Goal: Task Accomplishment & Management: Manage account settings

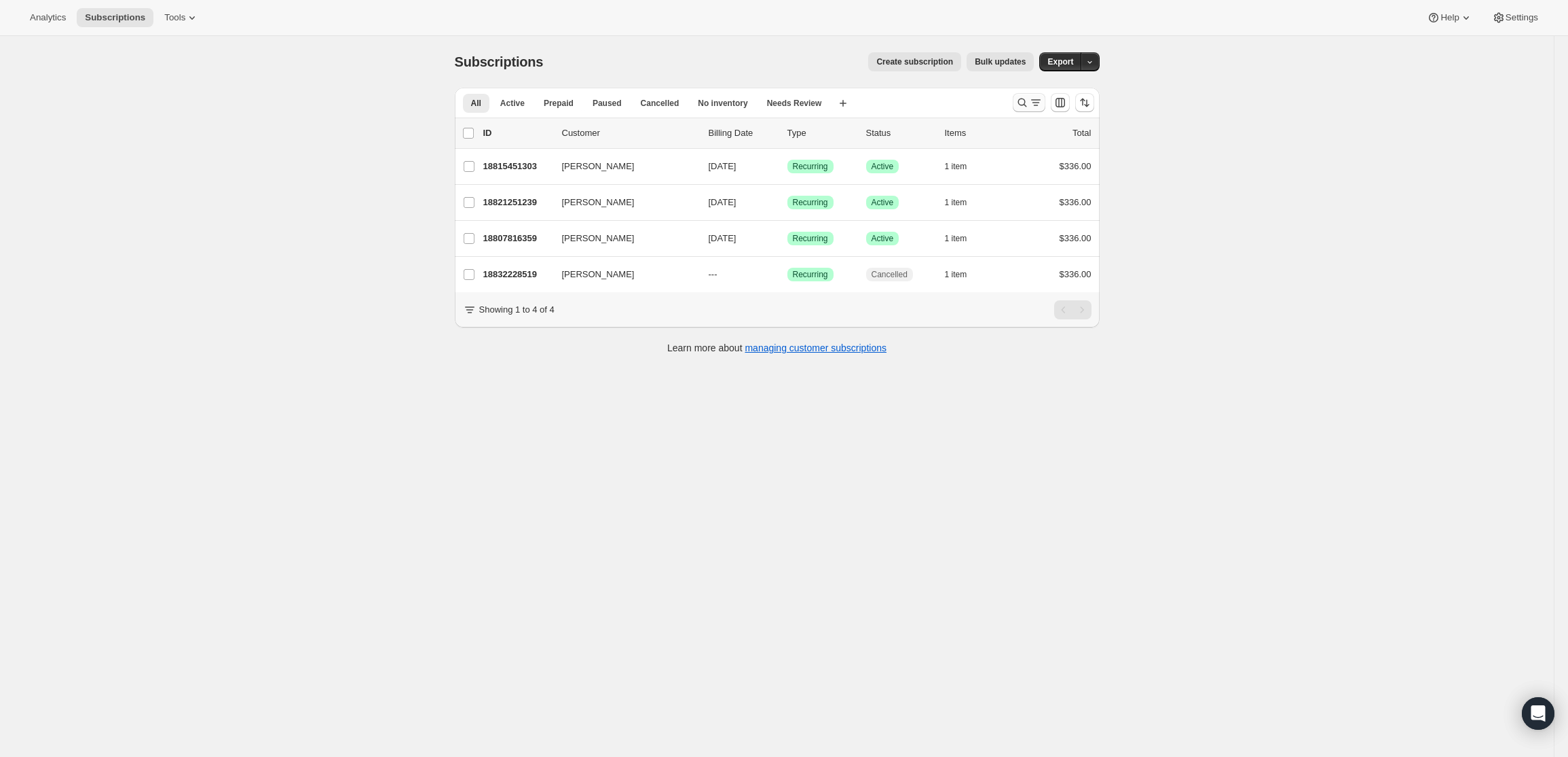
click at [1029, 97] on icon "Search and filter results" at bounding box center [1022, 102] width 14 height 14
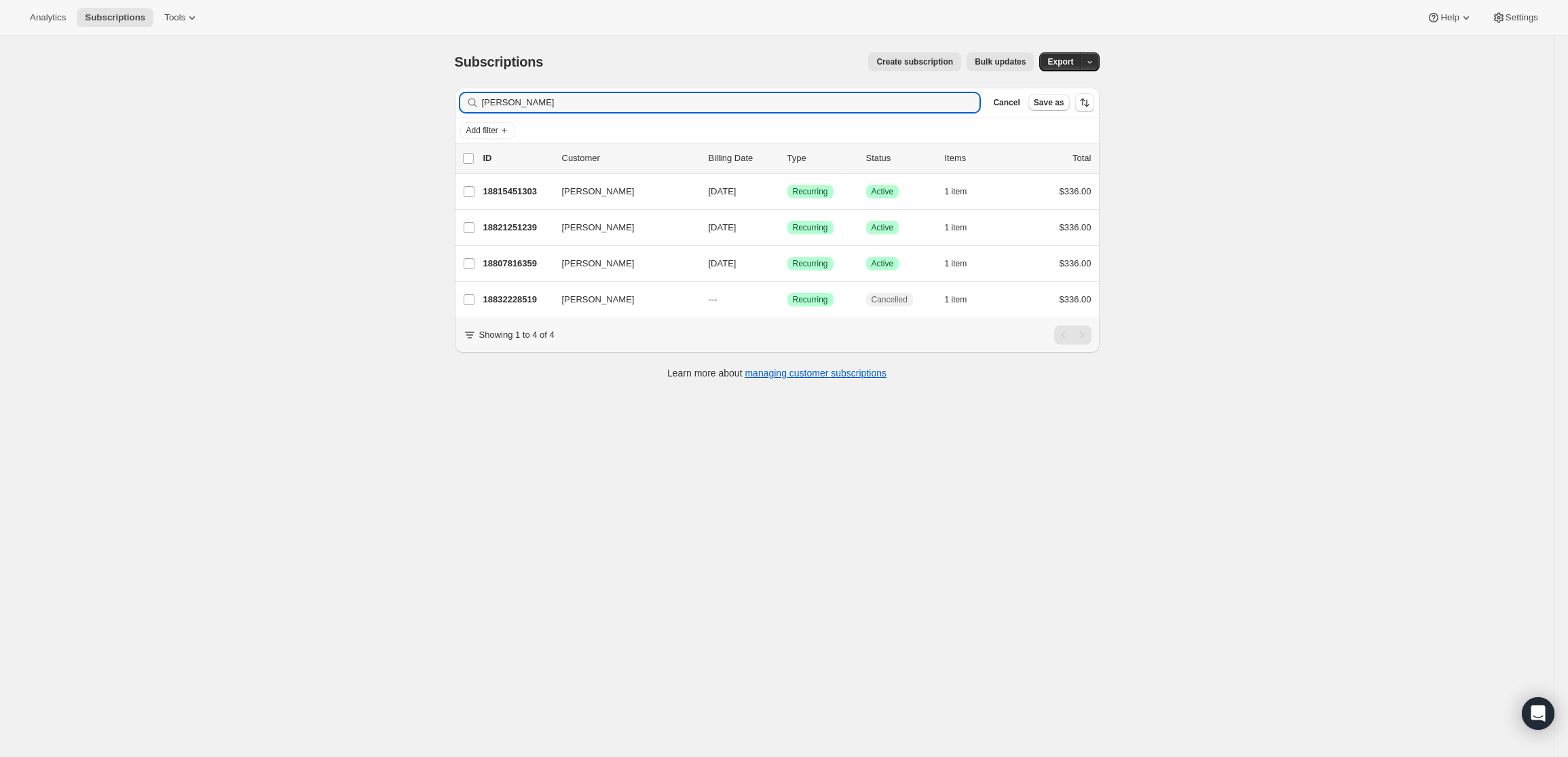
drag, startPoint x: 511, startPoint y: 103, endPoint x: 408, endPoint y: 94, distance: 103.4
click at [408, 94] on div "Subscriptions. This page is ready Subscriptions Create subscription Bulk update…" at bounding box center [777, 414] width 1554 height 757
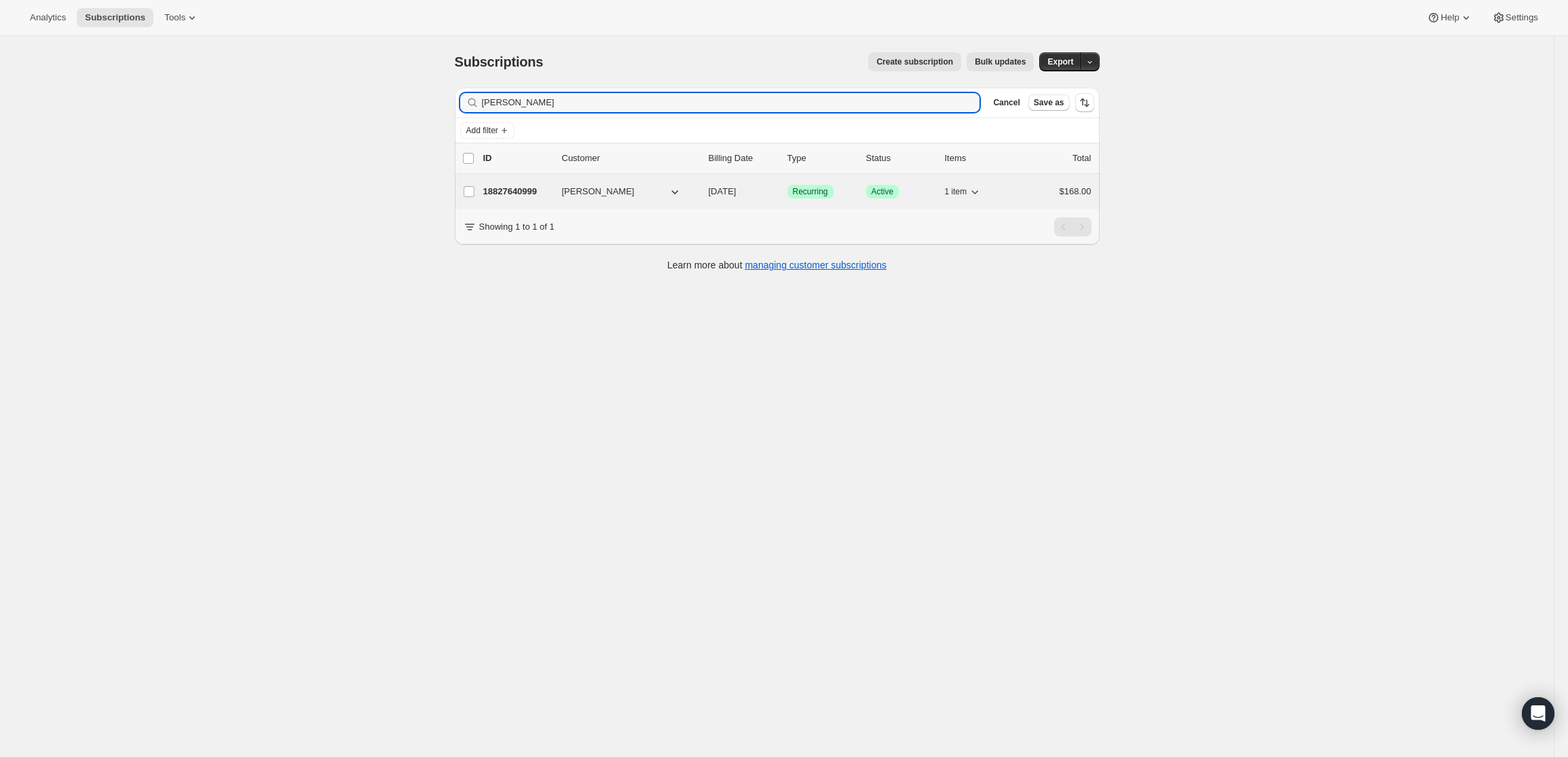
type input "[PERSON_NAME]"
click at [527, 189] on p "18827640999" at bounding box center [517, 191] width 68 height 14
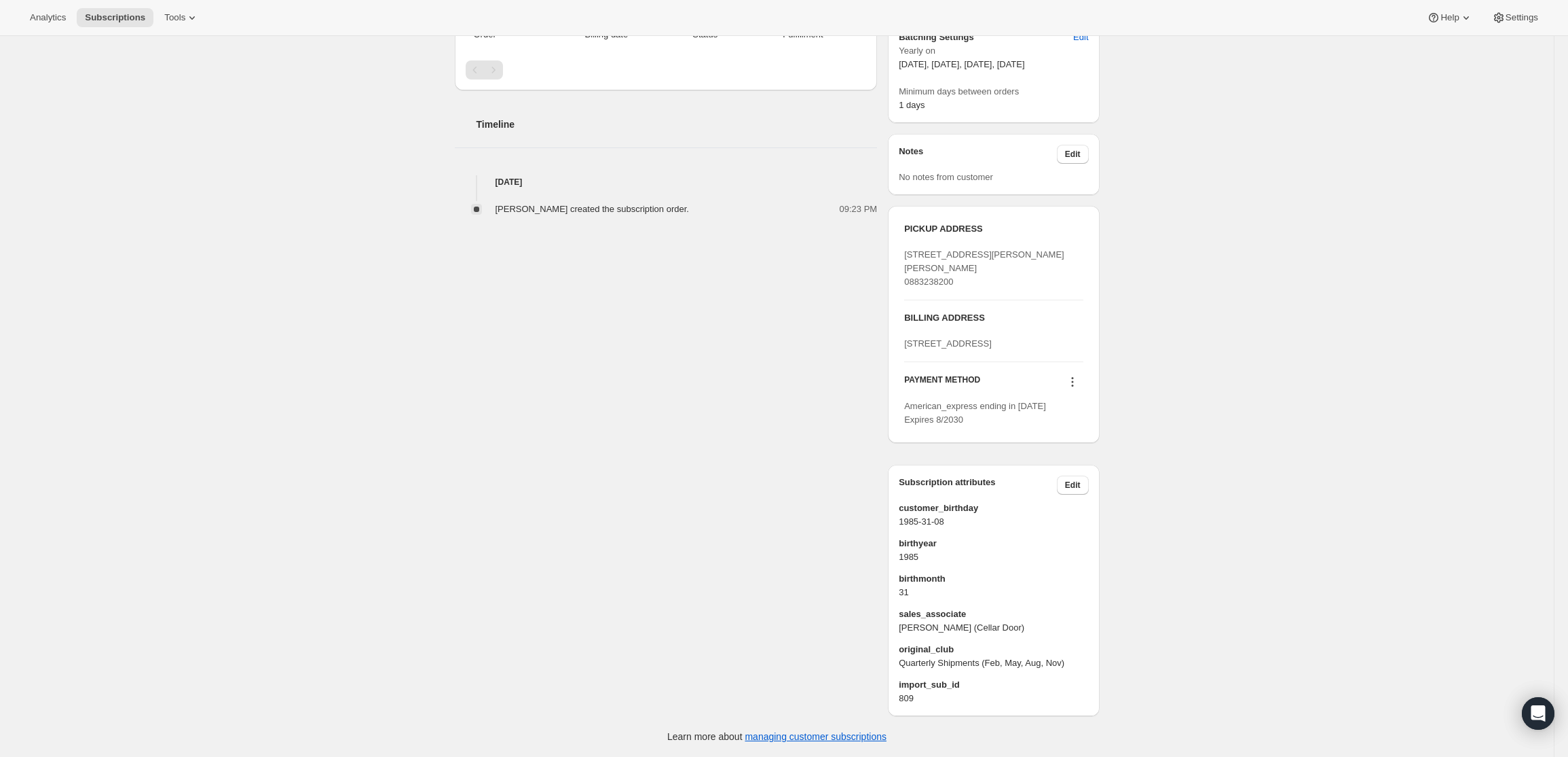
scroll to position [465, 0]
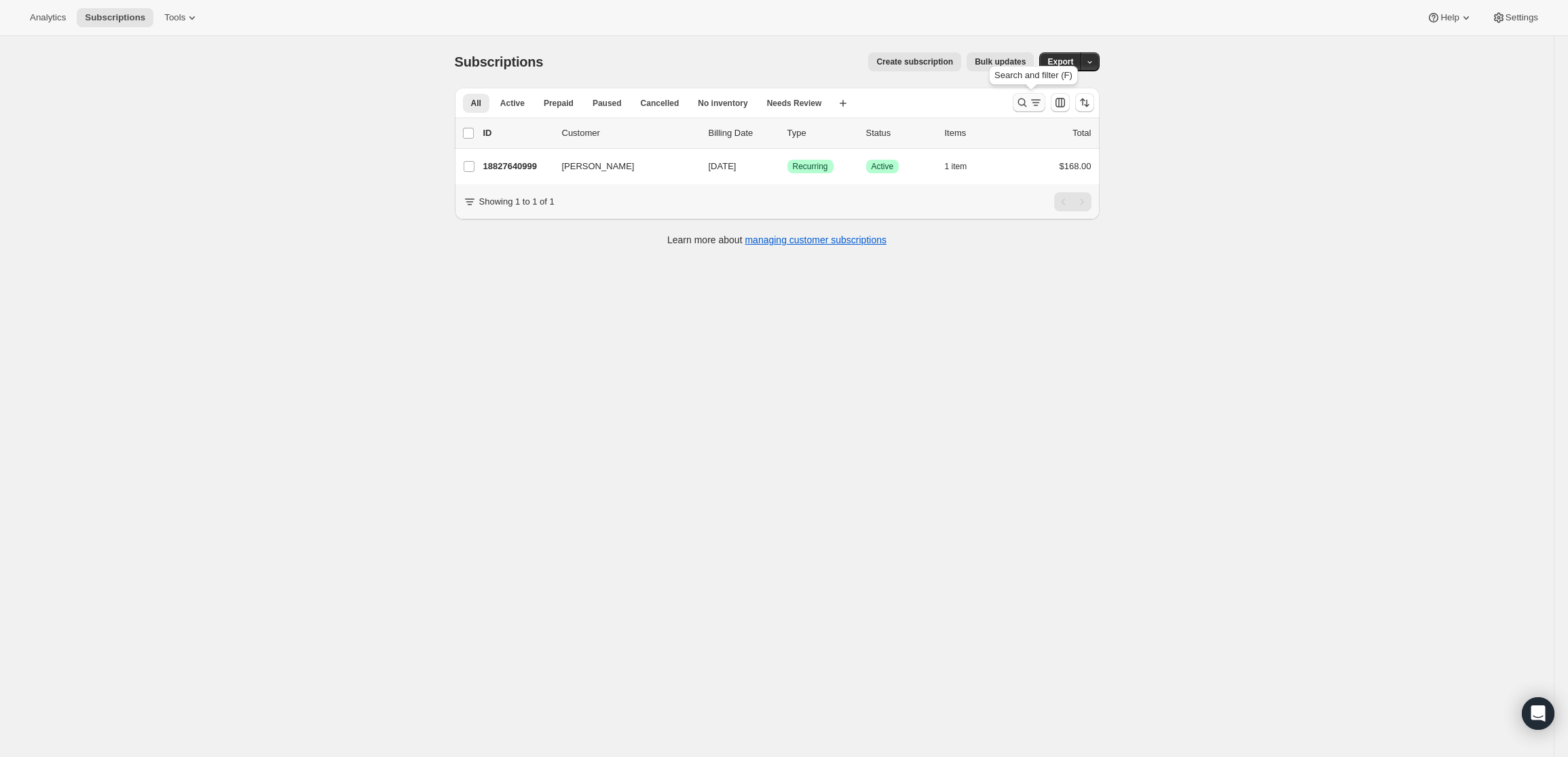
click at [1020, 102] on icon "Search and filter results" at bounding box center [1022, 102] width 14 height 14
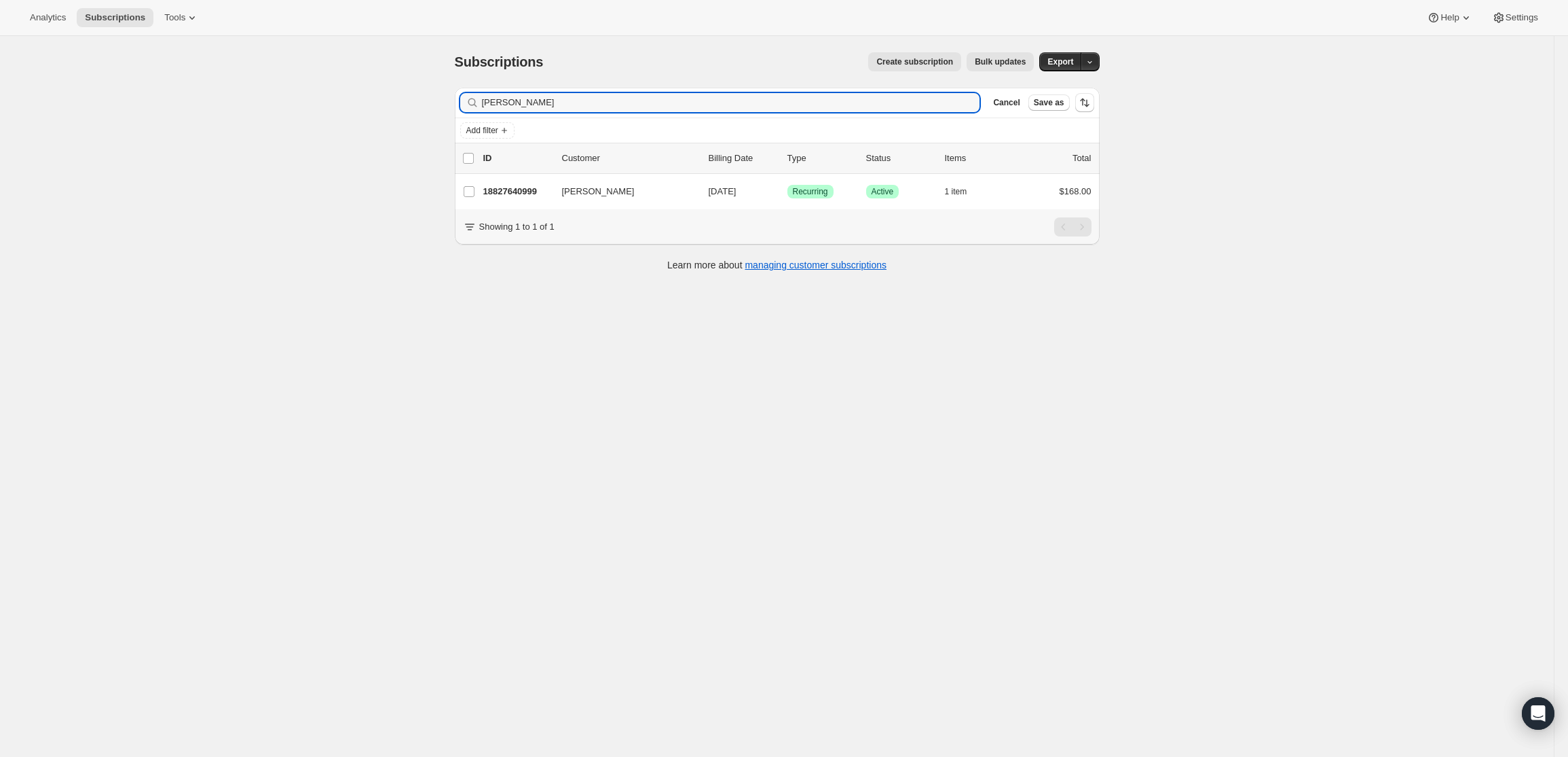
drag, startPoint x: 522, startPoint y: 98, endPoint x: 438, endPoint y: 86, distance: 84.9
click at [438, 86] on div "Subscriptions. This page is ready Subscriptions Create subscription Bulk update…" at bounding box center [777, 414] width 1554 height 757
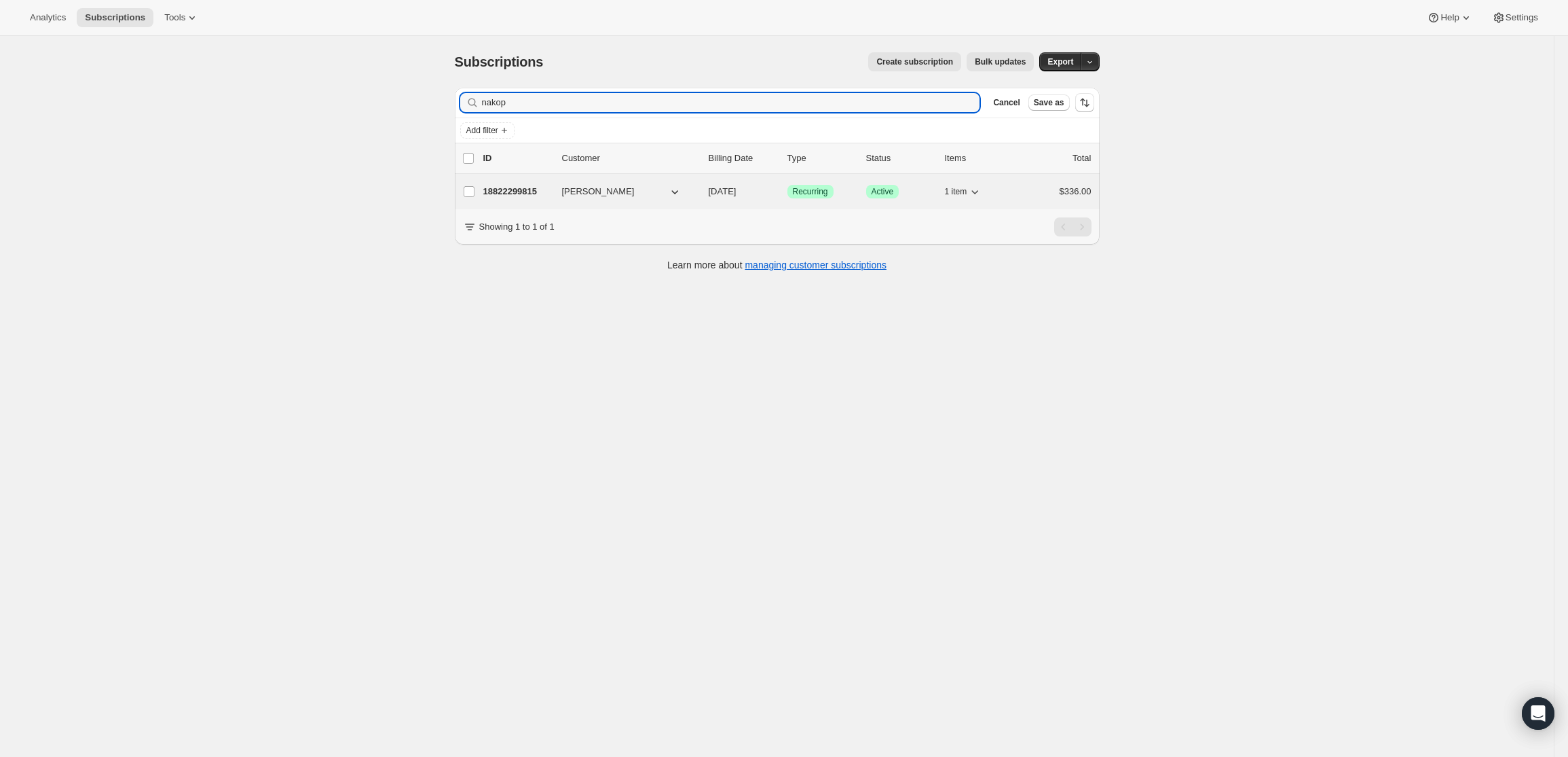
type input "nakop"
click at [505, 189] on p "18822299815" at bounding box center [517, 191] width 68 height 14
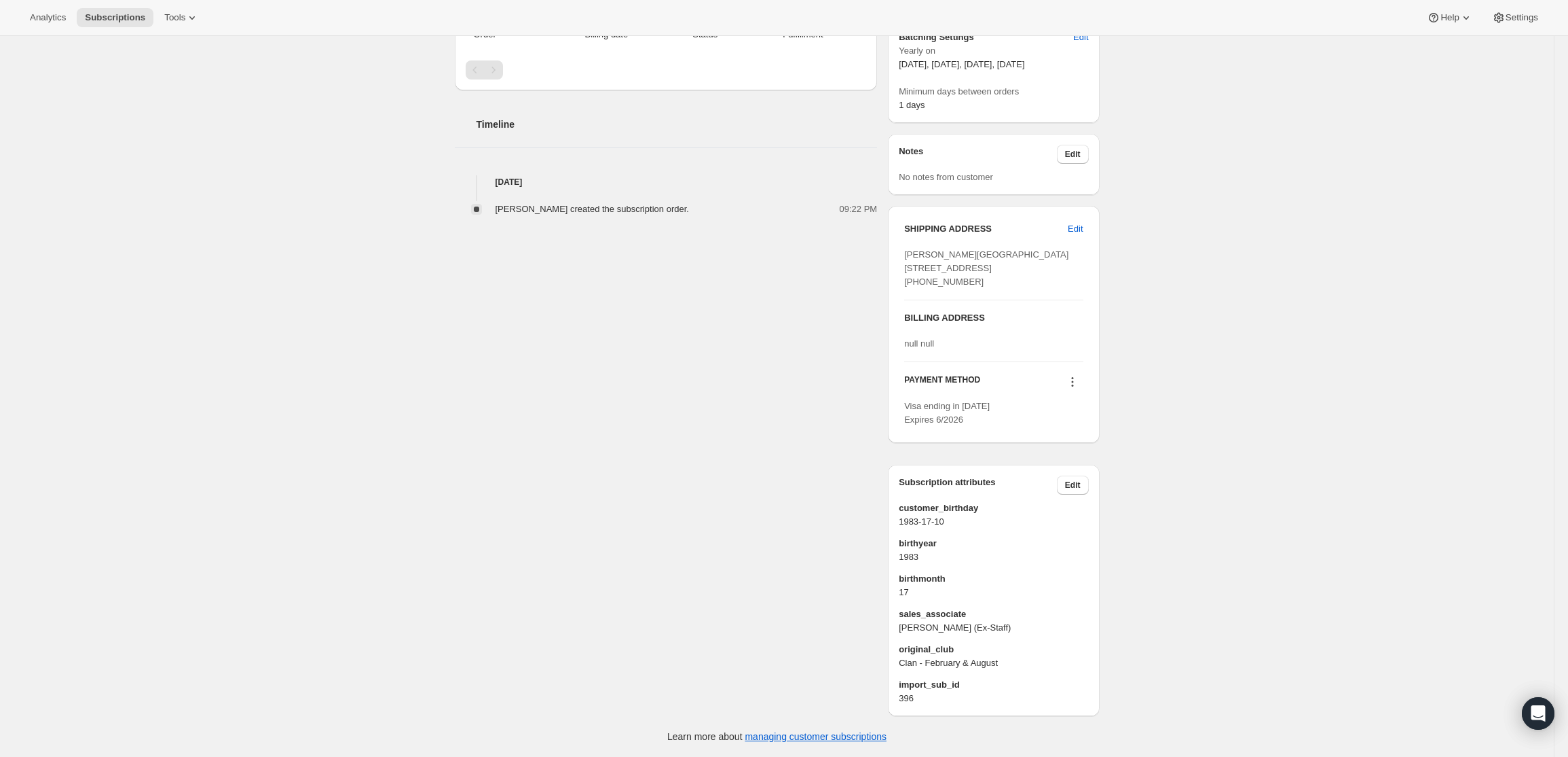
scroll to position [452, 0]
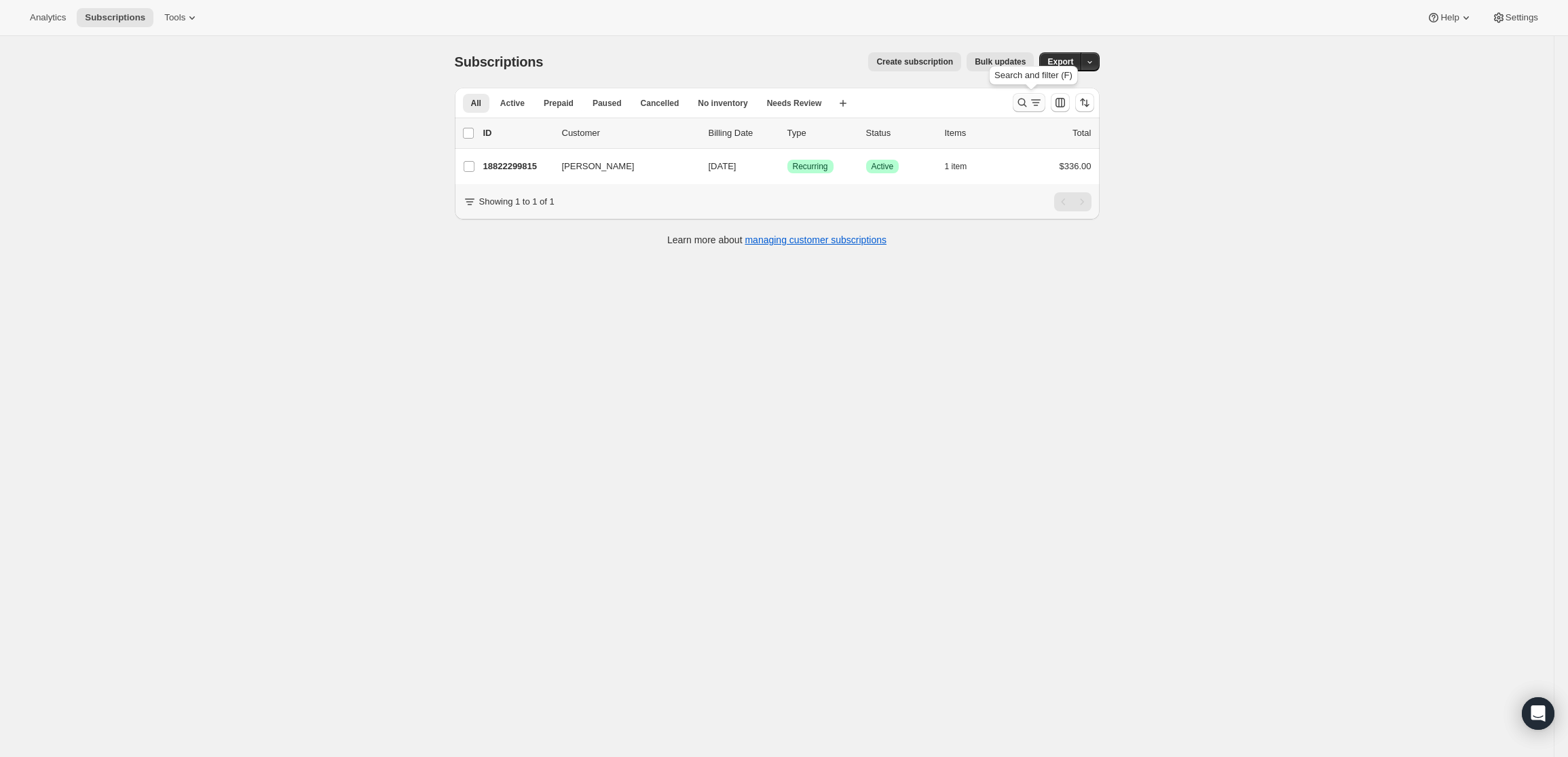
click at [1029, 100] on icon "Search and filter results" at bounding box center [1022, 102] width 14 height 14
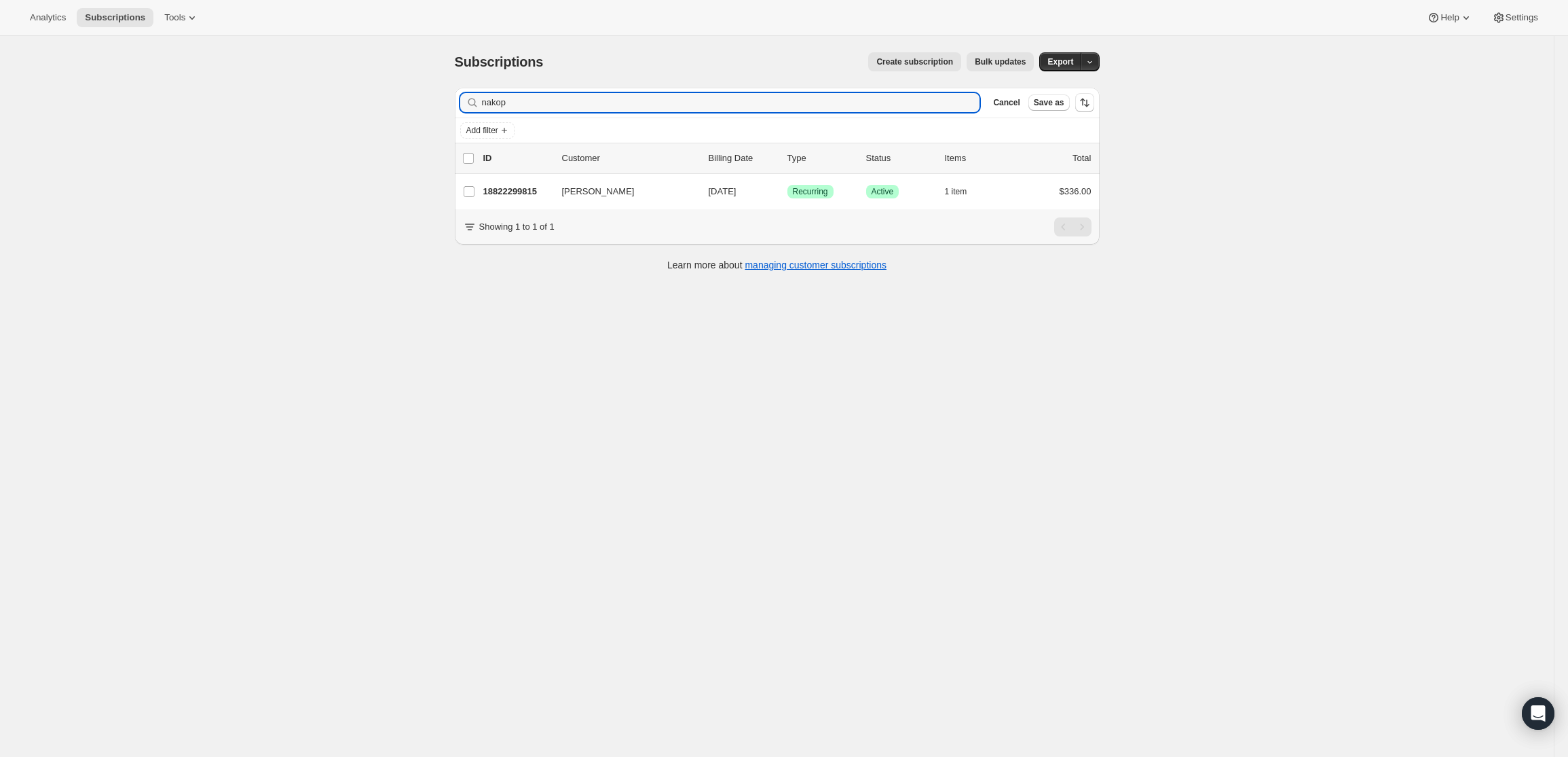
click at [407, 99] on div "Subscriptions. This page is ready Subscriptions Create subscription Bulk update…" at bounding box center [777, 414] width 1554 height 757
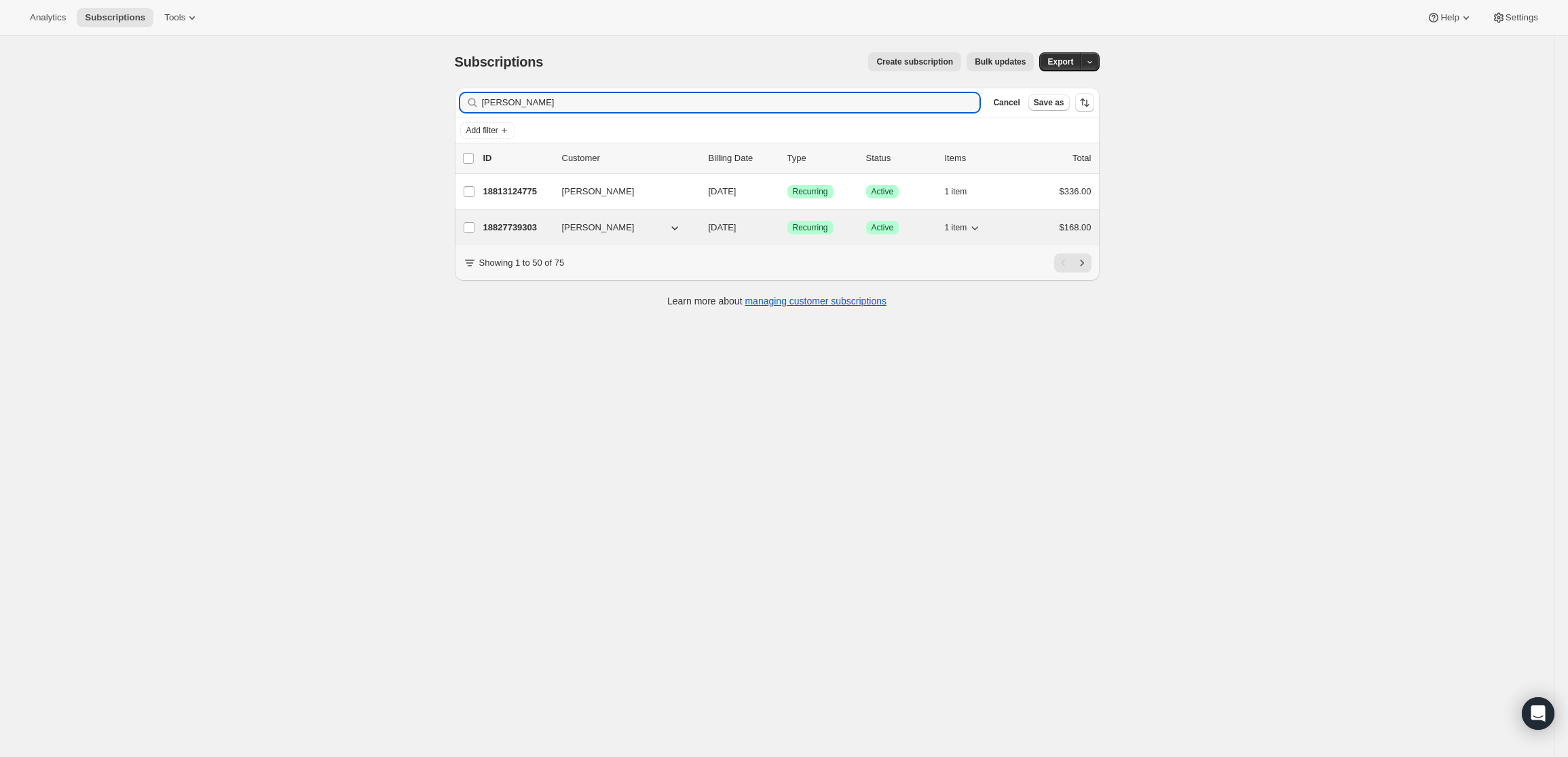
type input "[PERSON_NAME]"
click at [505, 223] on p "18827739303" at bounding box center [517, 227] width 68 height 14
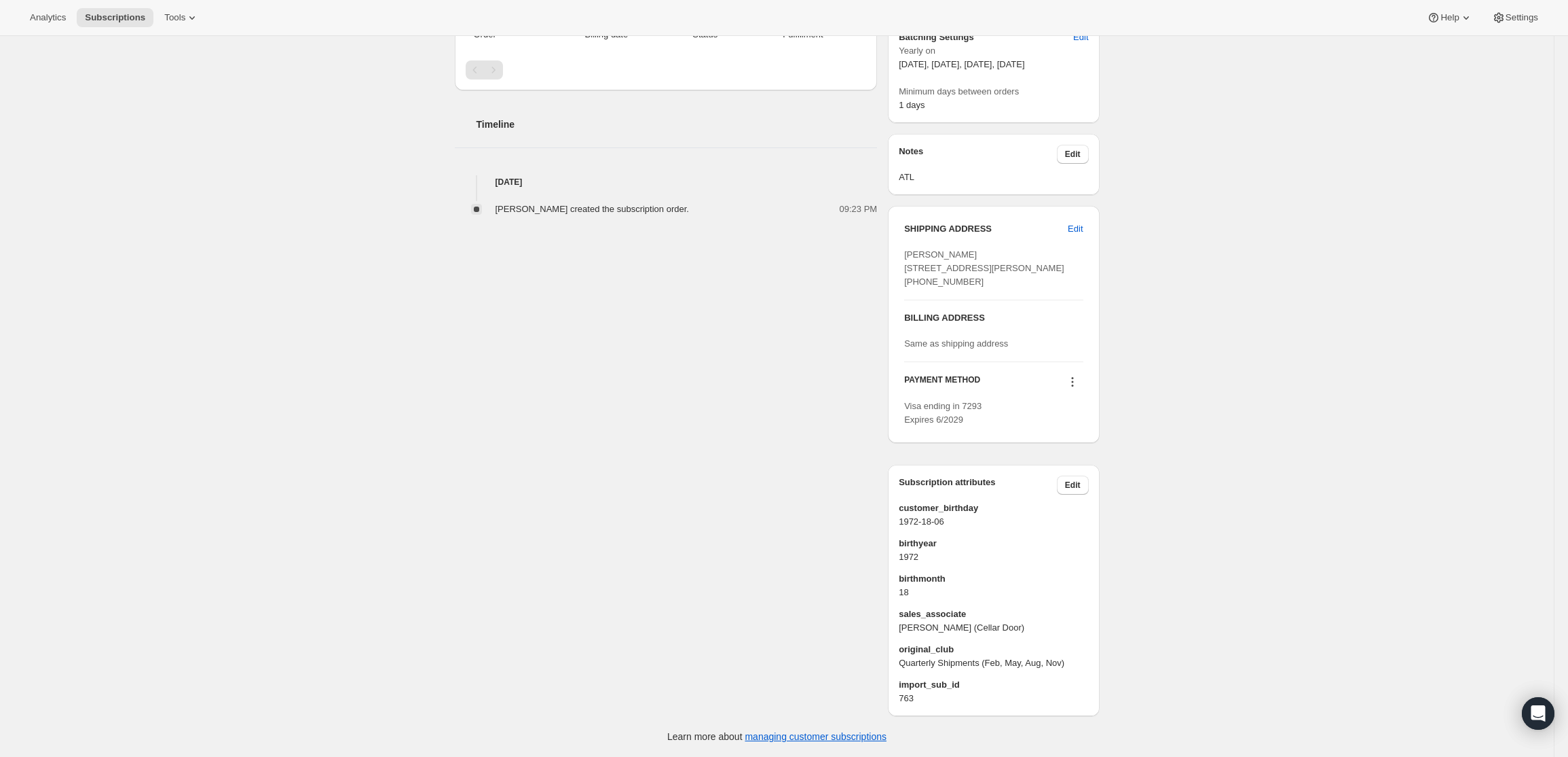
scroll to position [438, 0]
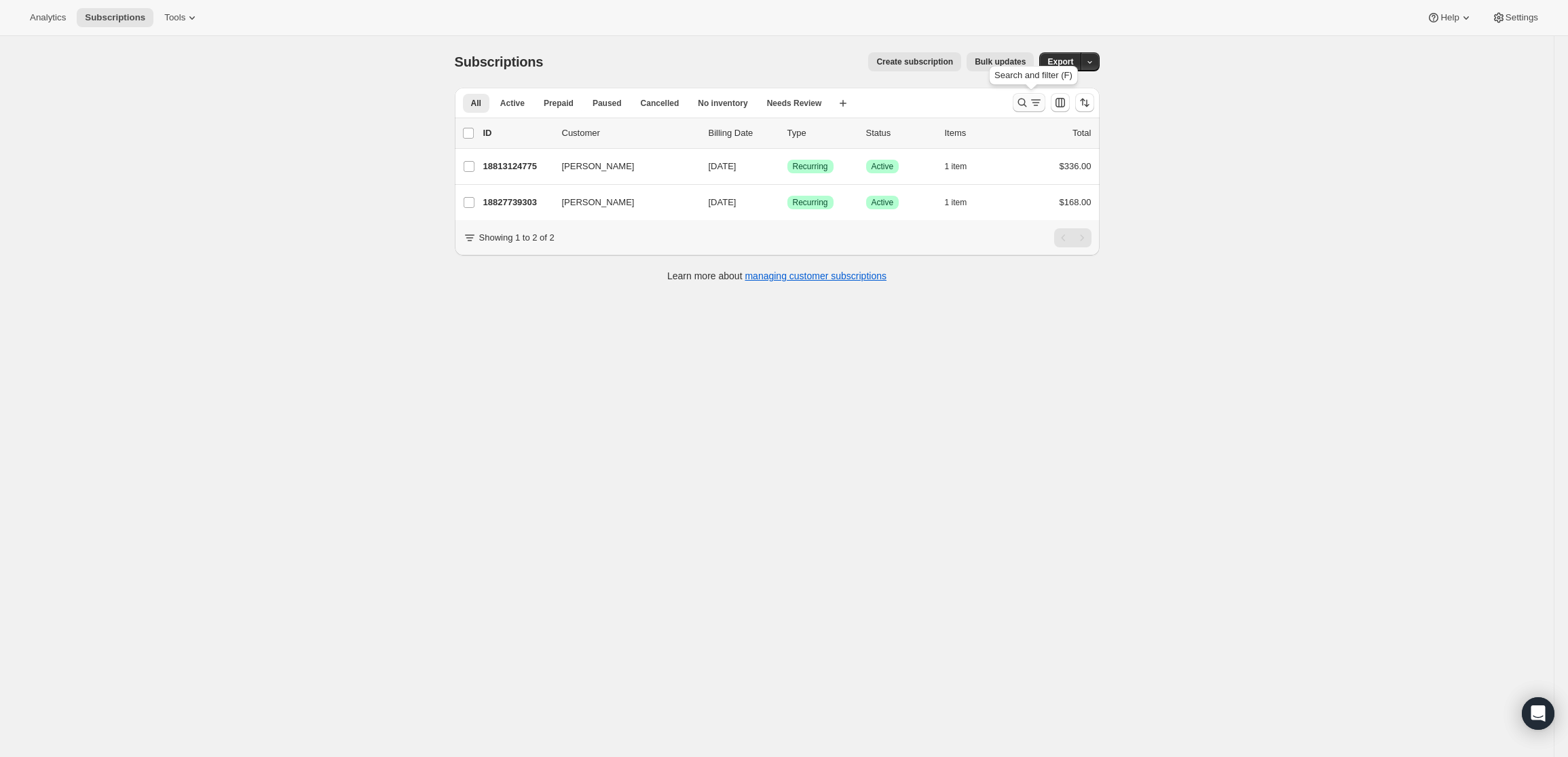
click at [1029, 98] on icon "Search and filter results" at bounding box center [1022, 102] width 14 height 14
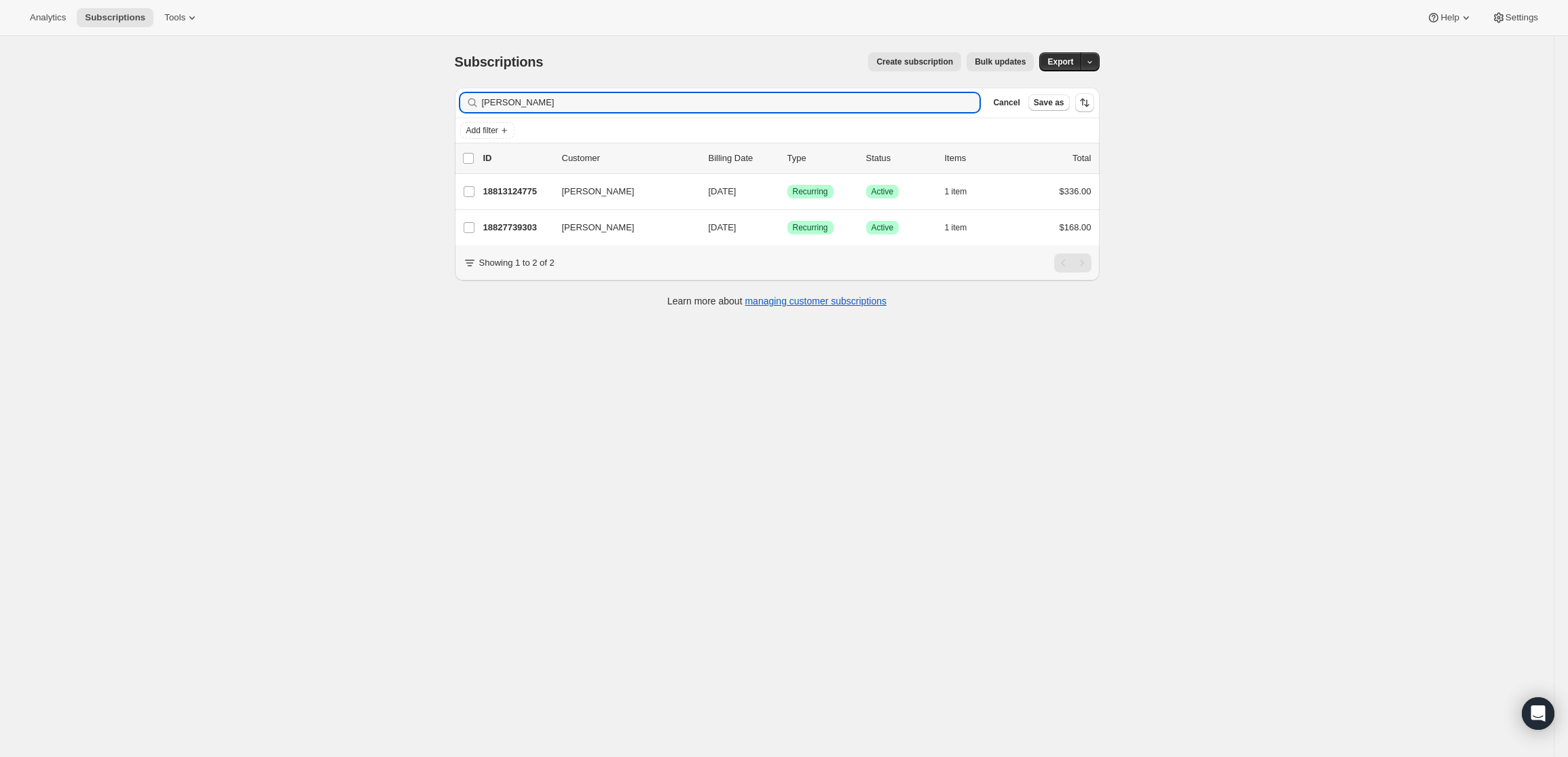
drag, startPoint x: 525, startPoint y: 108, endPoint x: 371, endPoint y: 87, distance: 155.4
click at [371, 87] on div "Subscriptions. This page is ready Subscriptions Create subscription Bulk update…" at bounding box center [777, 414] width 1554 height 757
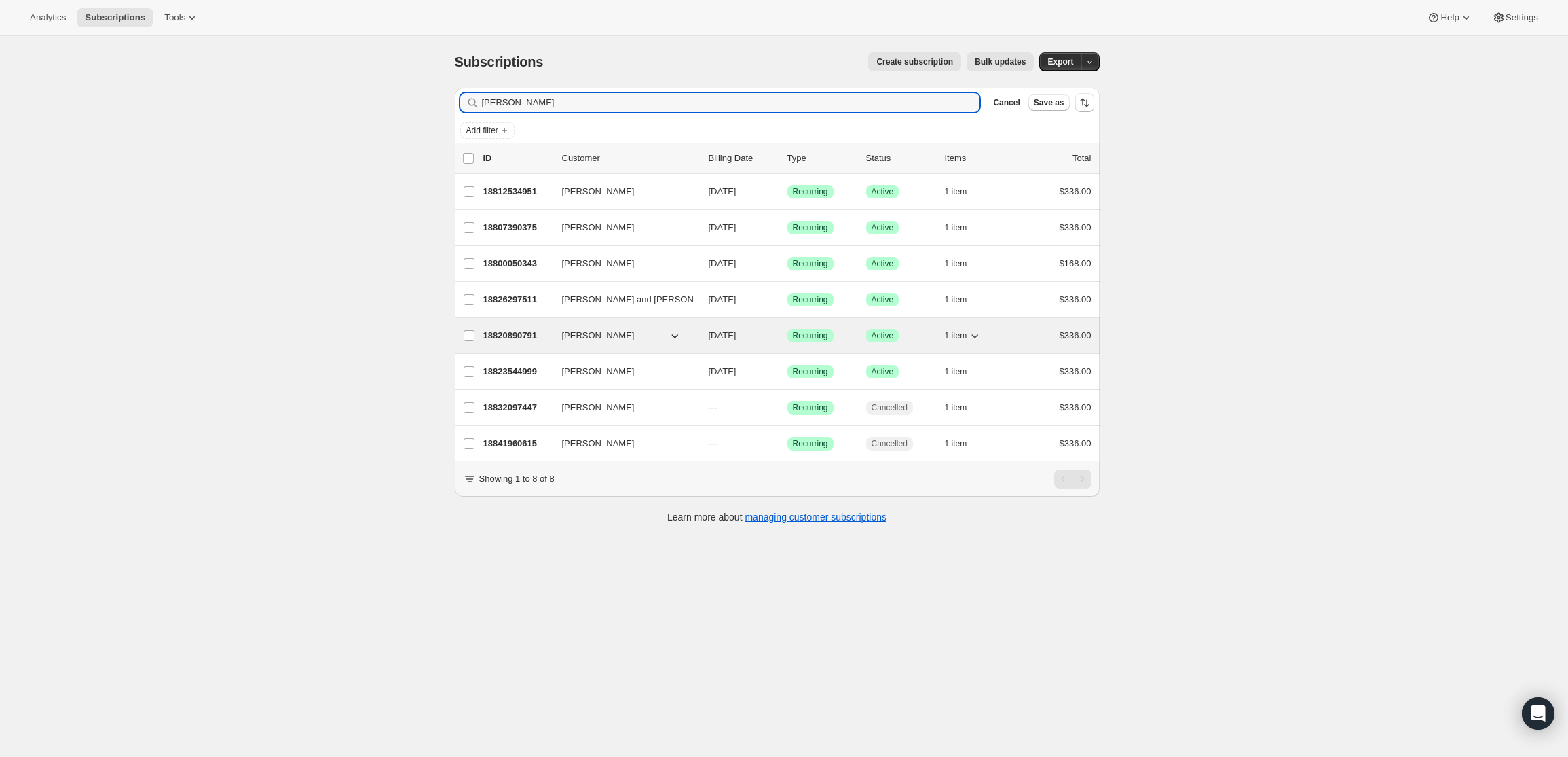
type input "[PERSON_NAME]"
click at [526, 336] on p "18820890791" at bounding box center [517, 335] width 68 height 14
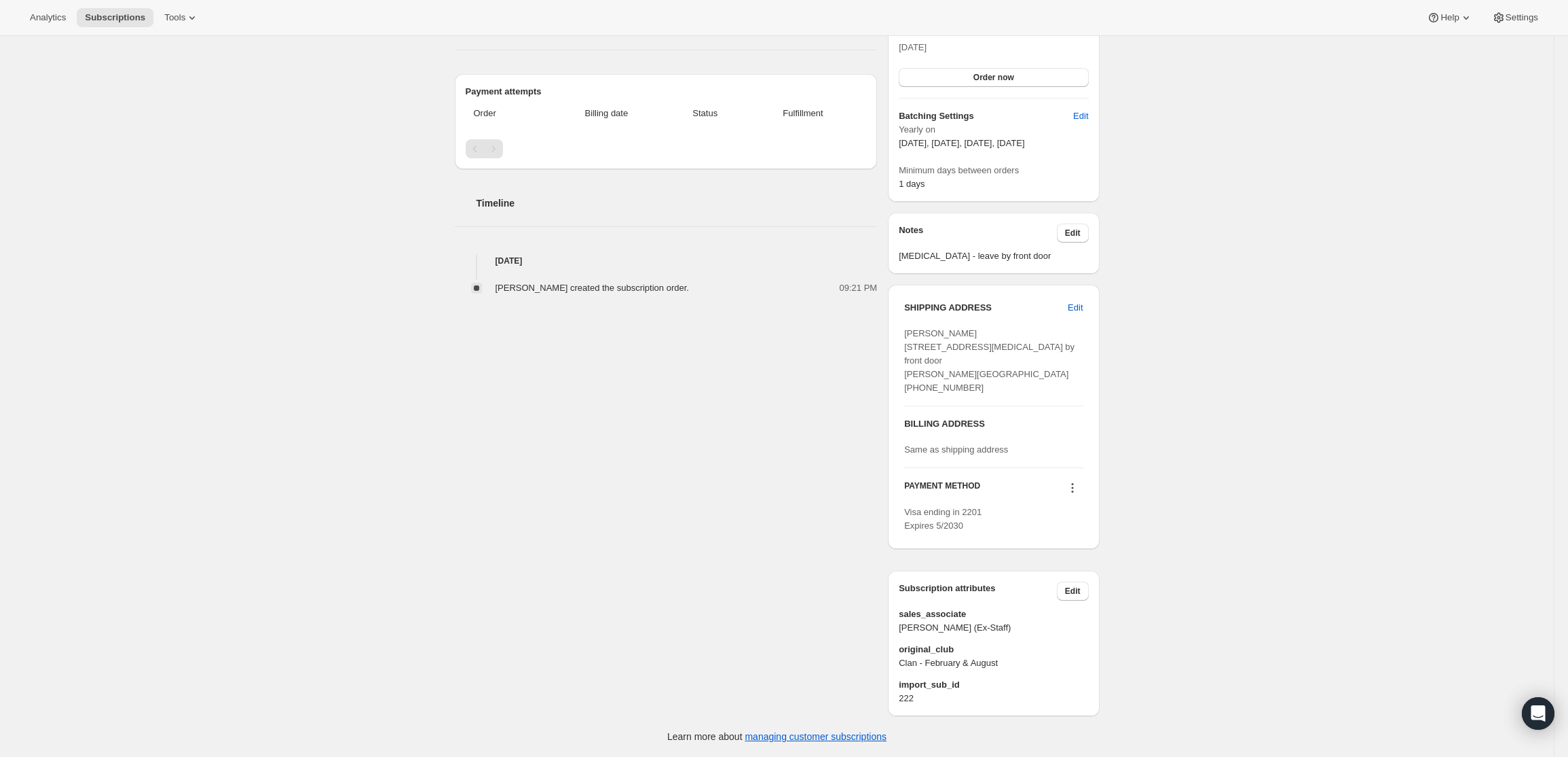
scroll to position [346, 0]
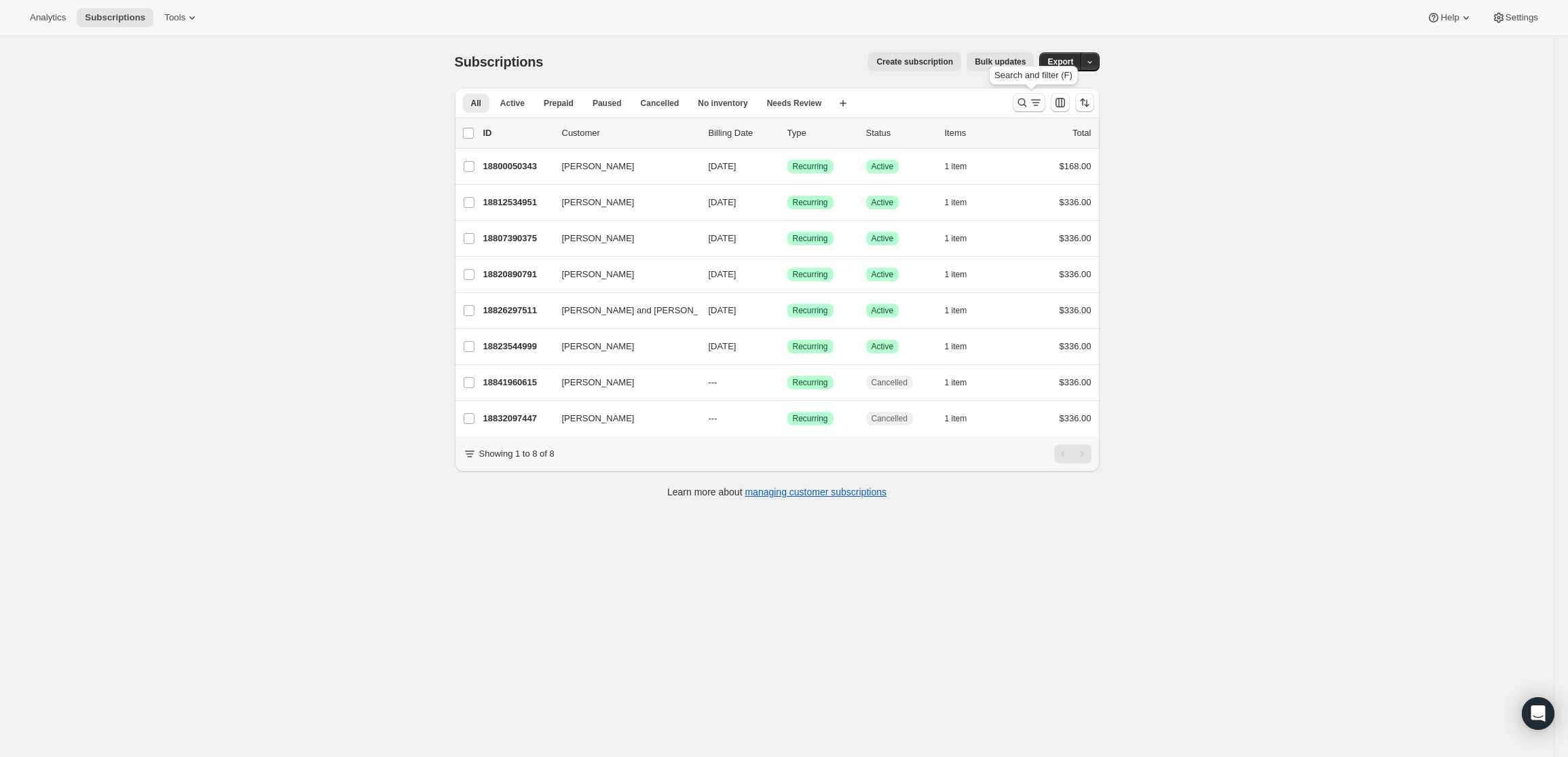
click at [1033, 97] on icon "Search and filter results" at bounding box center [1035, 102] width 14 height 14
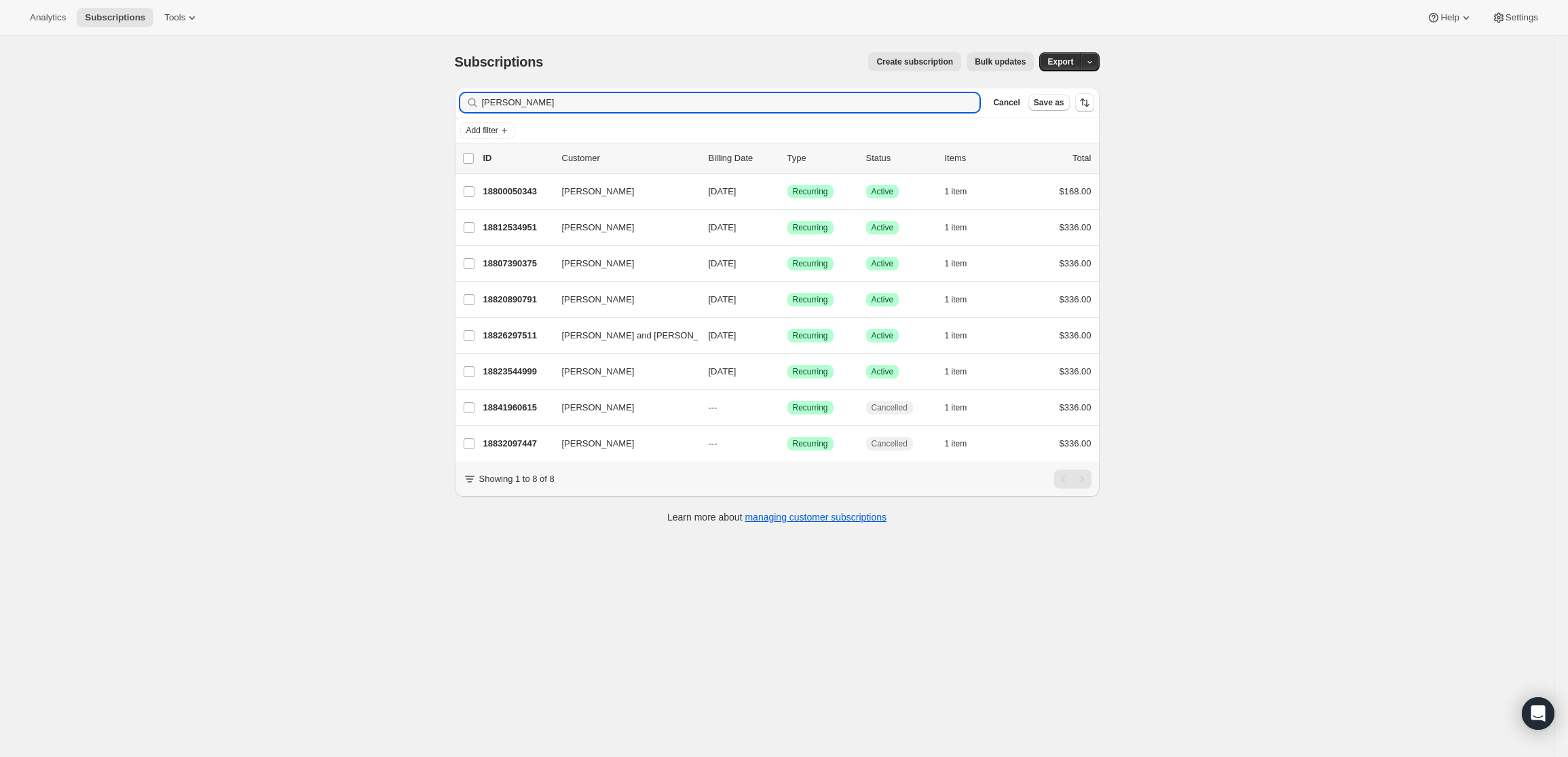
drag, startPoint x: 392, startPoint y: 89, endPoint x: 373, endPoint y: 87, distance: 19.1
click at [373, 87] on div "Subscriptions. This page is ready Subscriptions Create subscription Bulk update…" at bounding box center [777, 414] width 1554 height 757
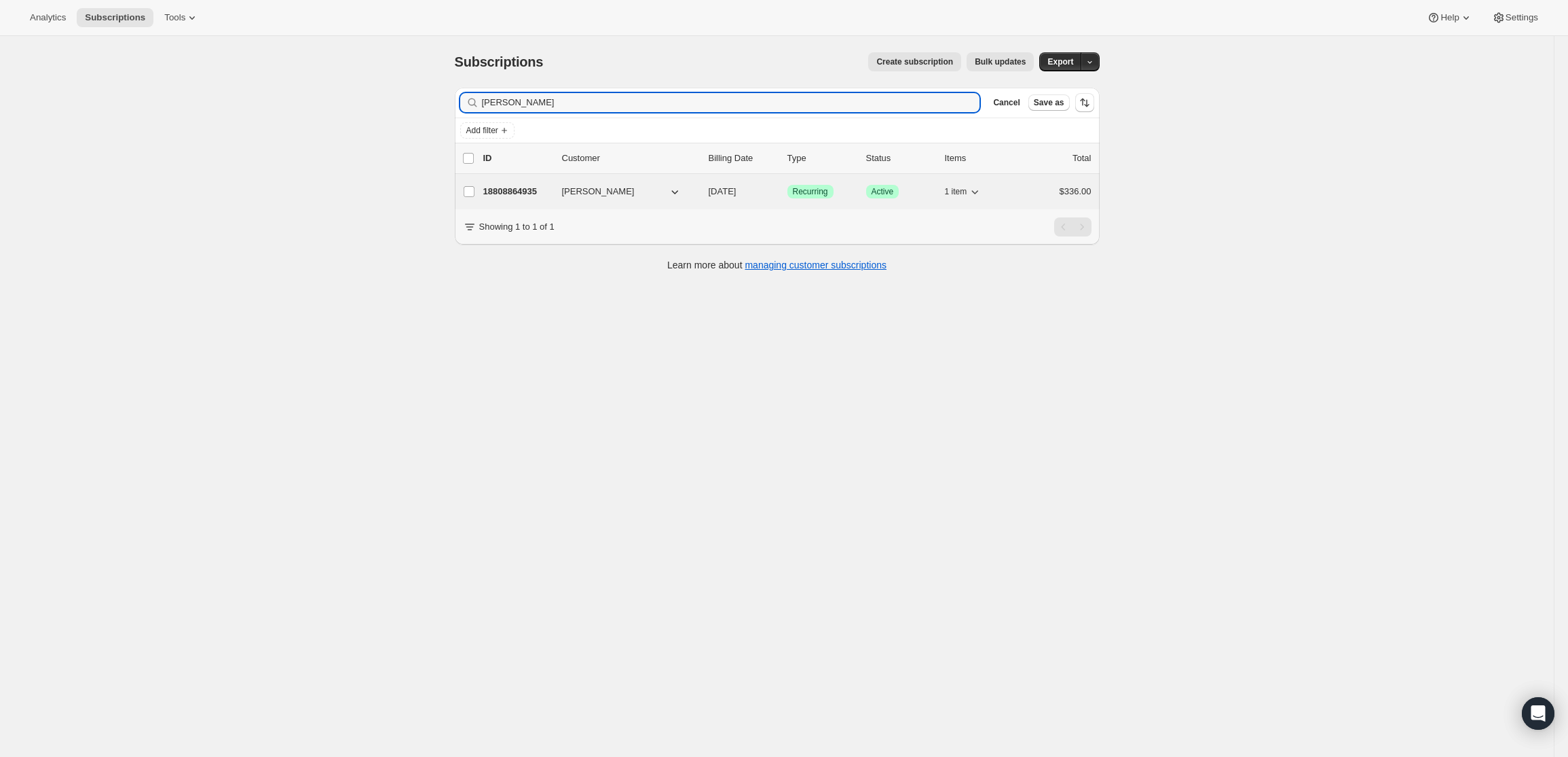
type input "[PERSON_NAME]"
click at [521, 191] on p "18808864935" at bounding box center [517, 191] width 68 height 14
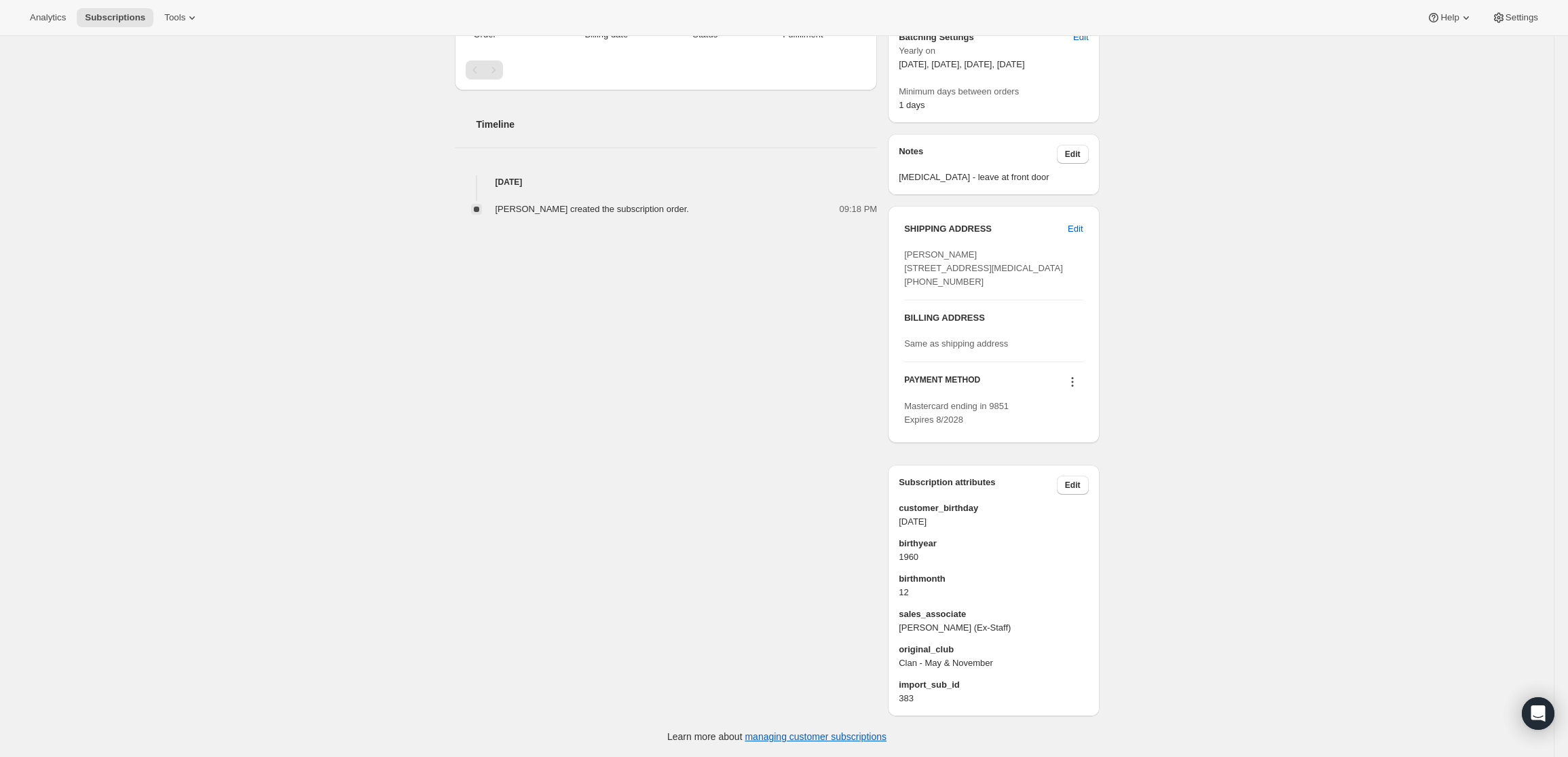
scroll to position [452, 0]
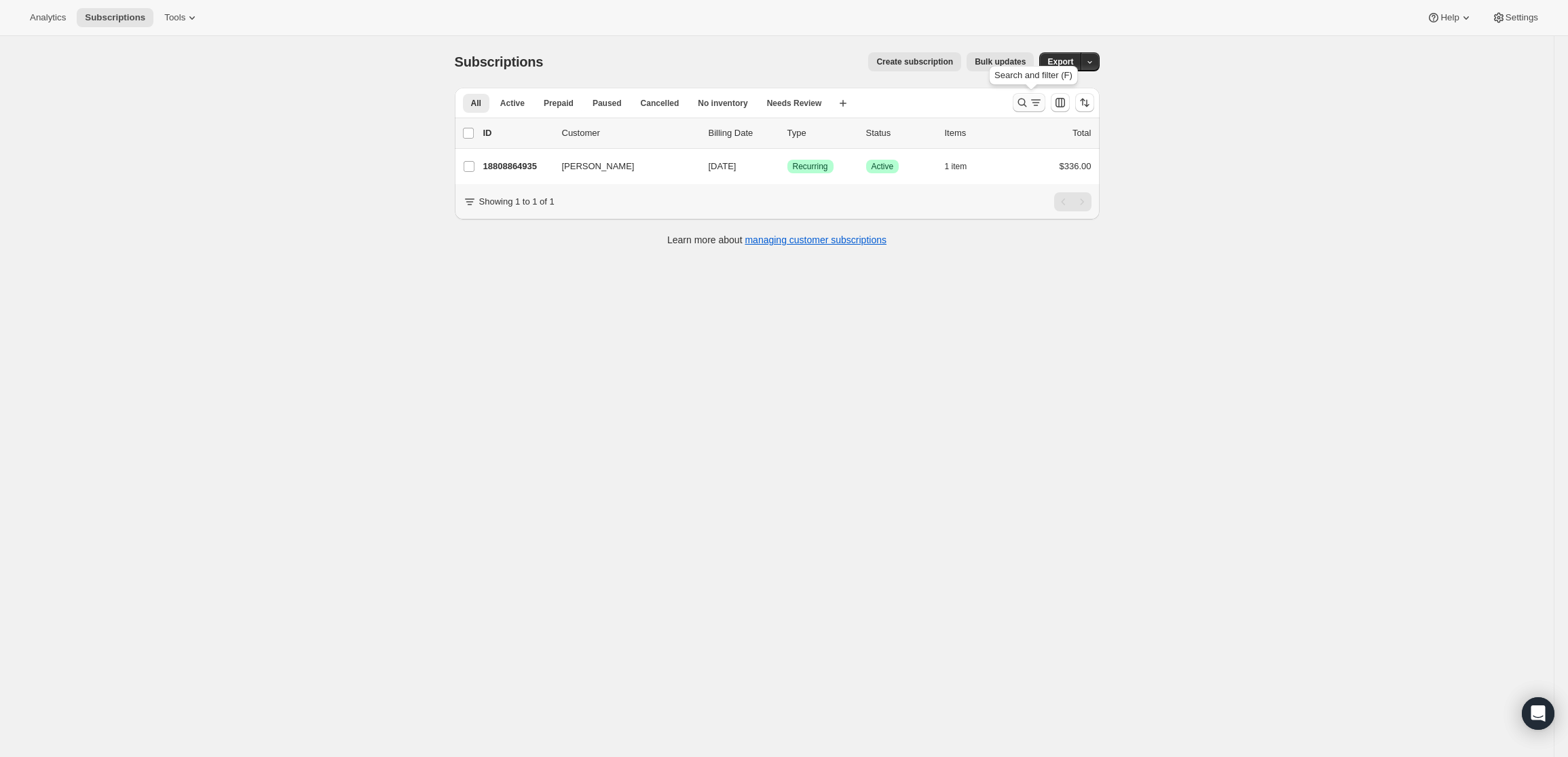
click at [1026, 104] on icon "Search and filter results" at bounding box center [1023, 103] width 9 height 9
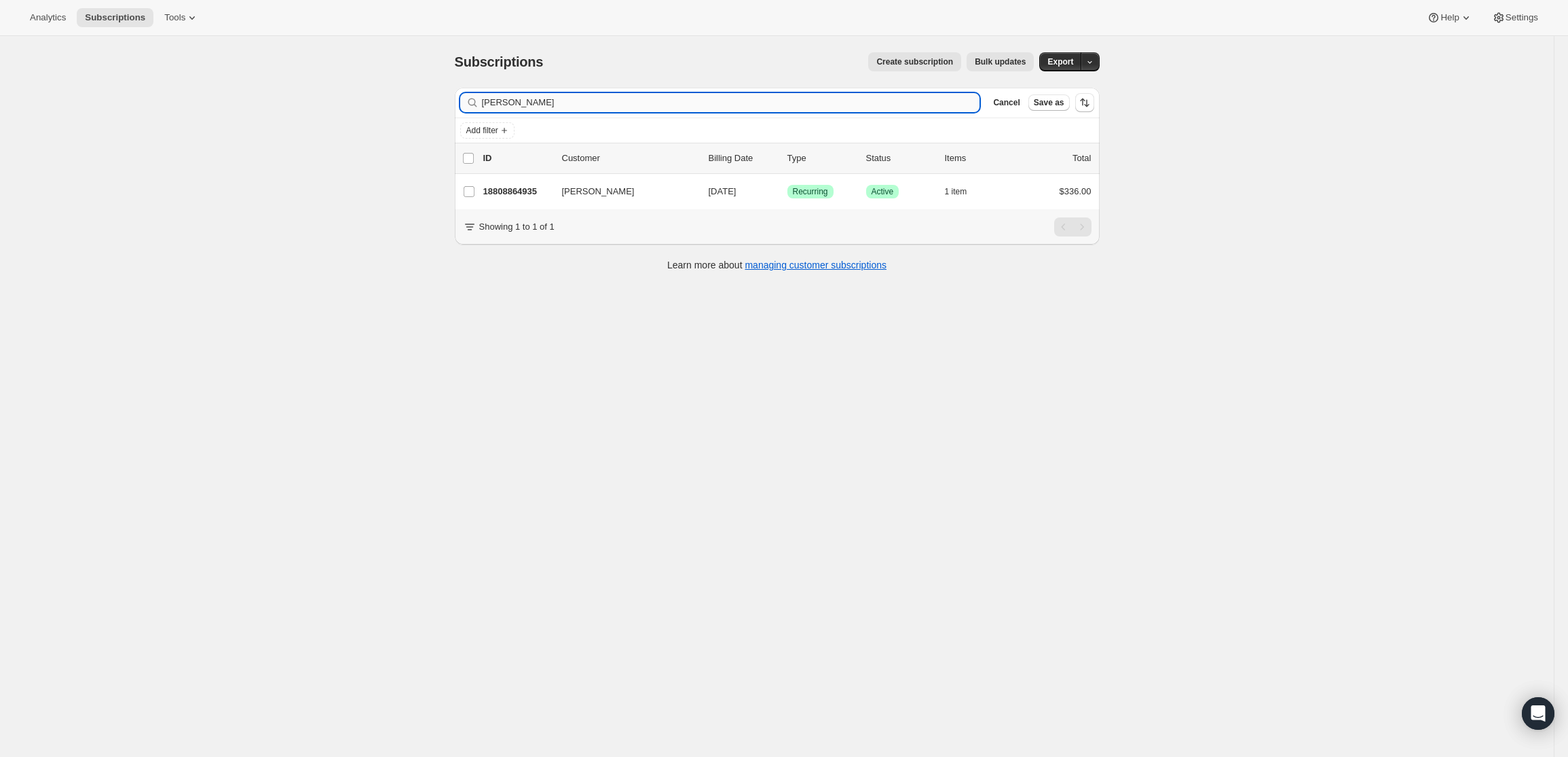
click at [642, 99] on input "[PERSON_NAME]" at bounding box center [730, 102] width 498 height 19
drag, startPoint x: 642, startPoint y: 99, endPoint x: 407, endPoint y: 105, distance: 235.1
click at [407, 105] on div "Subscriptions. This page is ready Subscriptions Create subscription Bulk update…" at bounding box center [777, 414] width 1554 height 757
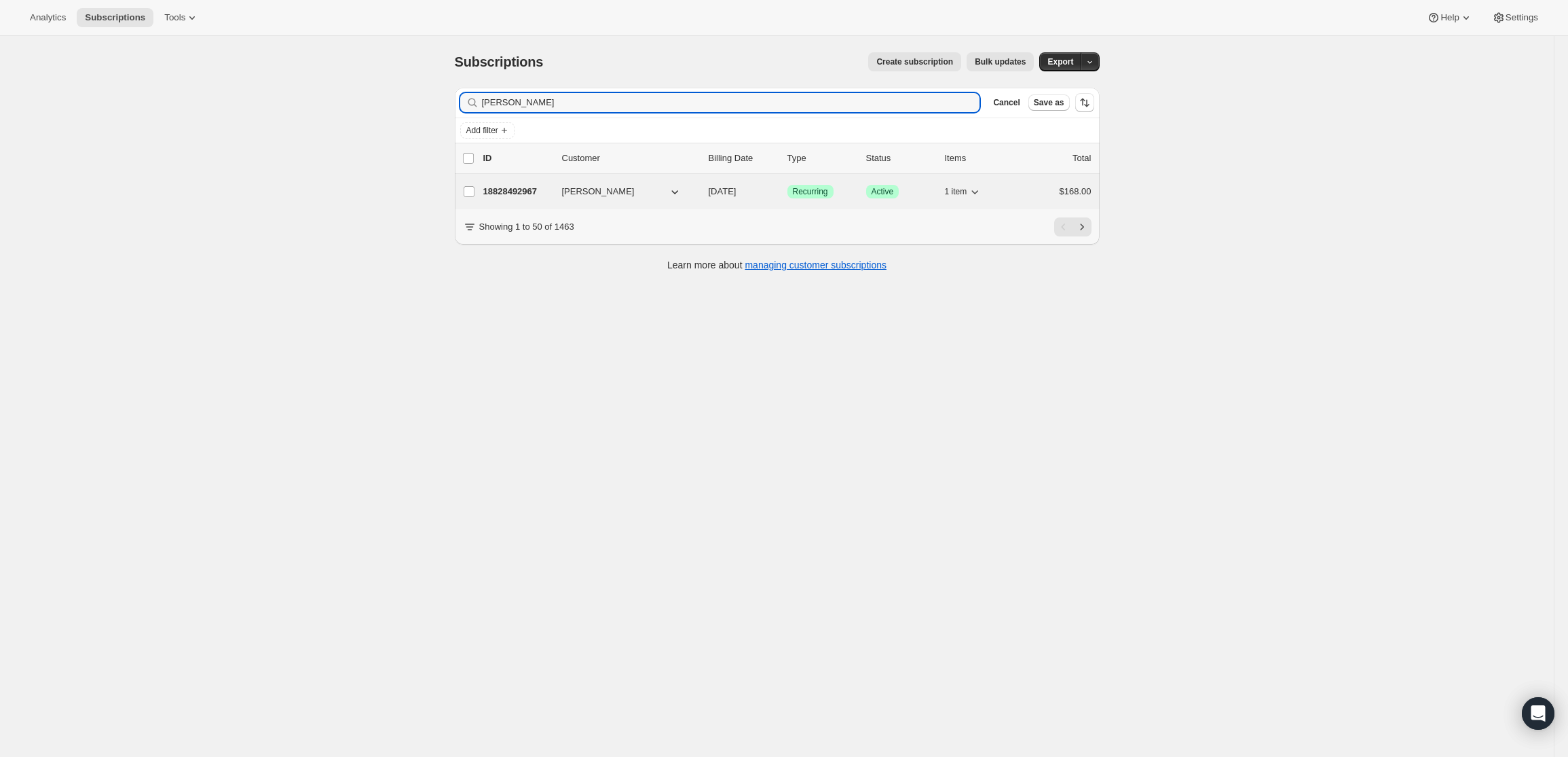
type input "[PERSON_NAME]"
click at [505, 189] on p "18828492967" at bounding box center [517, 191] width 68 height 14
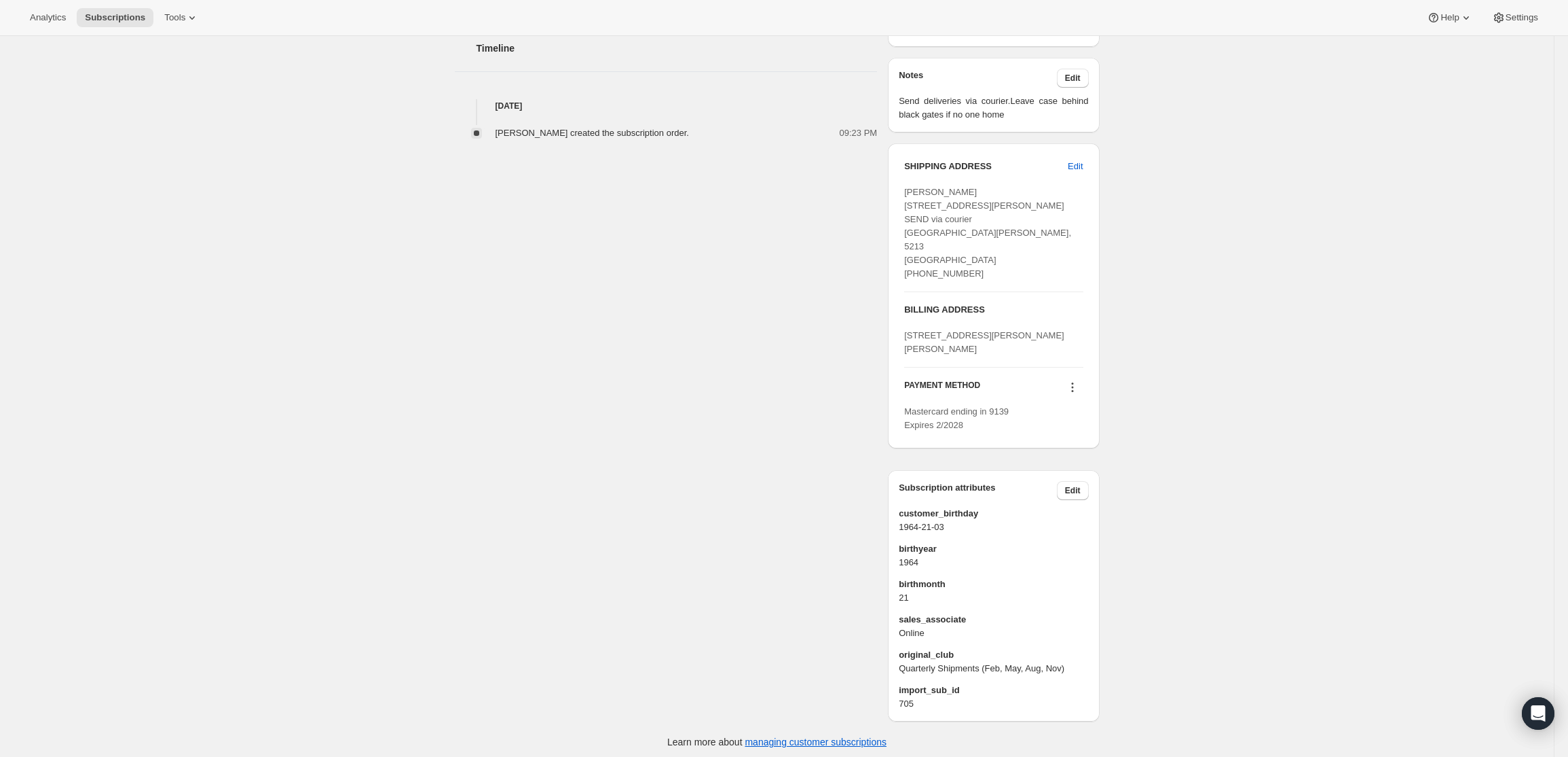
scroll to position [493, 0]
click at [1077, 384] on icon at bounding box center [1073, 383] width 14 height 14
click at [704, 364] on div "[PERSON_NAME] [EMAIL_ADDRESS][DOMAIN_NAME] · [PHONE_NUMBER] 1 subscription $1,3…" at bounding box center [772, 151] width 656 height 1133
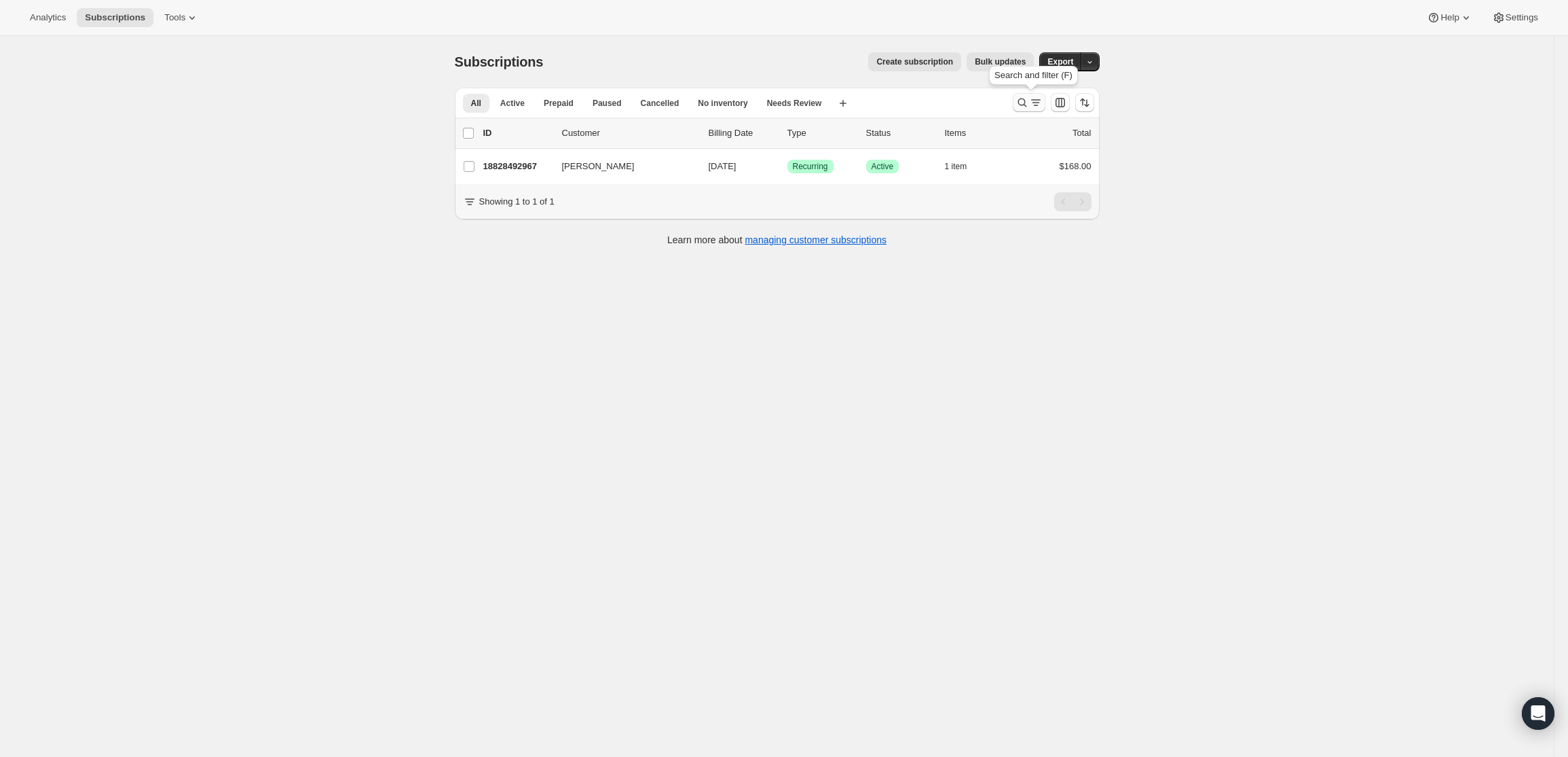
click at [1029, 97] on icon "Search and filter results" at bounding box center [1022, 102] width 14 height 14
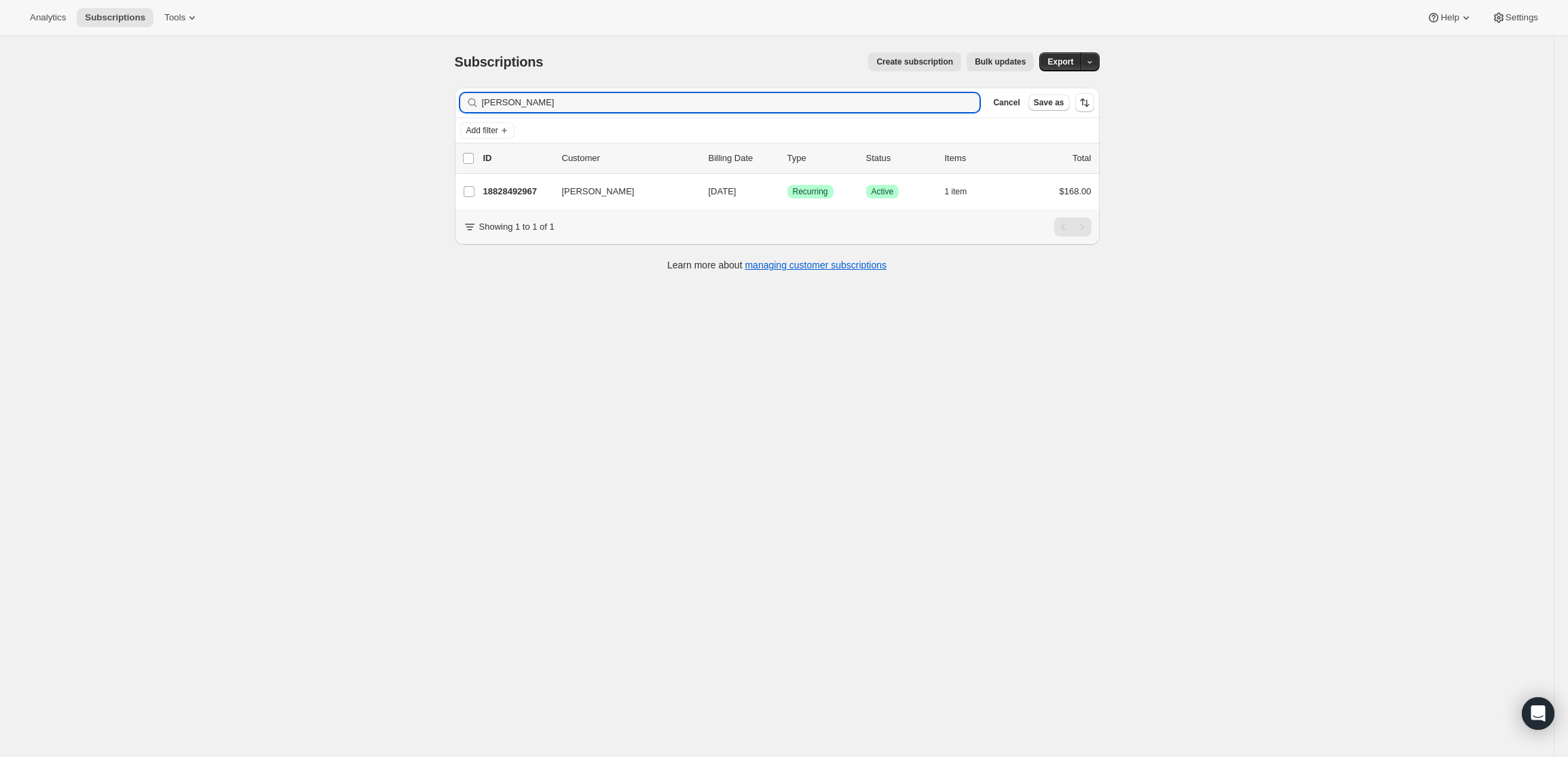
drag, startPoint x: 528, startPoint y: 95, endPoint x: 382, endPoint y: 60, distance: 150.1
click at [390, 86] on div "Subscriptions. This page is ready Subscriptions Create subscription Bulk update…" at bounding box center [777, 414] width 1554 height 757
type input "s"
type input "[PERSON_NAME]"
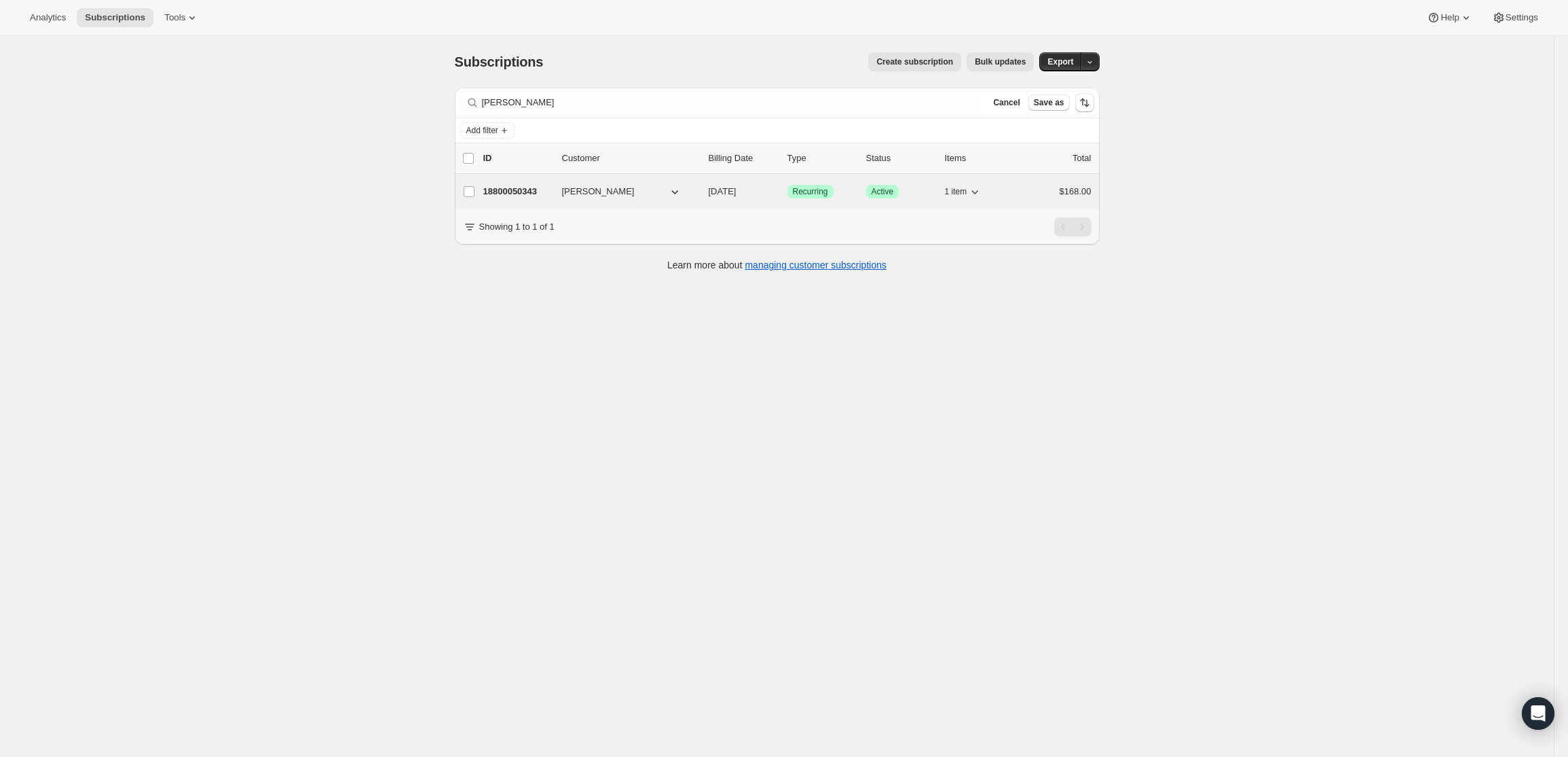
click at [516, 187] on p "18800050343" at bounding box center [517, 191] width 68 height 14
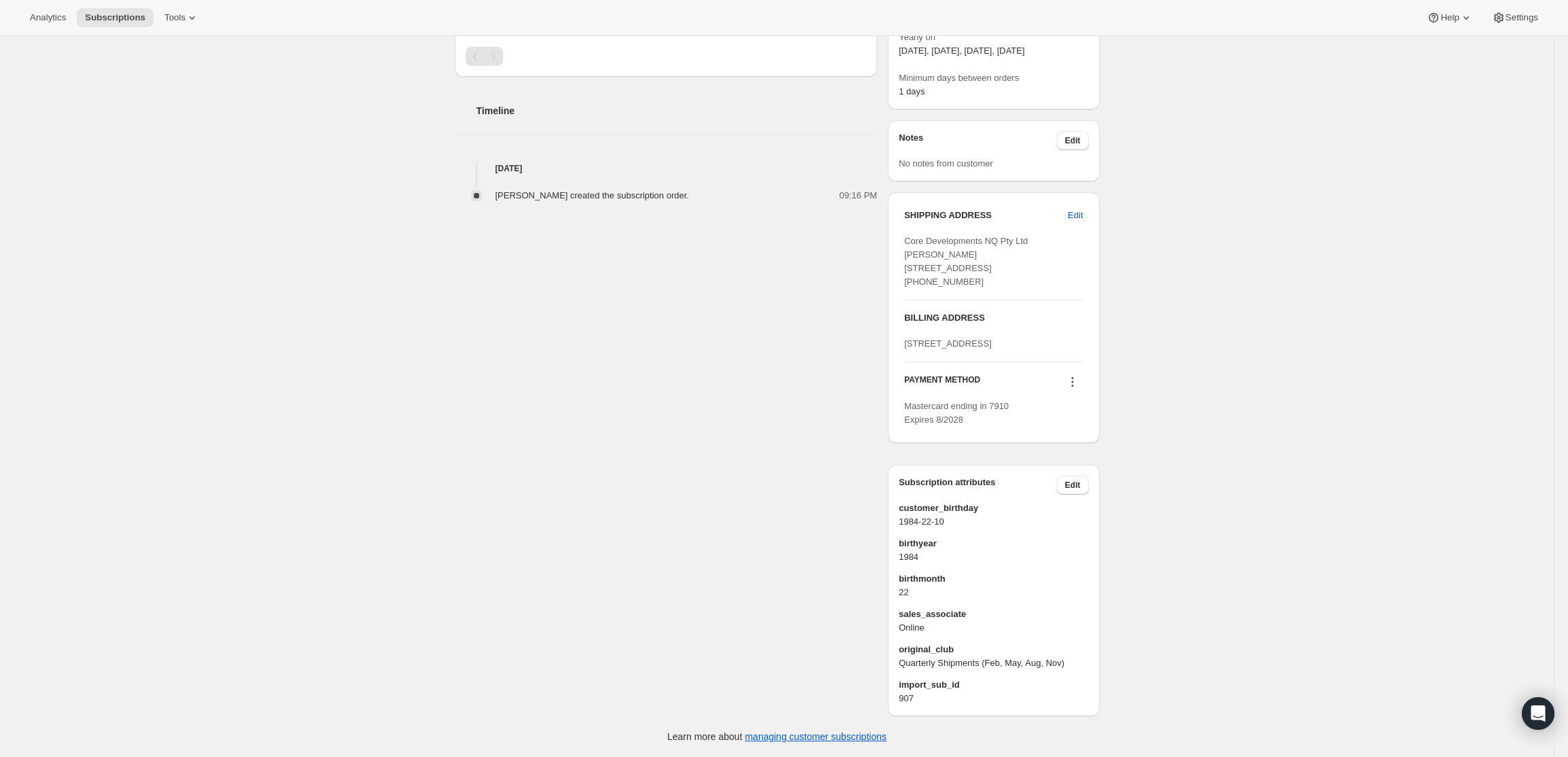
scroll to position [479, 0]
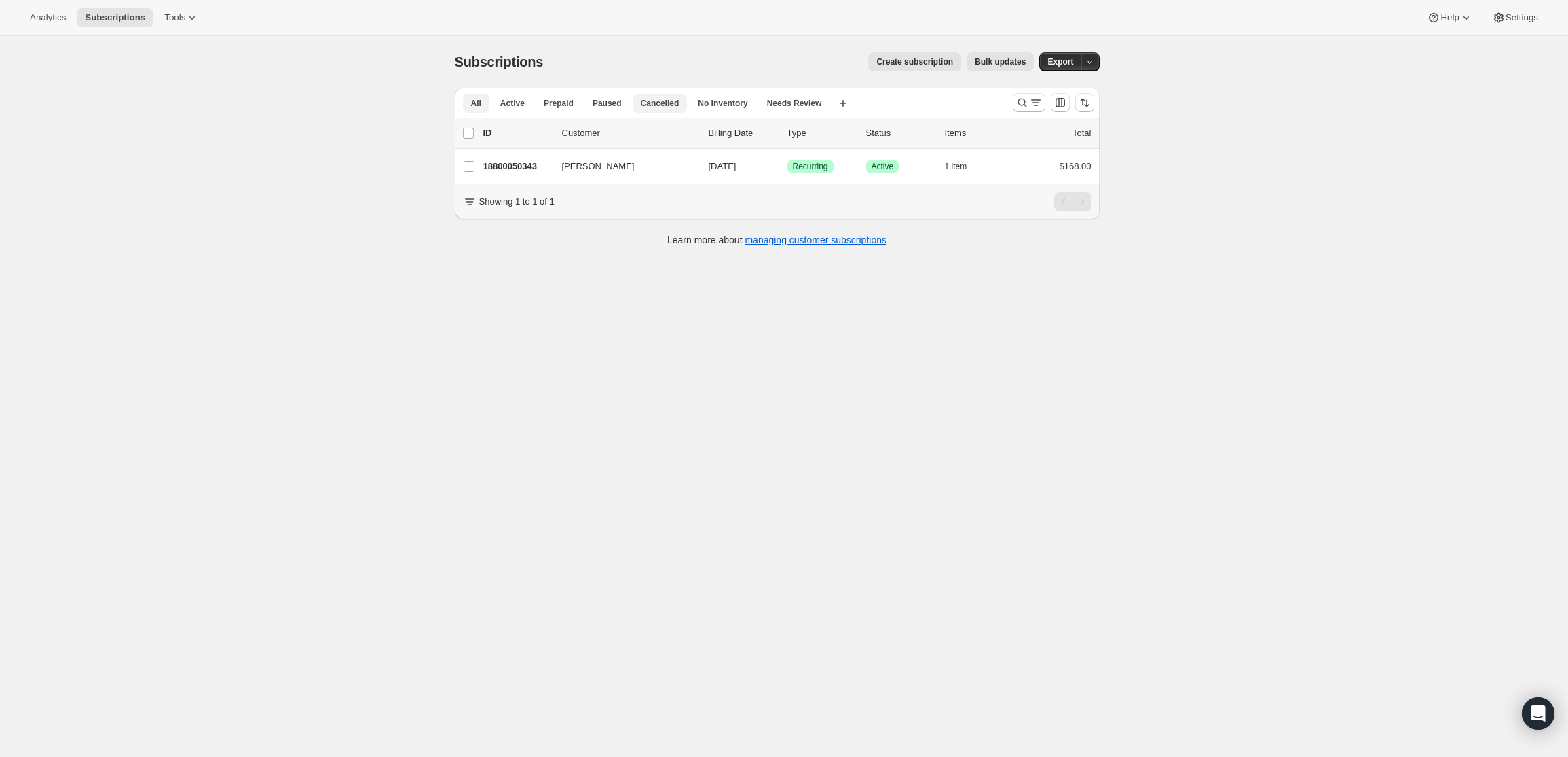
click at [656, 99] on span "Cancelled" at bounding box center [660, 103] width 38 height 11
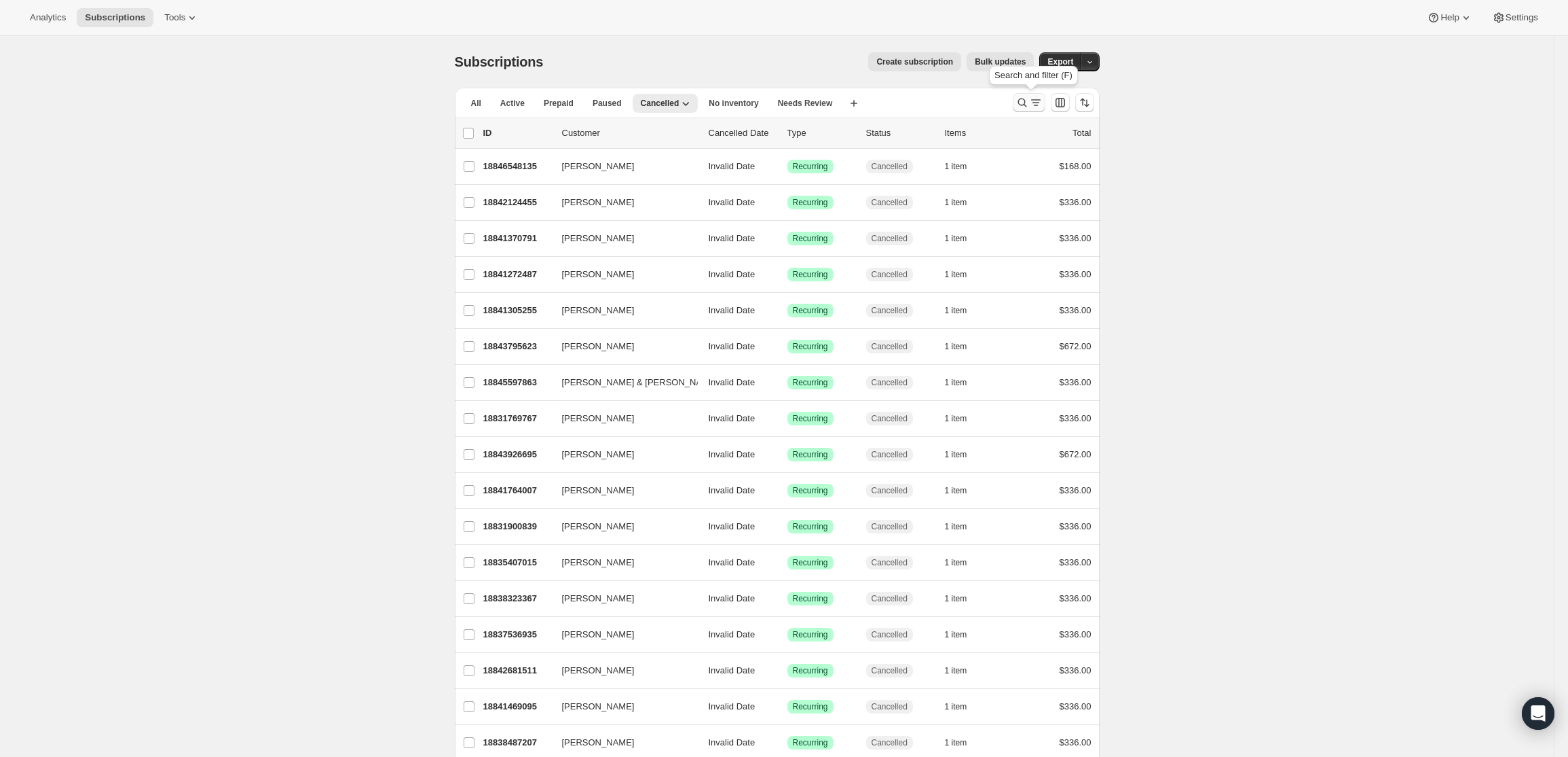
click at [1022, 101] on icon "Search and filter results" at bounding box center [1023, 103] width 9 height 9
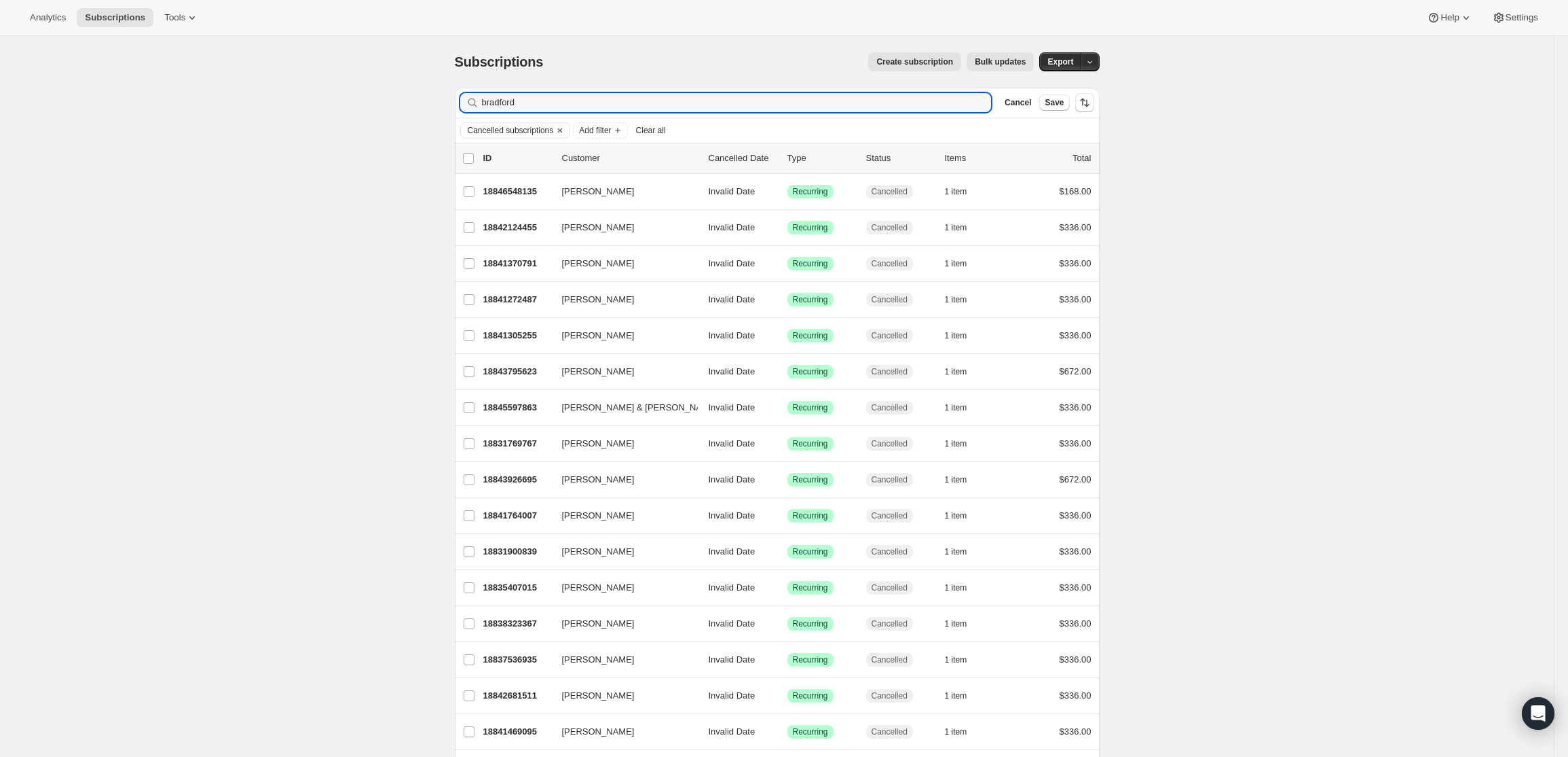
type input "bradford"
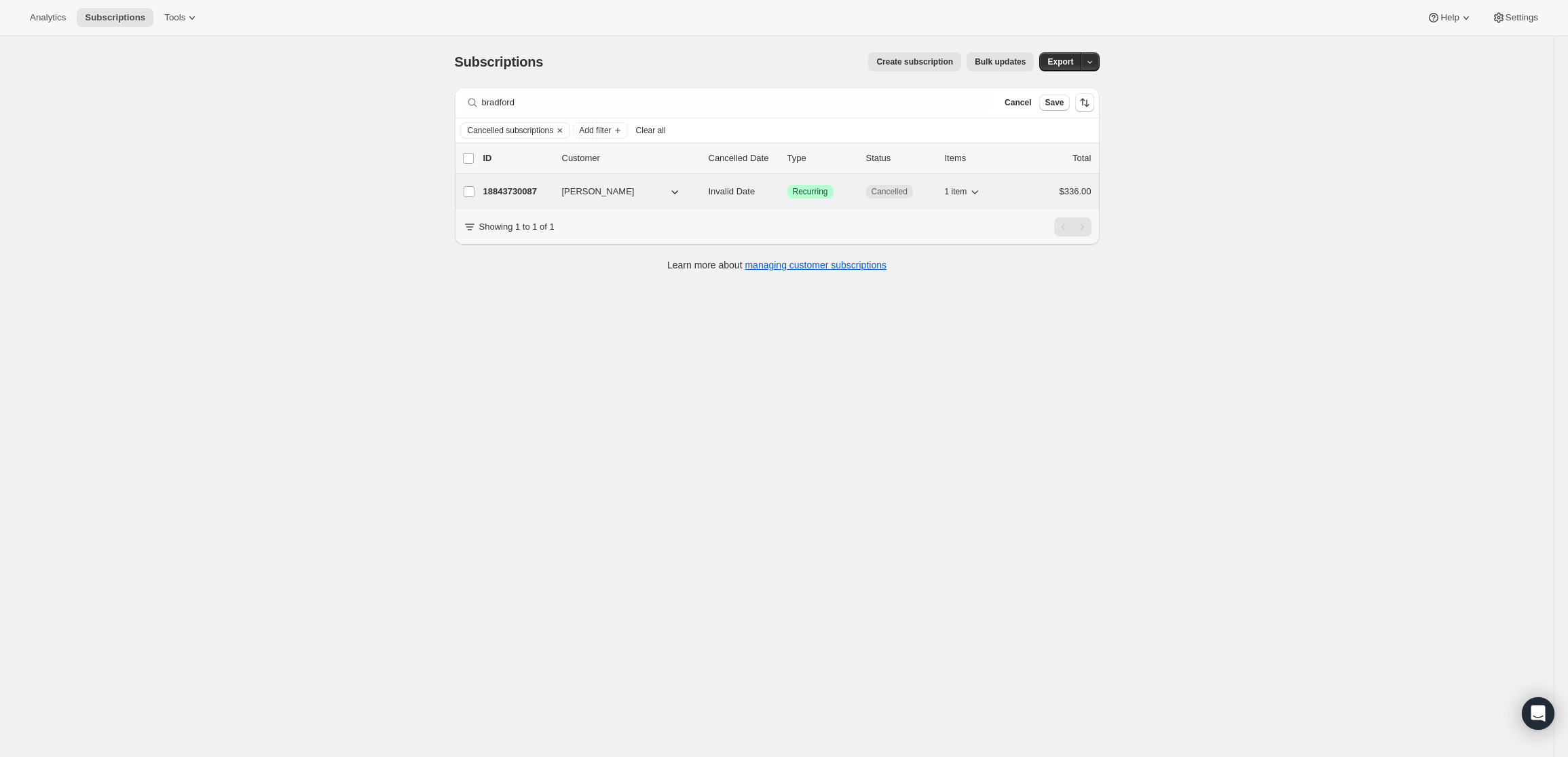
click at [530, 189] on p "18843730087" at bounding box center [517, 191] width 68 height 14
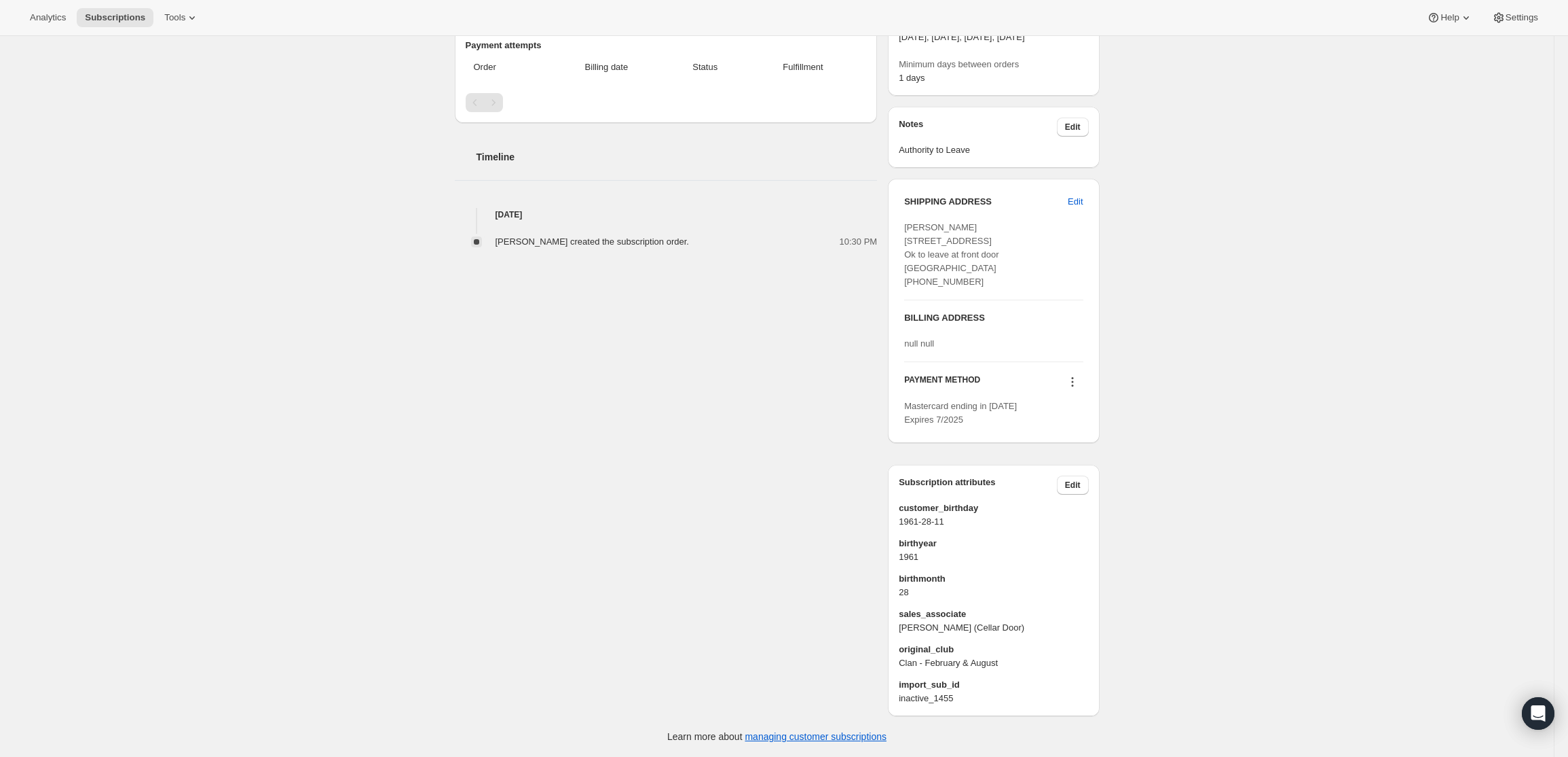
scroll to position [405, 0]
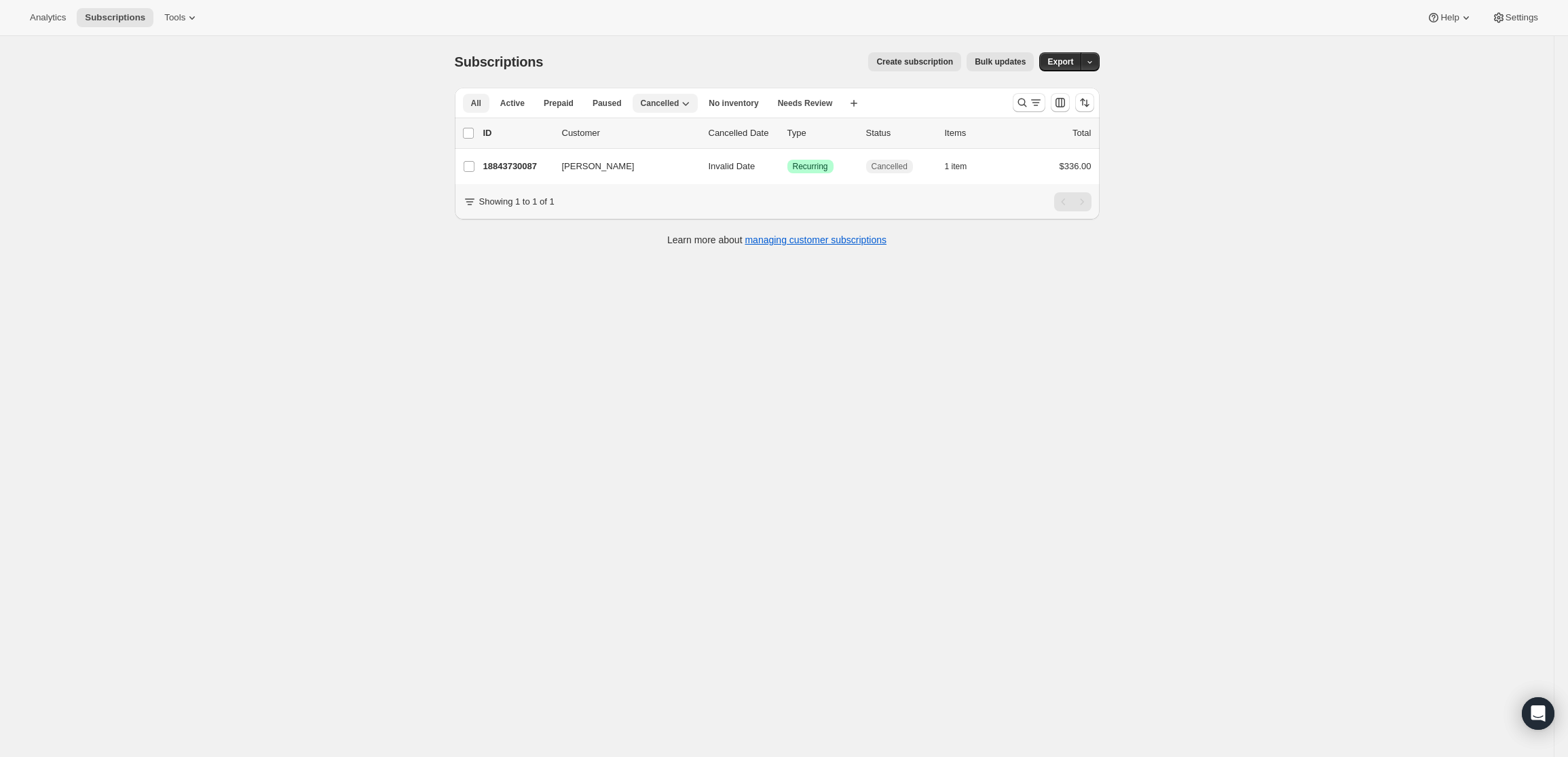
click at [480, 101] on span "All" at bounding box center [475, 103] width 10 height 11
click at [1026, 100] on icon "Search and filter results" at bounding box center [1023, 103] width 9 height 9
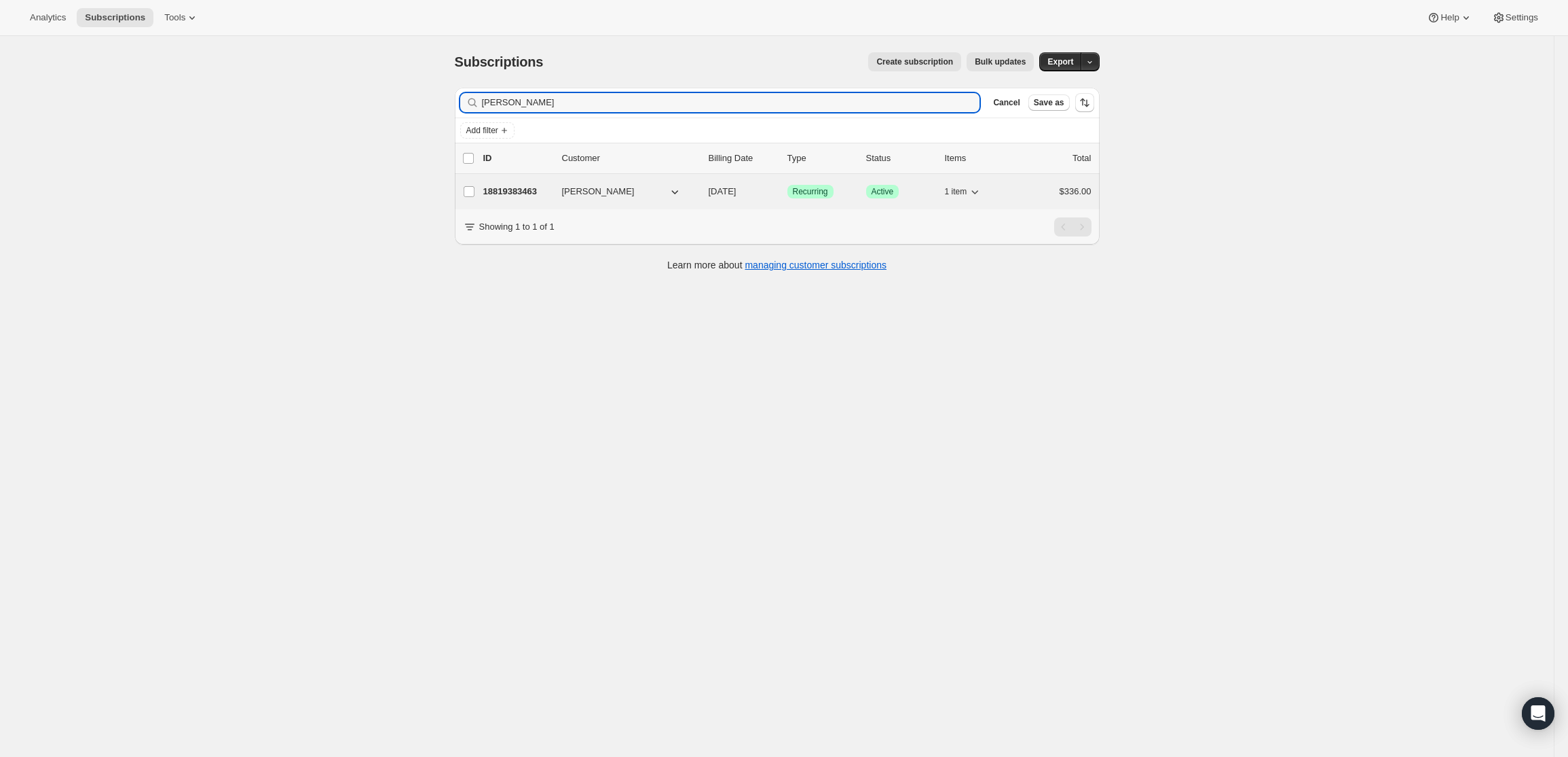
type input "[PERSON_NAME]"
click at [498, 187] on p "18819383463" at bounding box center [517, 191] width 68 height 14
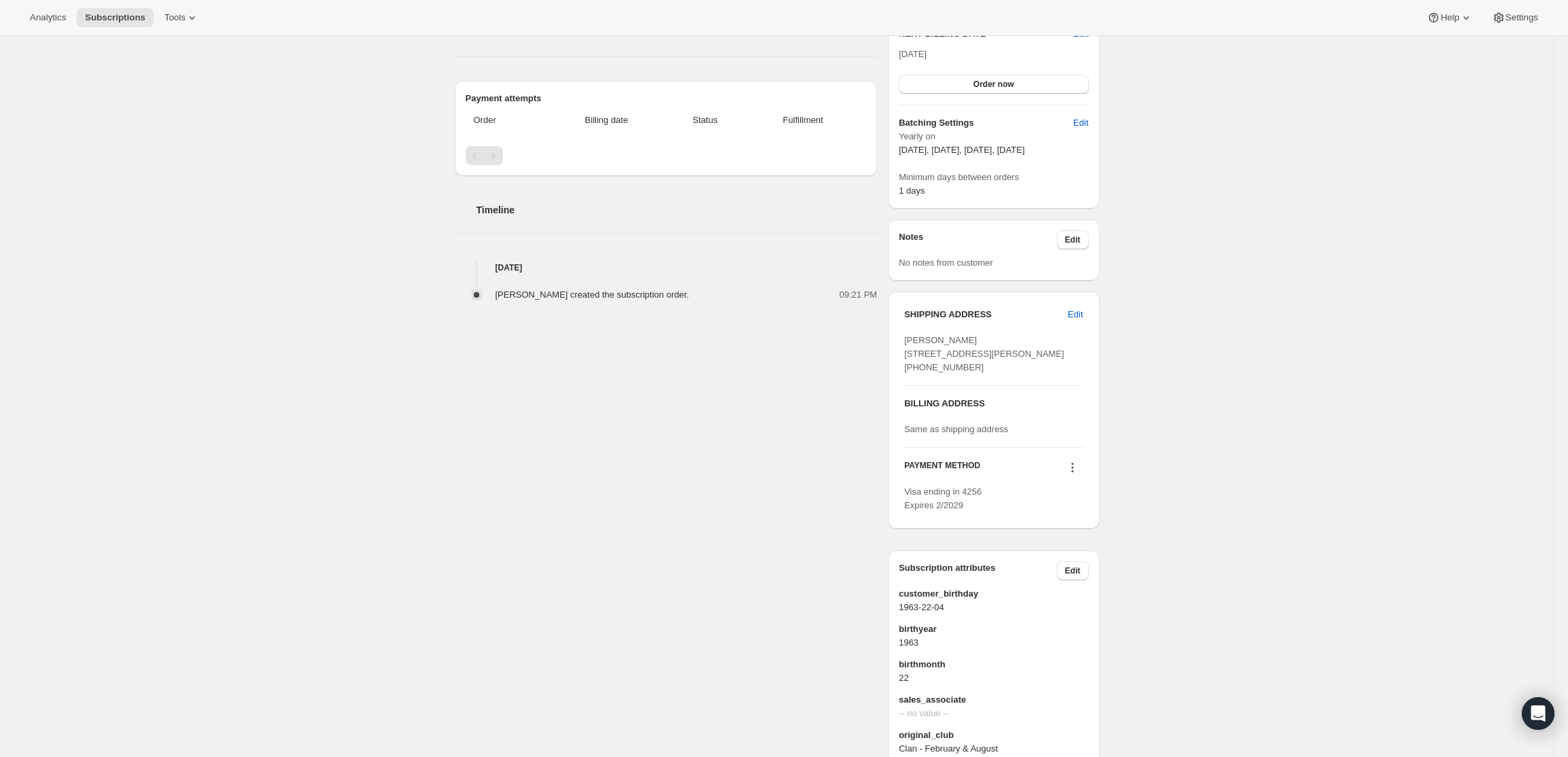
scroll to position [438, 0]
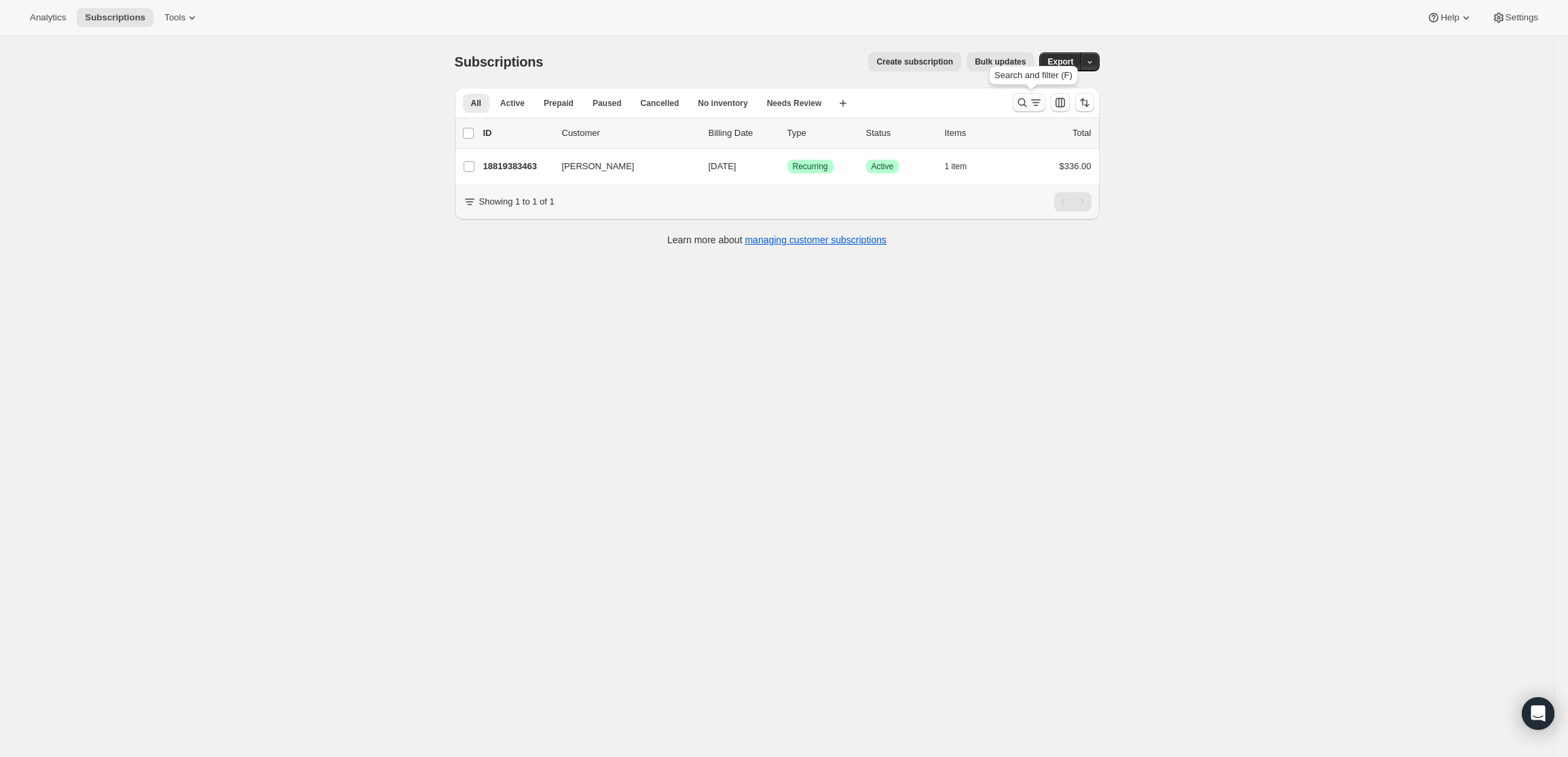
click at [1031, 95] on button "Search and filter results" at bounding box center [1029, 102] width 33 height 19
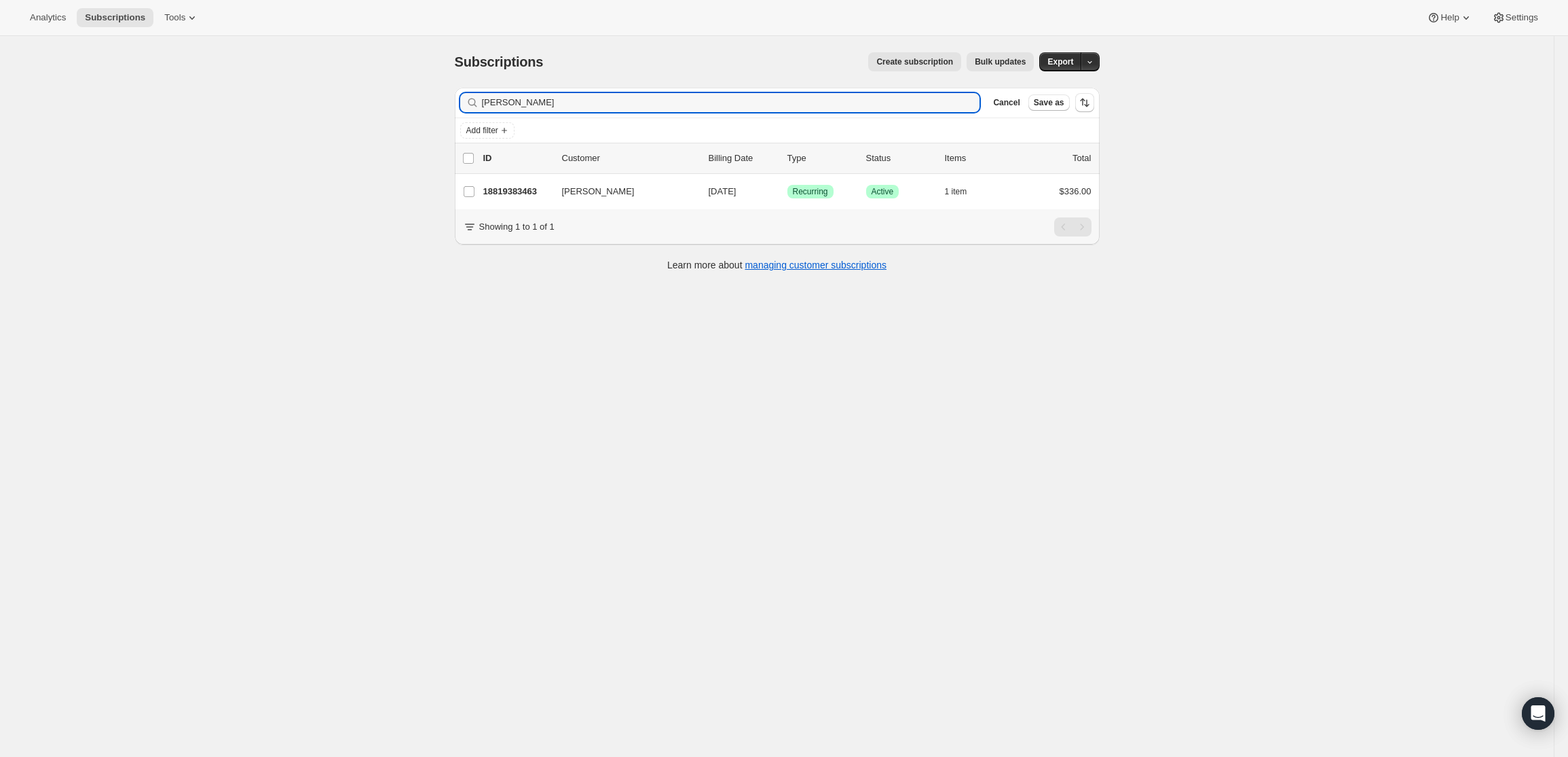
drag, startPoint x: 545, startPoint y: 97, endPoint x: 291, endPoint y: 86, distance: 254.2
click at [294, 87] on div "Subscriptions. This page is ready Subscriptions Create subscription Bulk update…" at bounding box center [777, 414] width 1554 height 757
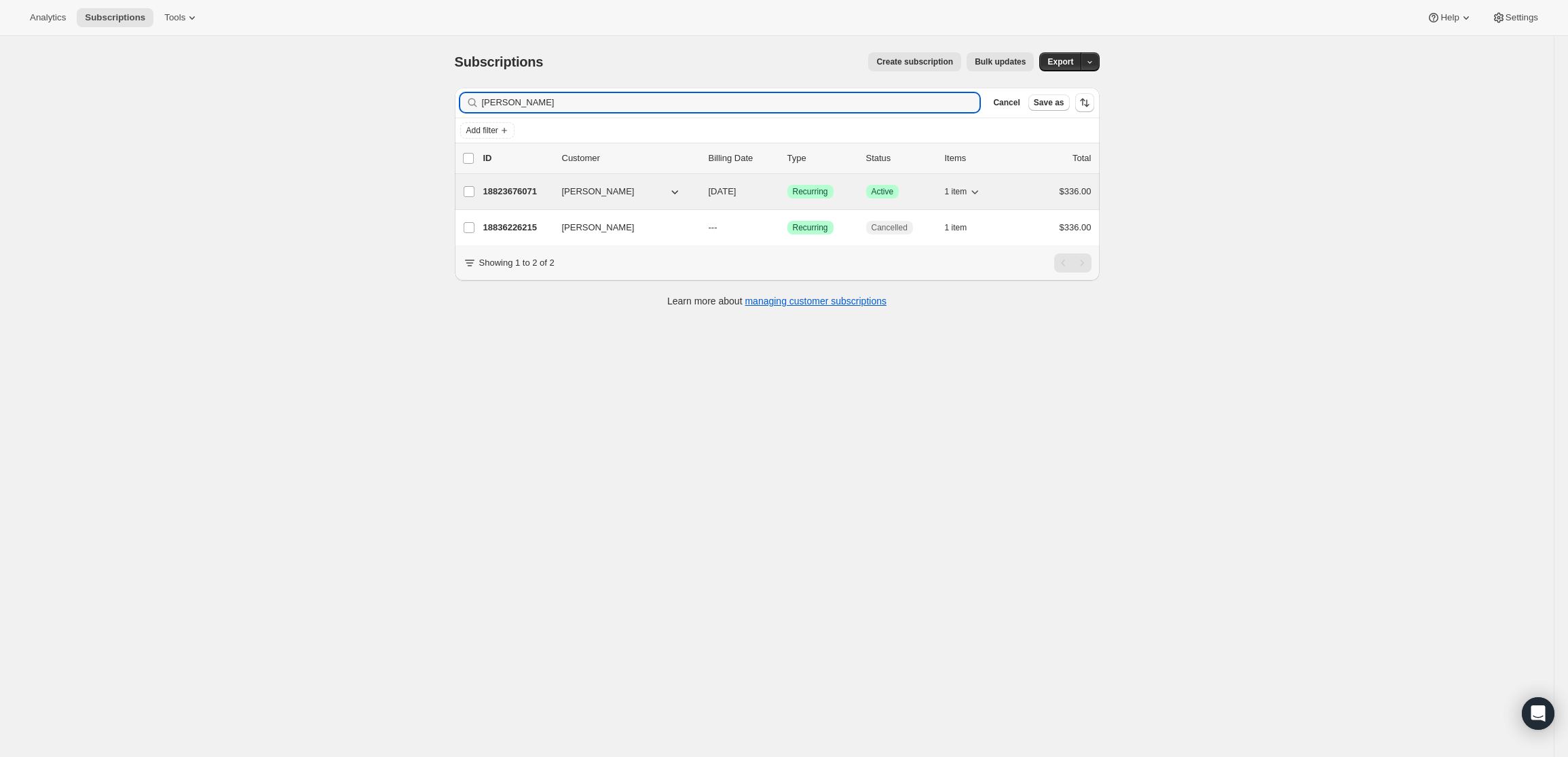
type input "[PERSON_NAME]"
click at [508, 189] on p "18823676071" at bounding box center [517, 191] width 68 height 14
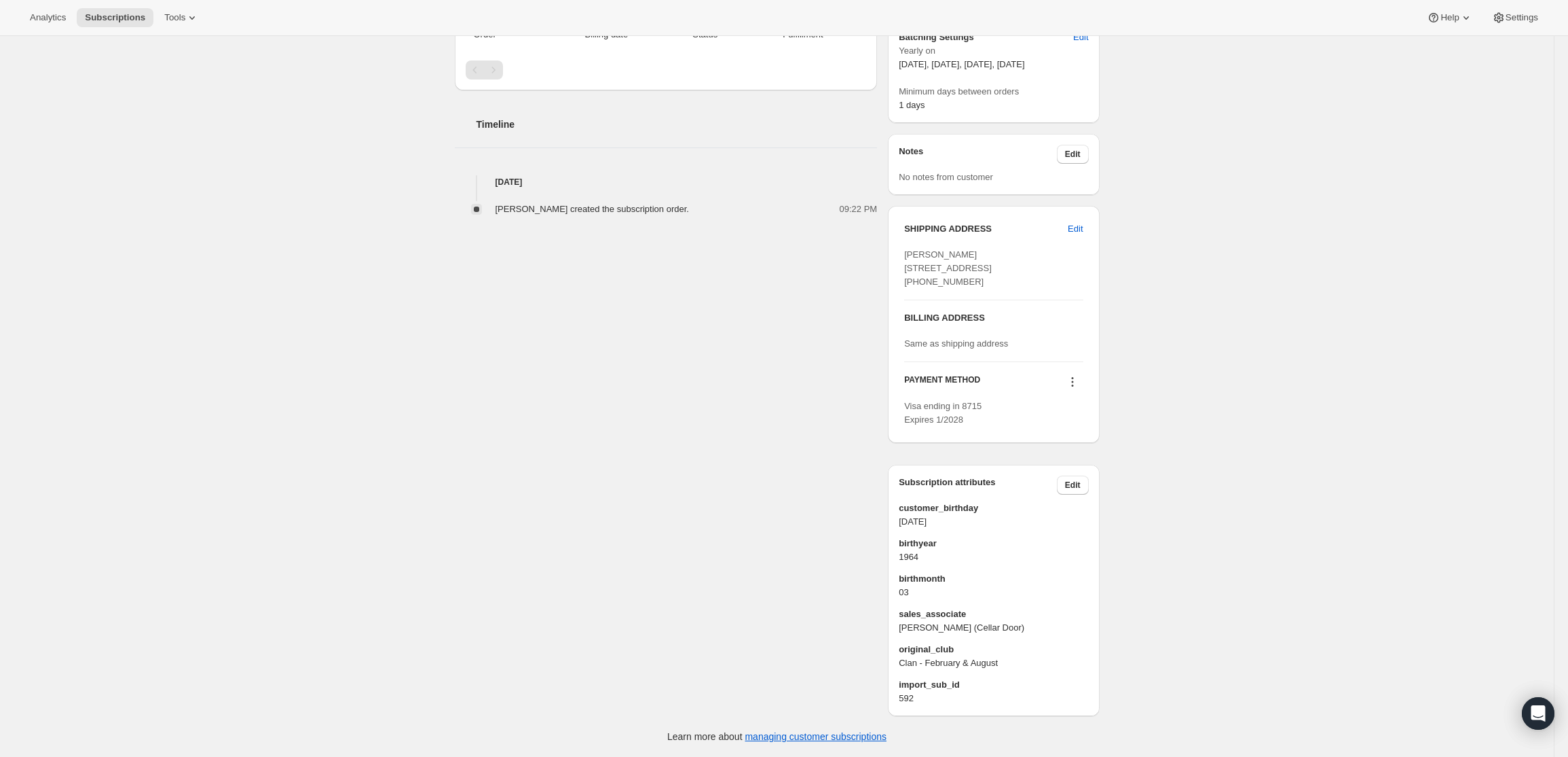
scroll to position [438, 0]
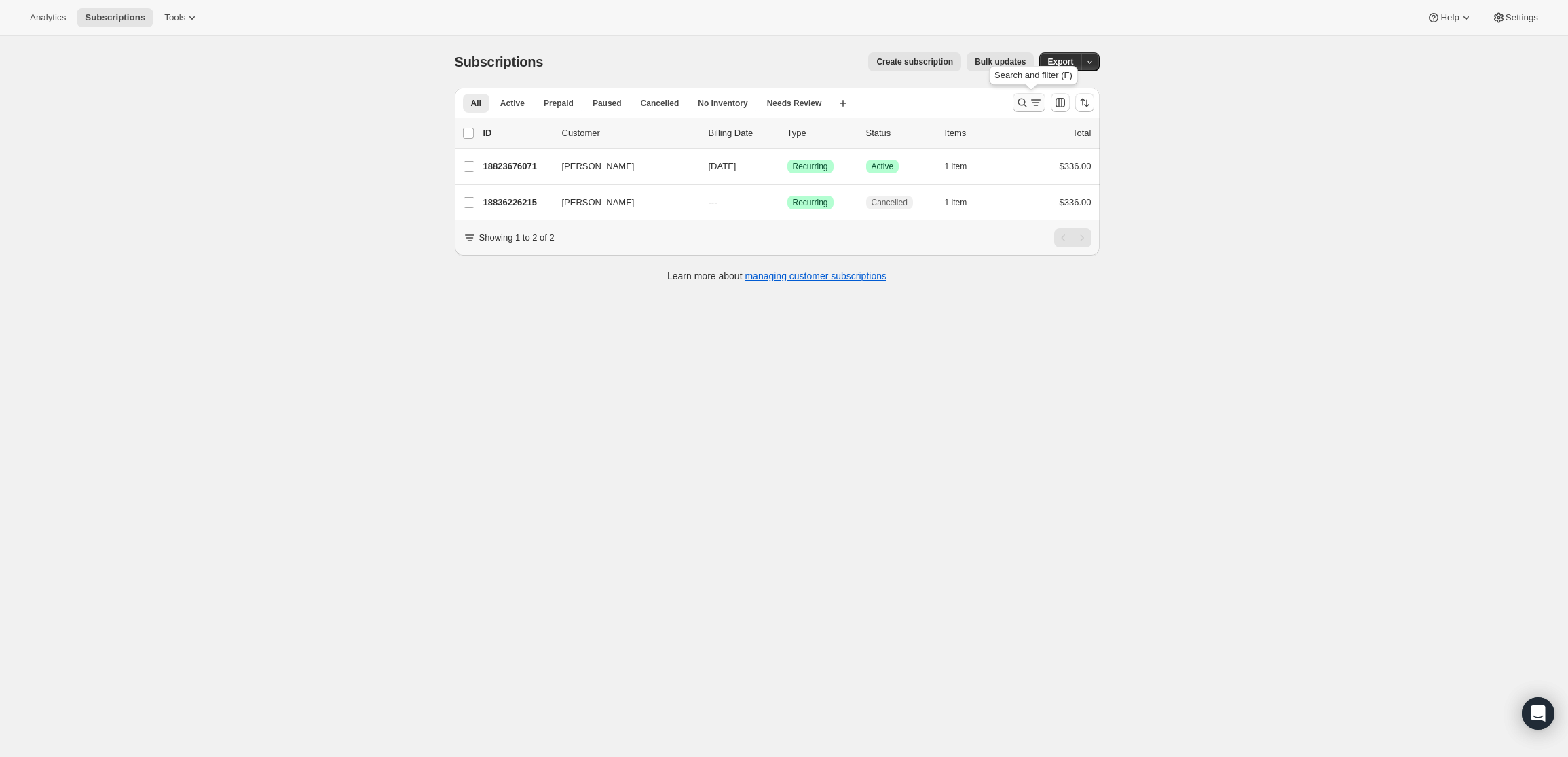
click at [1036, 100] on icon "Search and filter results" at bounding box center [1035, 102] width 14 height 14
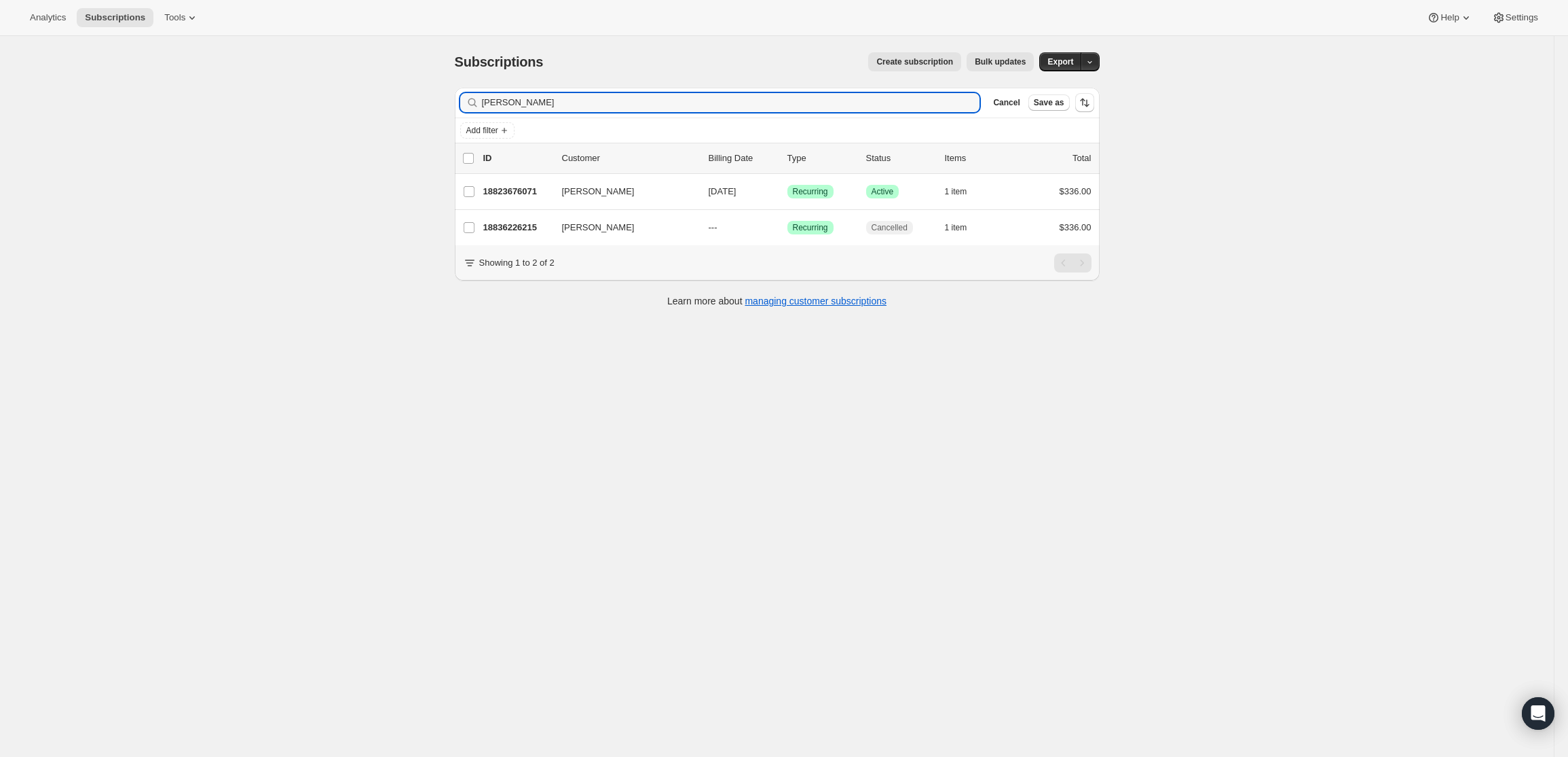
drag, startPoint x: 527, startPoint y: 107, endPoint x: 407, endPoint y: 100, distance: 120.2
click at [407, 100] on div "Subscriptions. This page is ready Subscriptions Create subscription Bulk update…" at bounding box center [777, 414] width 1554 height 757
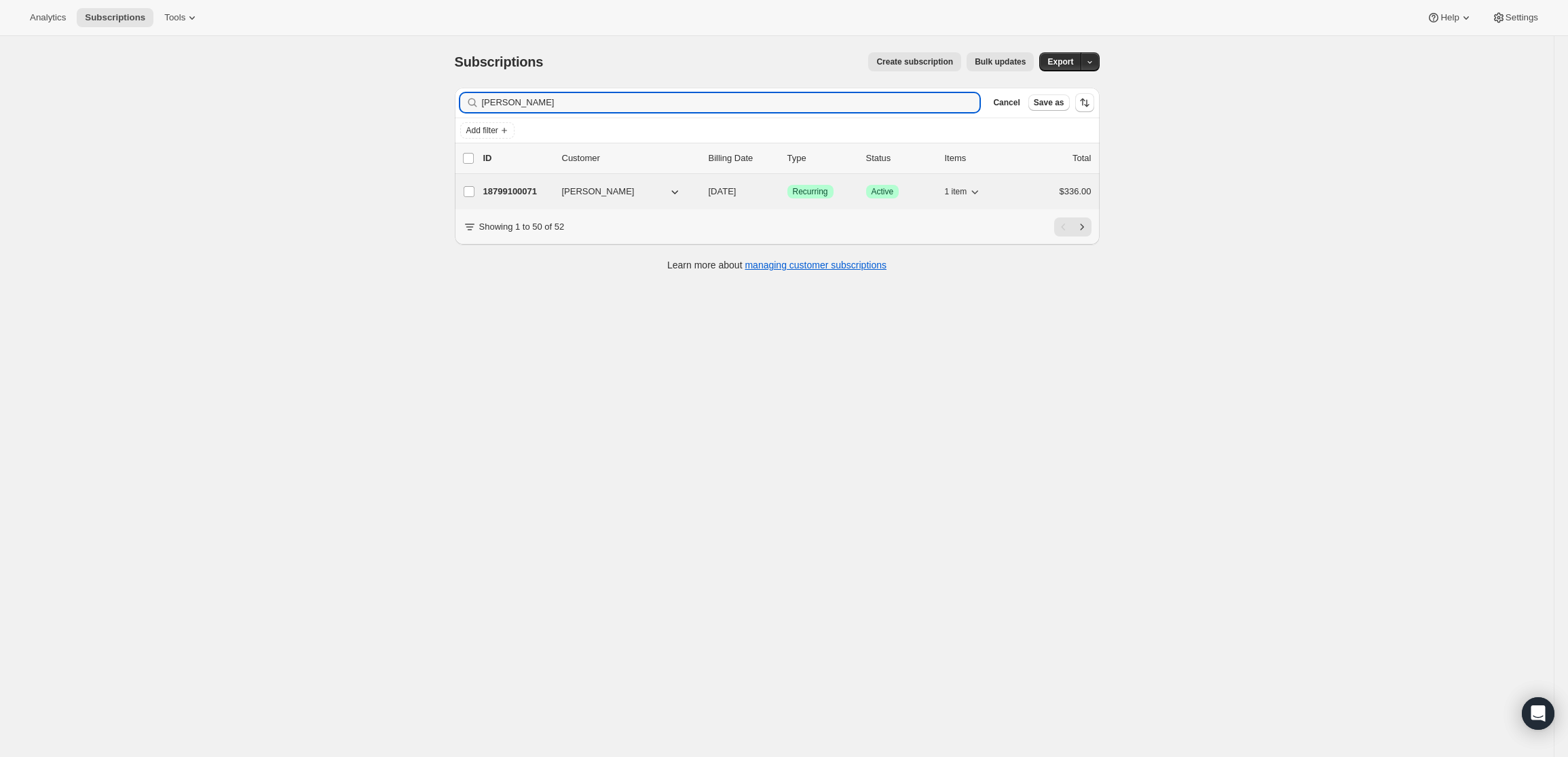
type input "[PERSON_NAME]"
click at [522, 186] on p "18799100071" at bounding box center [517, 191] width 68 height 14
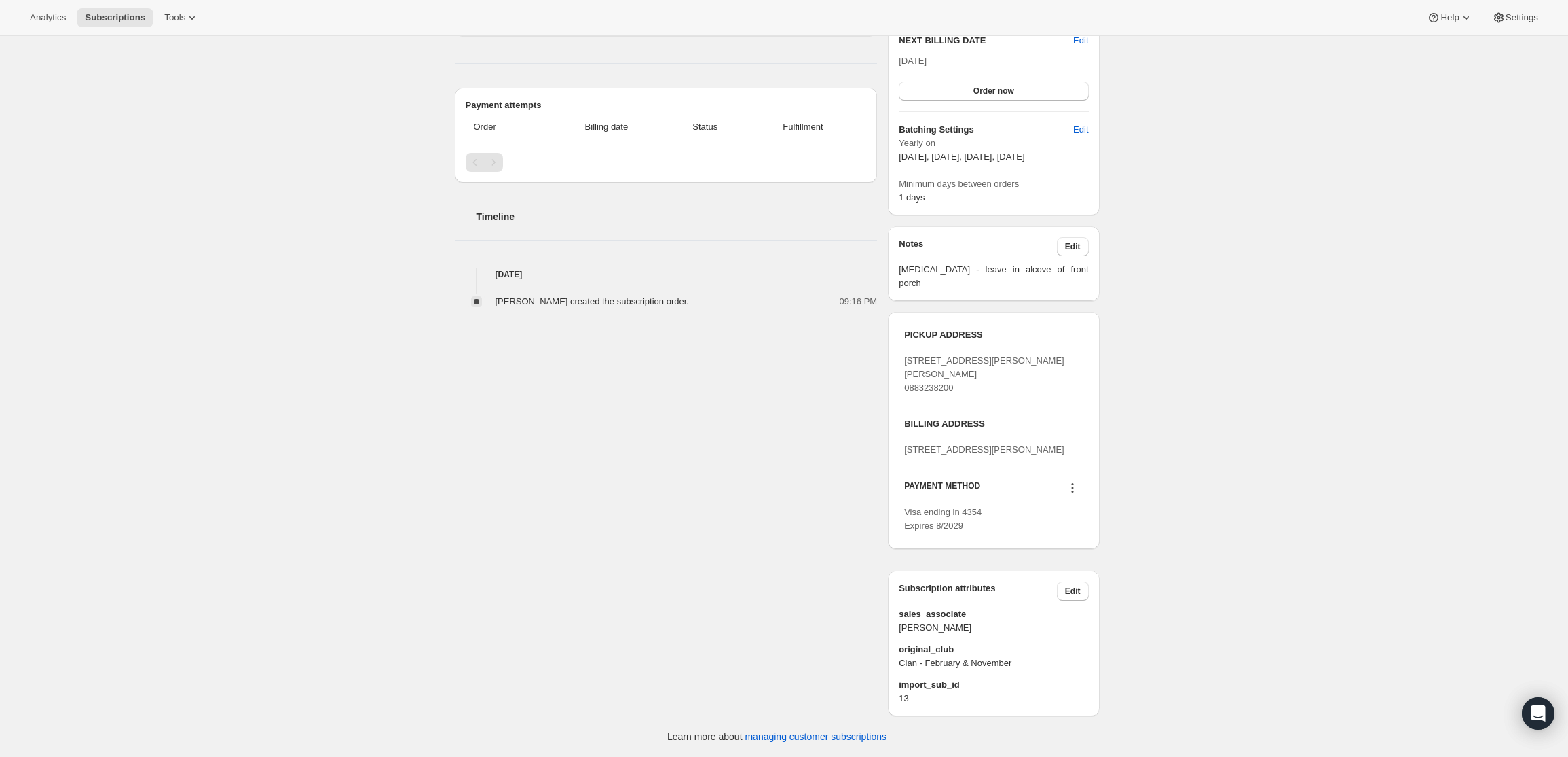
scroll to position [359, 0]
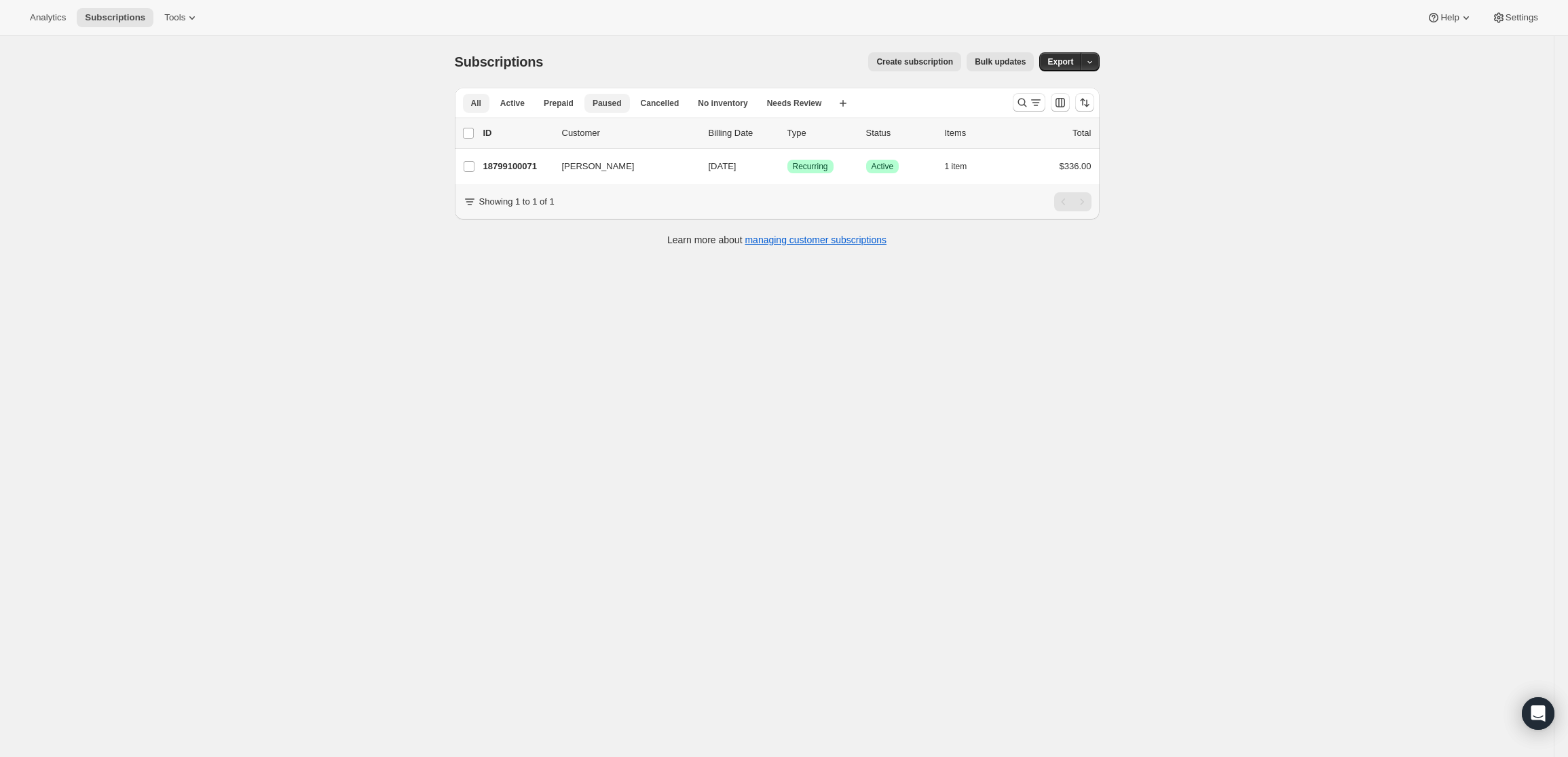
click at [599, 99] on span "Paused" at bounding box center [607, 103] width 29 height 11
click at [1026, 105] on icon "Search and filter results" at bounding box center [1023, 103] width 9 height 9
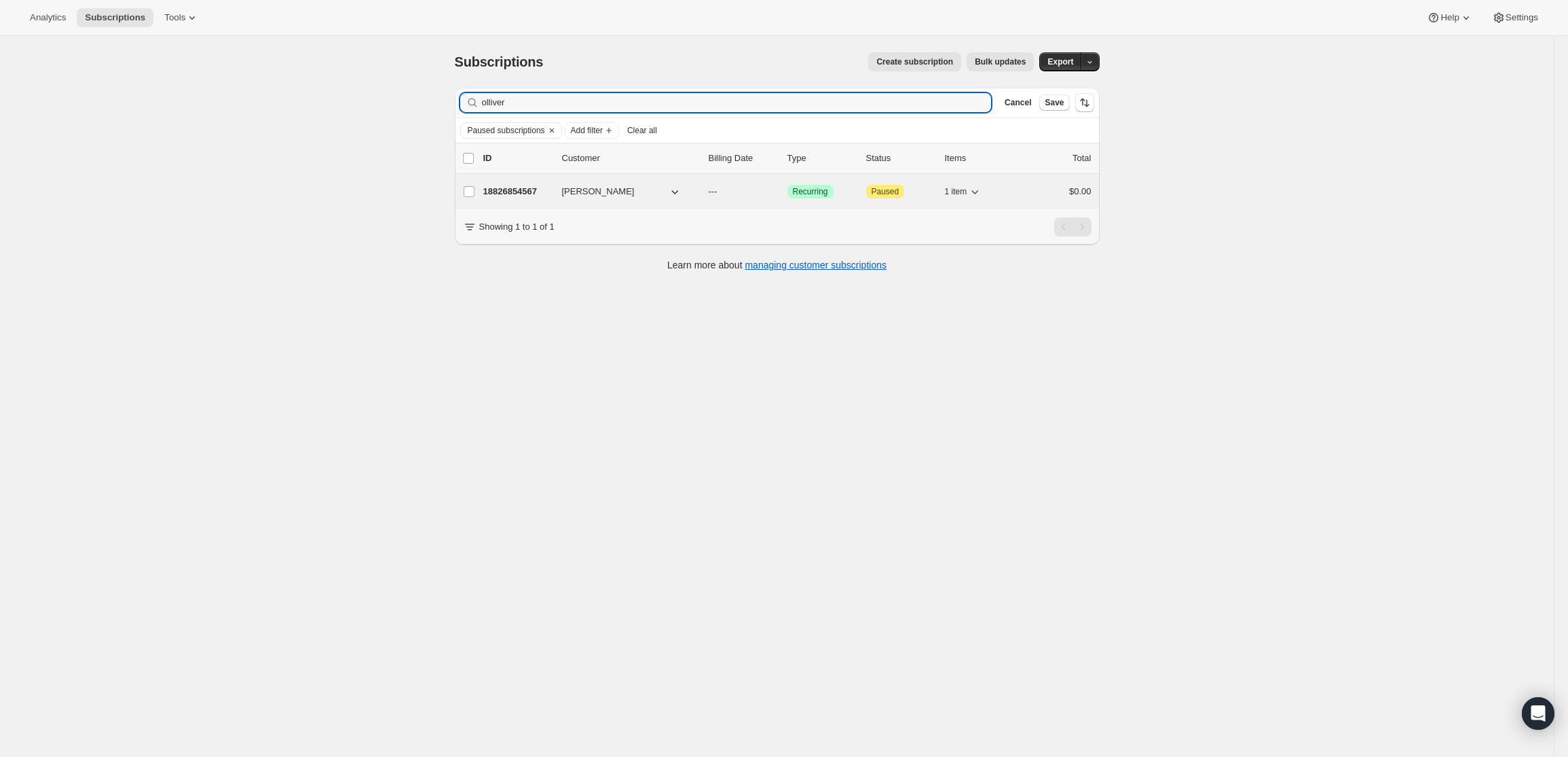
type input "olliver"
click at [522, 184] on div "18826854567 [PERSON_NAME] --- Success Recurring Attention Paused 1 item $0.00" at bounding box center [788, 191] width 608 height 19
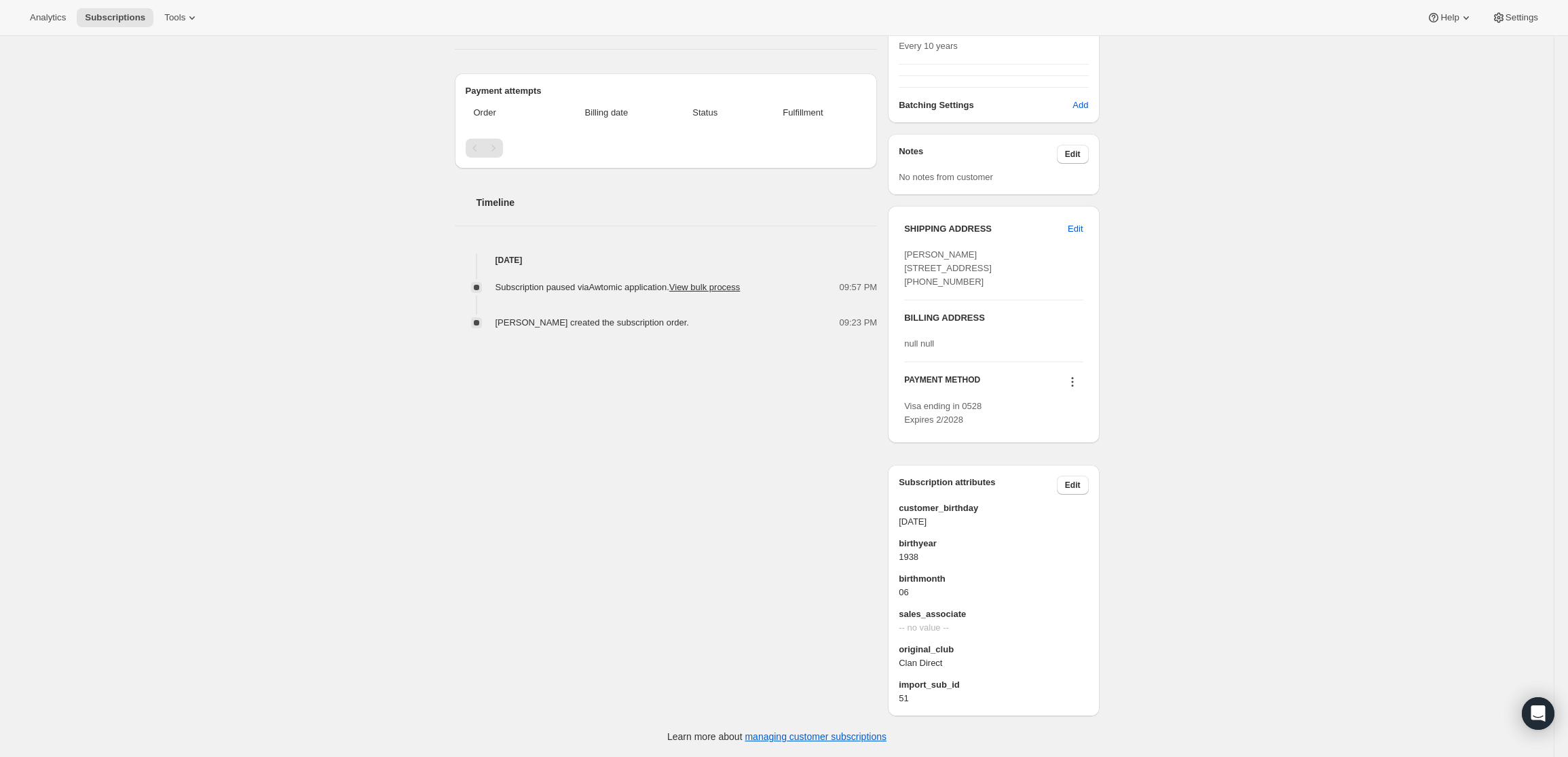
scroll to position [339, 0]
click at [1074, 385] on icon at bounding box center [1073, 382] width 14 height 14
click at [1071, 496] on span "Add credit card" at bounding box center [1057, 500] width 59 height 10
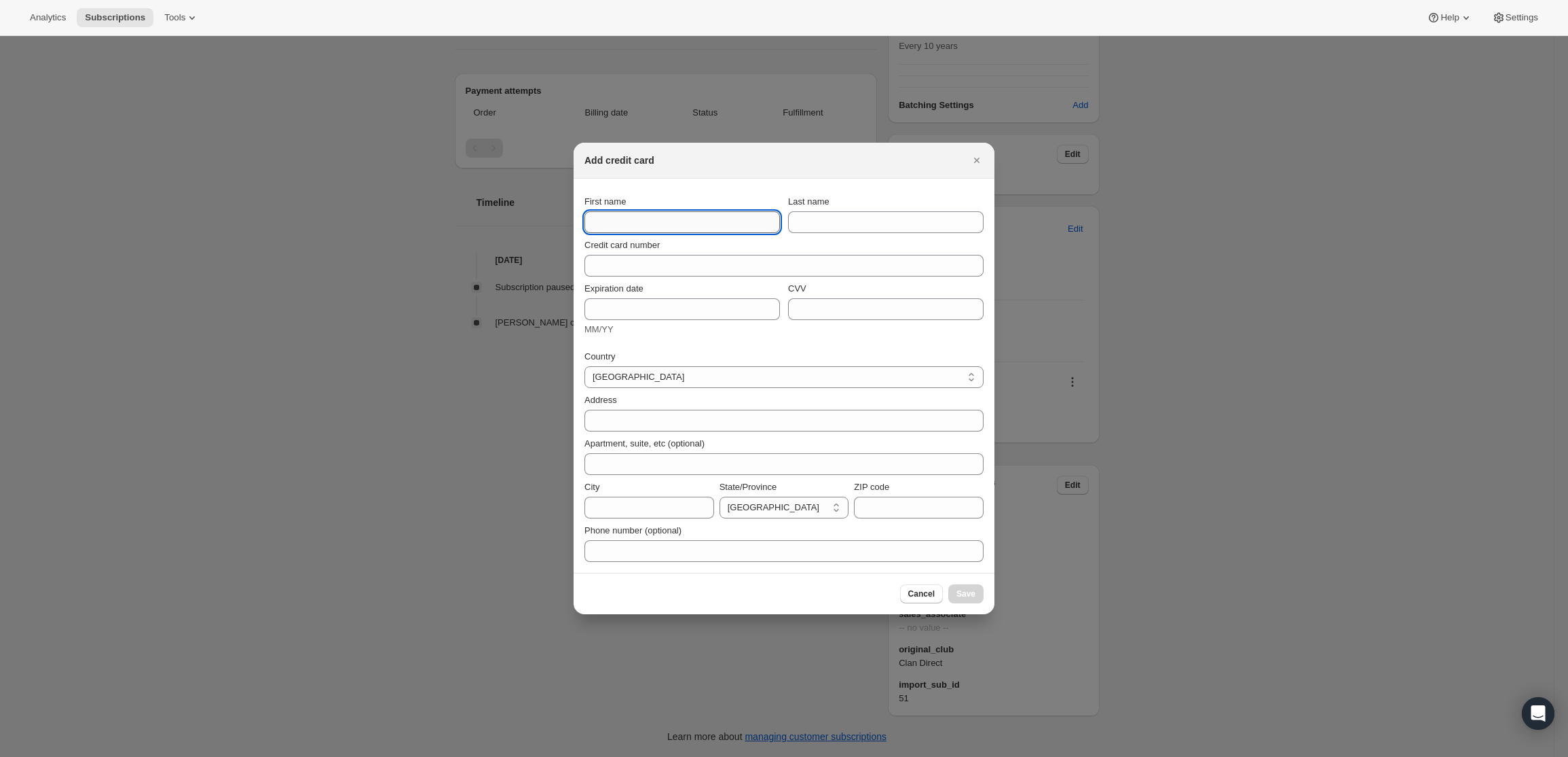
click at [606, 216] on input "First name" at bounding box center [682, 222] width 196 height 22
type input "[PERSON_NAME]"
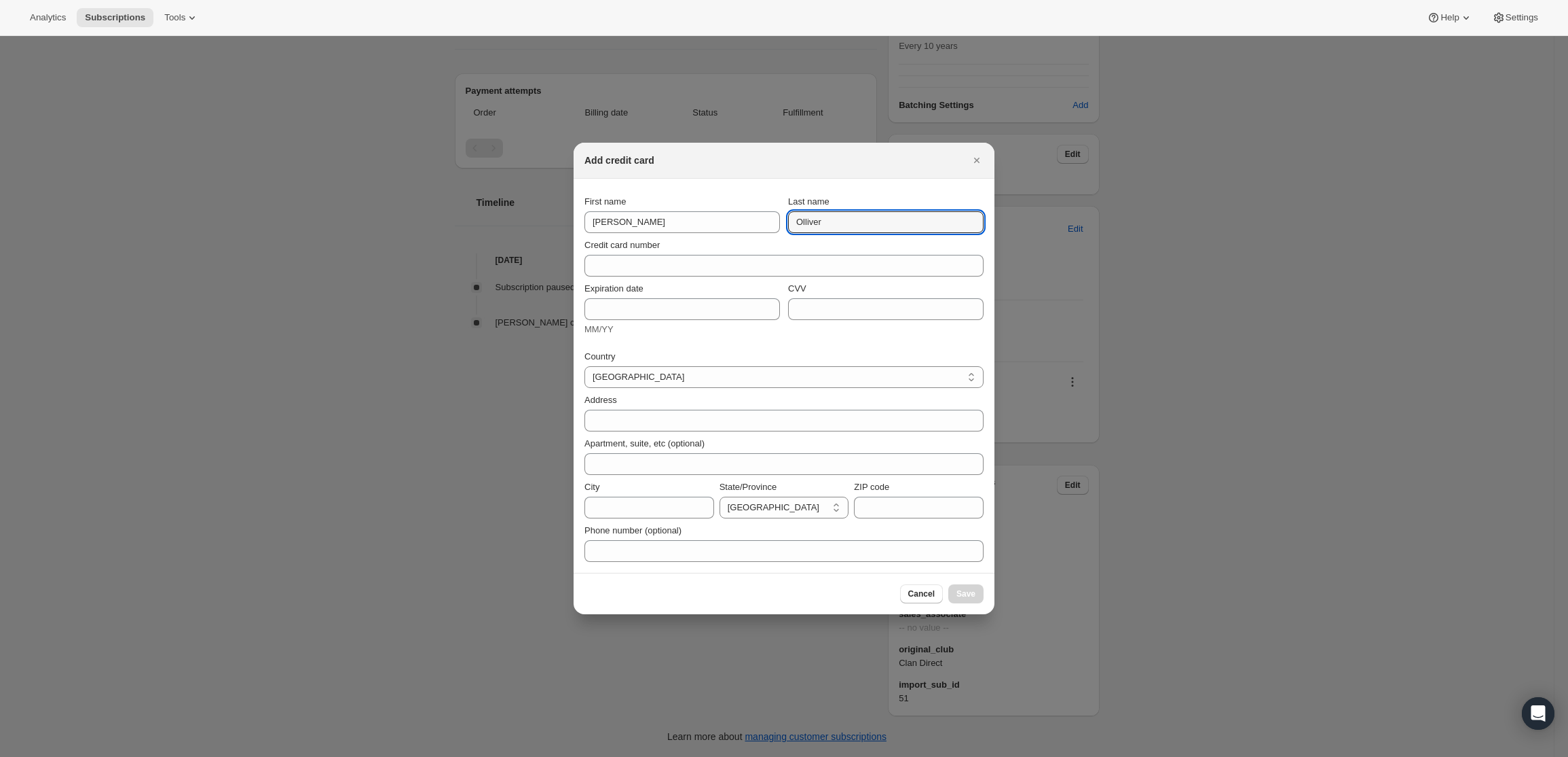
type input "Olliver"
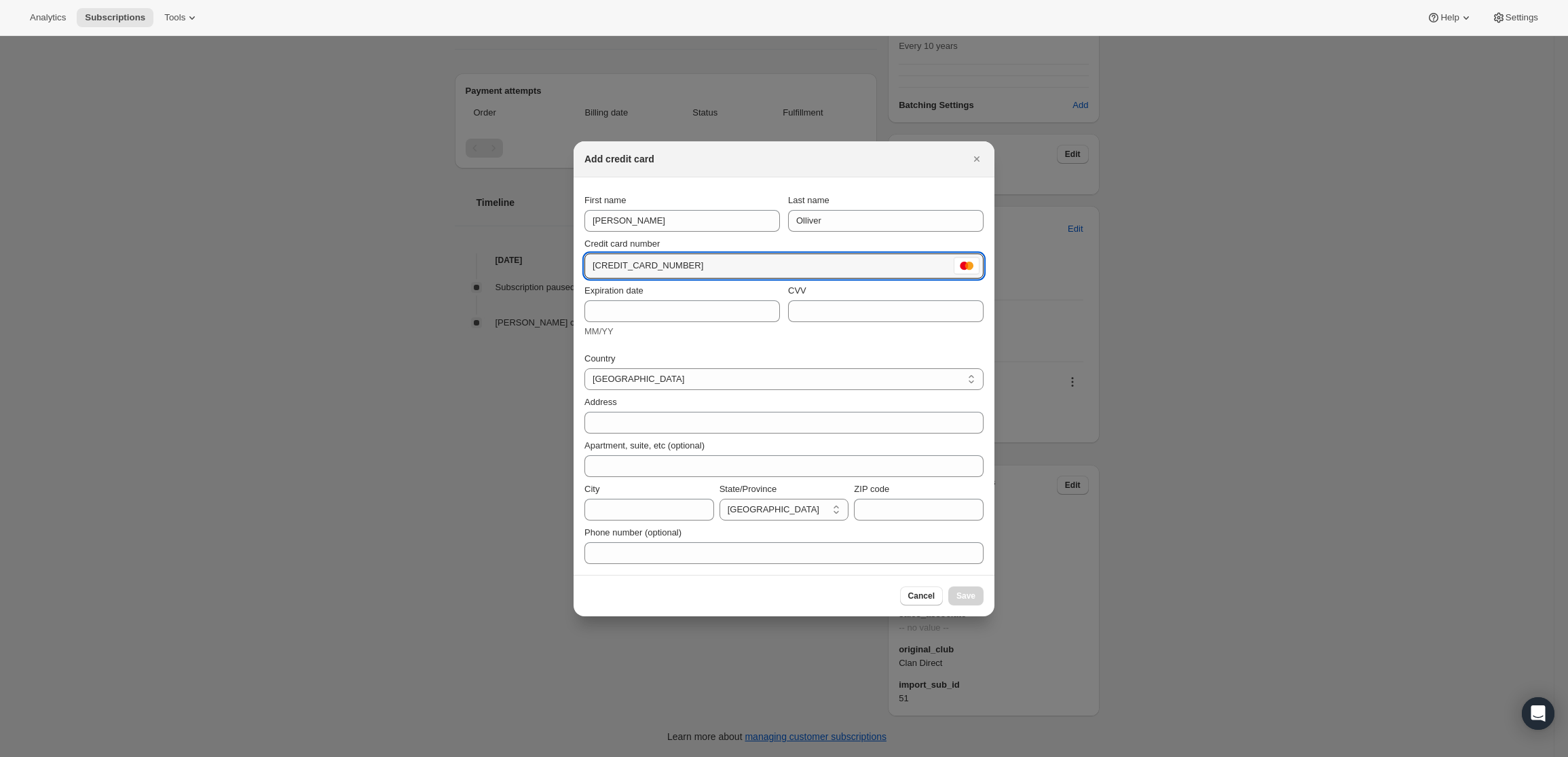
type input "[CREDIT_CARD_NUMBER]"
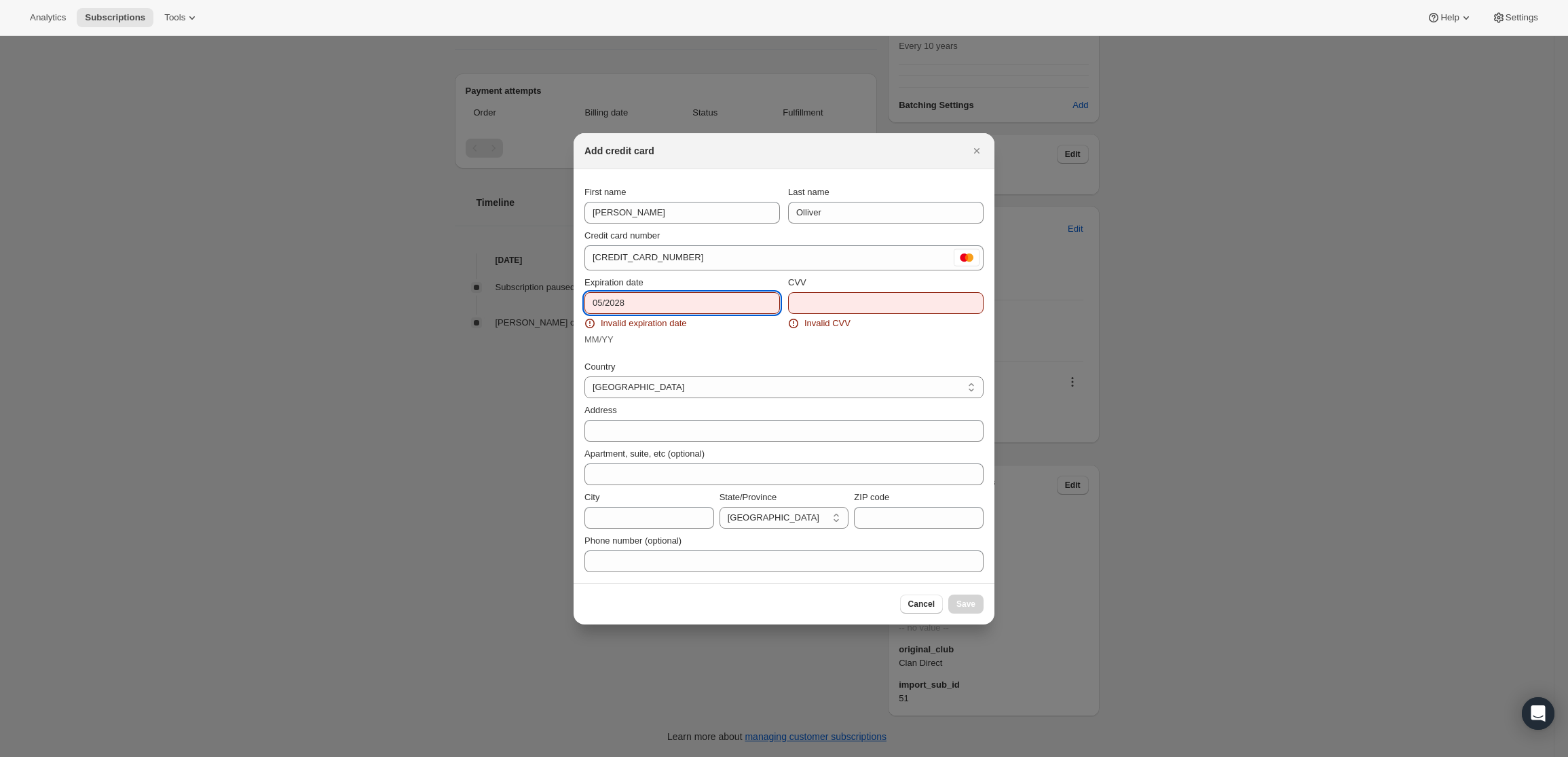
drag, startPoint x: 628, startPoint y: 296, endPoint x: 605, endPoint y: 300, distance: 23.3
click at [605, 300] on input "05/2028" at bounding box center [682, 303] width 196 height 22
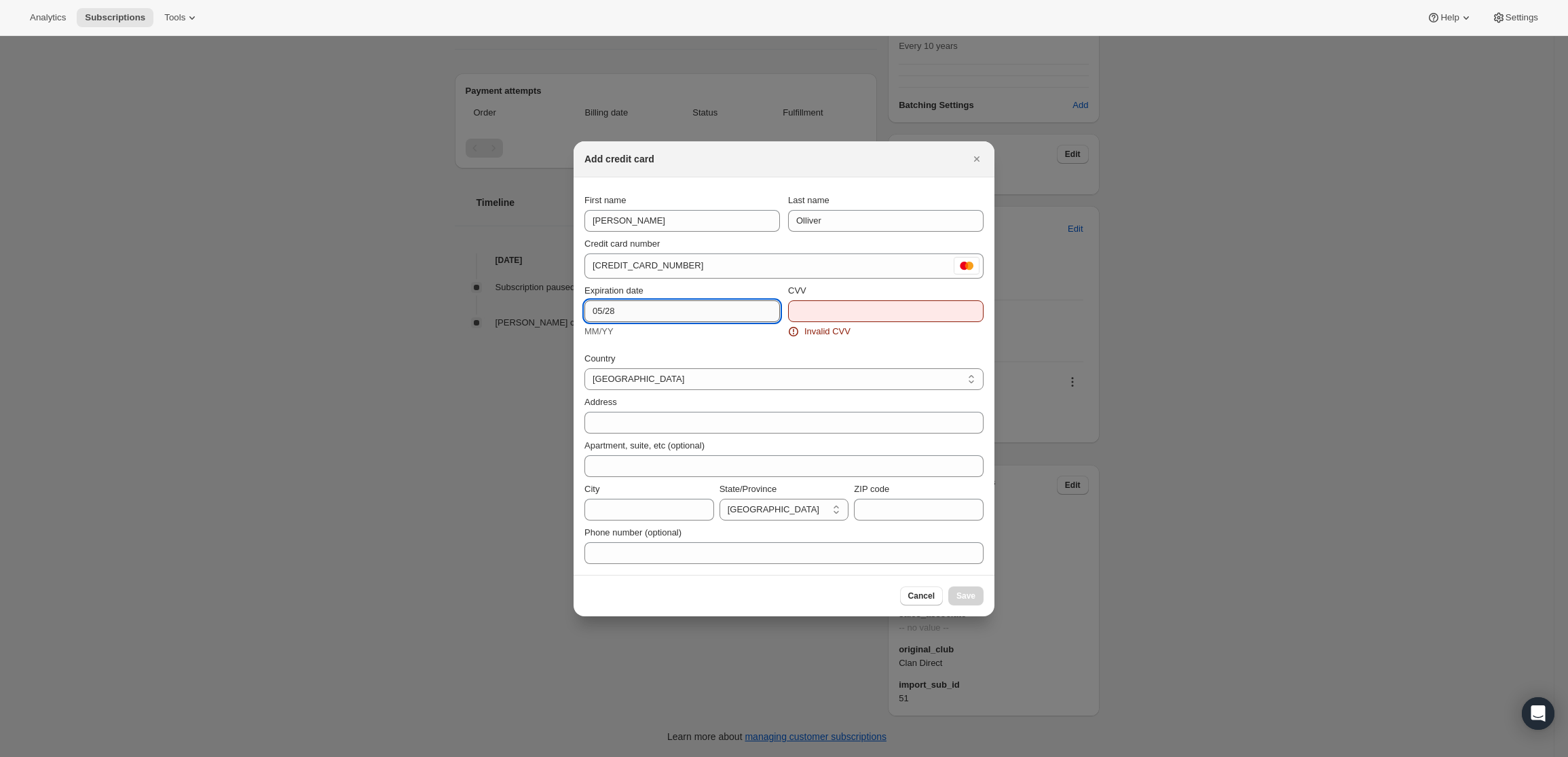
type input "05/28"
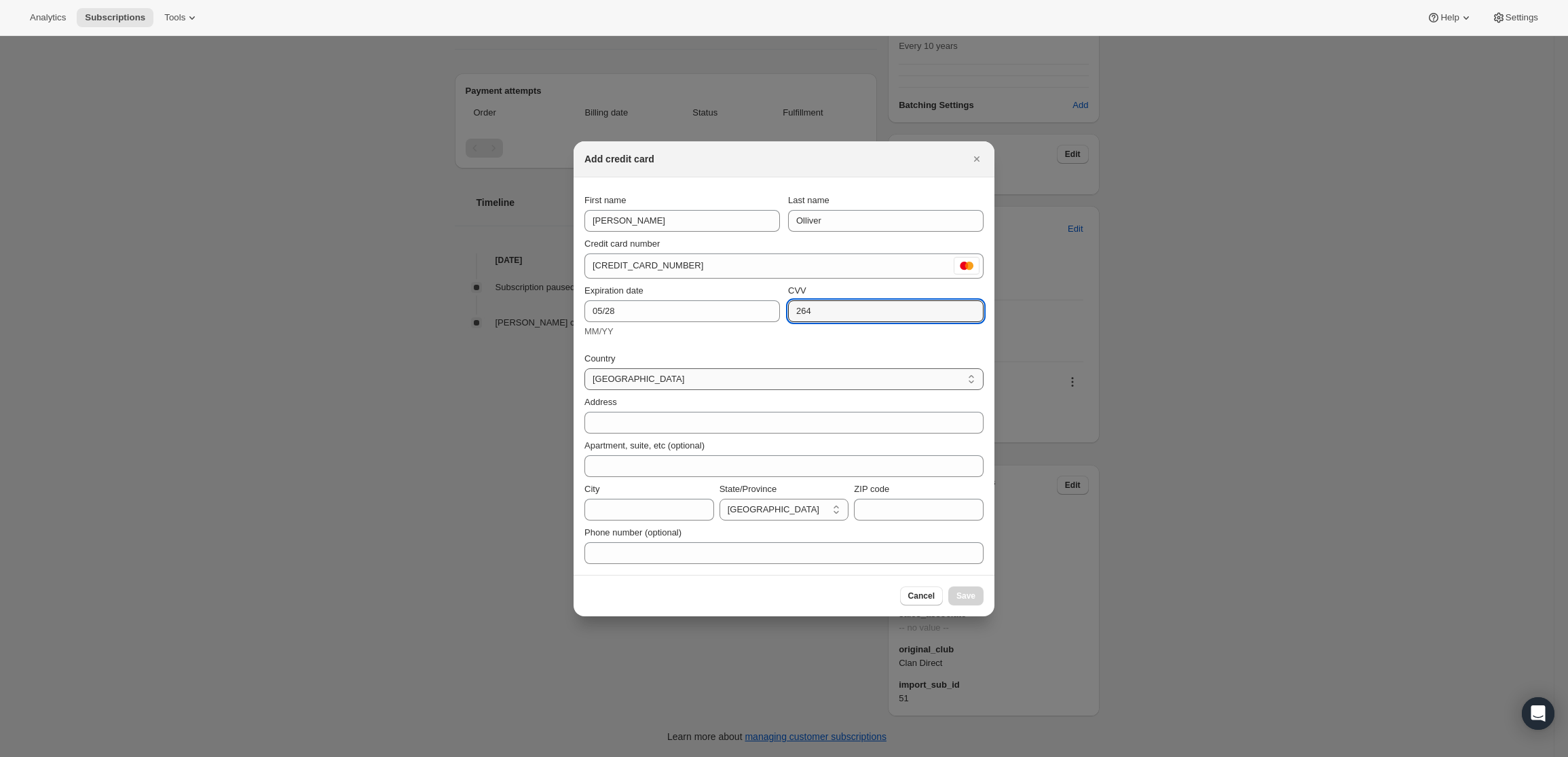
type input "264"
click at [673, 379] on select "[GEOGRAPHIC_DATA]" at bounding box center [784, 379] width 399 height 22
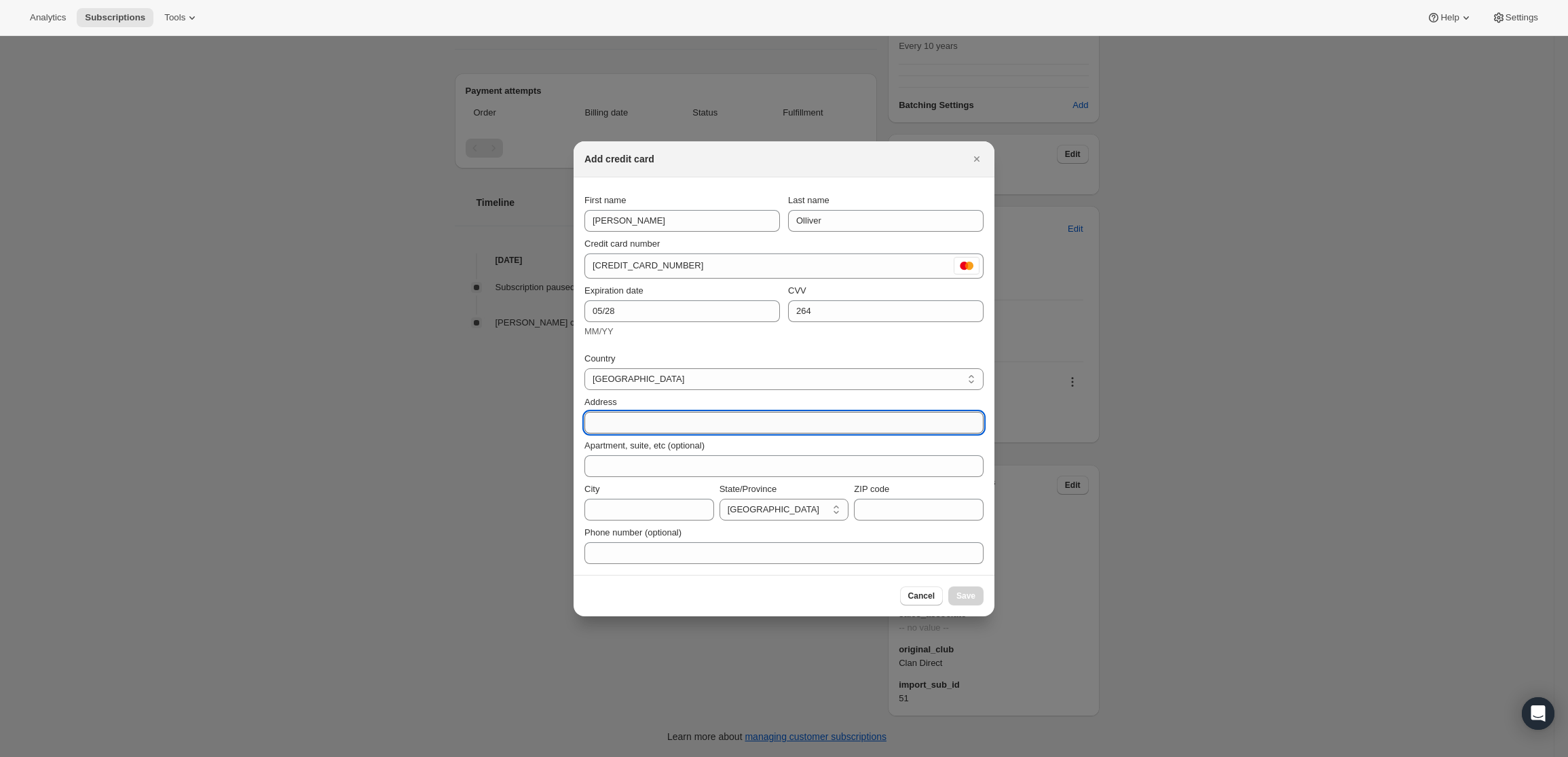
click at [653, 426] on input "Address" at bounding box center [784, 423] width 399 height 22
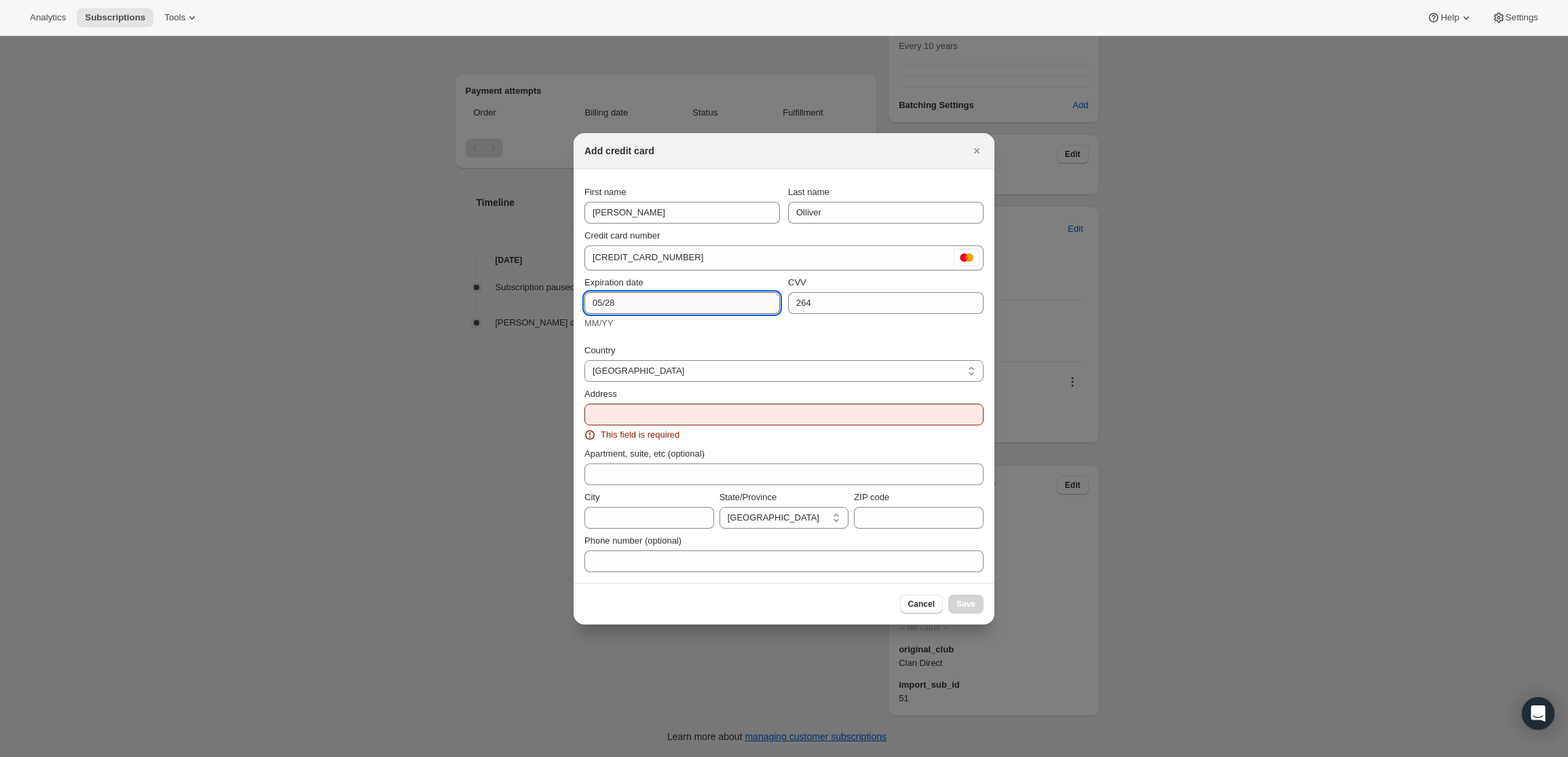
click at [717, 314] on div "Expiration date 05/28 MM/YY" at bounding box center [682, 303] width 196 height 55
click at [721, 311] on input "05/28" at bounding box center [682, 303] width 196 height 22
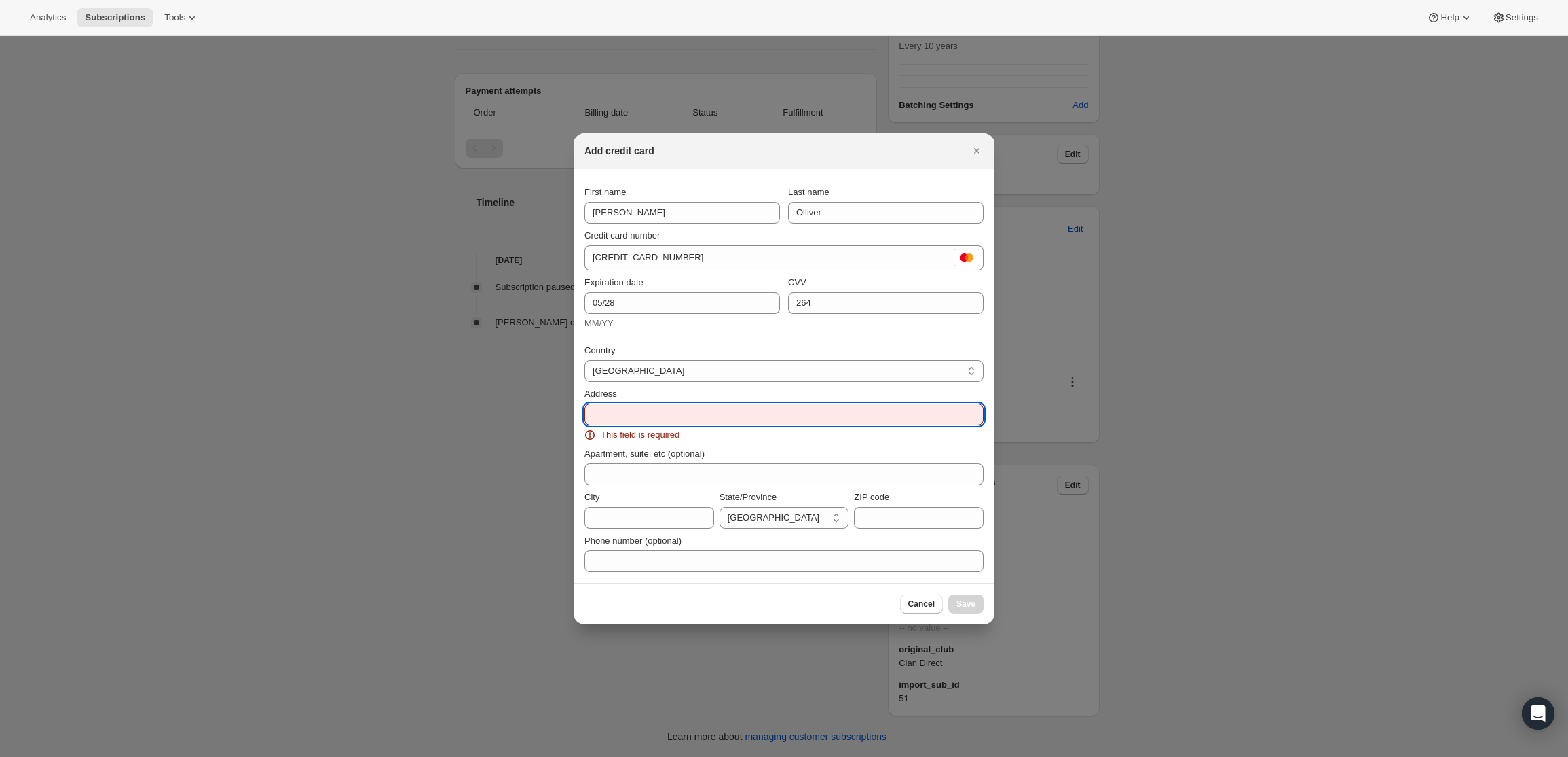
click at [671, 415] on input "Address" at bounding box center [784, 414] width 399 height 22
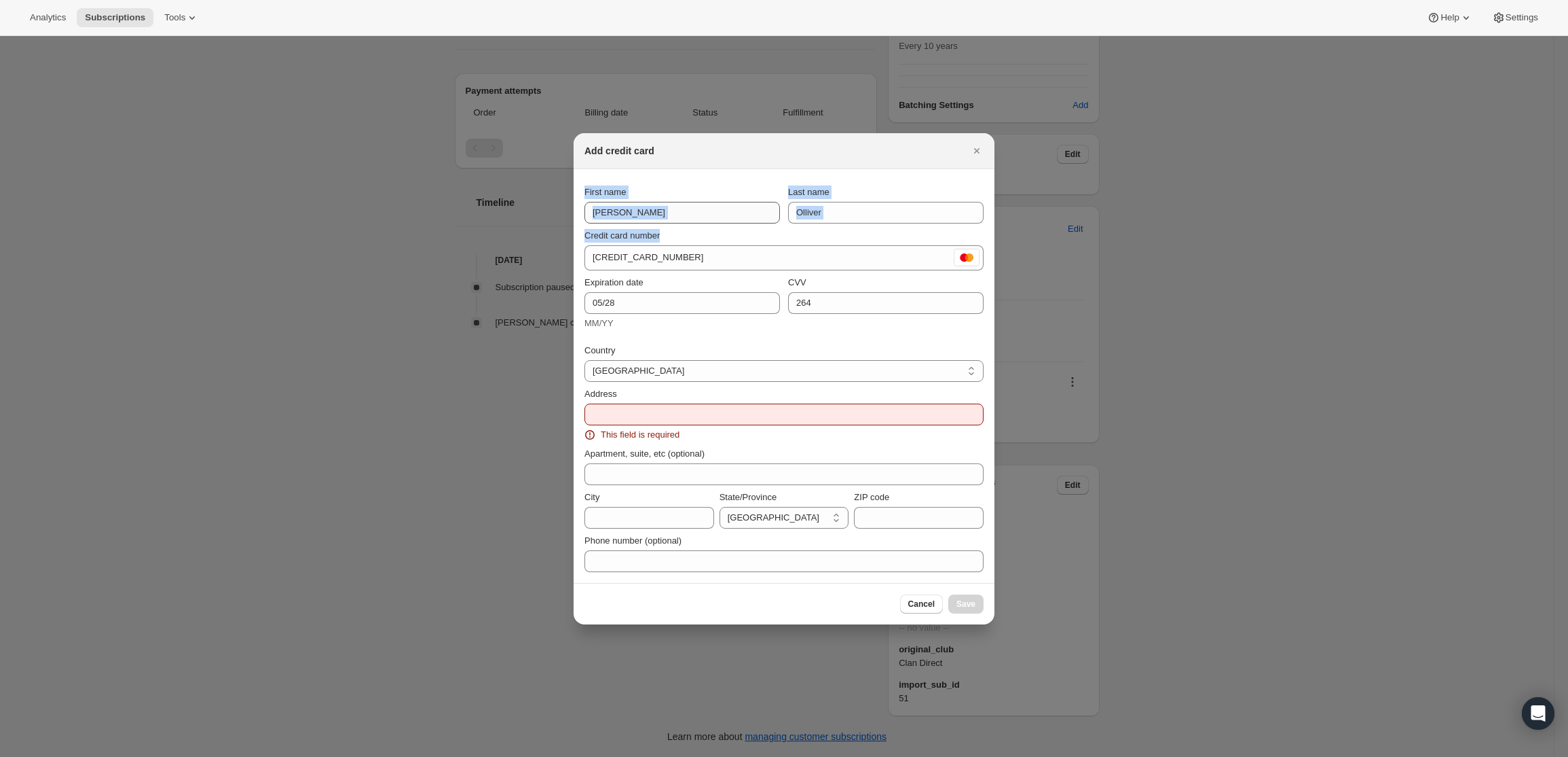
drag, startPoint x: 717, startPoint y: 152, endPoint x: 626, endPoint y: 220, distance: 113.6
click at [613, 250] on div "Add credit card First name [PERSON_NAME] Last name [PERSON_NAME] Credit card nu…" at bounding box center [784, 378] width 421 height 491
click at [693, 151] on div "Add credit card" at bounding box center [772, 150] width 375 height 14
drag, startPoint x: 707, startPoint y: 138, endPoint x: 728, endPoint y: 136, distance: 21.1
click at [728, 136] on div "Add credit card" at bounding box center [784, 151] width 421 height 36
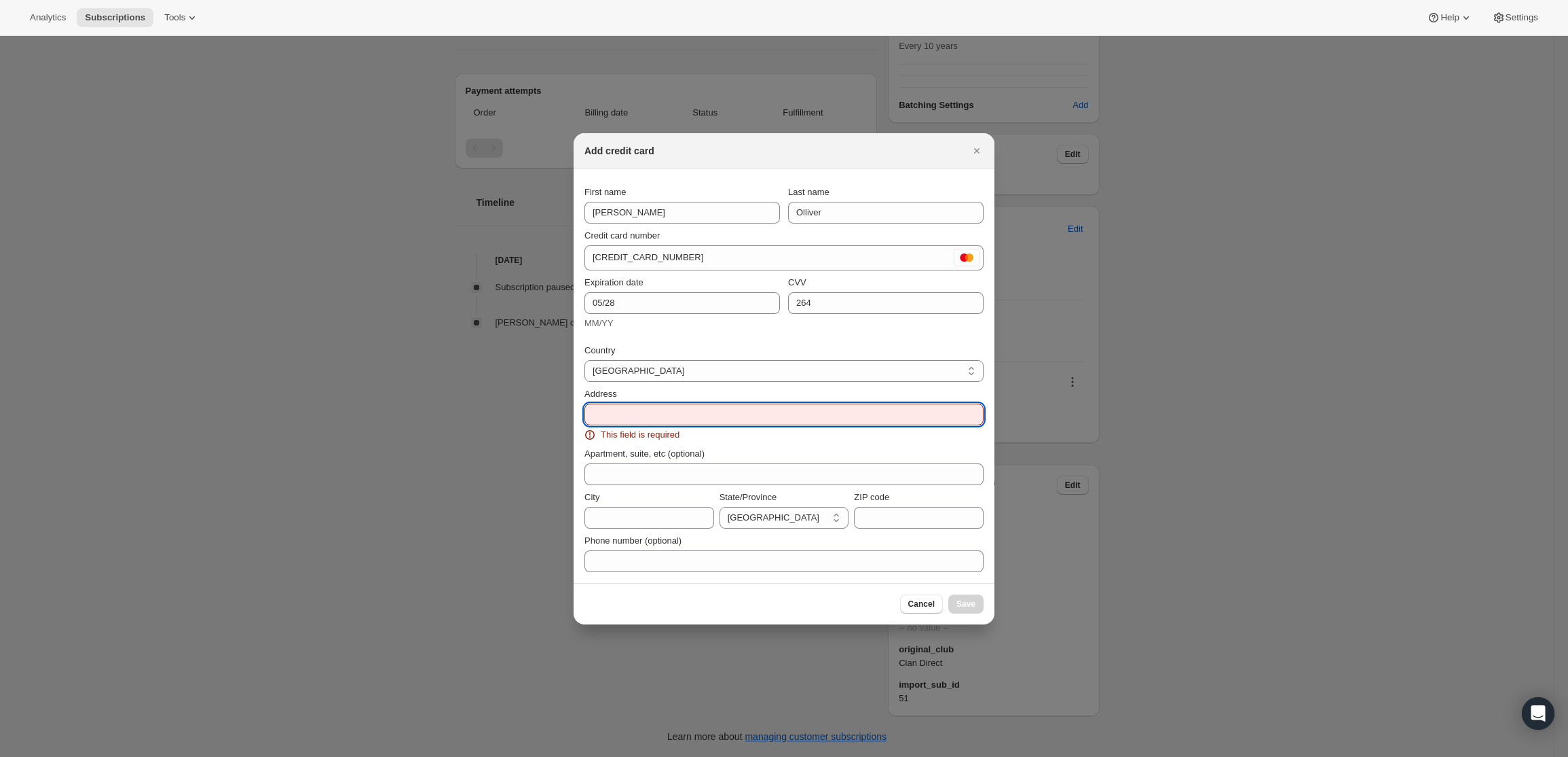
click at [656, 417] on input "Address" at bounding box center [784, 414] width 399 height 22
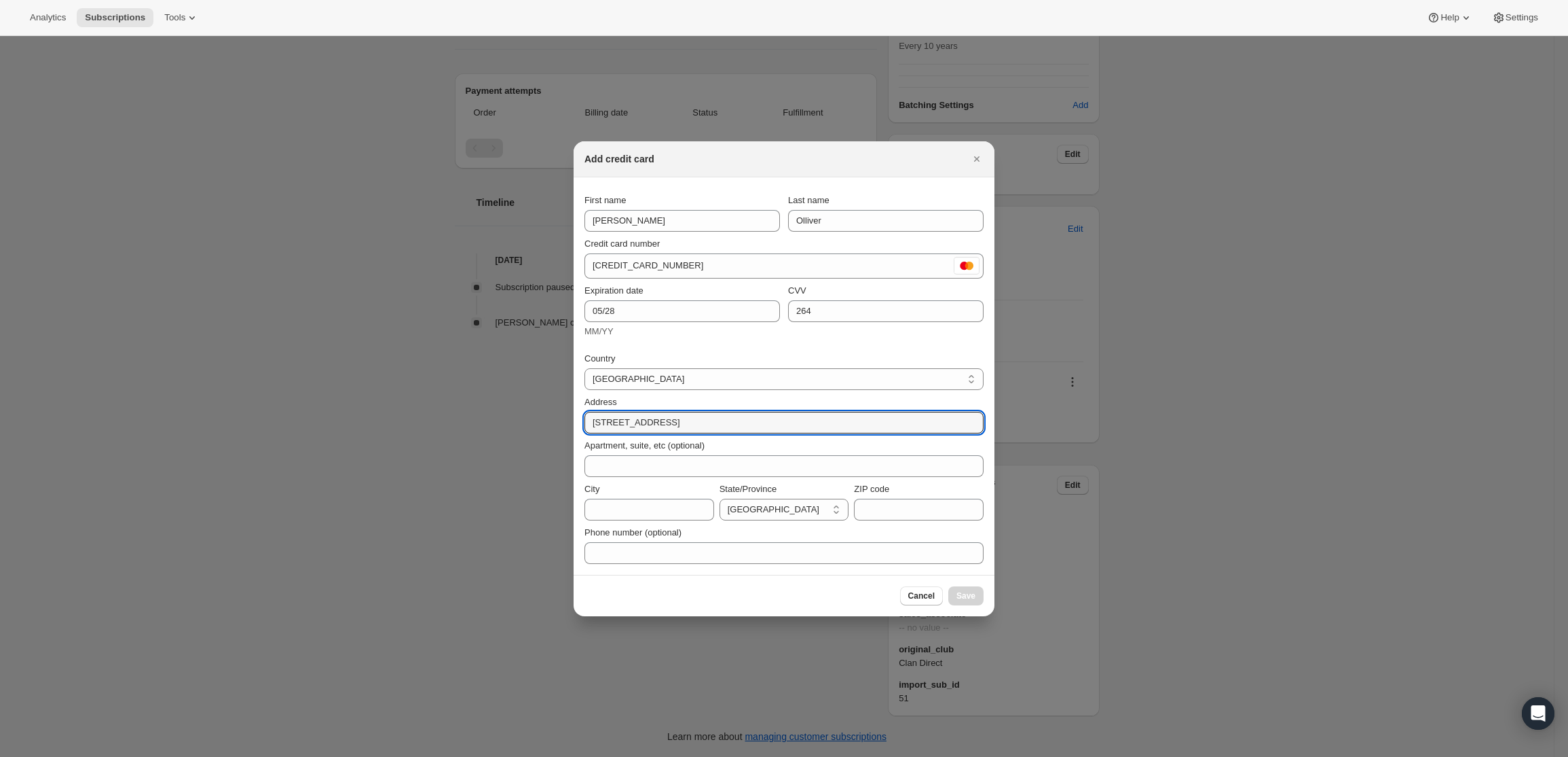
type input "[STREET_ADDRESS]"
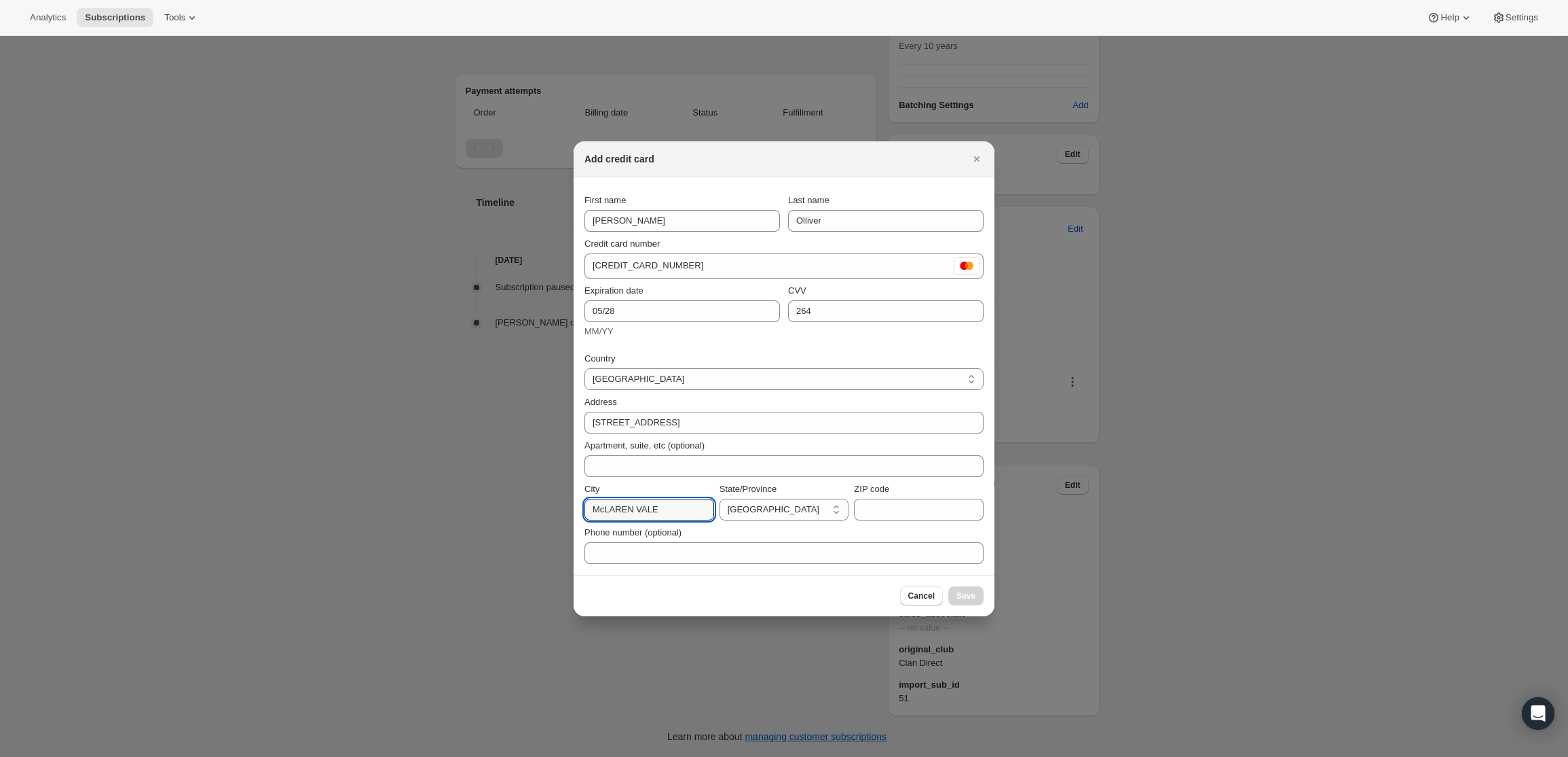
type input "McLAREN VALE"
select select "SA"
type input "5171"
click at [605, 506] on input "McLAREN VALE" at bounding box center [649, 509] width 129 height 22
type input "Mc LAREN VALE"
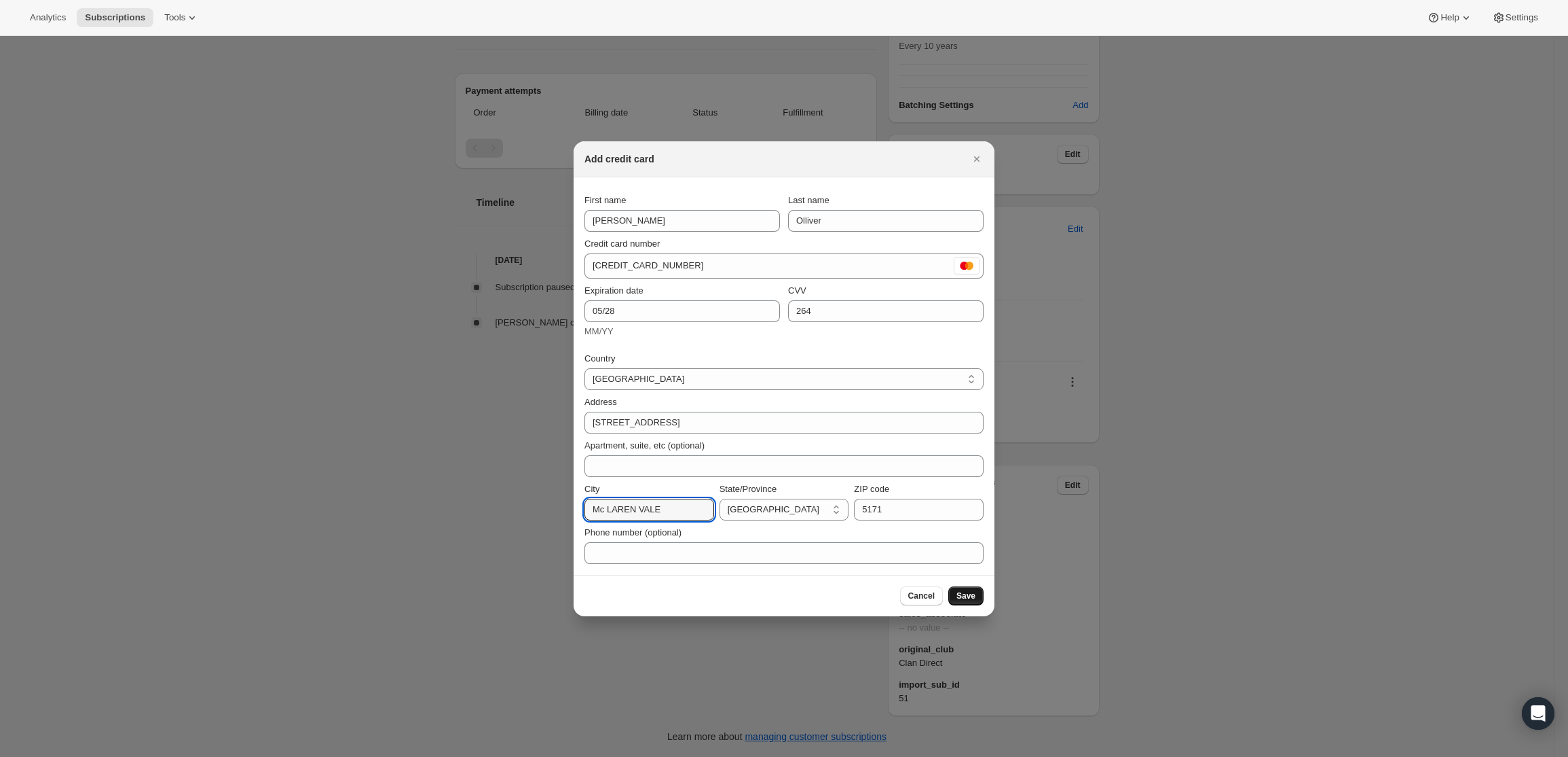
click at [964, 591] on span "Save" at bounding box center [966, 596] width 19 height 11
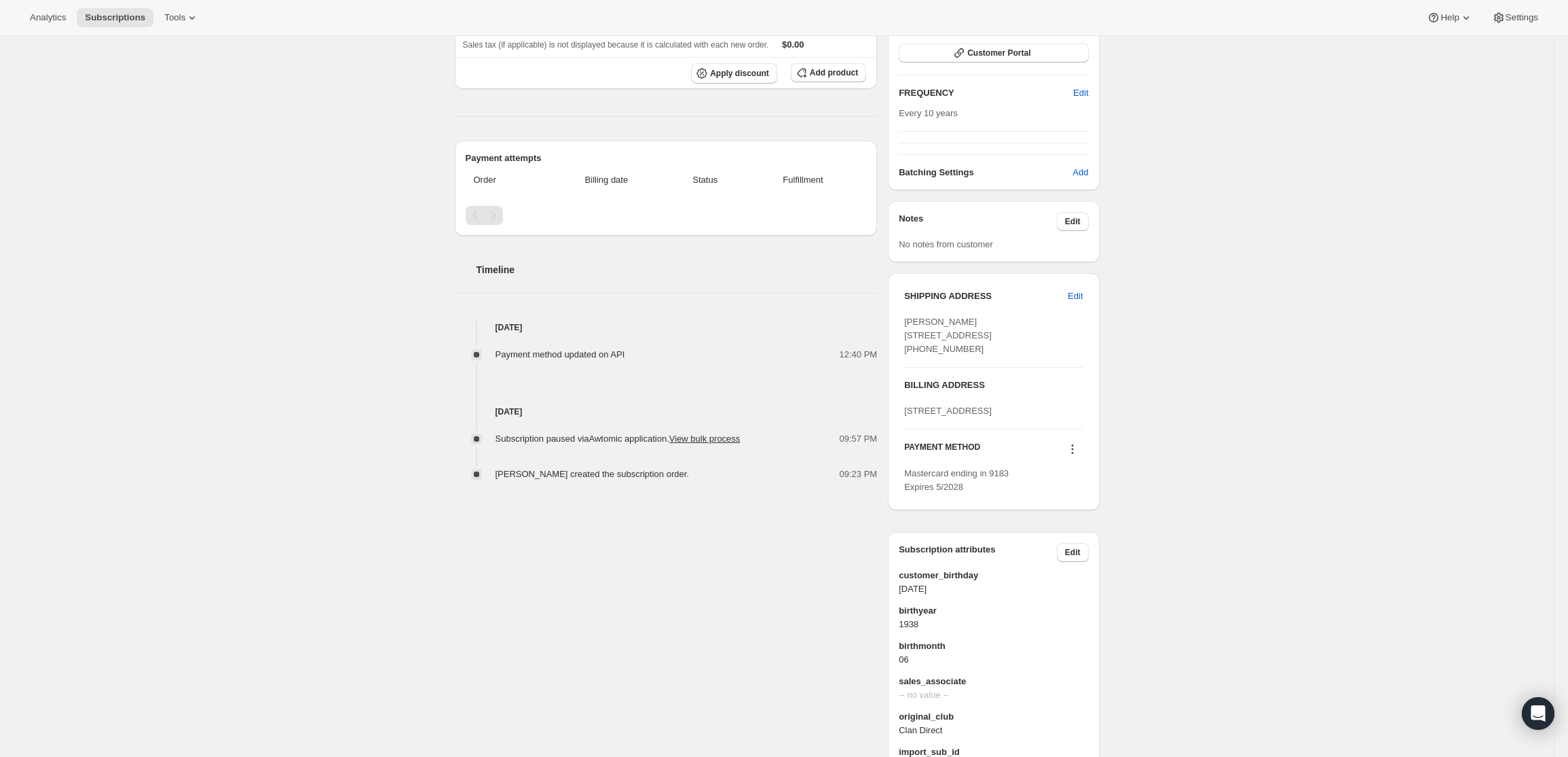
scroll to position [240, 0]
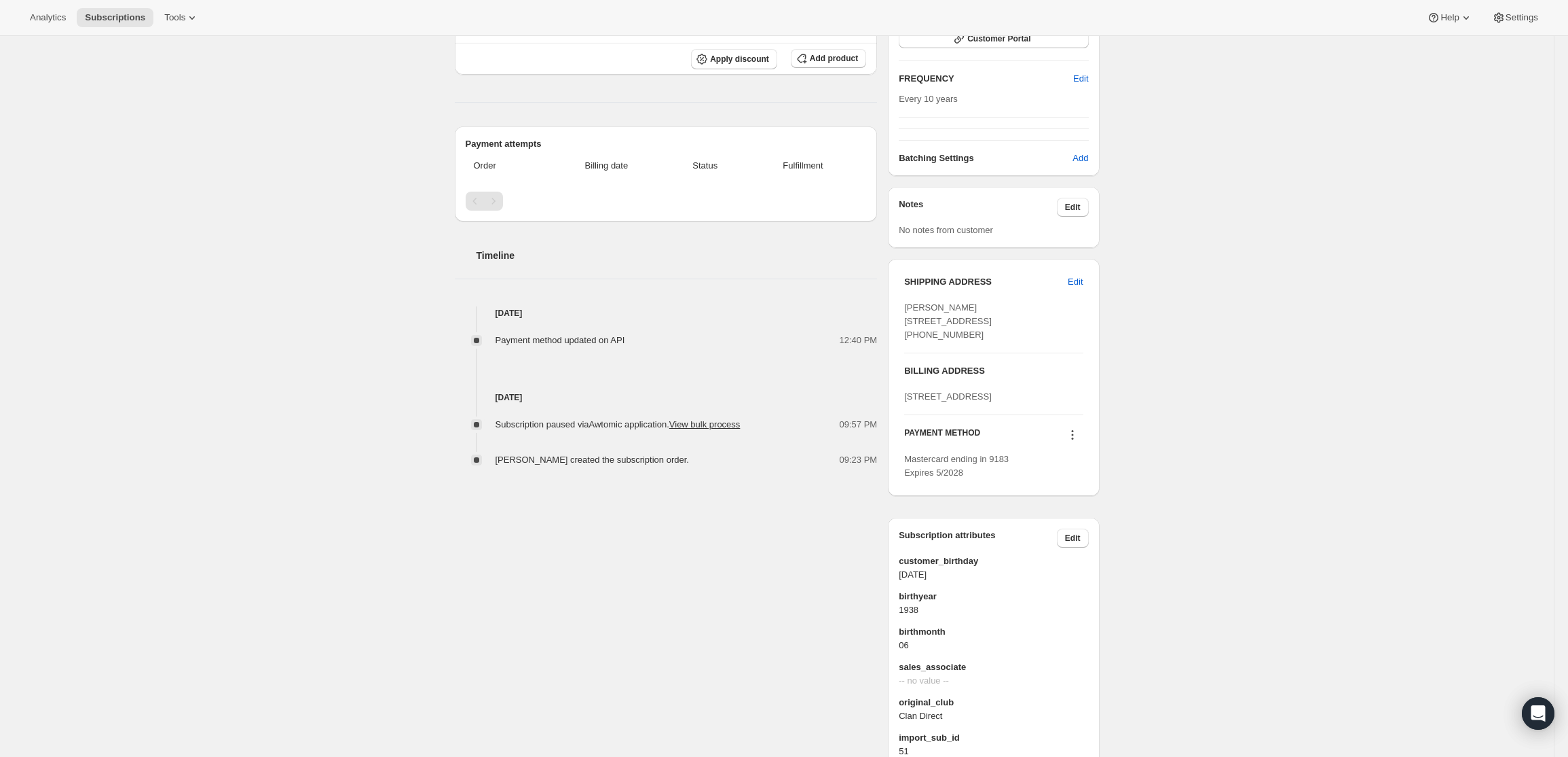
click at [1076, 442] on icon at bounding box center [1073, 435] width 14 height 14
click at [1146, 472] on div "Subscription #18826854567. This page is ready Subscription #18826854567 Success…" at bounding box center [777, 302] width 1554 height 1013
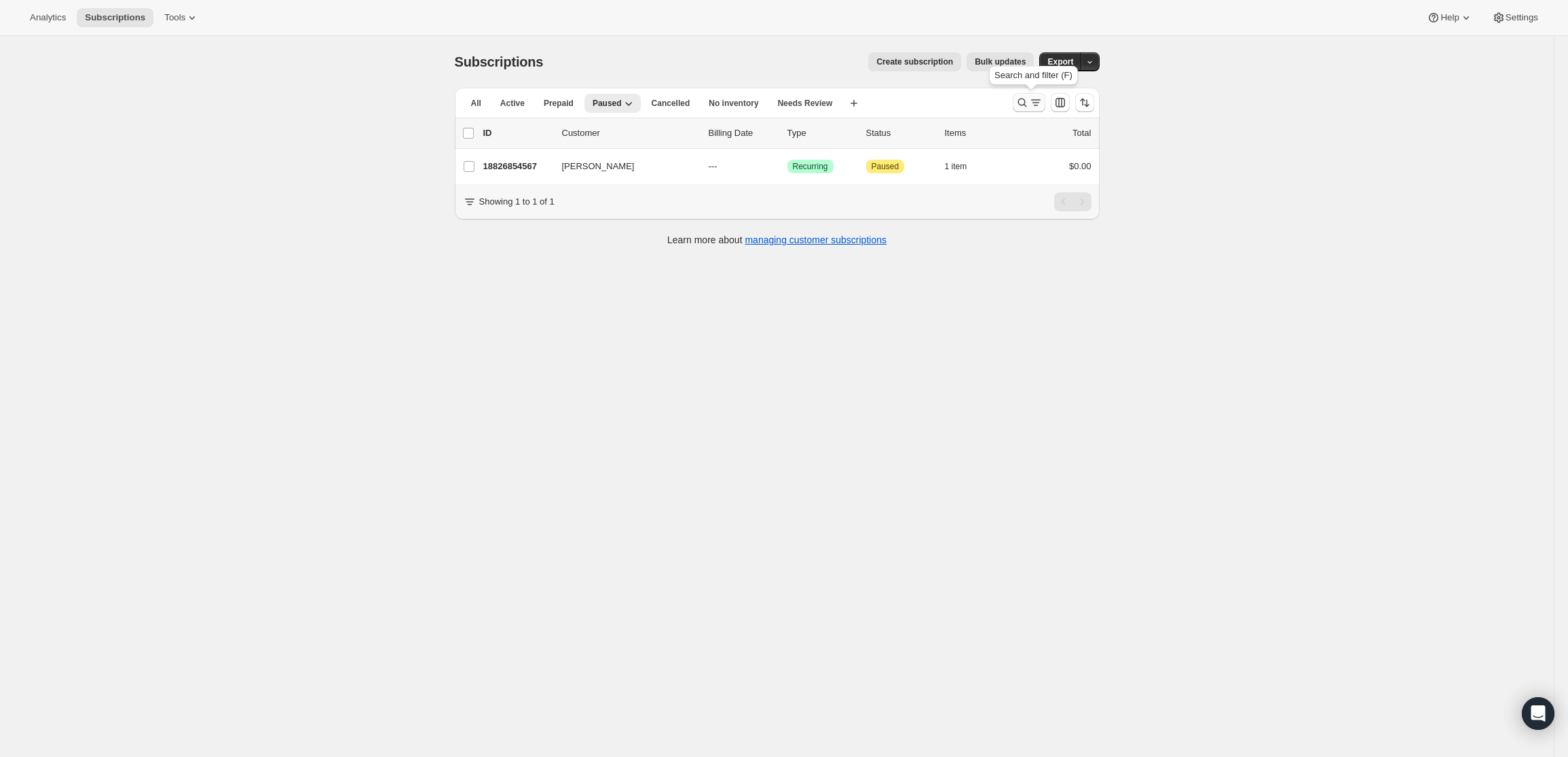
click at [1020, 101] on icon "Search and filter results" at bounding box center [1022, 102] width 14 height 14
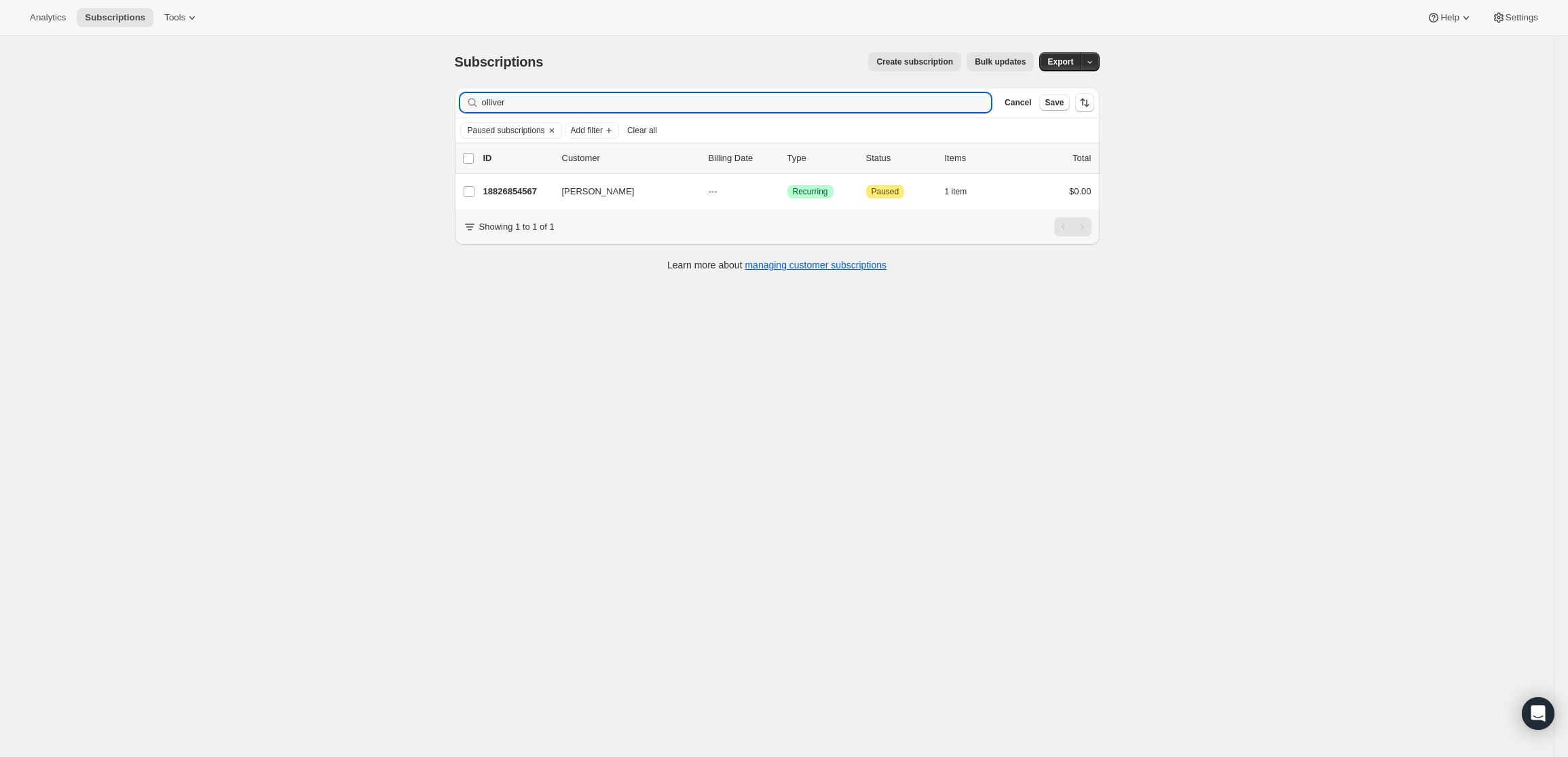
drag, startPoint x: 543, startPoint y: 104, endPoint x: 445, endPoint y: 96, distance: 98.3
click at [445, 96] on div "Subscriptions. This page is ready Subscriptions Create subscription Bulk update…" at bounding box center [778, 161] width 677 height 250
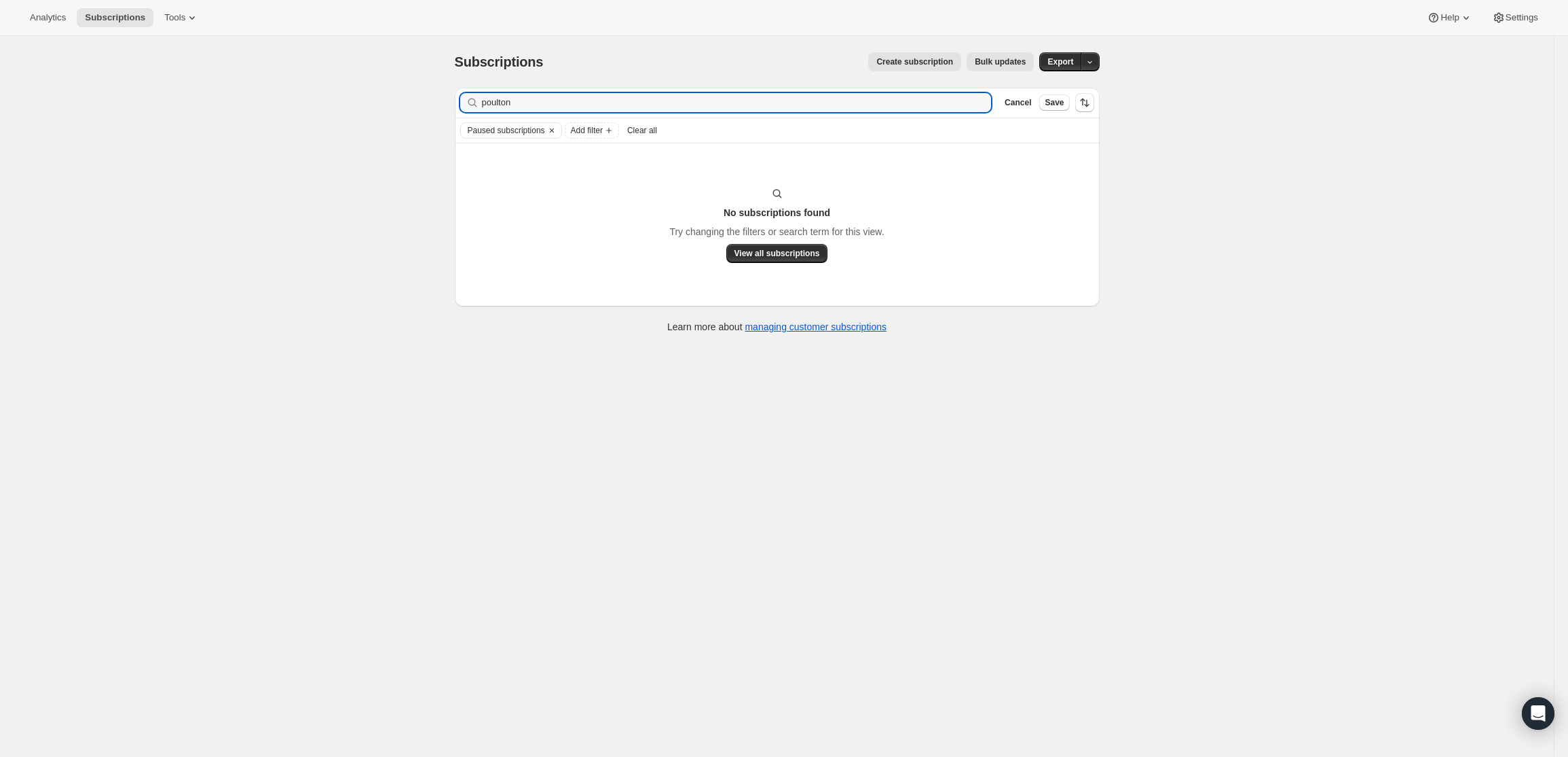
type input "poulton"
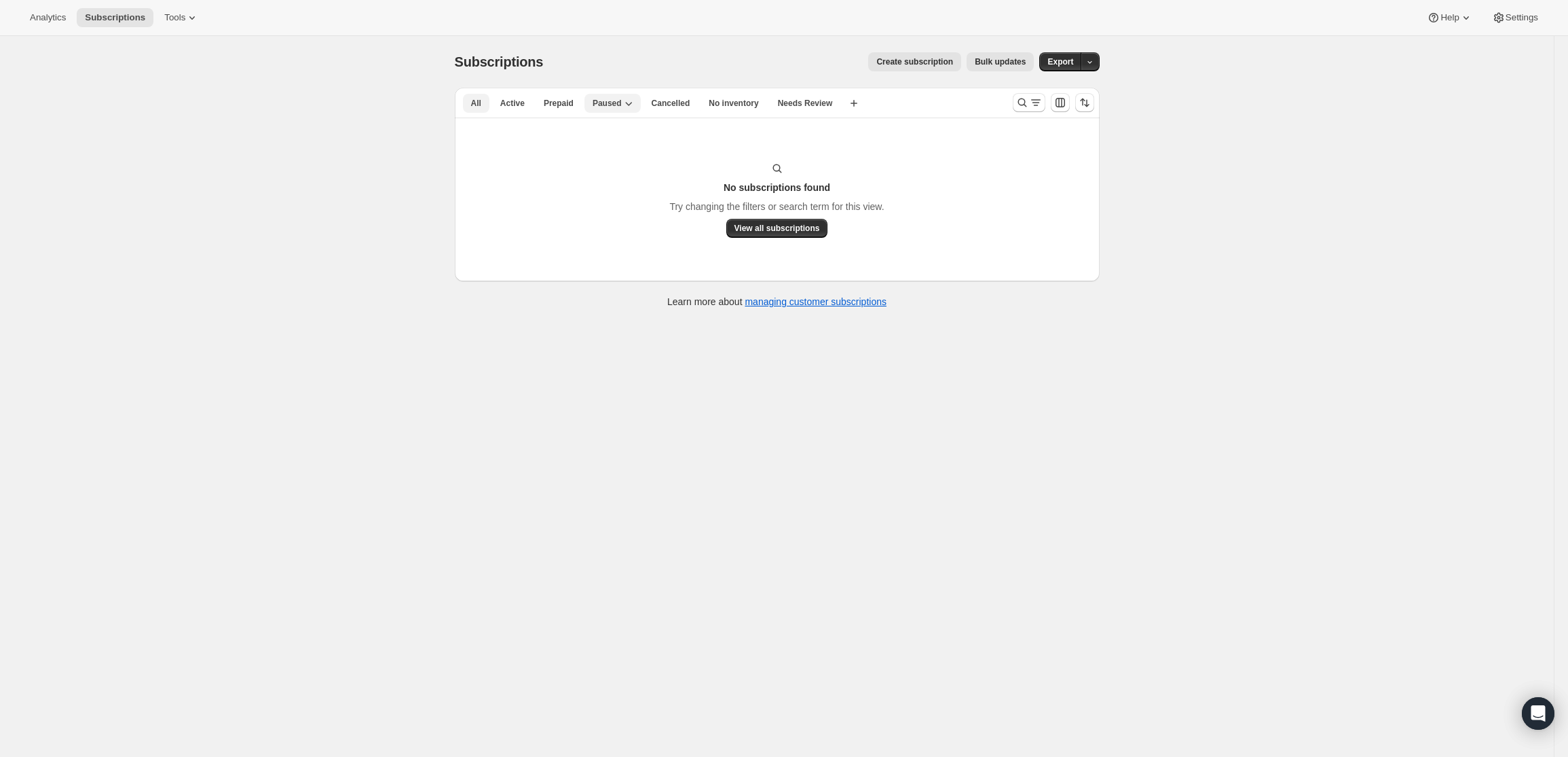
click at [475, 104] on span "All" at bounding box center [475, 103] width 10 height 11
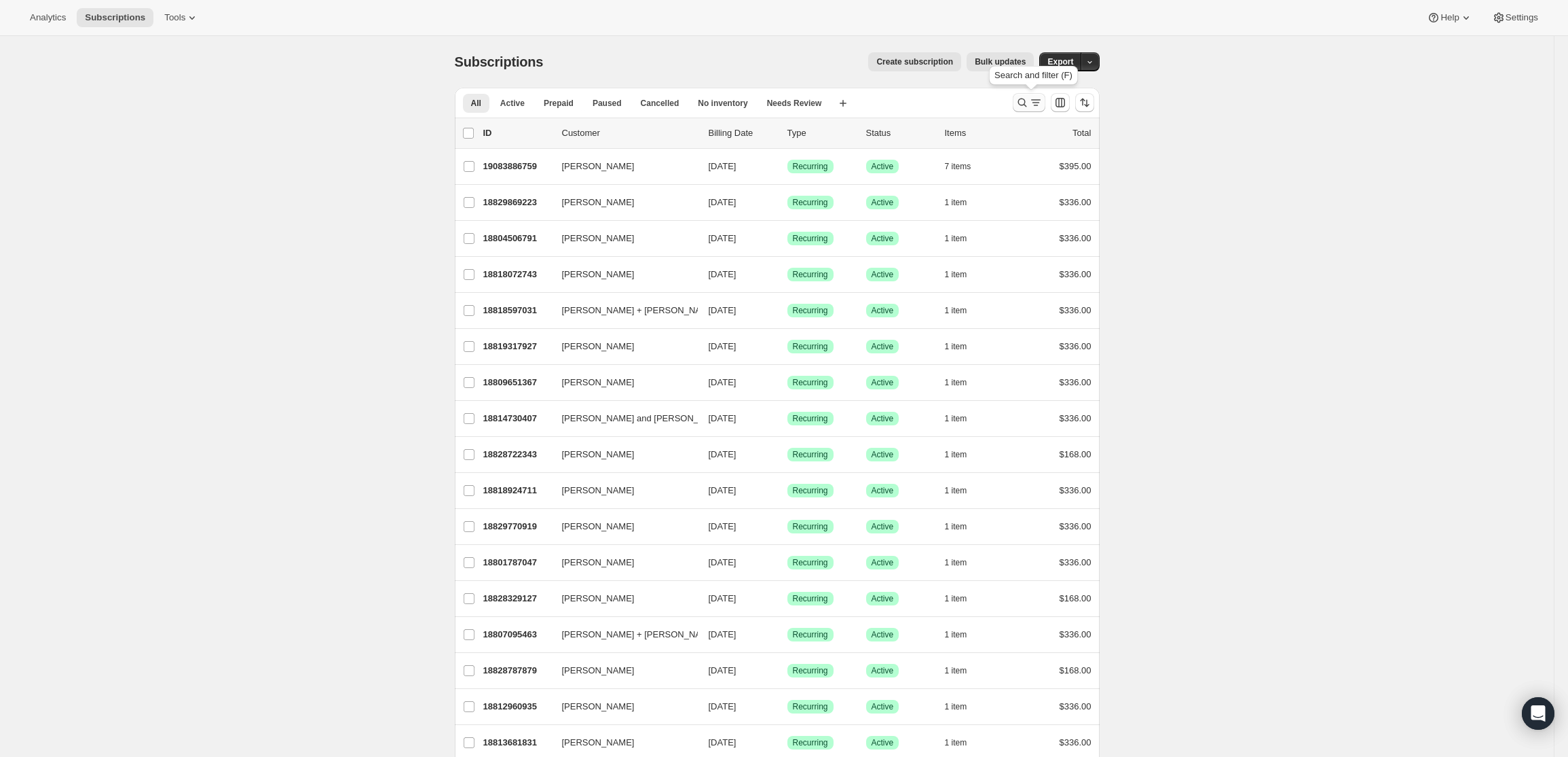
click at [1033, 103] on icon "Search and filter results" at bounding box center [1035, 102] width 14 height 14
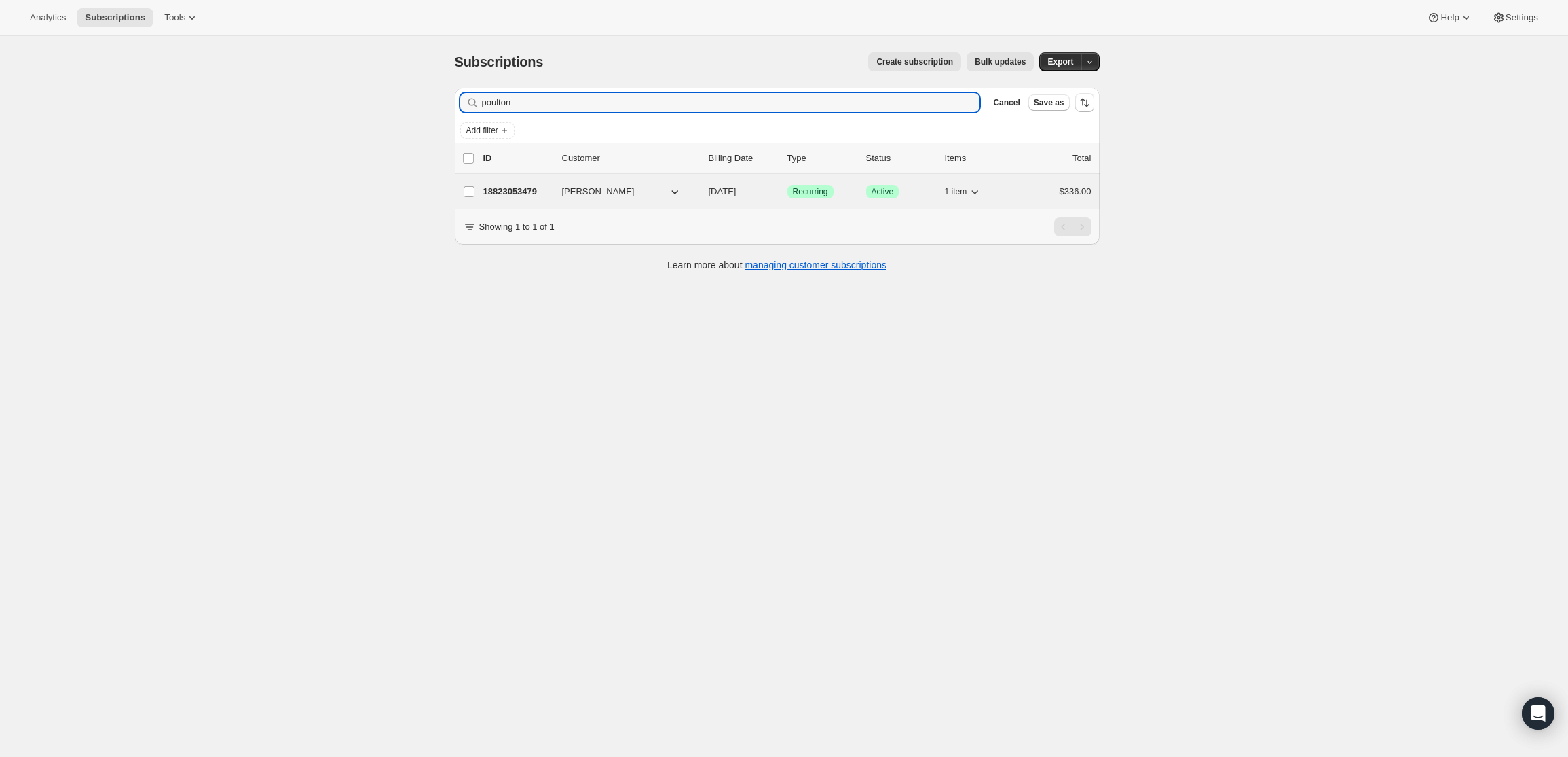
type input "poulton"
click at [508, 193] on p "18823053479" at bounding box center [517, 191] width 68 height 14
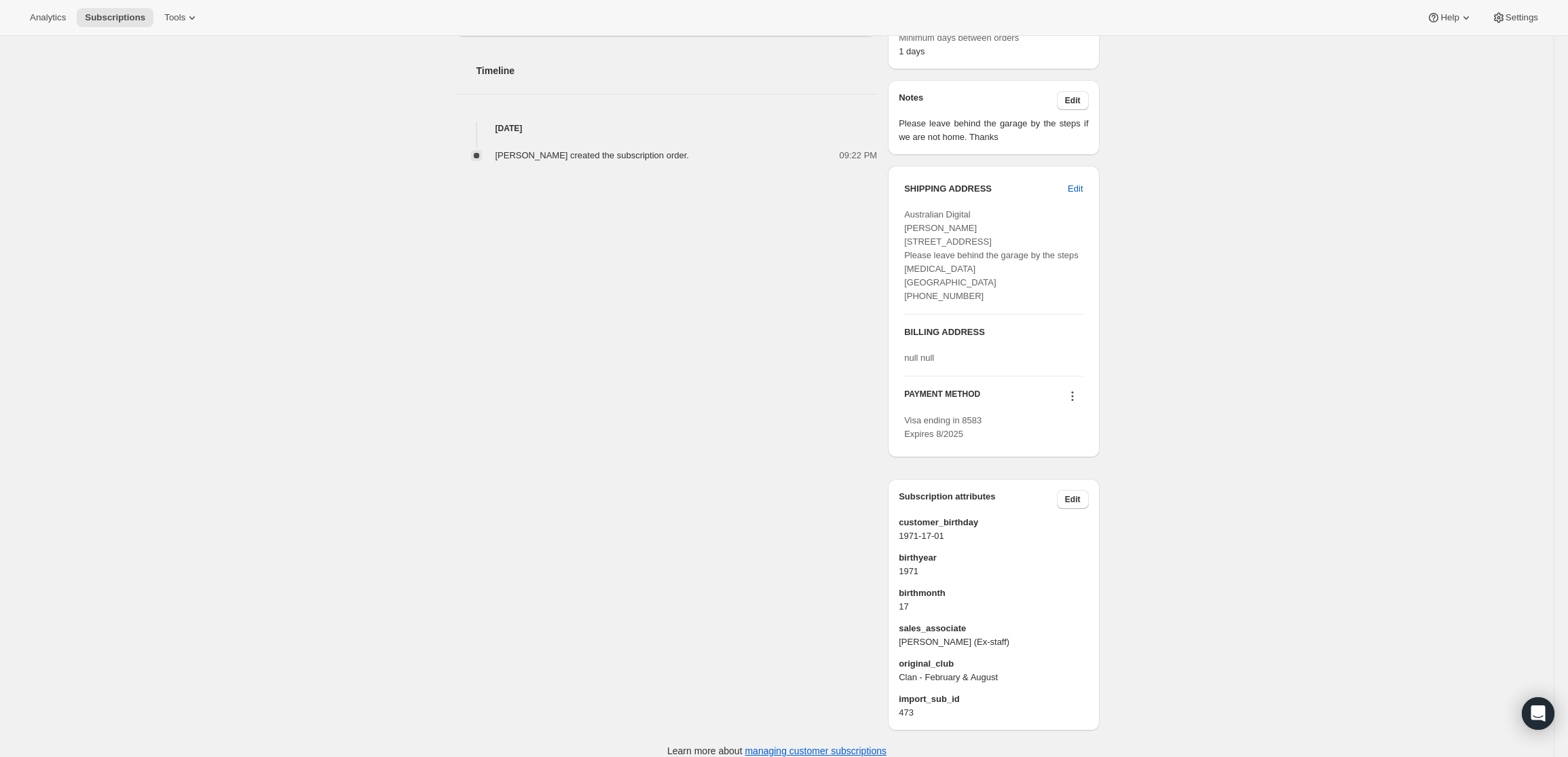
scroll to position [476, 0]
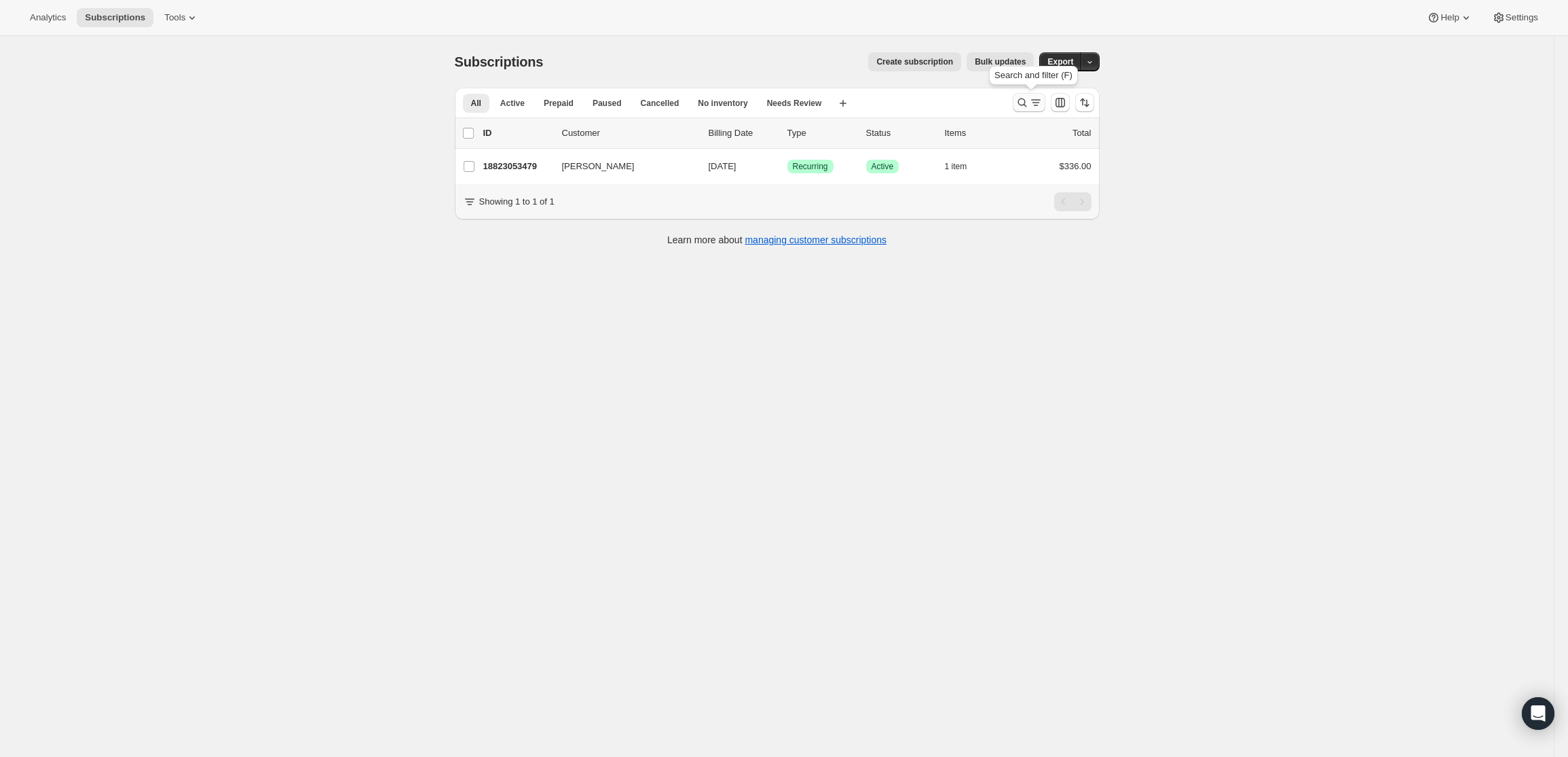
click at [1025, 100] on icon "Search and filter results" at bounding box center [1022, 102] width 14 height 14
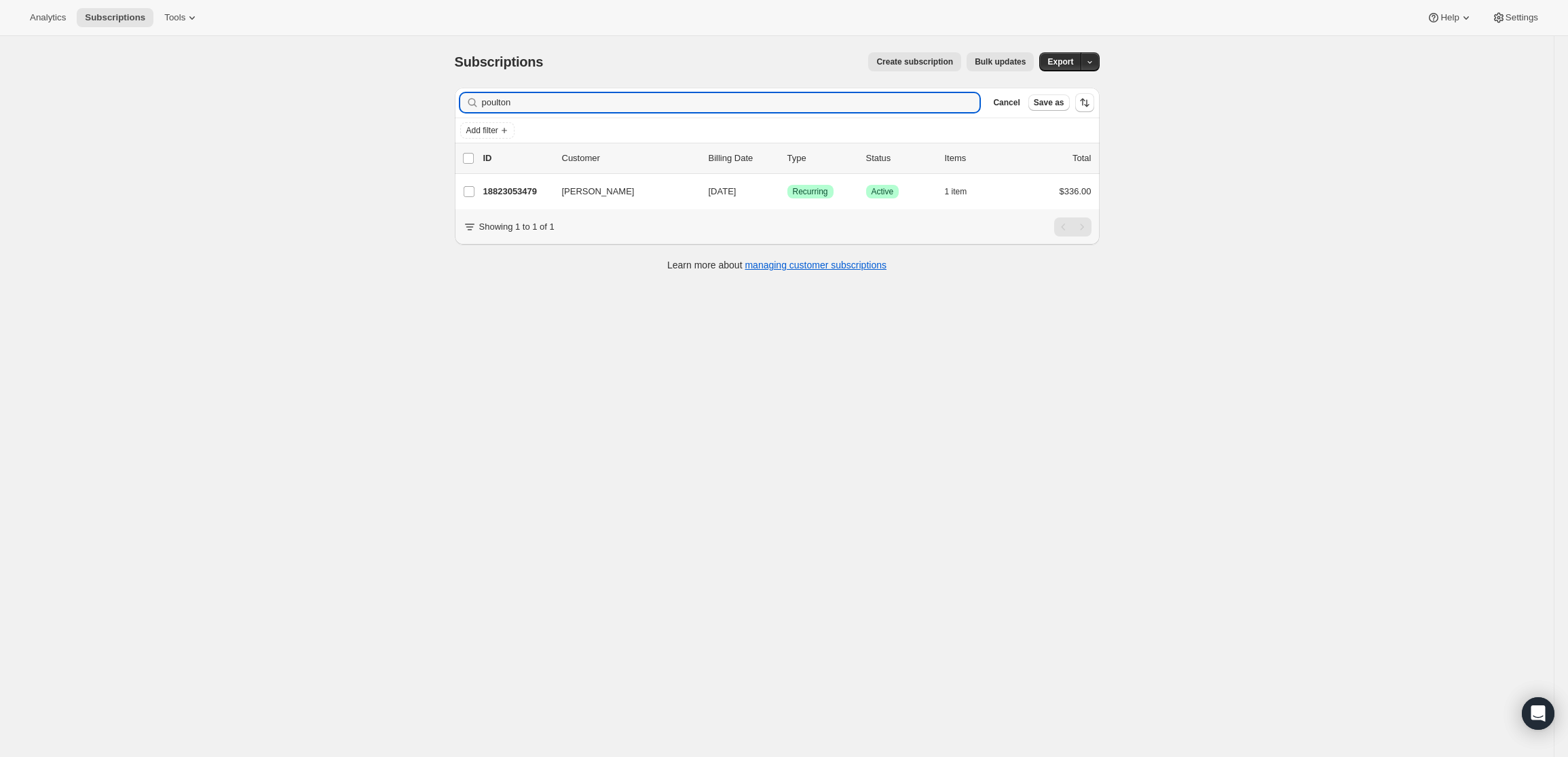
drag, startPoint x: 673, startPoint y: 97, endPoint x: 345, endPoint y: 92, distance: 328.0
click at [345, 92] on div "Subscriptions. This page is ready Subscriptions Create subscription Bulk update…" at bounding box center [777, 414] width 1554 height 757
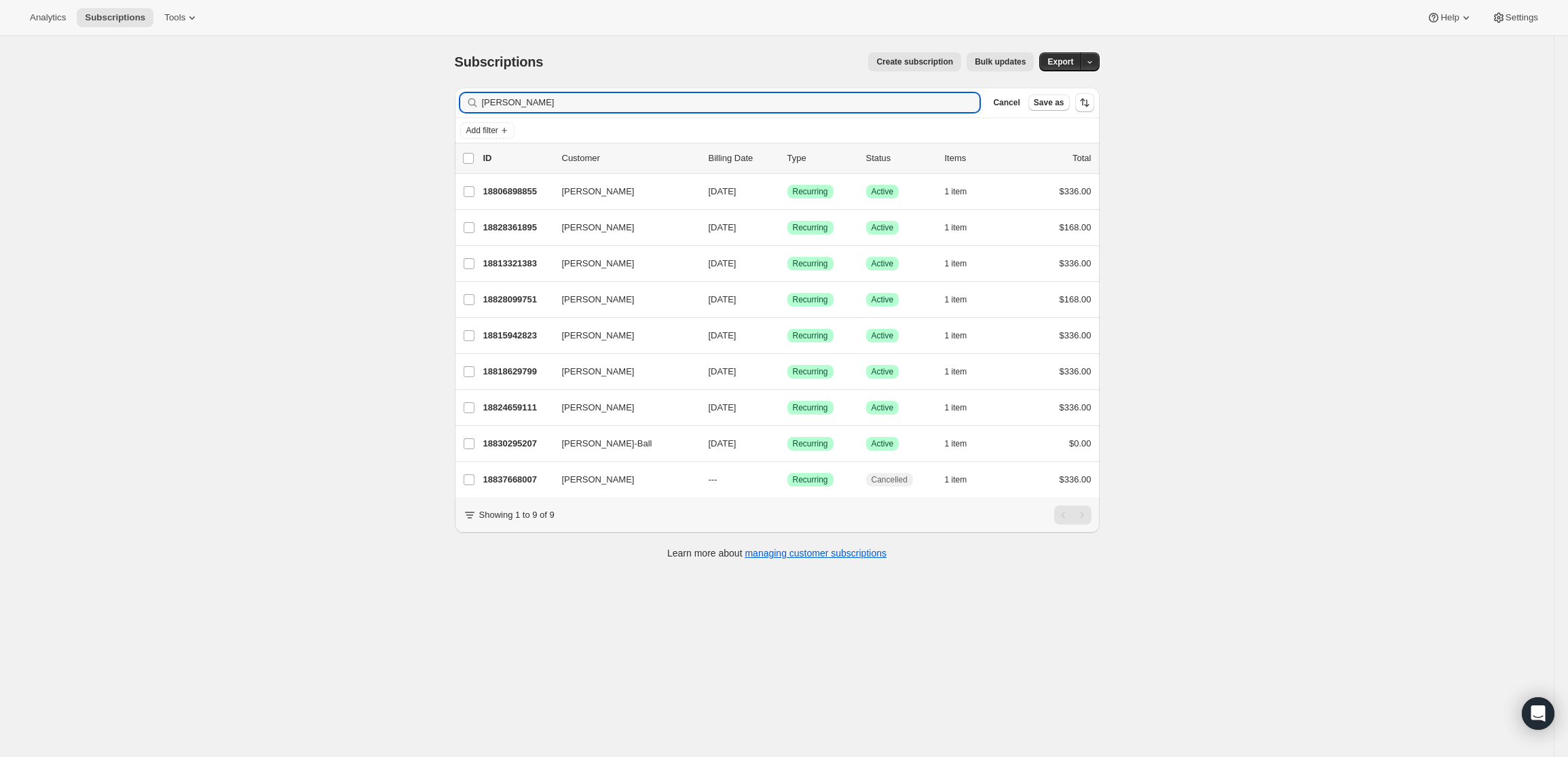
type input "[PERSON_NAME]"
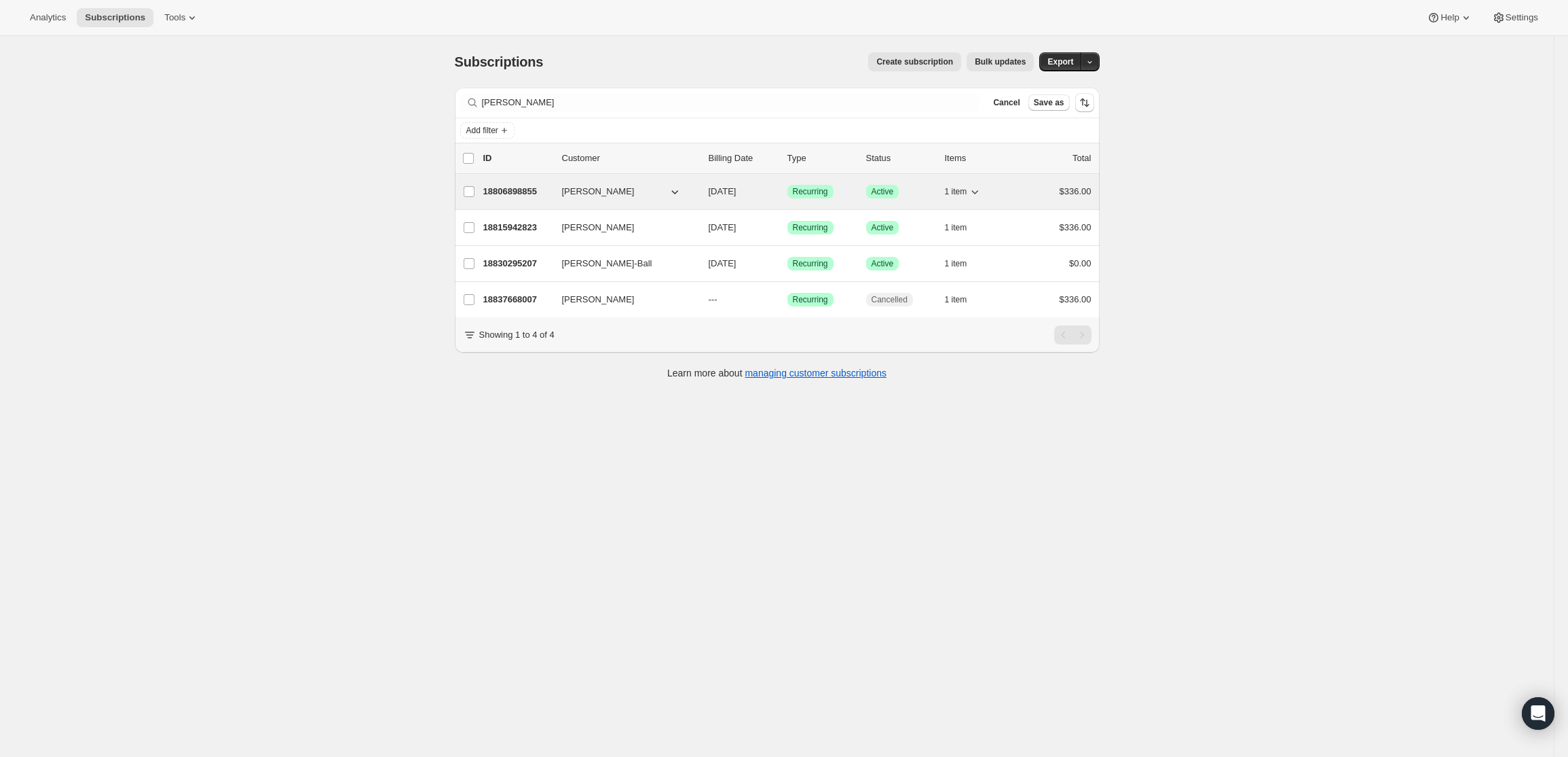
click at [535, 196] on p "18806898855" at bounding box center [517, 191] width 68 height 14
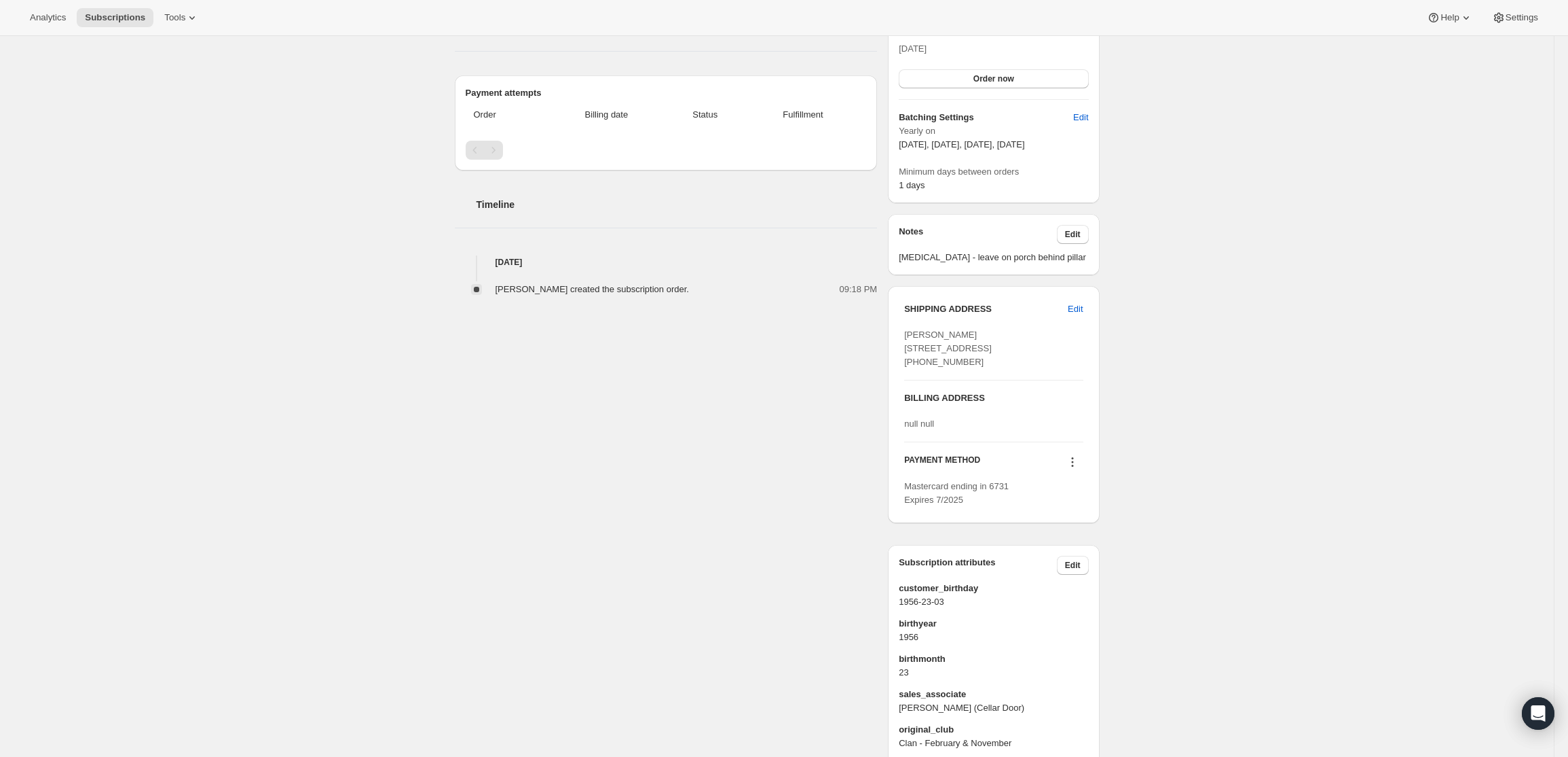
scroll to position [452, 0]
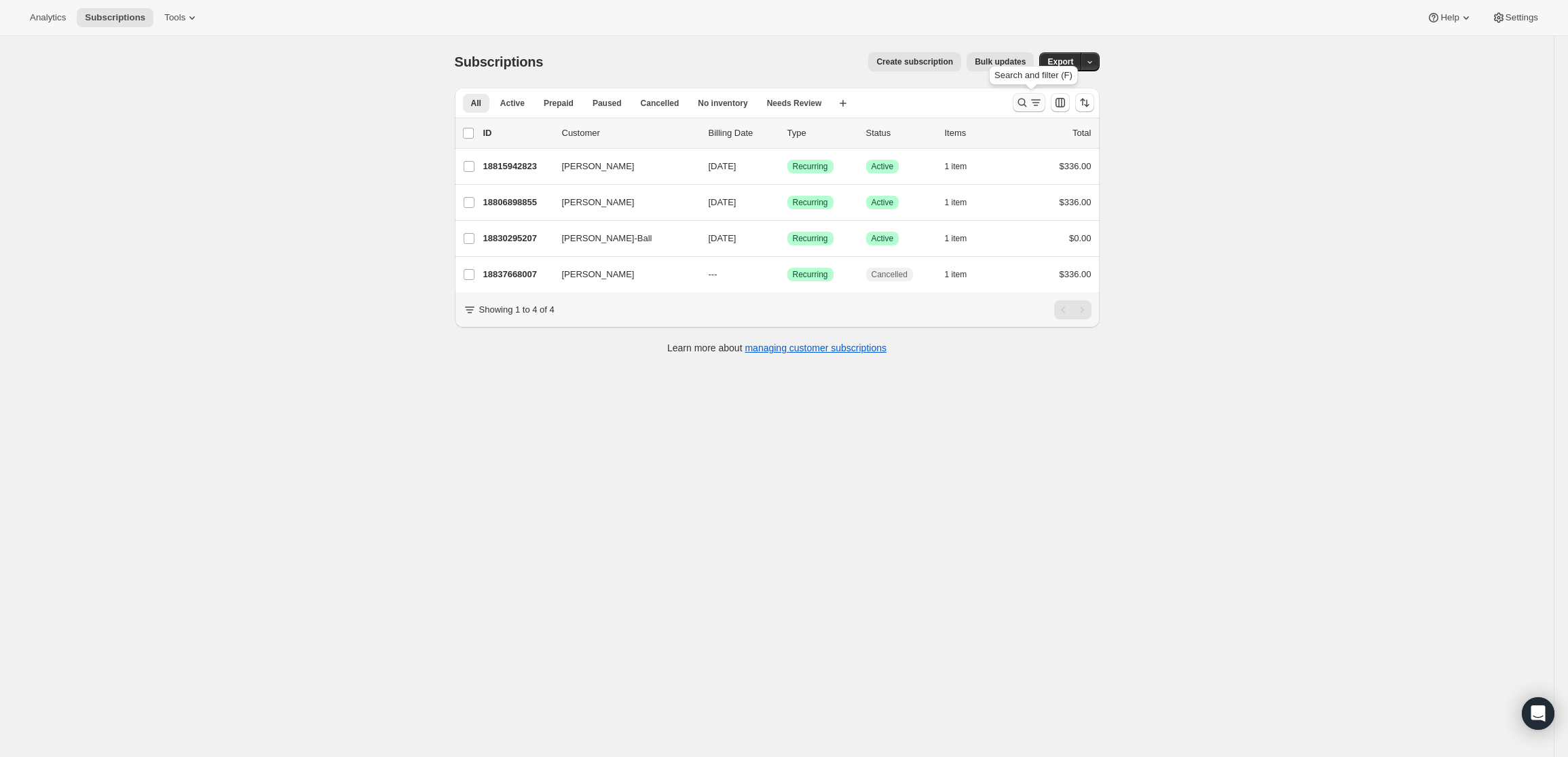
click at [1016, 103] on button "Search and filter results" at bounding box center [1029, 102] width 33 height 19
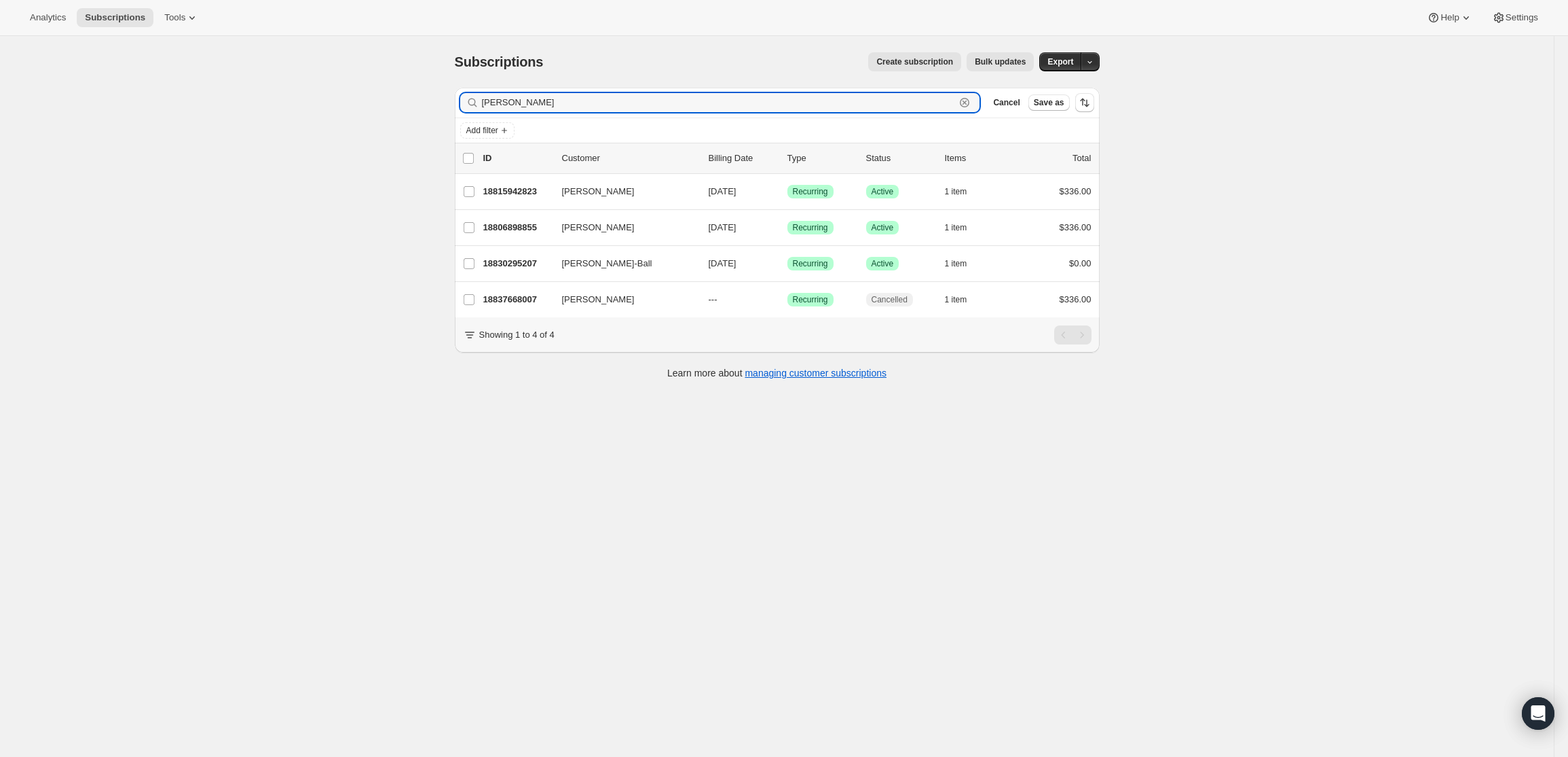
drag, startPoint x: 597, startPoint y: 104, endPoint x: 375, endPoint y: 86, distance: 222.7
click at [375, 86] on div "Subscriptions. This page is ready Subscriptions Create subscription Bulk update…" at bounding box center [777, 414] width 1554 height 757
click at [438, 46] on div "Subscriptions. This page is ready Subscriptions Create subscription Bulk update…" at bounding box center [777, 414] width 1554 height 757
click at [514, 103] on input "[PERSON_NAME]" at bounding box center [718, 102] width 473 height 19
drag, startPoint x: 540, startPoint y: 108, endPoint x: 441, endPoint y: 97, distance: 99.6
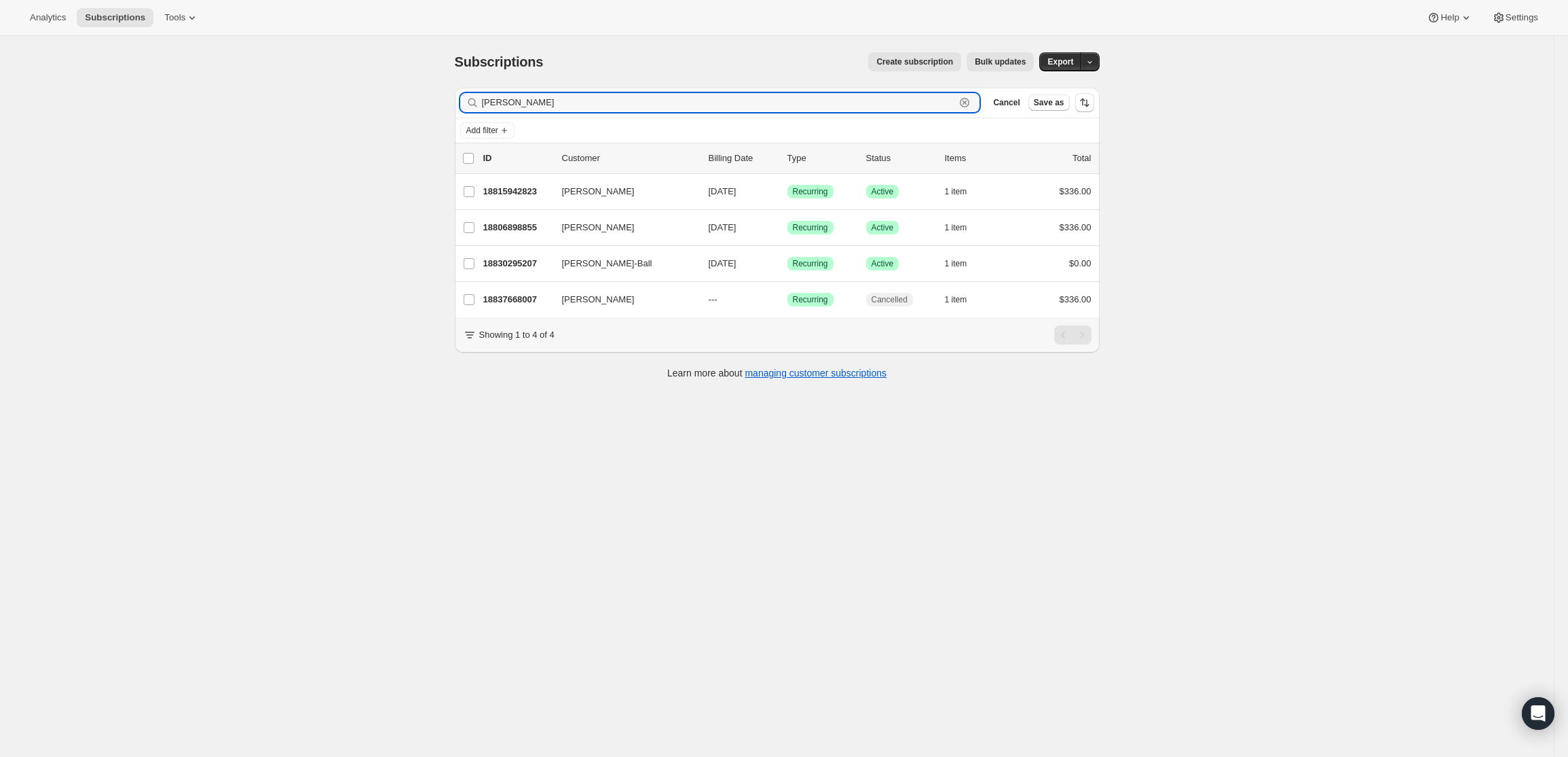
click at [441, 97] on div "Subscriptions. This page is ready Subscriptions Create subscription Bulk update…" at bounding box center [777, 414] width 1554 height 757
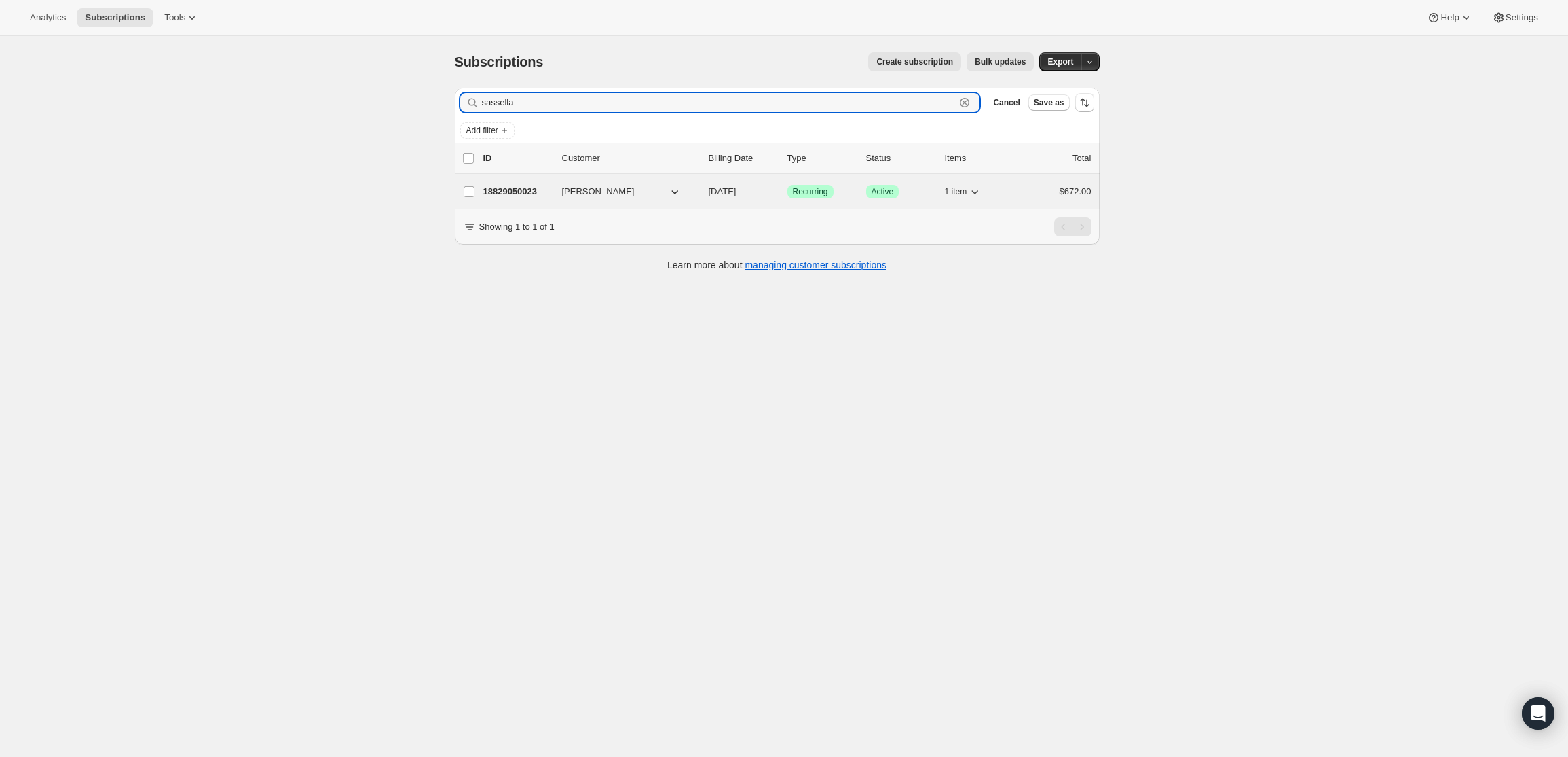
type input "sassella"
click at [516, 183] on div "18829050023 [PERSON_NAME] [DATE] Success Recurring Success Active 1 item $672.00" at bounding box center [788, 191] width 608 height 19
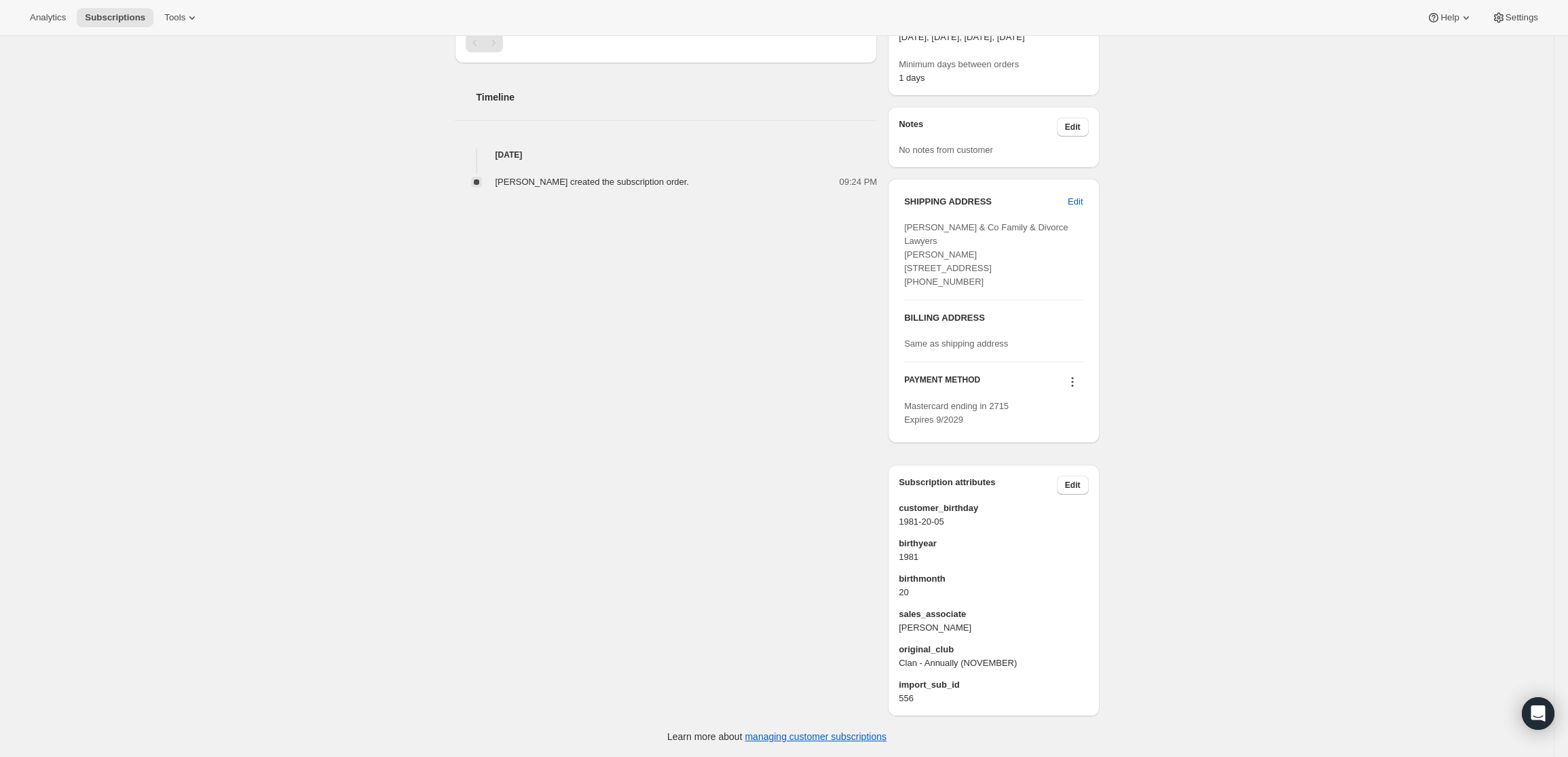
scroll to position [452, 0]
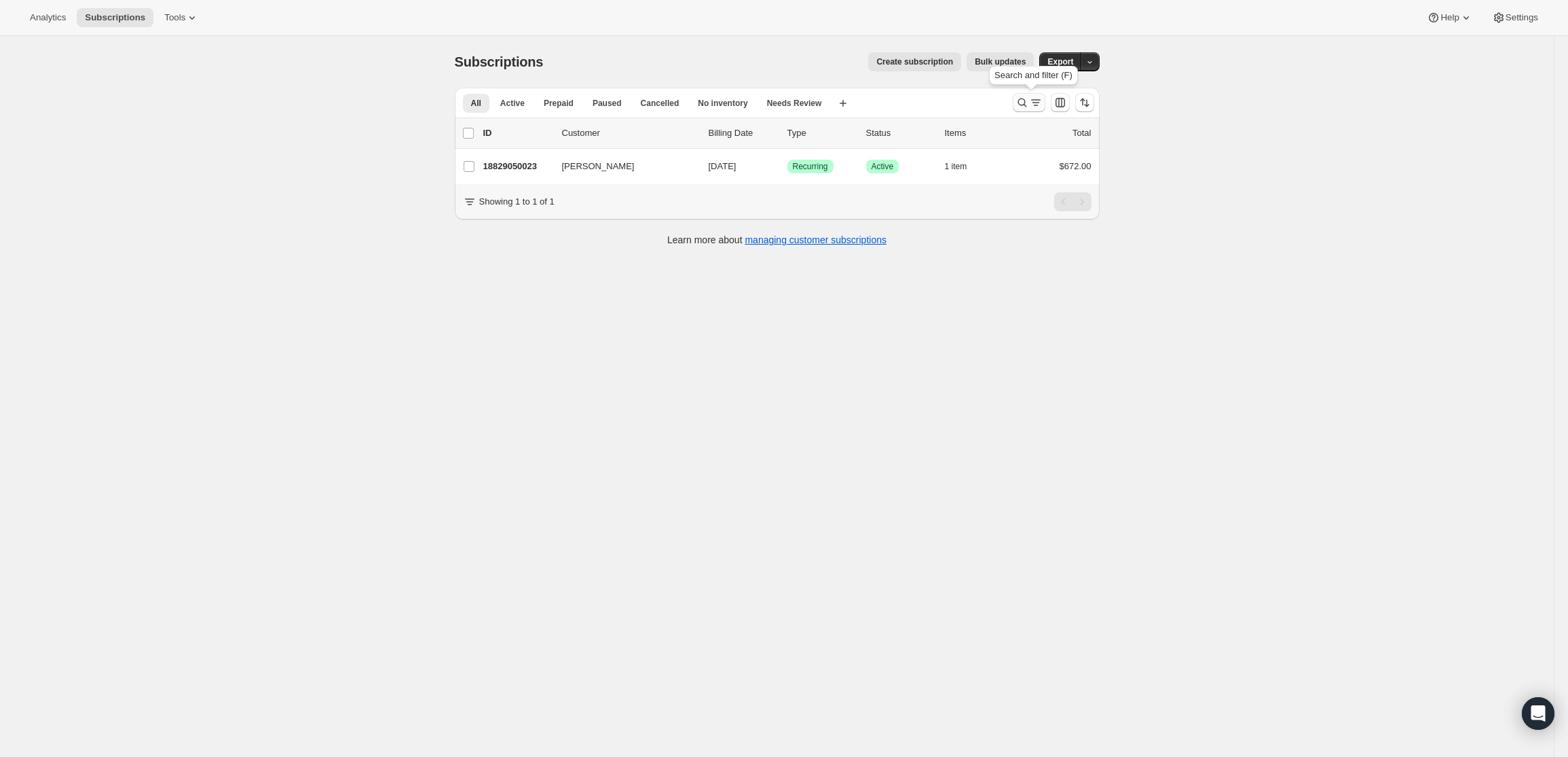
click at [1023, 101] on icon "Search and filter results" at bounding box center [1022, 102] width 14 height 14
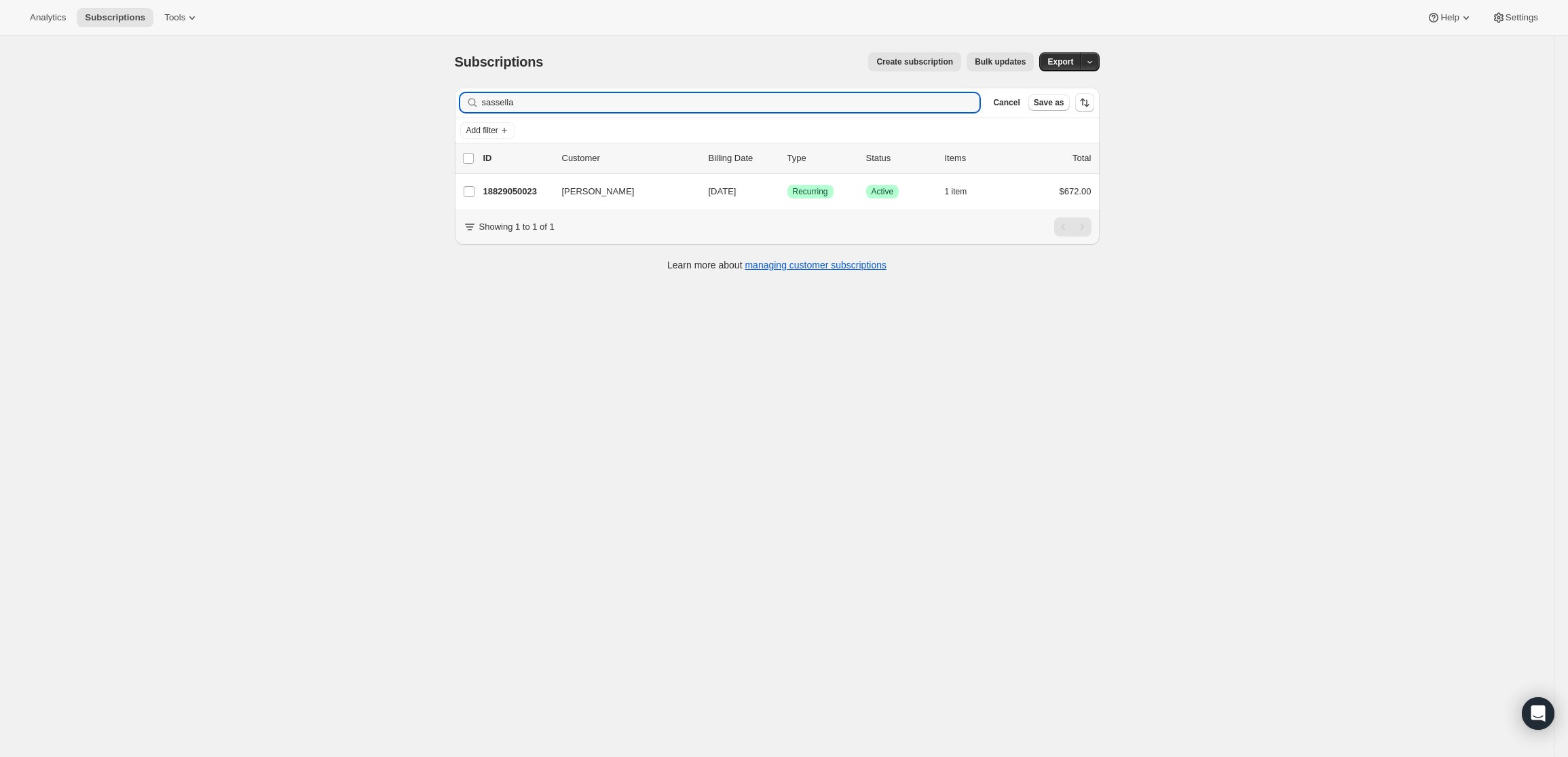
drag, startPoint x: 535, startPoint y: 97, endPoint x: 289, endPoint y: 74, distance: 247.1
click at [289, 74] on div "Subscriptions. This page is ready Subscriptions Create subscription Bulk update…" at bounding box center [777, 414] width 1554 height 757
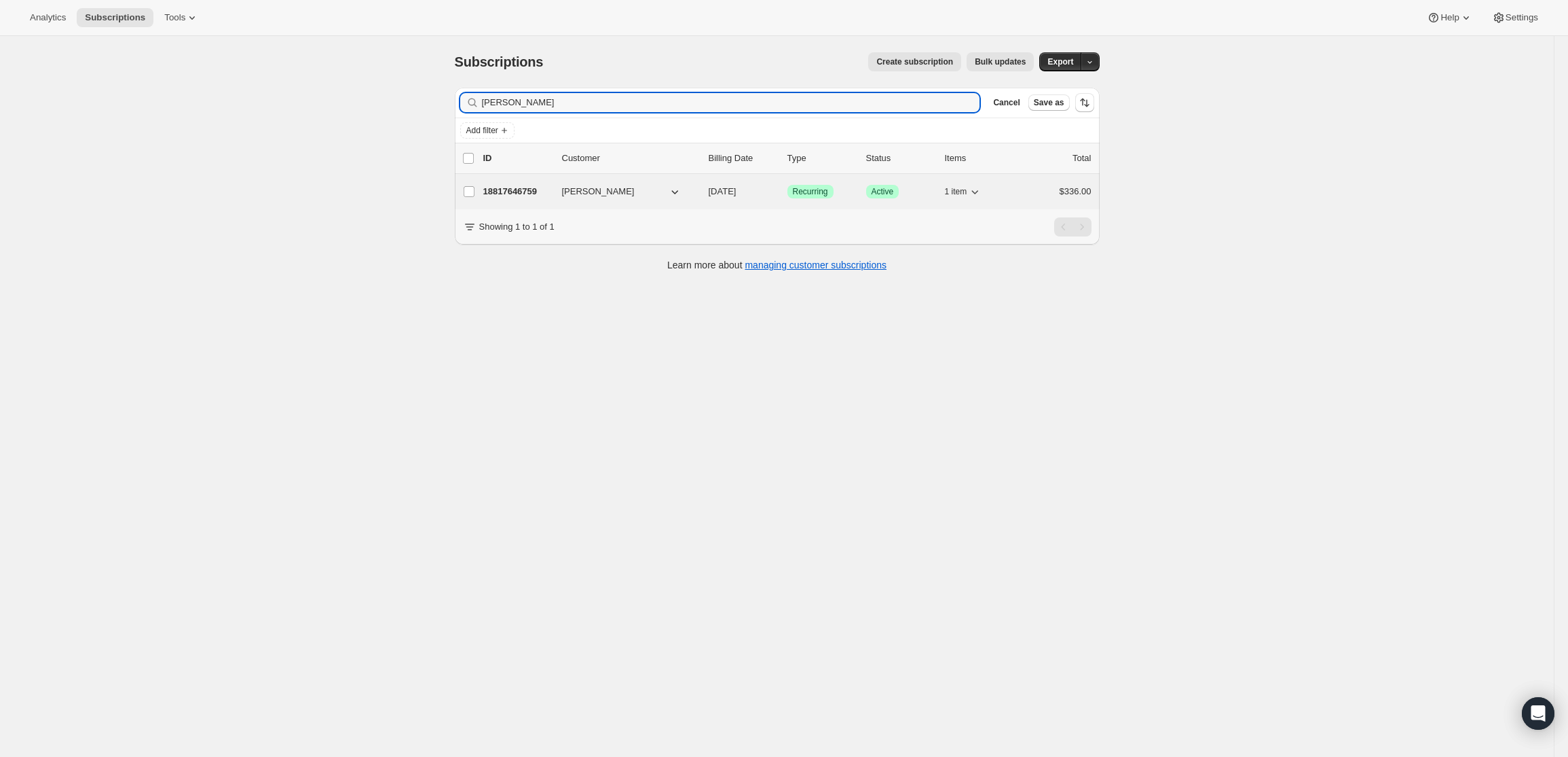
type input "[PERSON_NAME]"
click at [500, 194] on p "18817646759" at bounding box center [517, 191] width 68 height 14
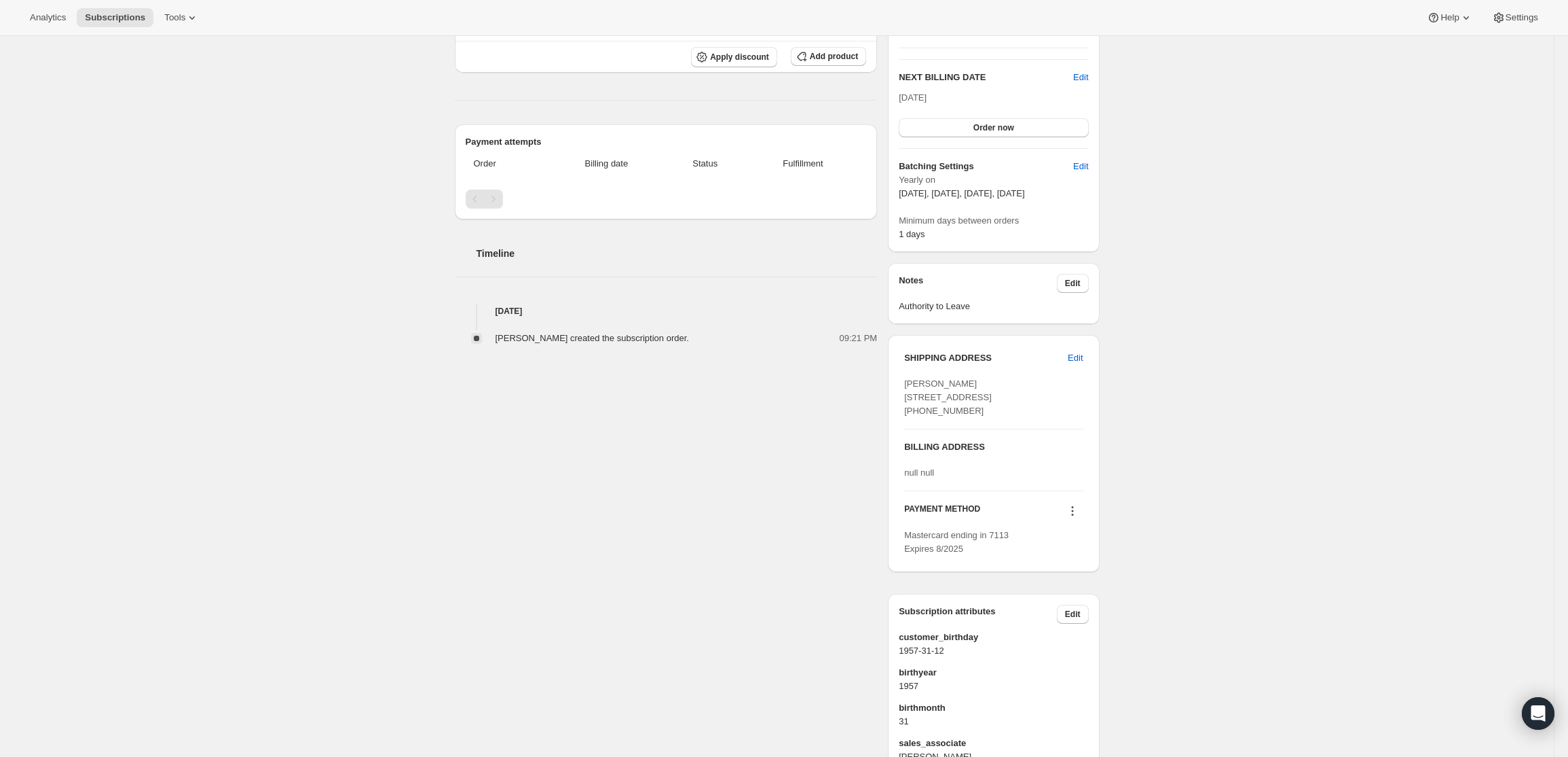
scroll to position [465, 0]
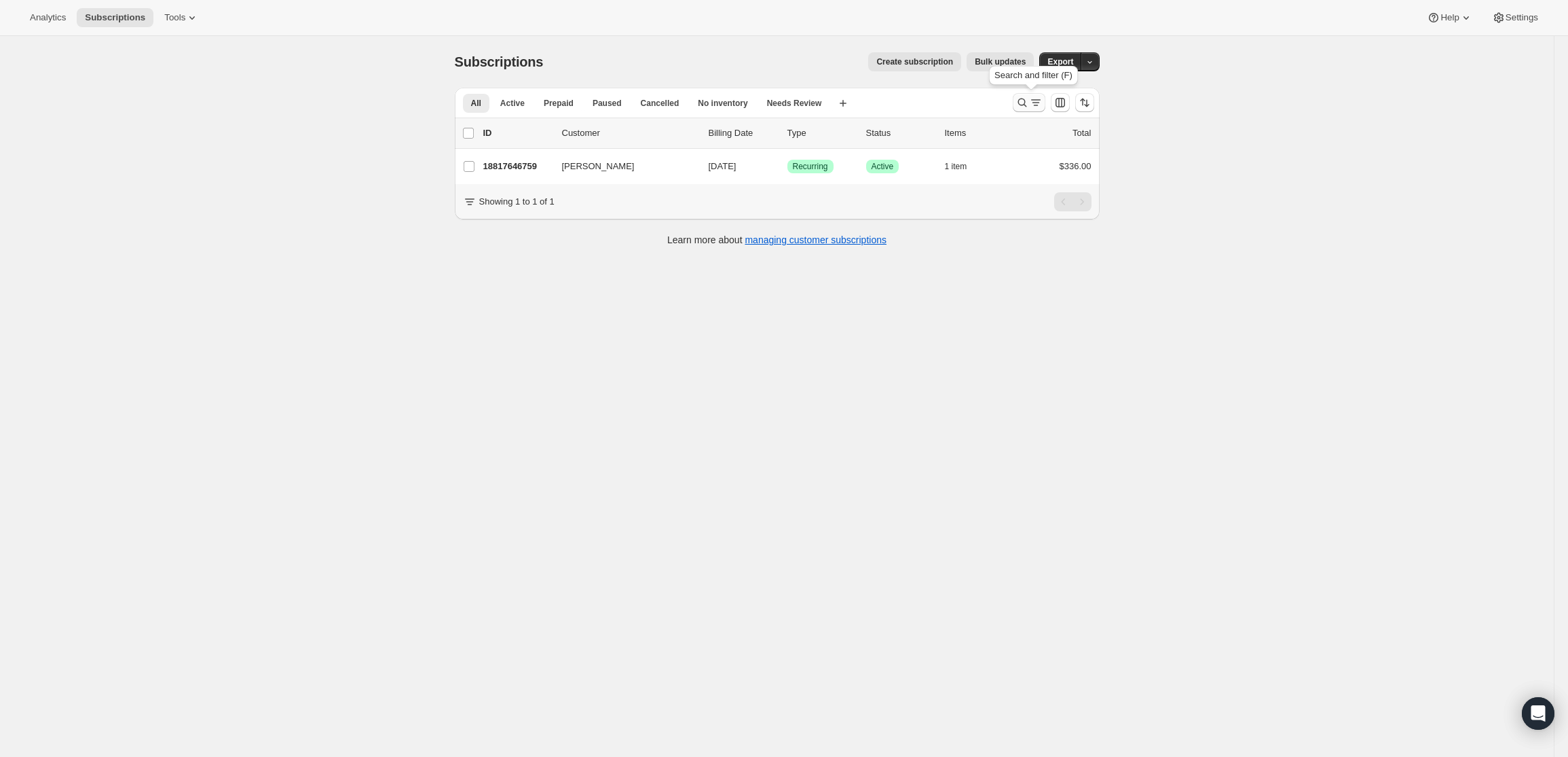
click at [1026, 97] on icon "Search and filter results" at bounding box center [1022, 102] width 14 height 14
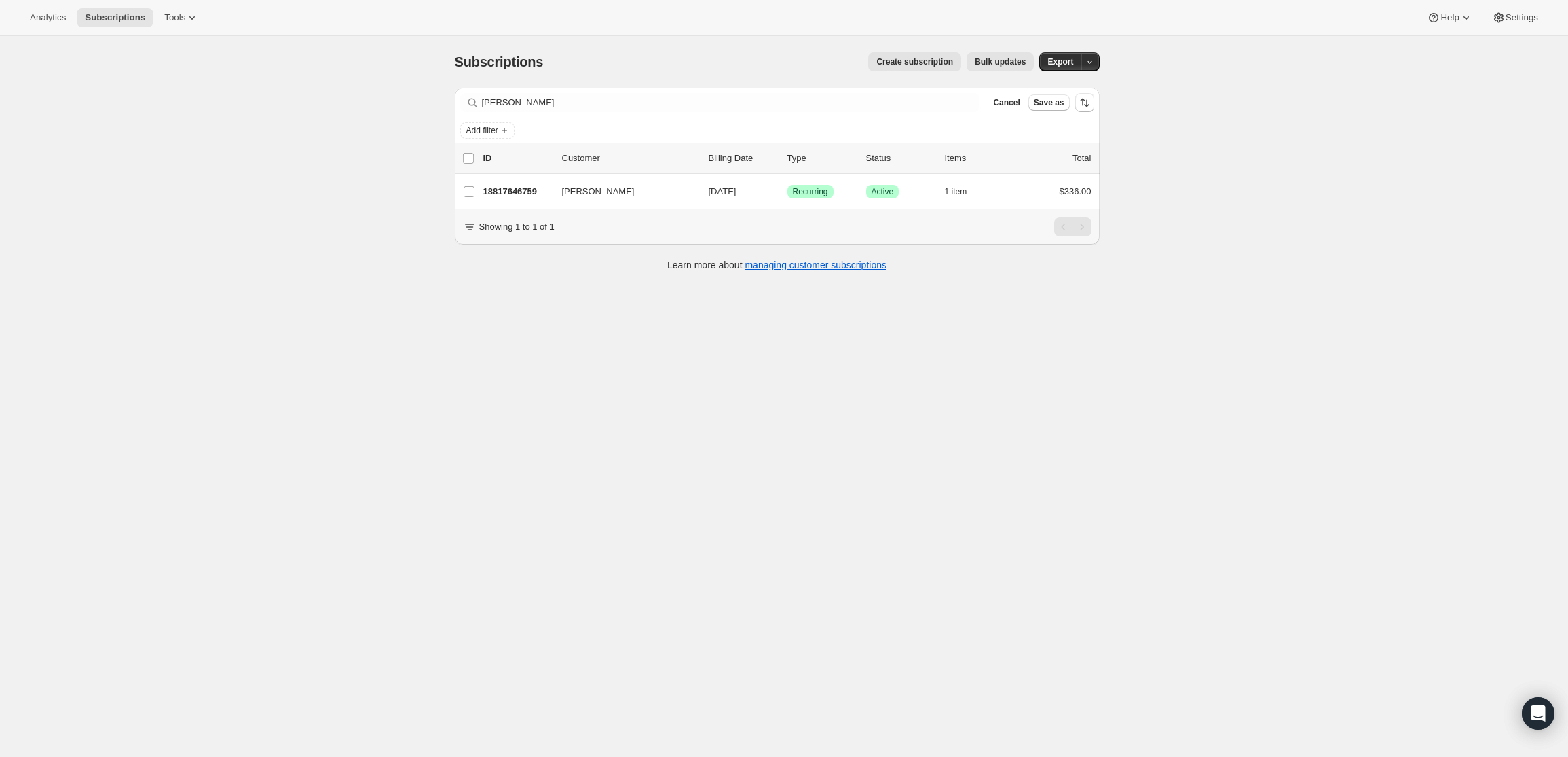
click at [413, 273] on div "Subscriptions. This page is ready Subscriptions Create subscription Bulk update…" at bounding box center [777, 414] width 1554 height 757
click at [565, 109] on input "[PERSON_NAME]" at bounding box center [718, 102] width 473 height 19
drag, startPoint x: 524, startPoint y: 103, endPoint x: 453, endPoint y: 90, distance: 72.2
click at [453, 90] on div "Filter subscribers [PERSON_NAME] Clear Cancel Save as Add filter 0 selected Upd…" at bounding box center [772, 180] width 656 height 209
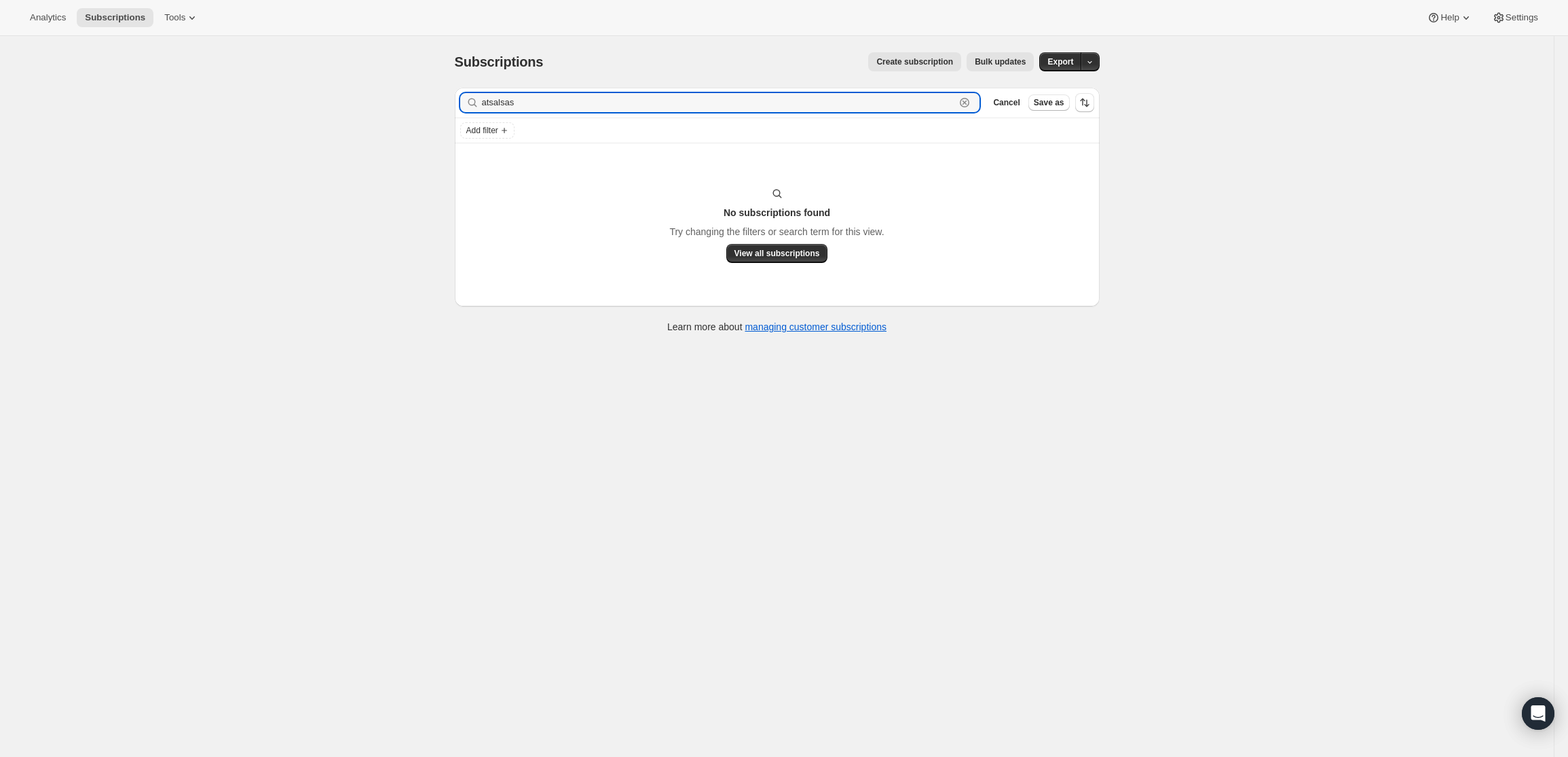
drag, startPoint x: 535, startPoint y: 111, endPoint x: 448, endPoint y: 88, distance: 90.0
click at [448, 88] on div "Filter subscribers atsalsas Clear Cancel Save as Add filter No subscriptions fo…" at bounding box center [772, 211] width 656 height 271
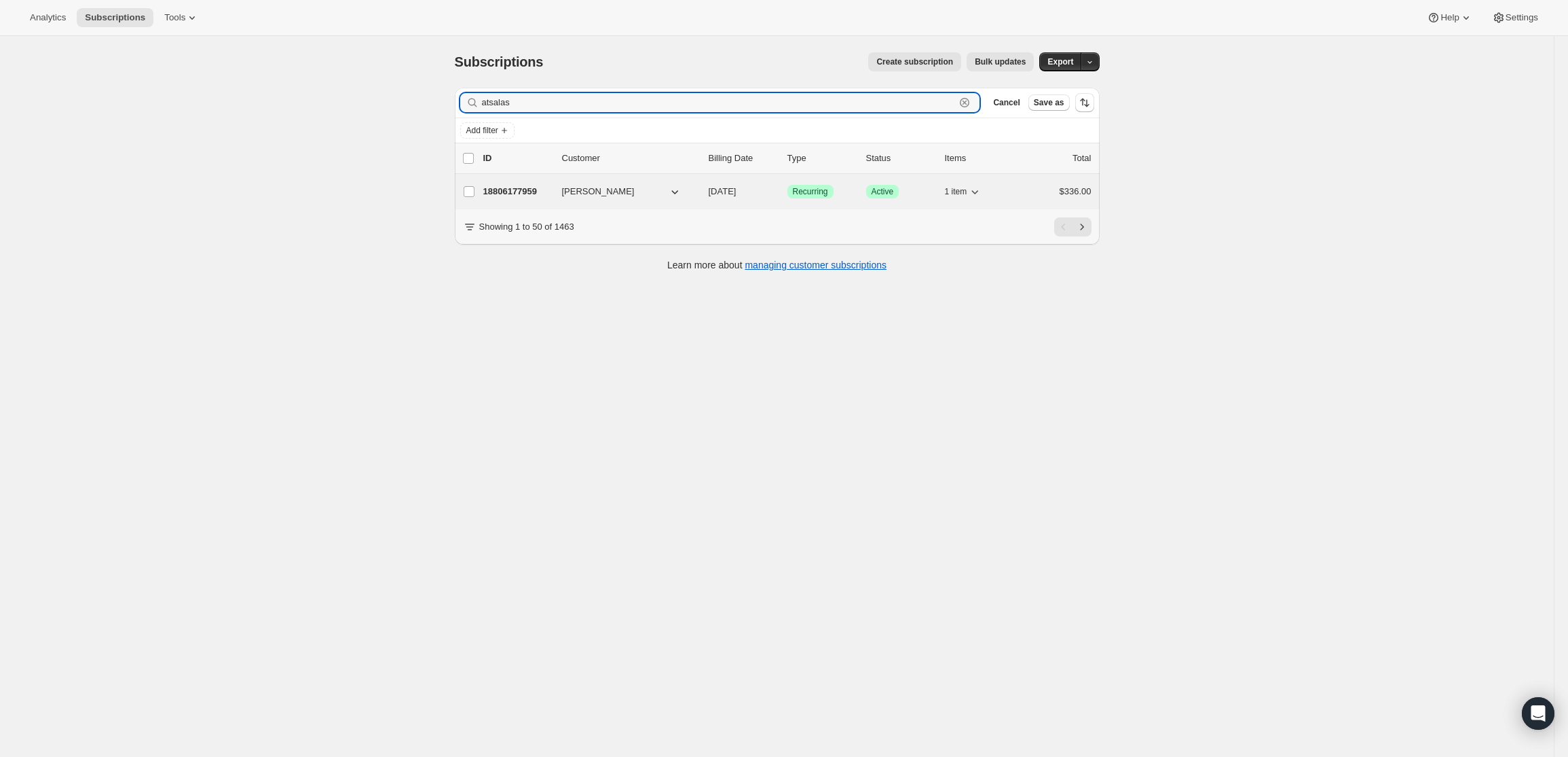
type input "atsalas"
click at [524, 189] on p "18806177959" at bounding box center [517, 191] width 68 height 14
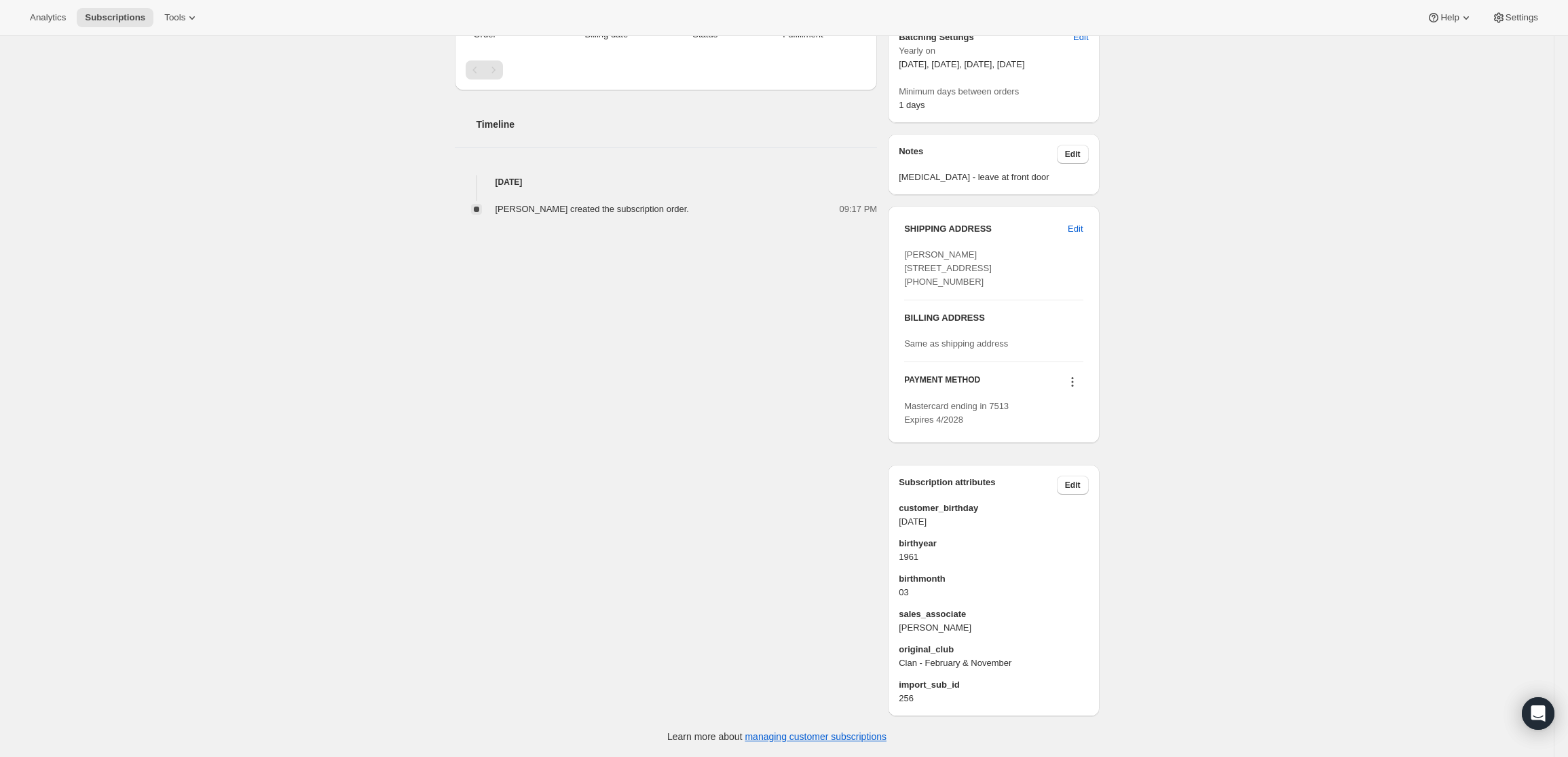
scroll to position [438, 0]
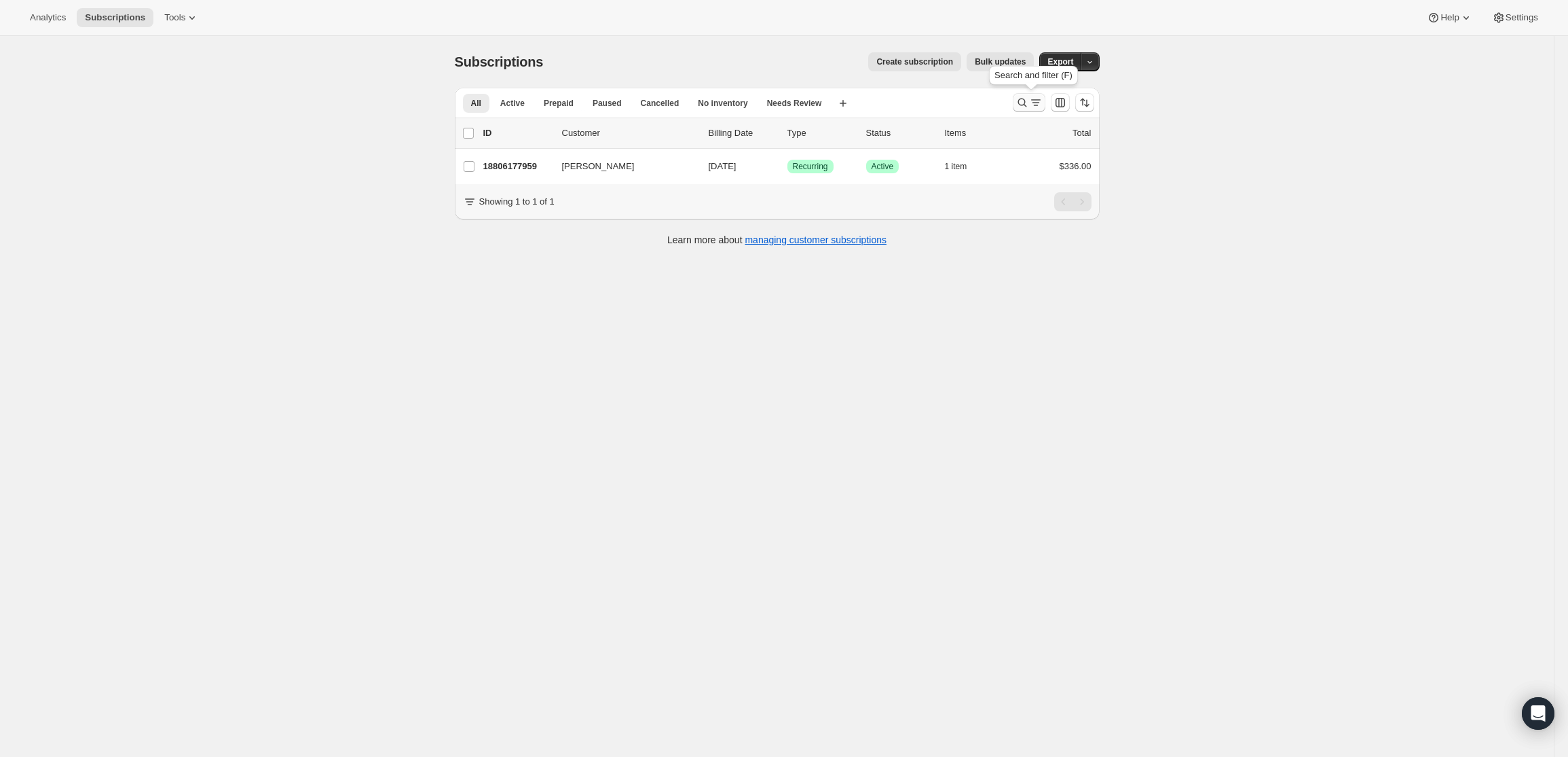
click at [1026, 103] on icon "Search and filter results" at bounding box center [1022, 102] width 14 height 14
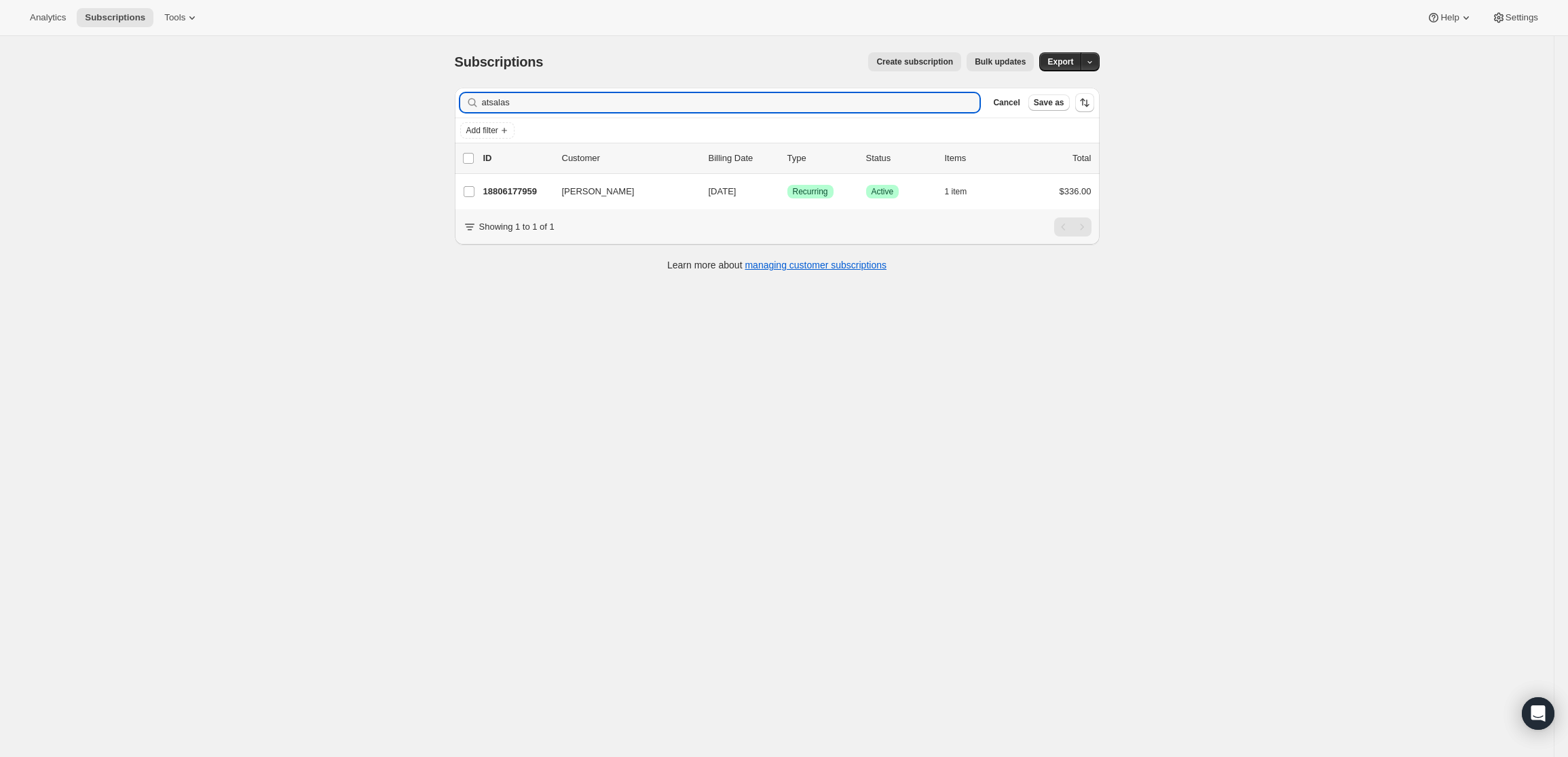
drag, startPoint x: 545, startPoint y: 107, endPoint x: 386, endPoint y: 85, distance: 160.5
click at [386, 85] on div "Subscriptions. This page is ready Subscriptions Create subscription Bulk update…" at bounding box center [777, 414] width 1554 height 757
type input "[PERSON_NAME]"
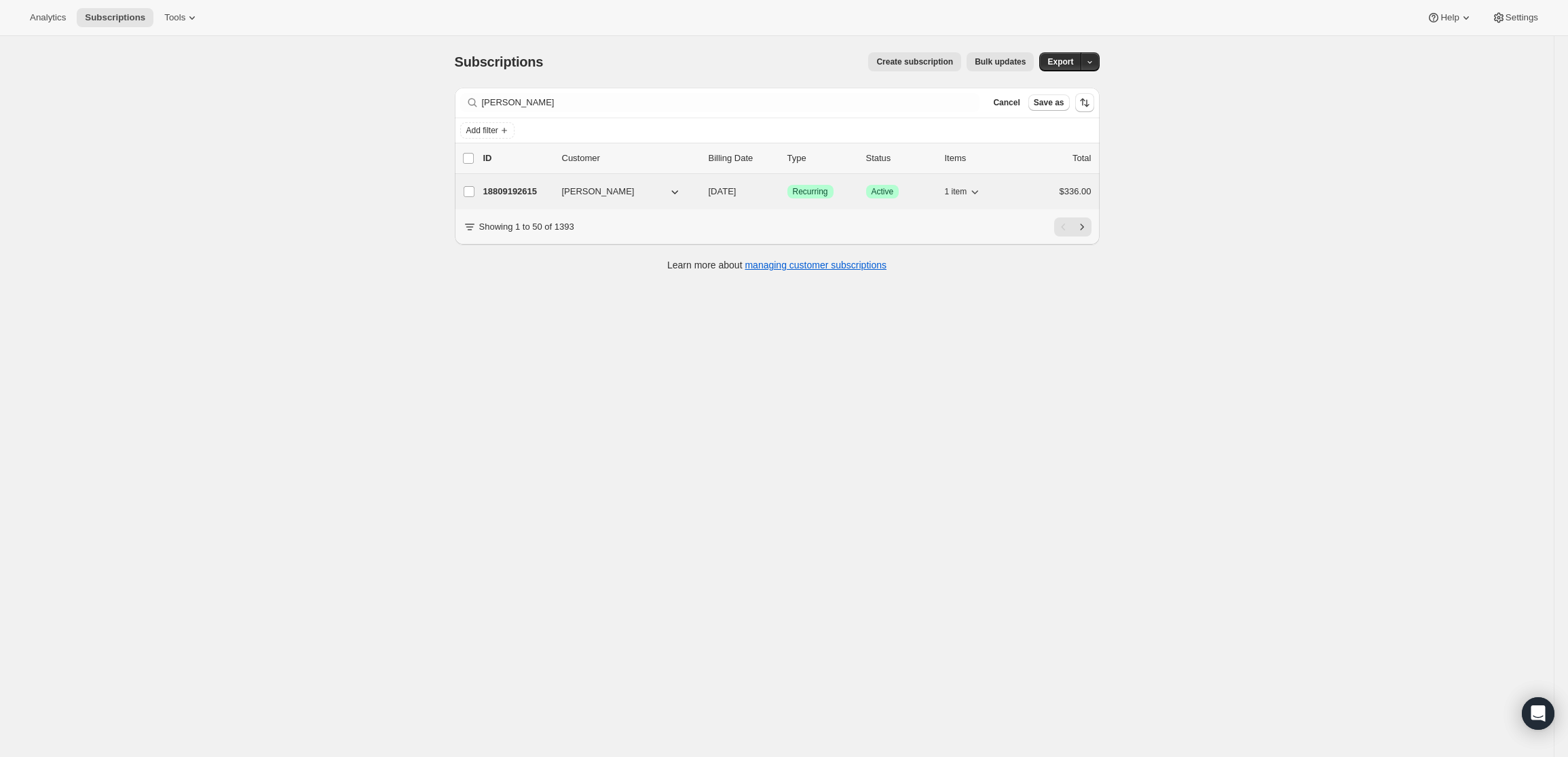
click at [520, 189] on p "18809192615" at bounding box center [517, 191] width 68 height 14
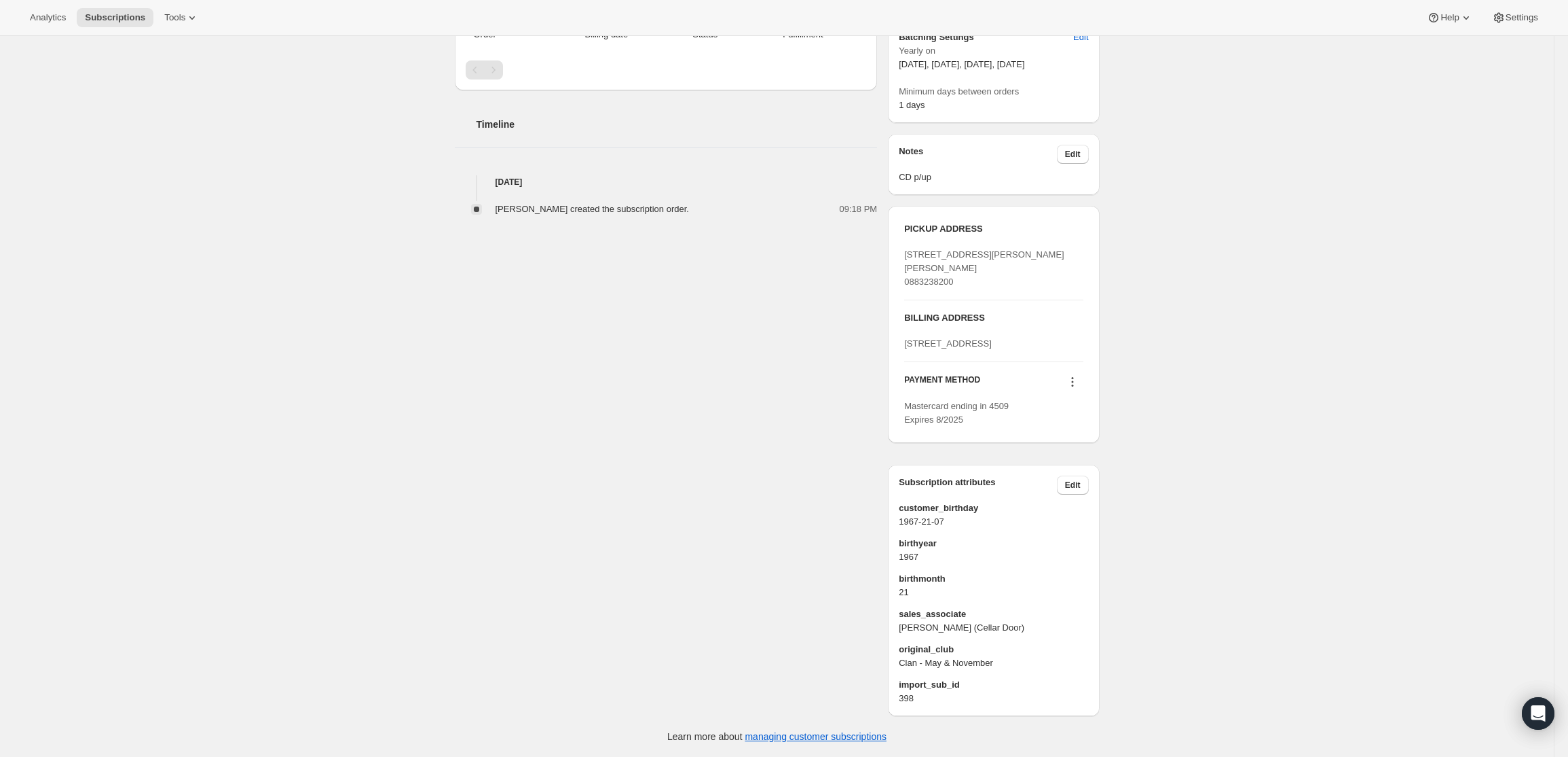
scroll to position [465, 0]
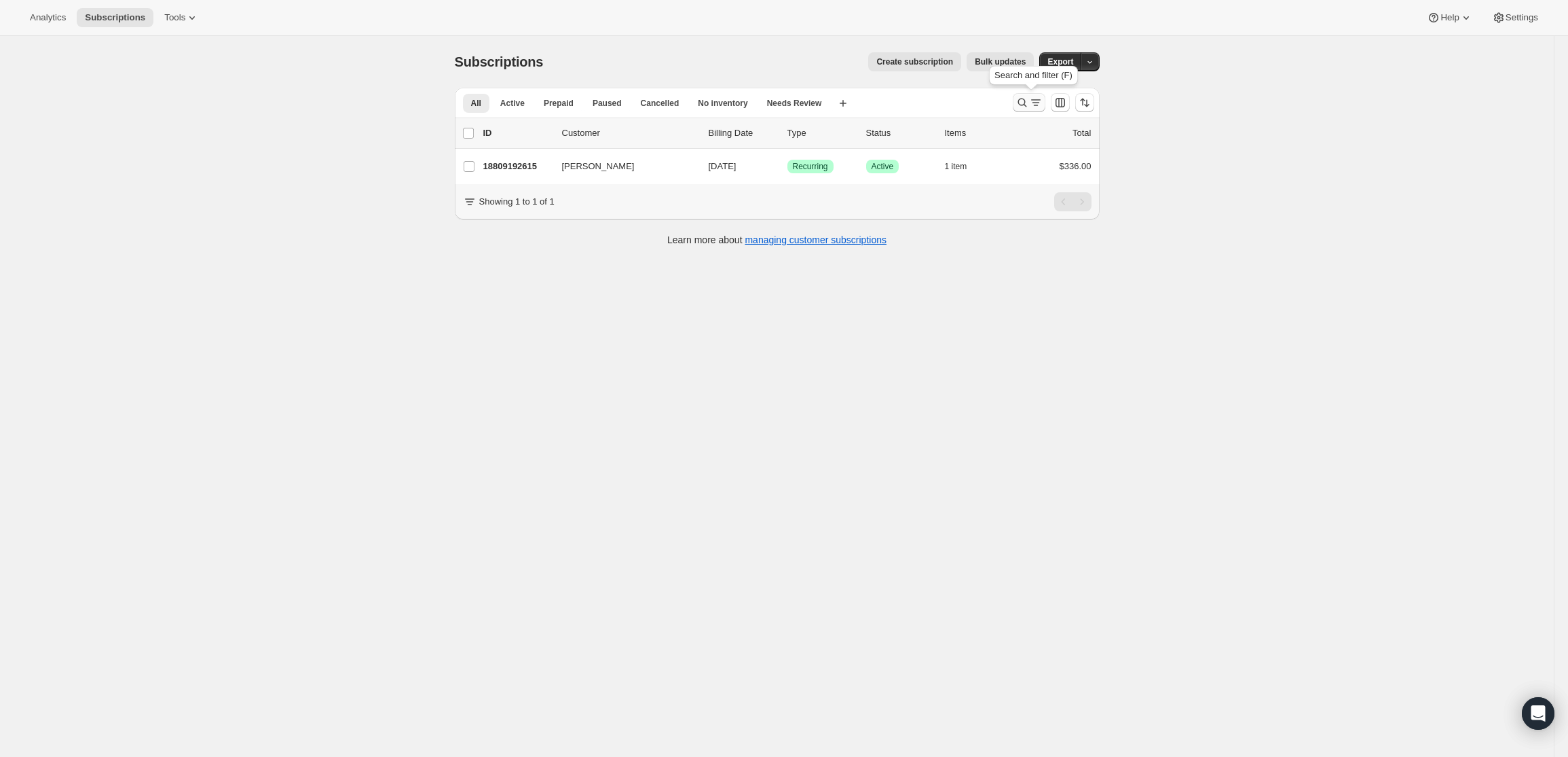
click at [1025, 96] on button "Search and filter results" at bounding box center [1029, 102] width 33 height 19
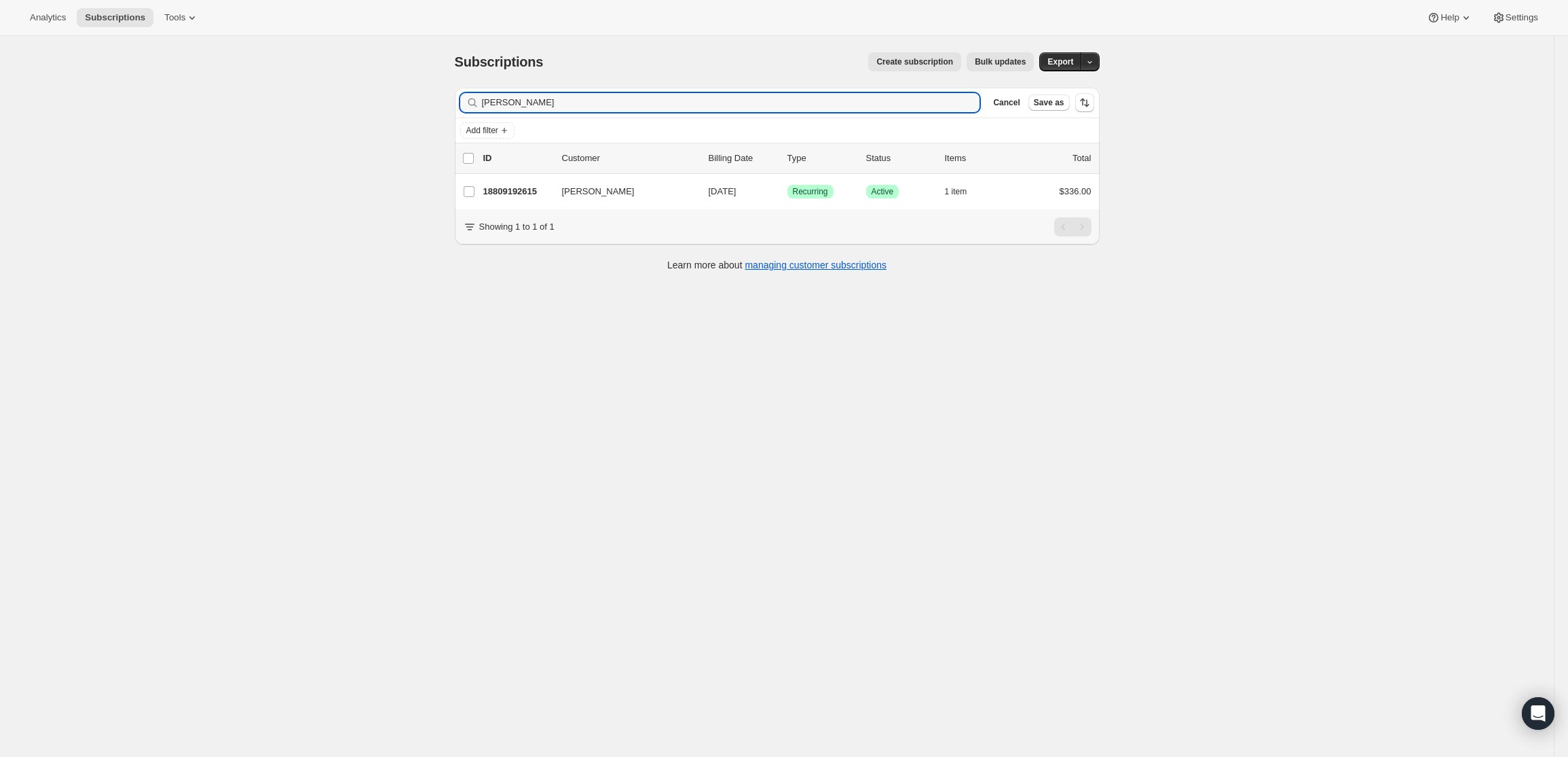
drag, startPoint x: 517, startPoint y: 102, endPoint x: 422, endPoint y: 89, distance: 95.9
click at [422, 89] on div "Subscriptions. This page is ready Subscriptions Create subscription Bulk update…" at bounding box center [777, 414] width 1554 height 757
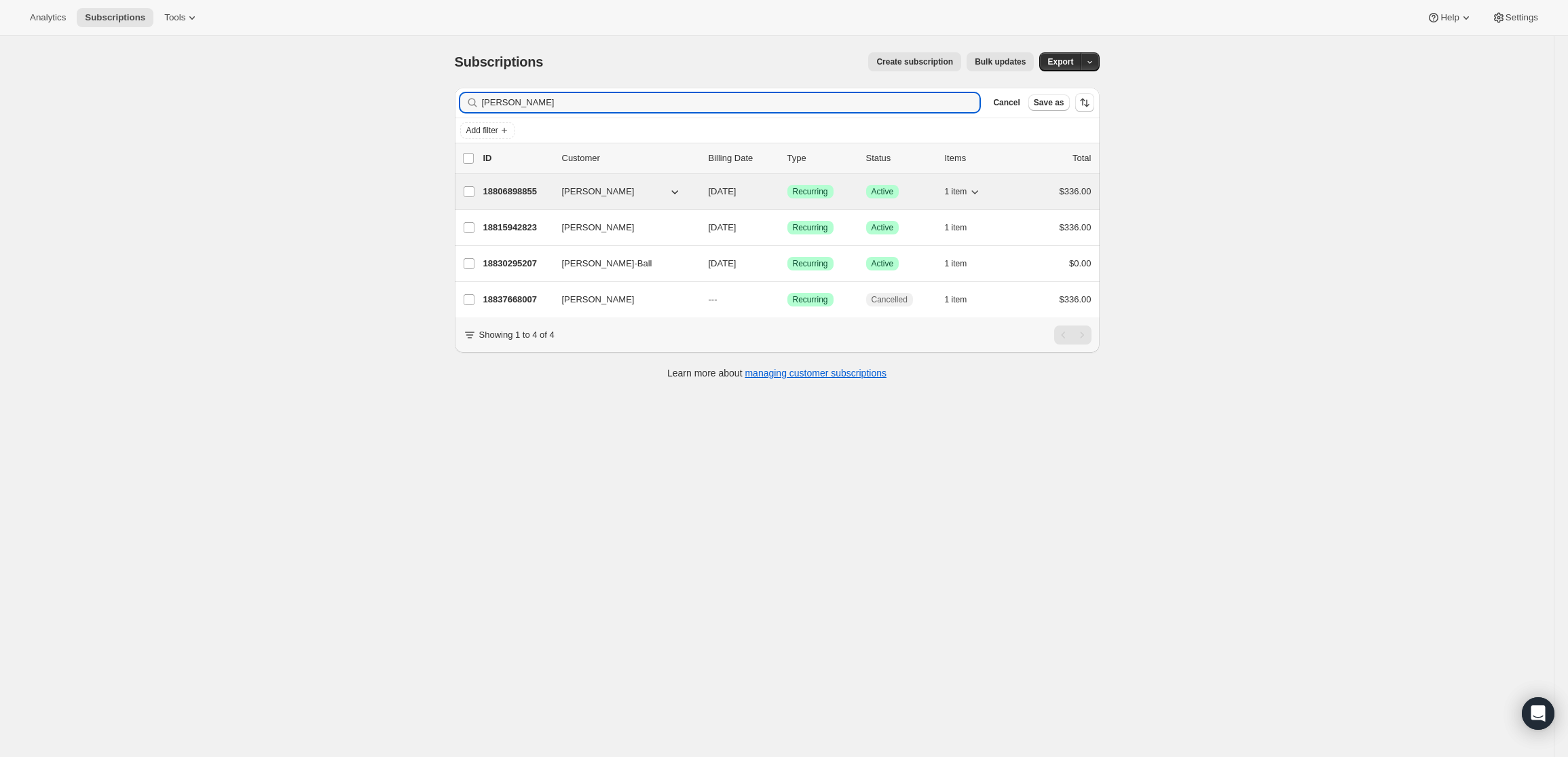
type input "[PERSON_NAME]"
click at [509, 186] on p "18806898855" at bounding box center [517, 191] width 68 height 14
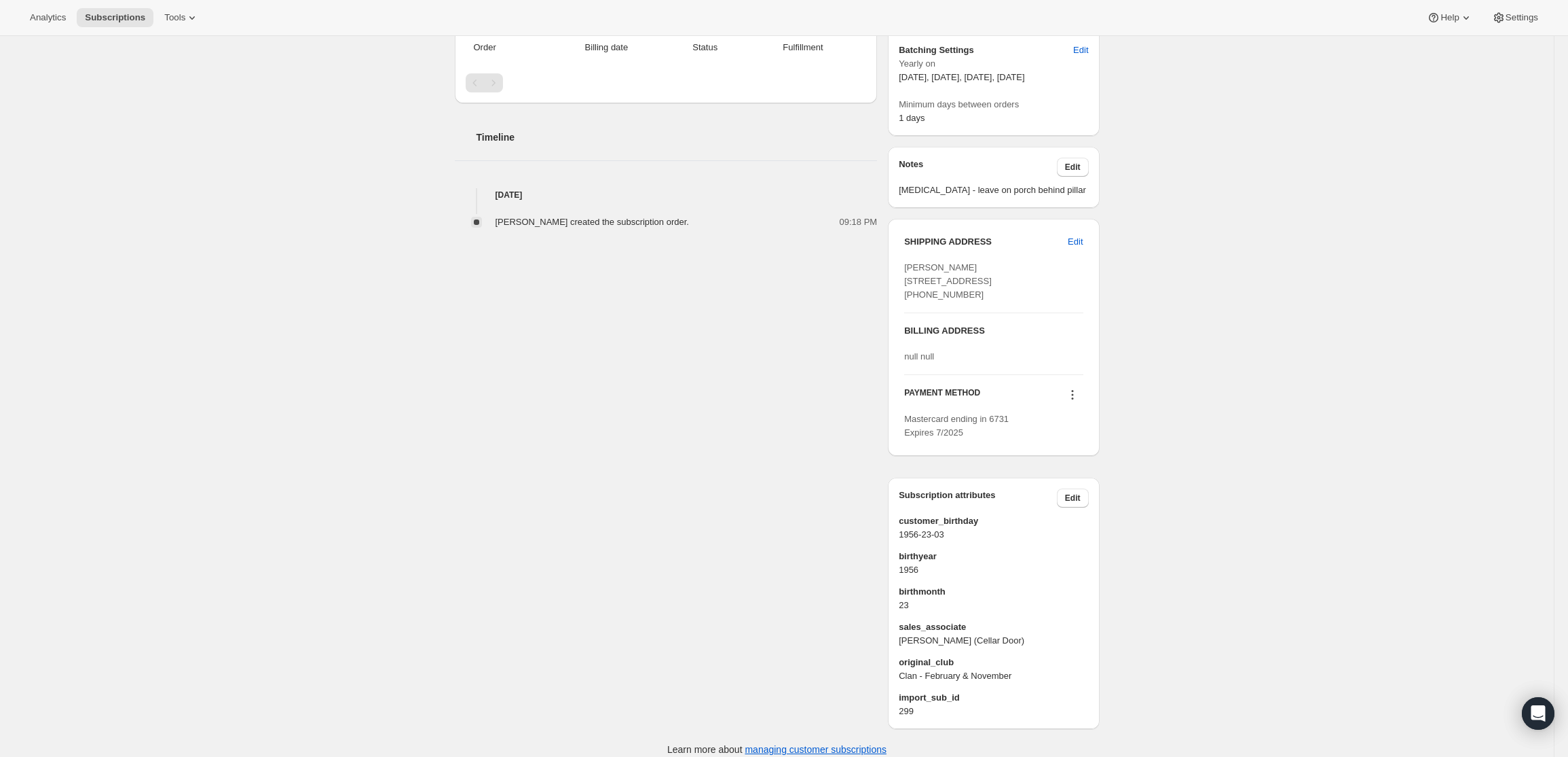
scroll to position [452, 0]
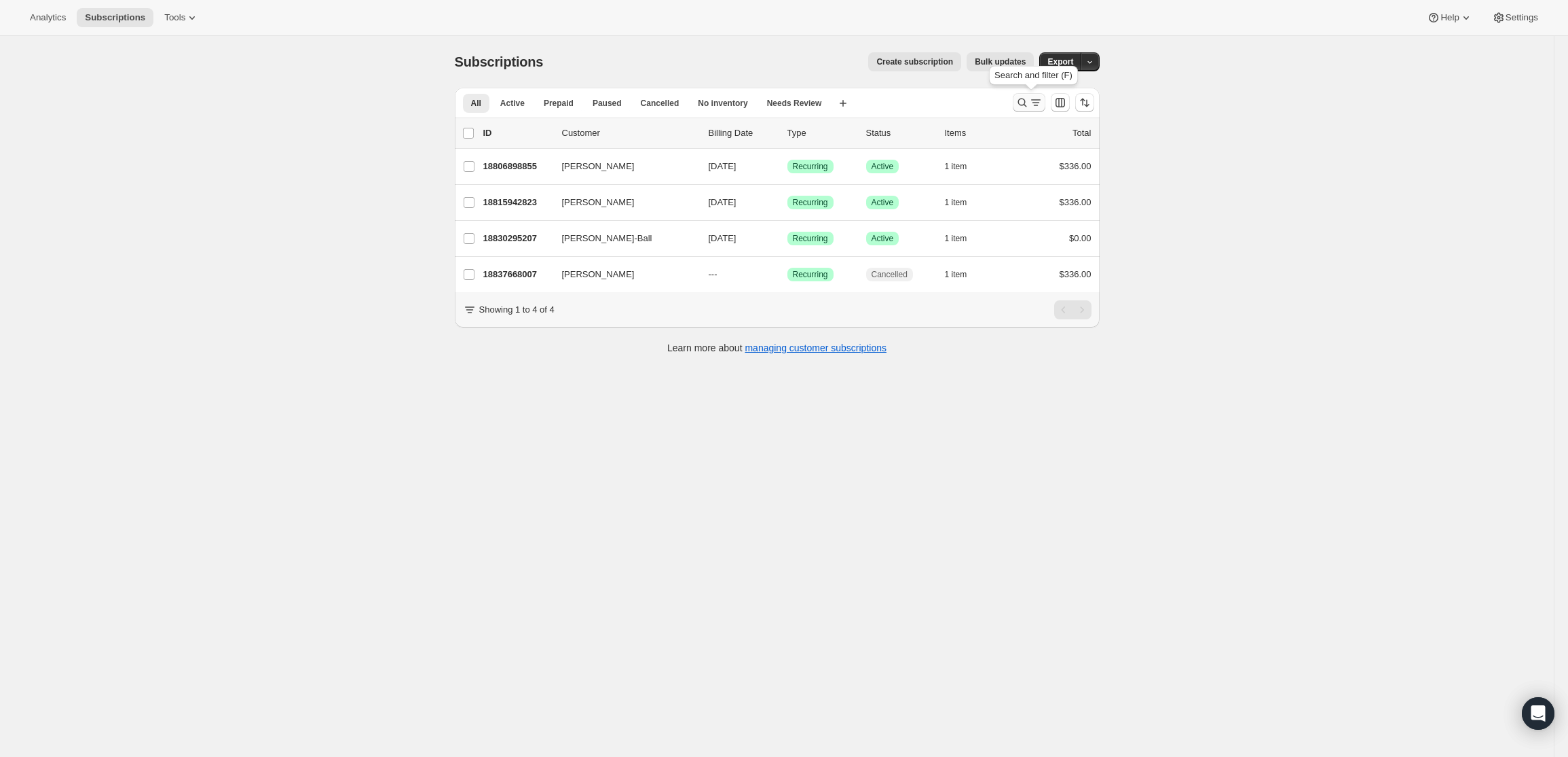
click at [1024, 102] on icon "Search and filter results" at bounding box center [1022, 102] width 14 height 14
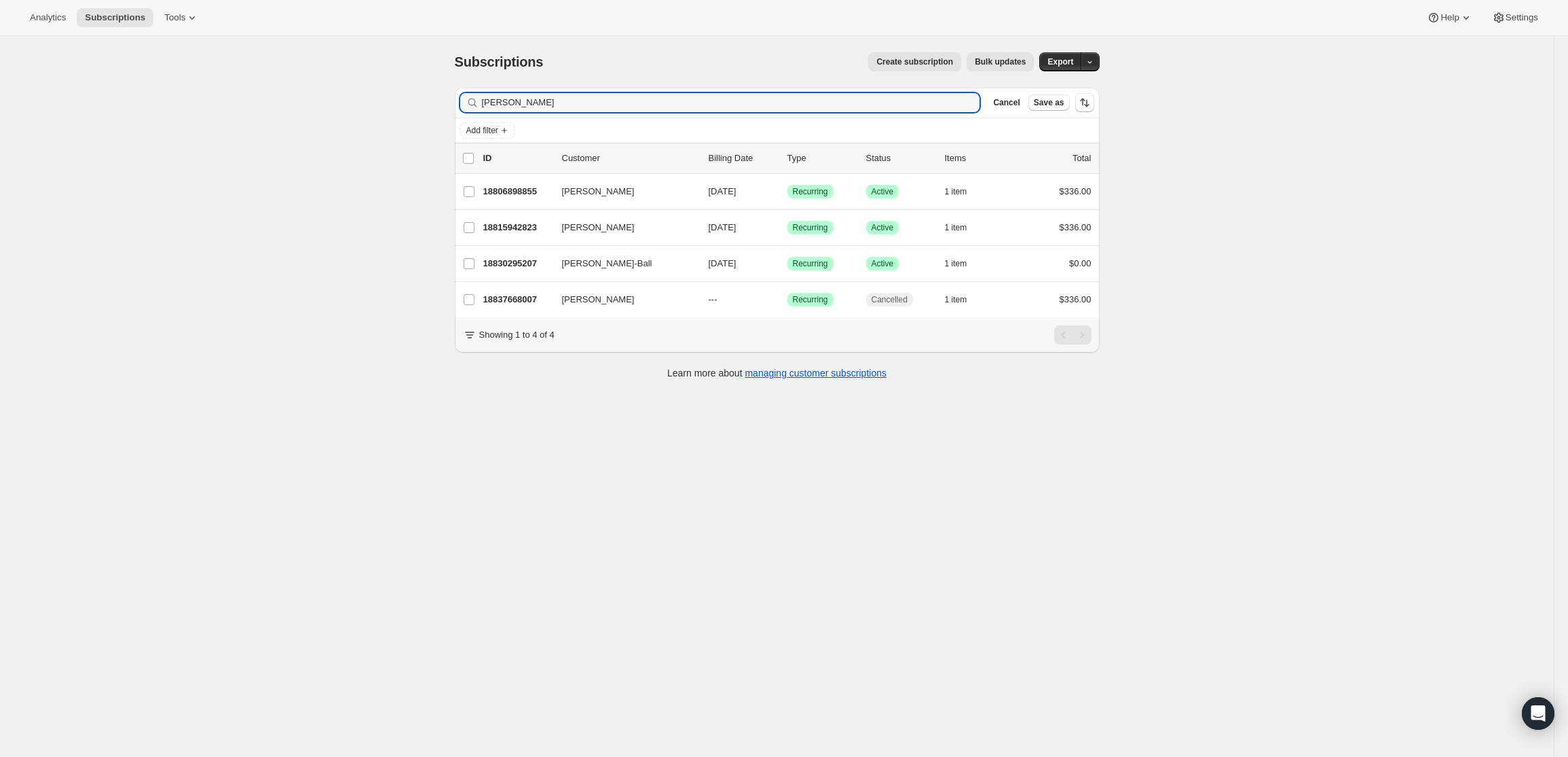
drag, startPoint x: 538, startPoint y: 100, endPoint x: 277, endPoint y: 87, distance: 261.3
click at [277, 87] on div "Subscriptions. This page is ready Subscriptions Create subscription Bulk update…" at bounding box center [777, 414] width 1554 height 757
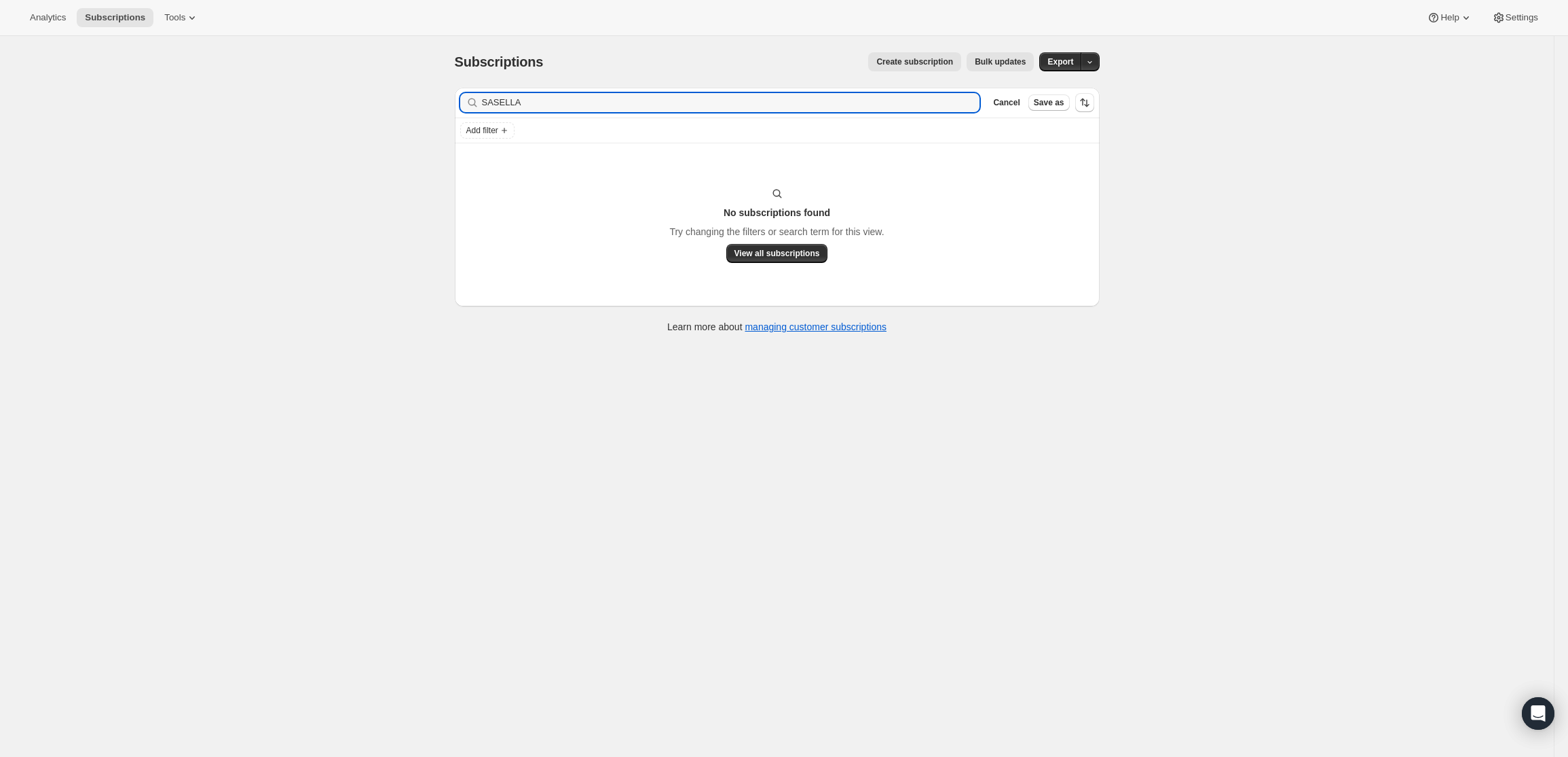
type input "SASELLA"
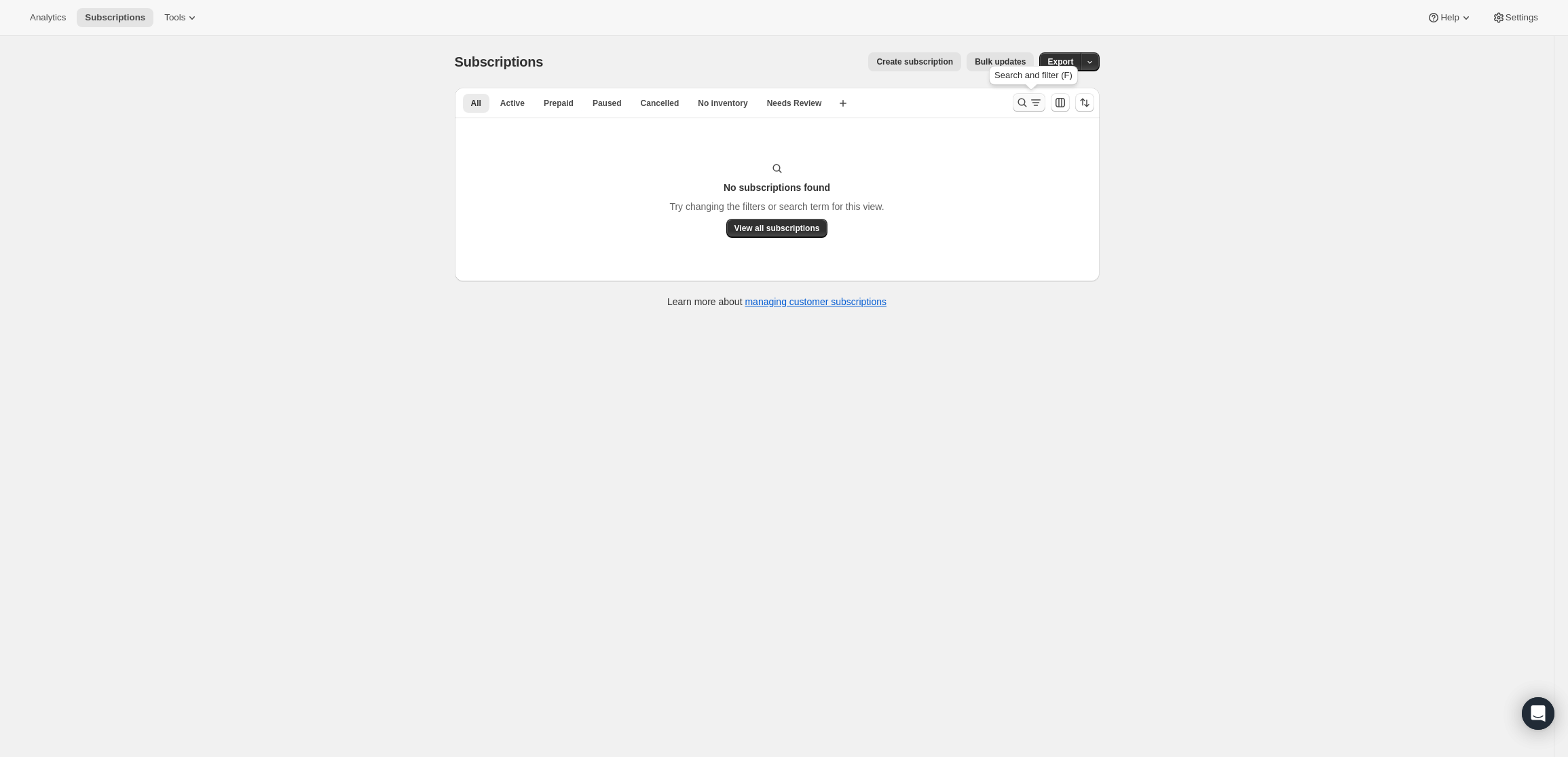
click at [1023, 97] on icon "Search and filter results" at bounding box center [1022, 102] width 14 height 14
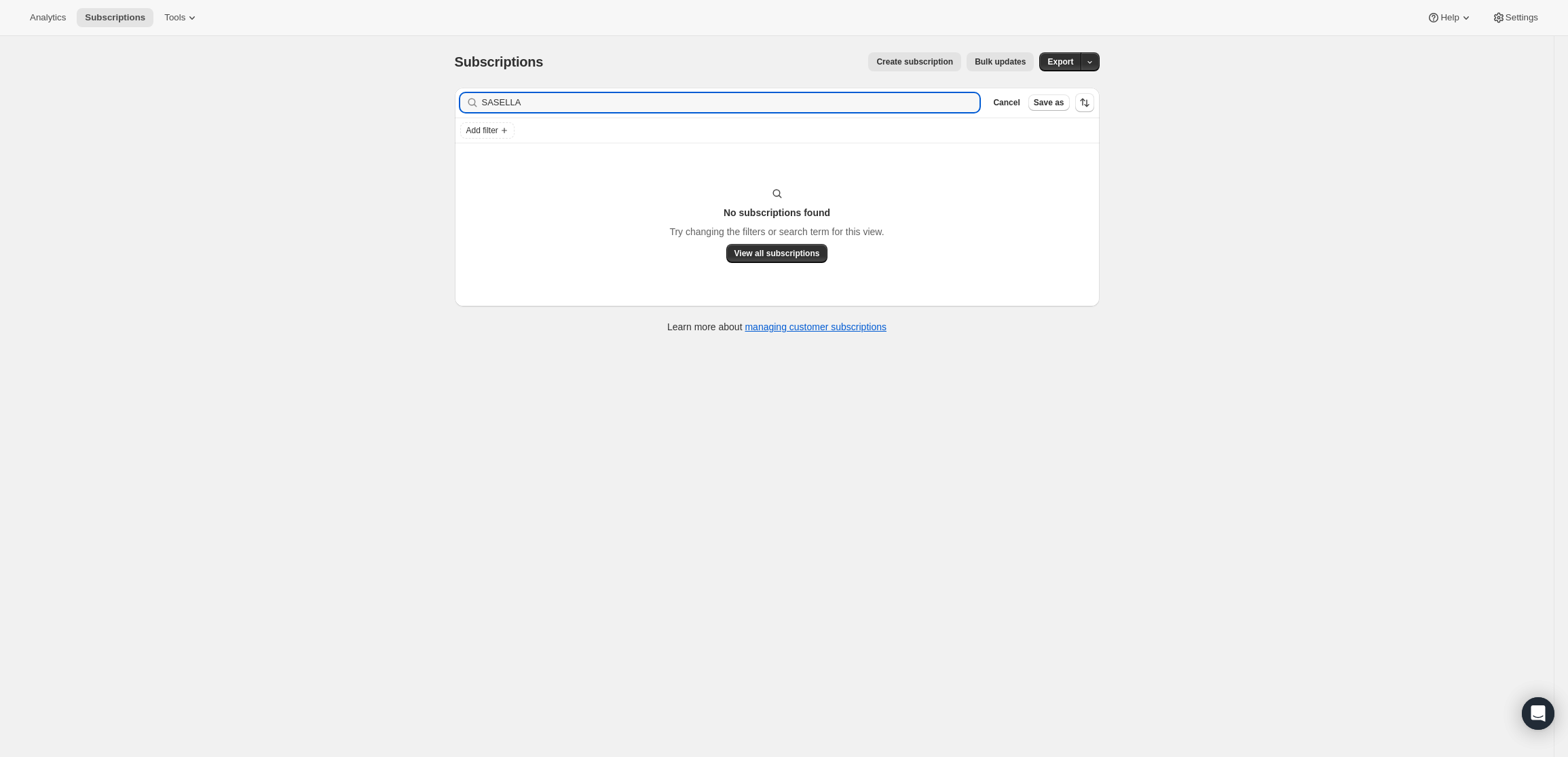
drag, startPoint x: 522, startPoint y: 106, endPoint x: 421, endPoint y: 95, distance: 101.6
click at [421, 95] on div "Subscriptions. This page is ready Subscriptions Create subscription Bulk update…" at bounding box center [777, 414] width 1554 height 757
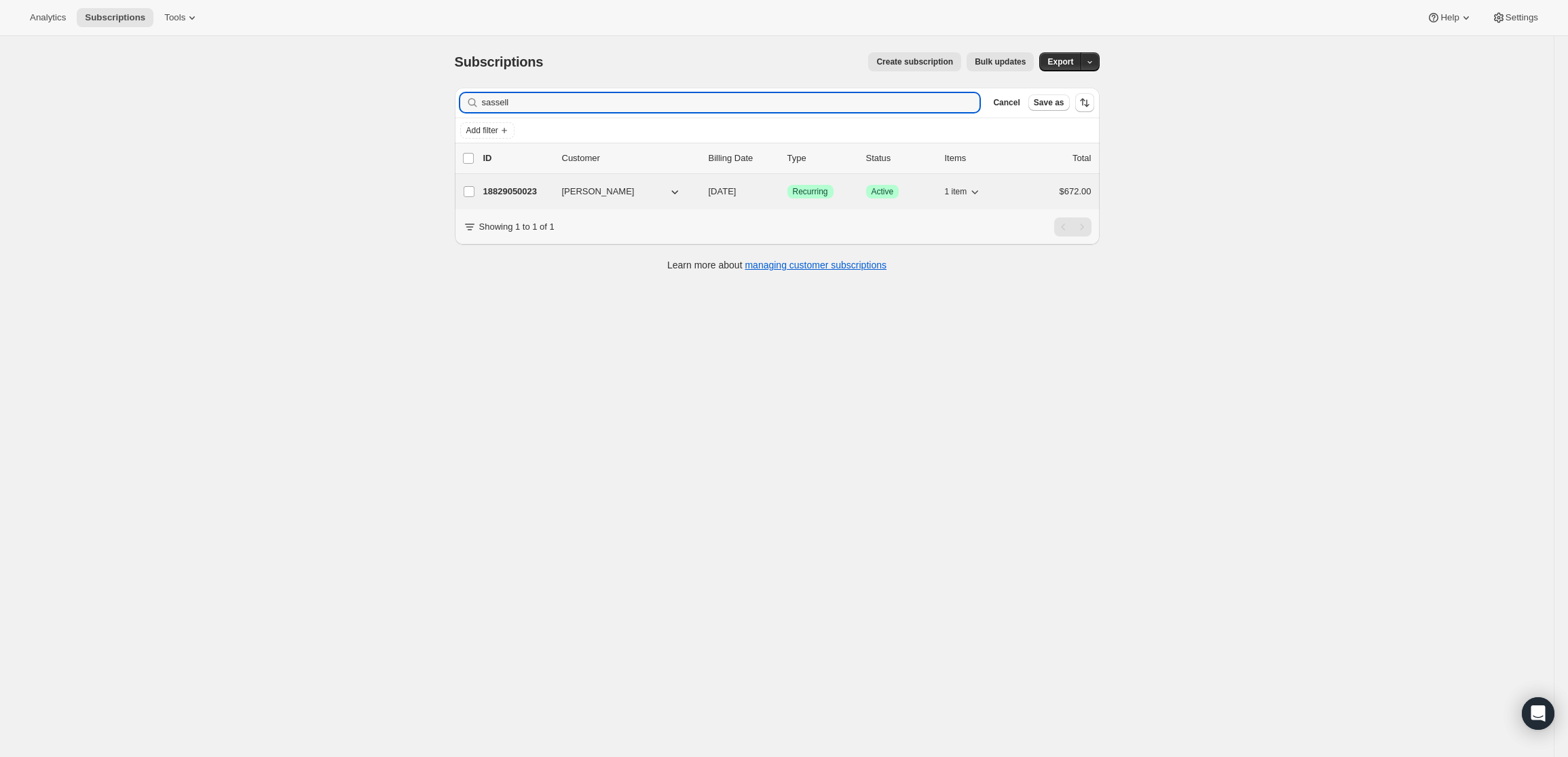
type input "sassell"
click at [519, 191] on p "18829050023" at bounding box center [517, 191] width 68 height 14
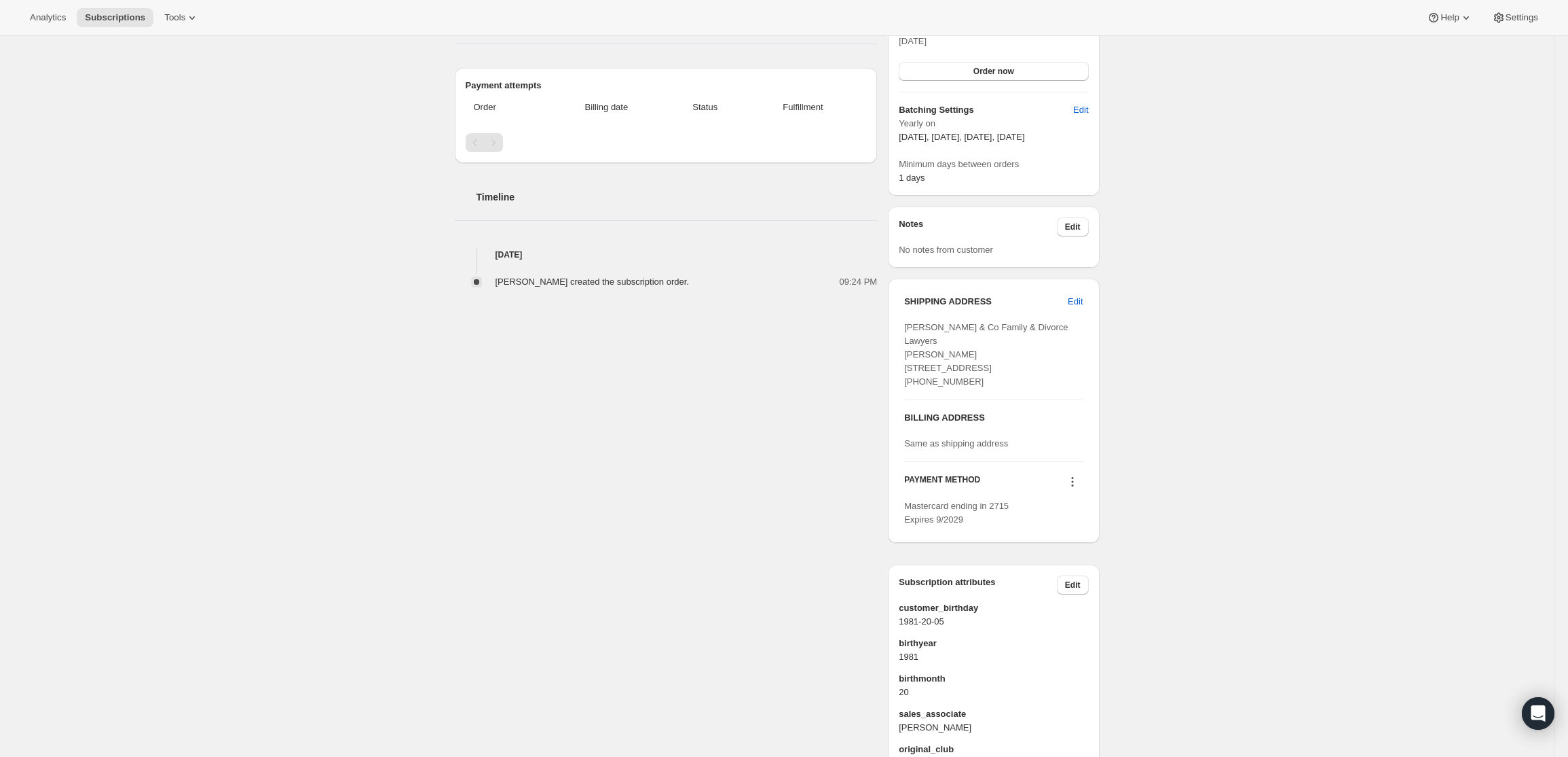
scroll to position [452, 0]
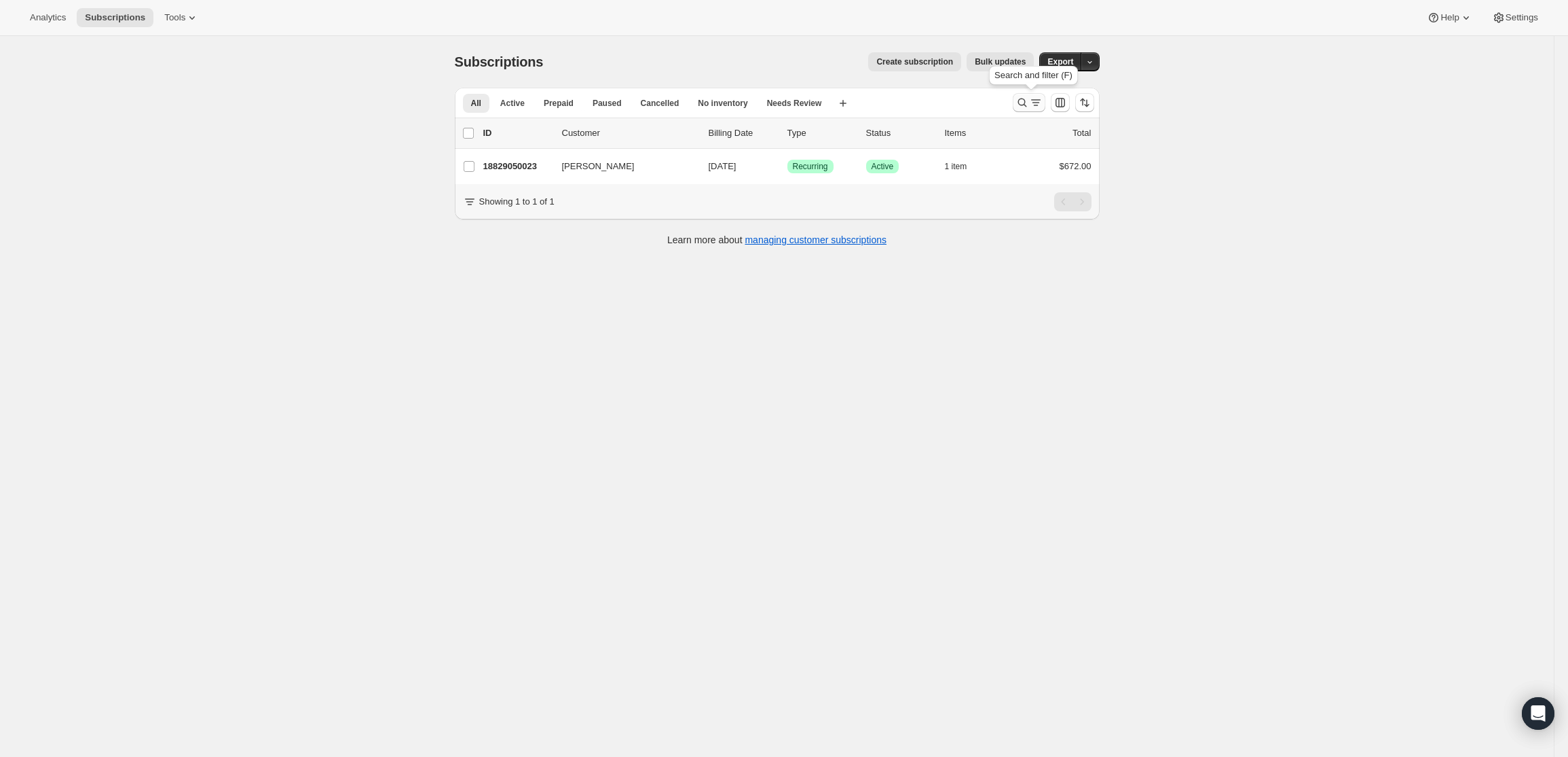
click at [1027, 95] on button "Search and filter results" at bounding box center [1029, 102] width 33 height 19
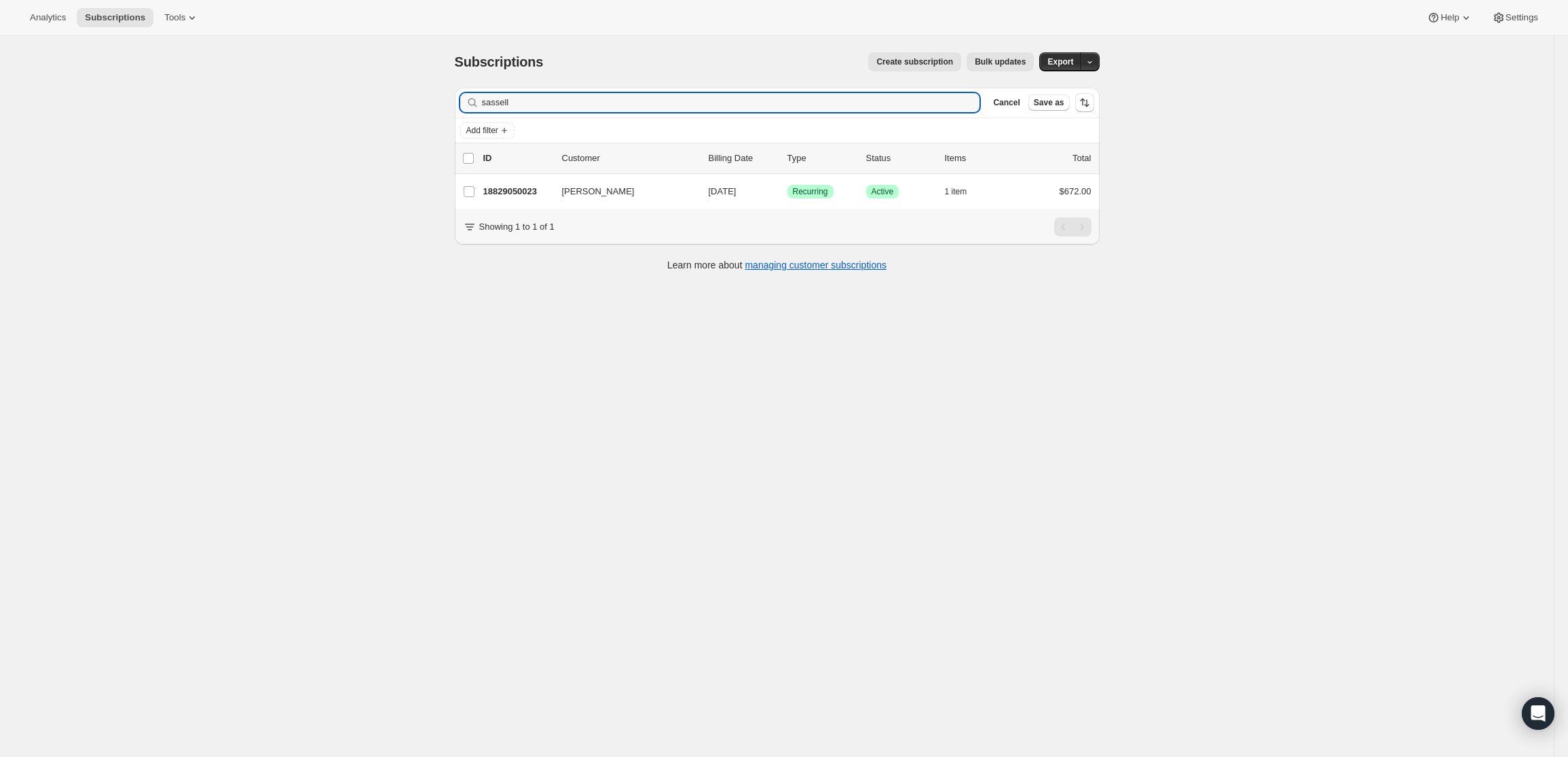
drag, startPoint x: 524, startPoint y: 100, endPoint x: 364, endPoint y: 97, distance: 160.0
click at [364, 97] on div "Subscriptions. This page is ready Subscriptions Create subscription Bulk update…" at bounding box center [777, 414] width 1554 height 757
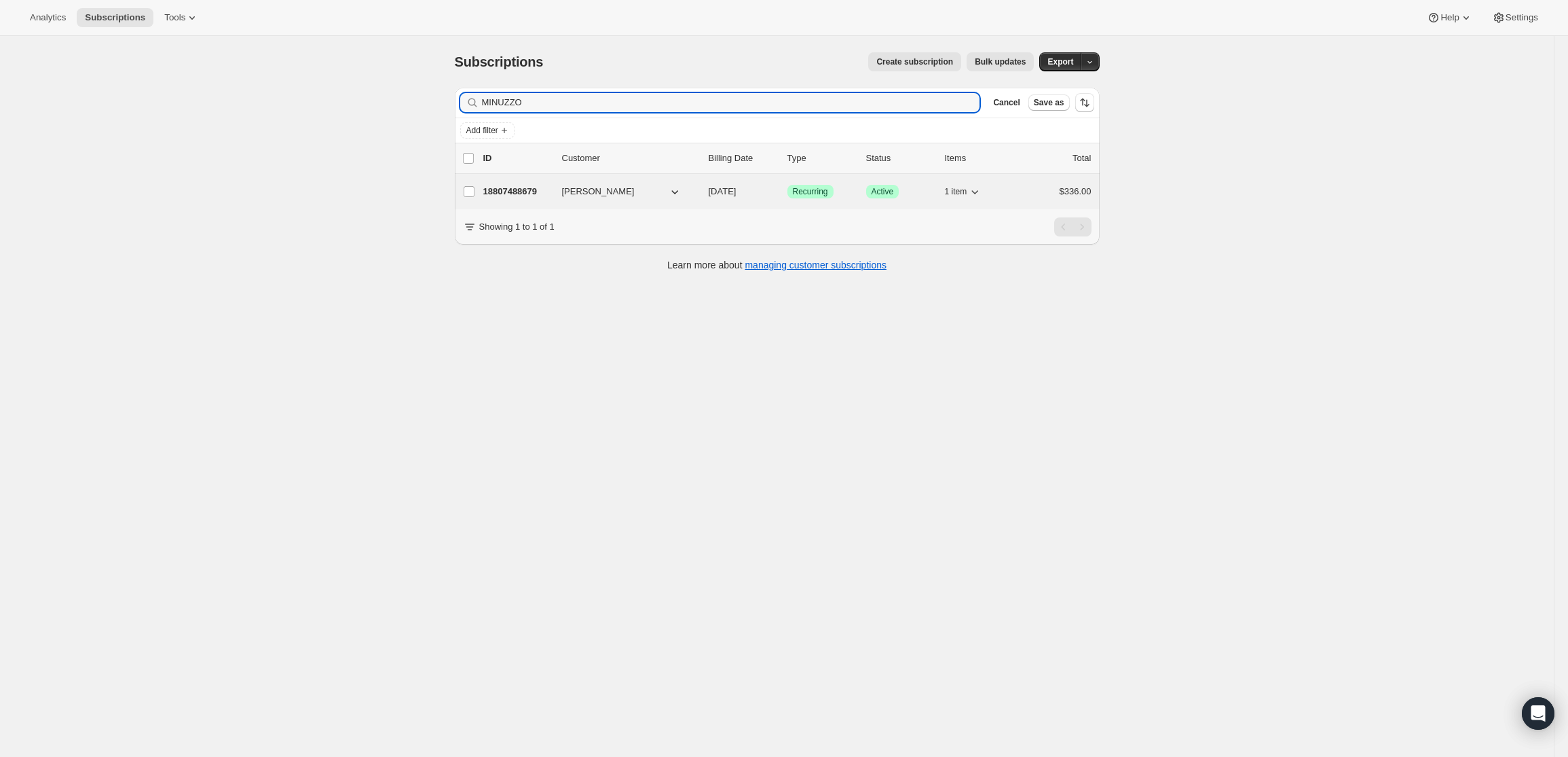
type input "MINUZZO"
click at [530, 190] on p "18807488679" at bounding box center [517, 191] width 68 height 14
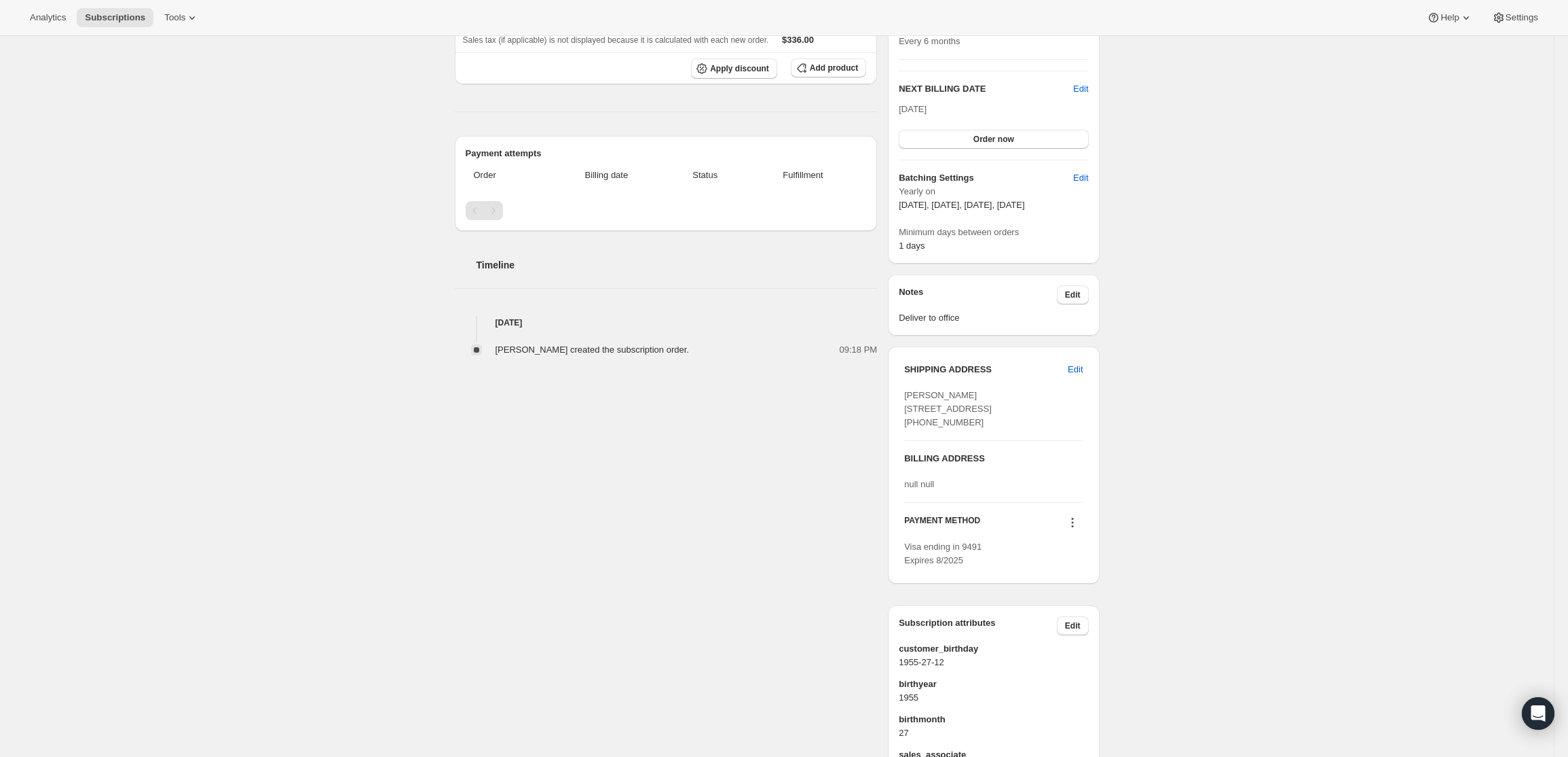
scroll to position [452, 0]
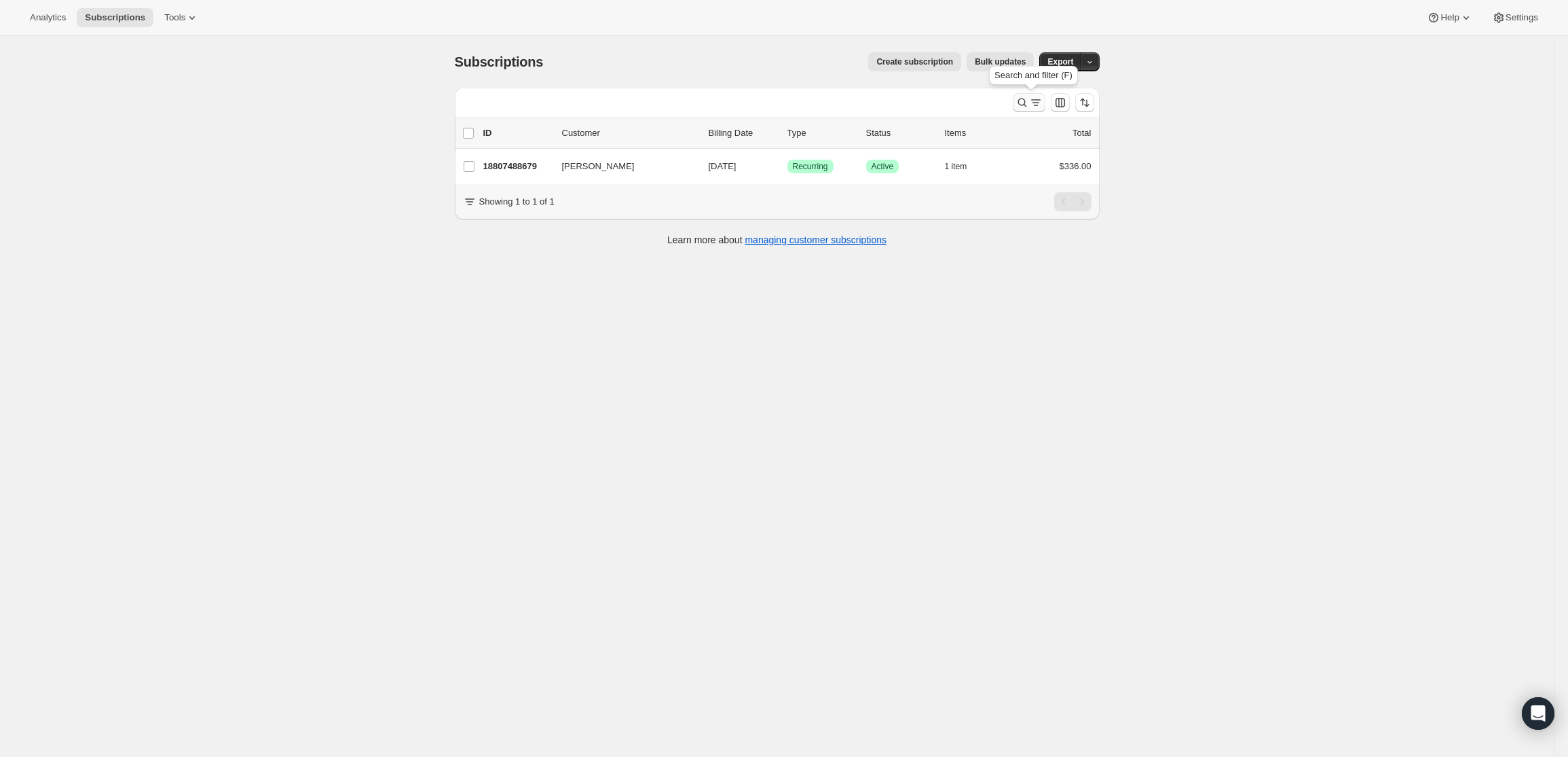
click at [1029, 100] on icon "Search and filter results" at bounding box center [1022, 102] width 14 height 14
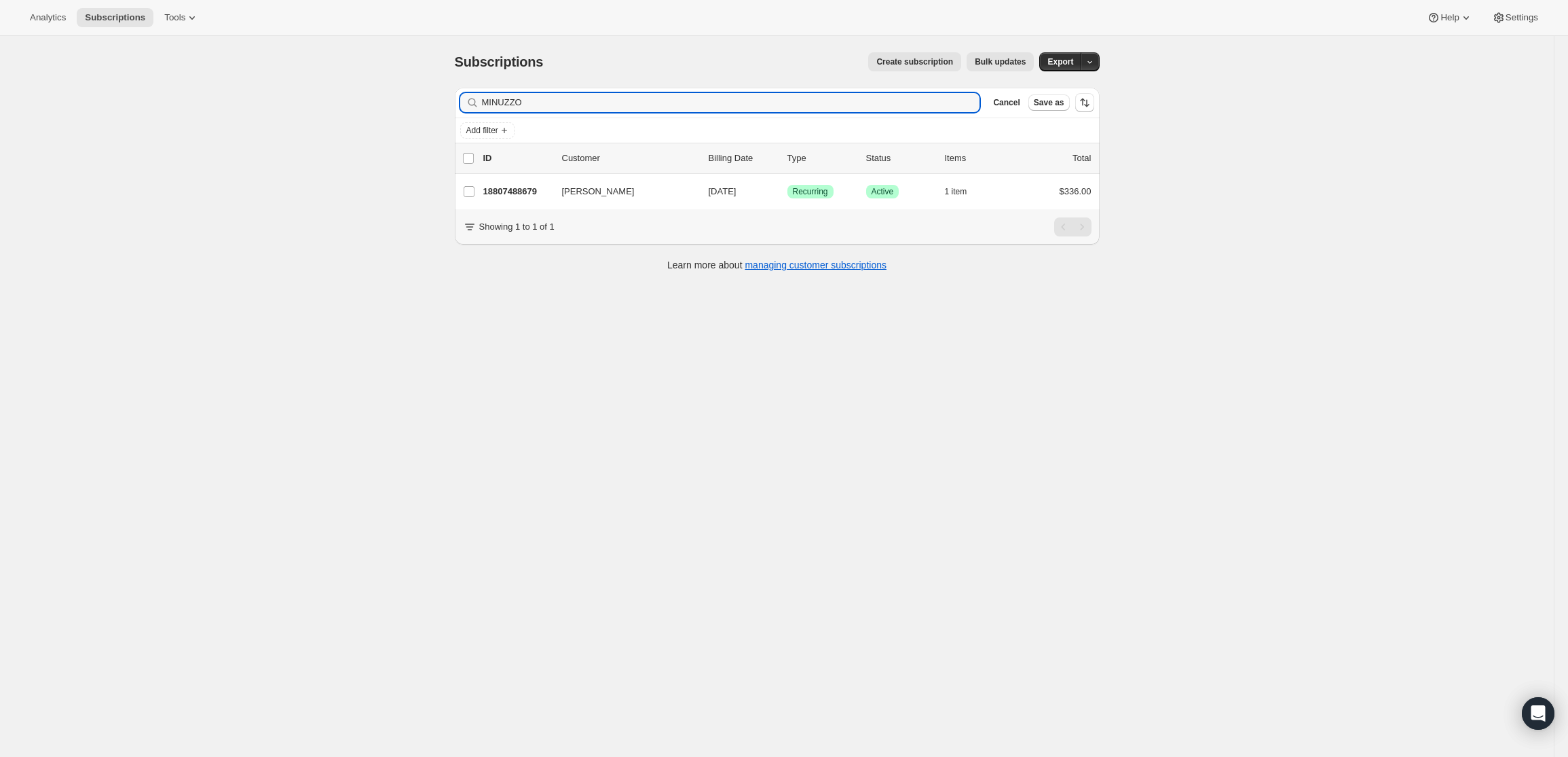
drag, startPoint x: 588, startPoint y: 105, endPoint x: 388, endPoint y: 87, distance: 200.8
click at [388, 87] on div "Subscriptions. This page is ready Subscriptions Create subscription Bulk update…" at bounding box center [777, 414] width 1554 height 757
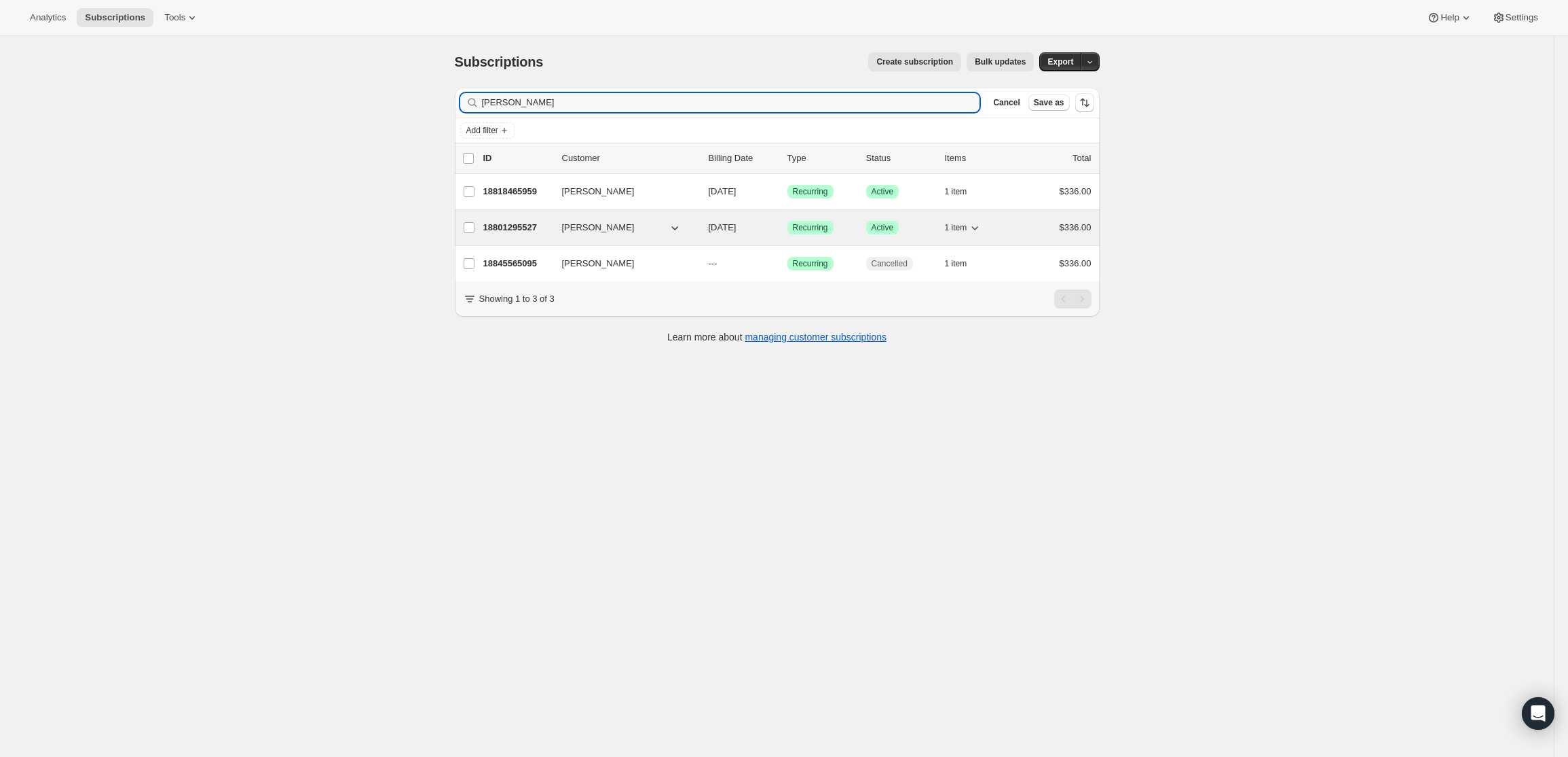
type input "[PERSON_NAME]"
click at [524, 231] on p "18801295527" at bounding box center [517, 227] width 68 height 14
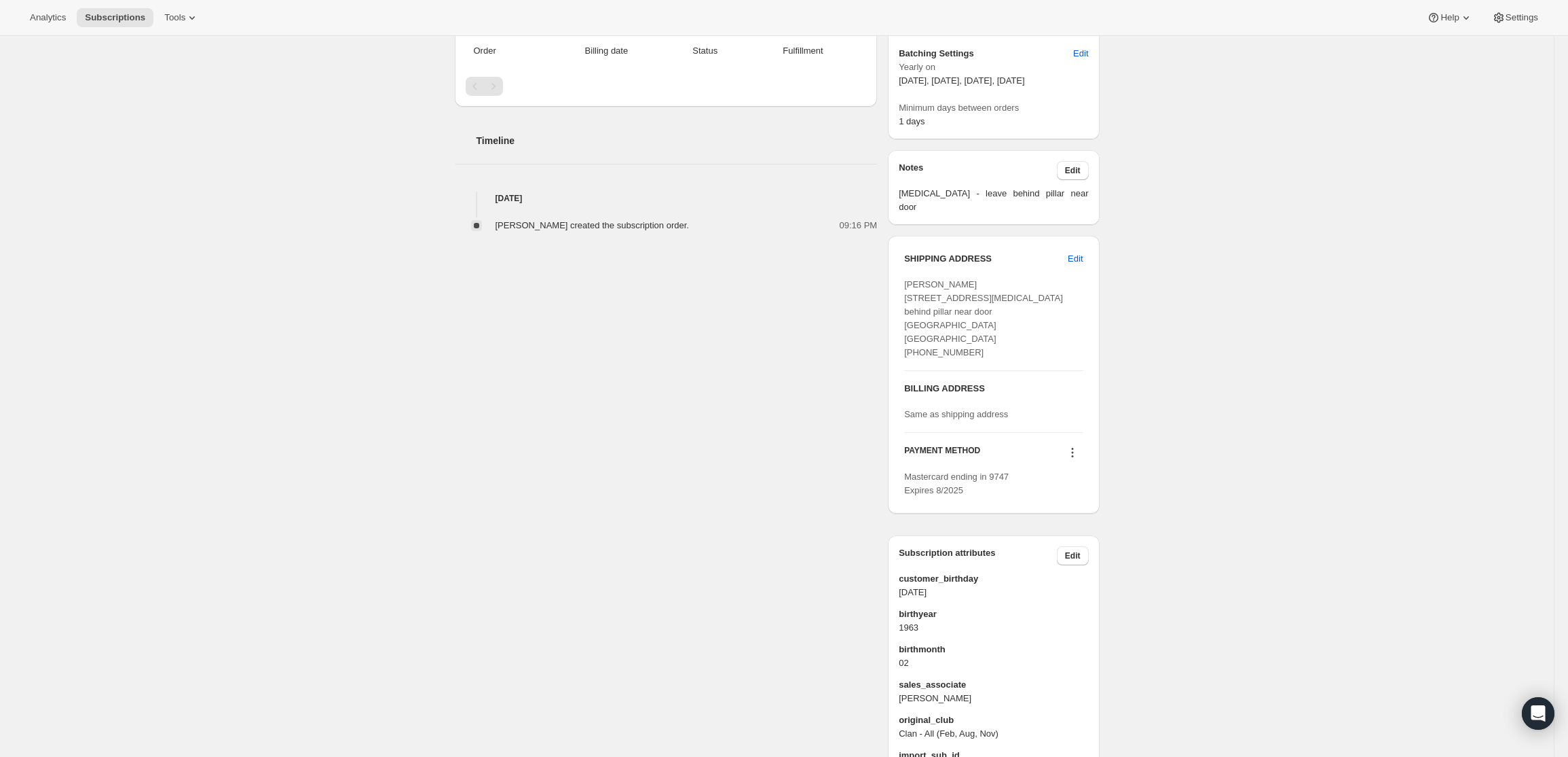
scroll to position [452, 0]
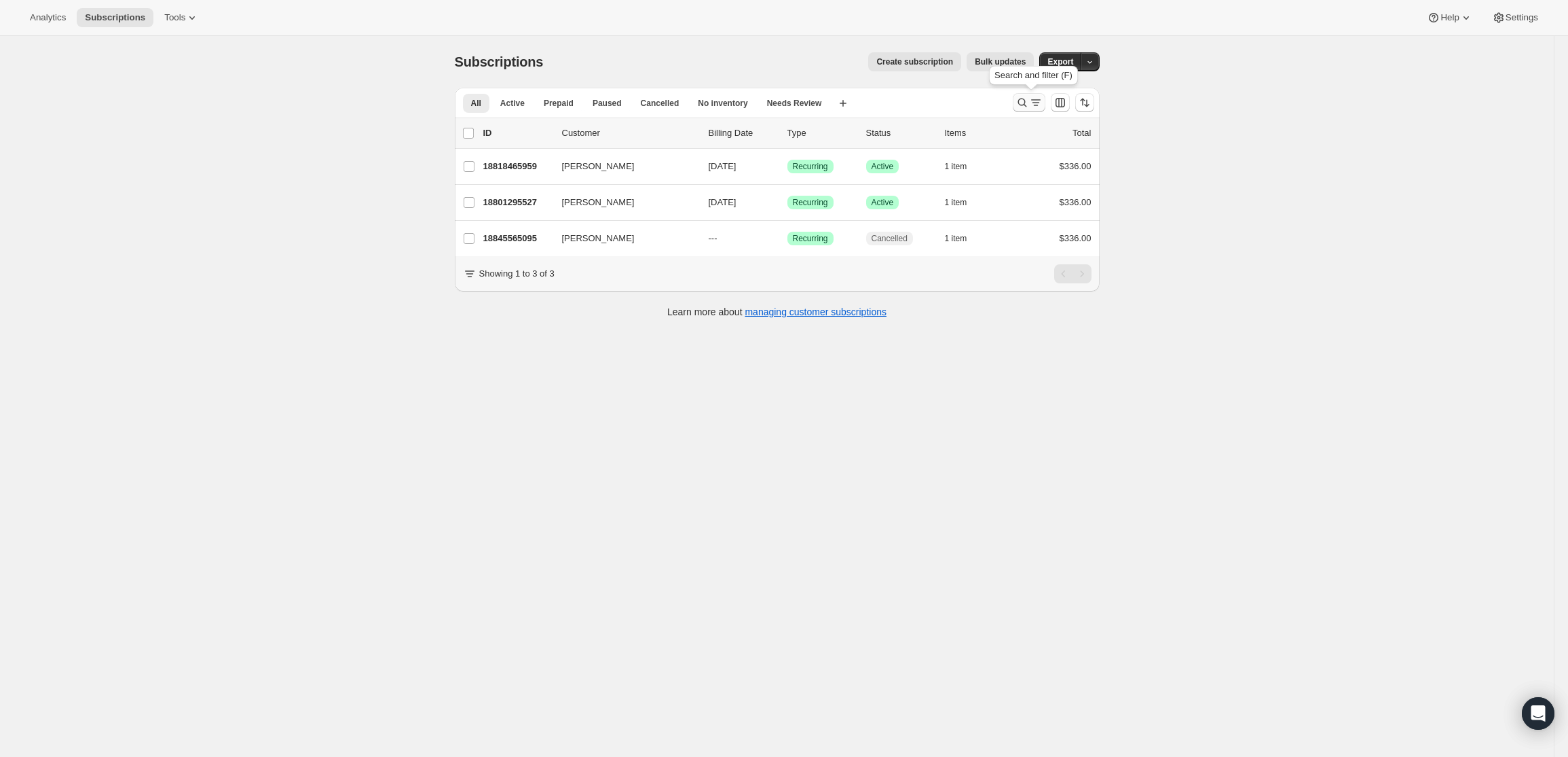
click at [1037, 99] on icon "Search and filter results" at bounding box center [1035, 102] width 14 height 14
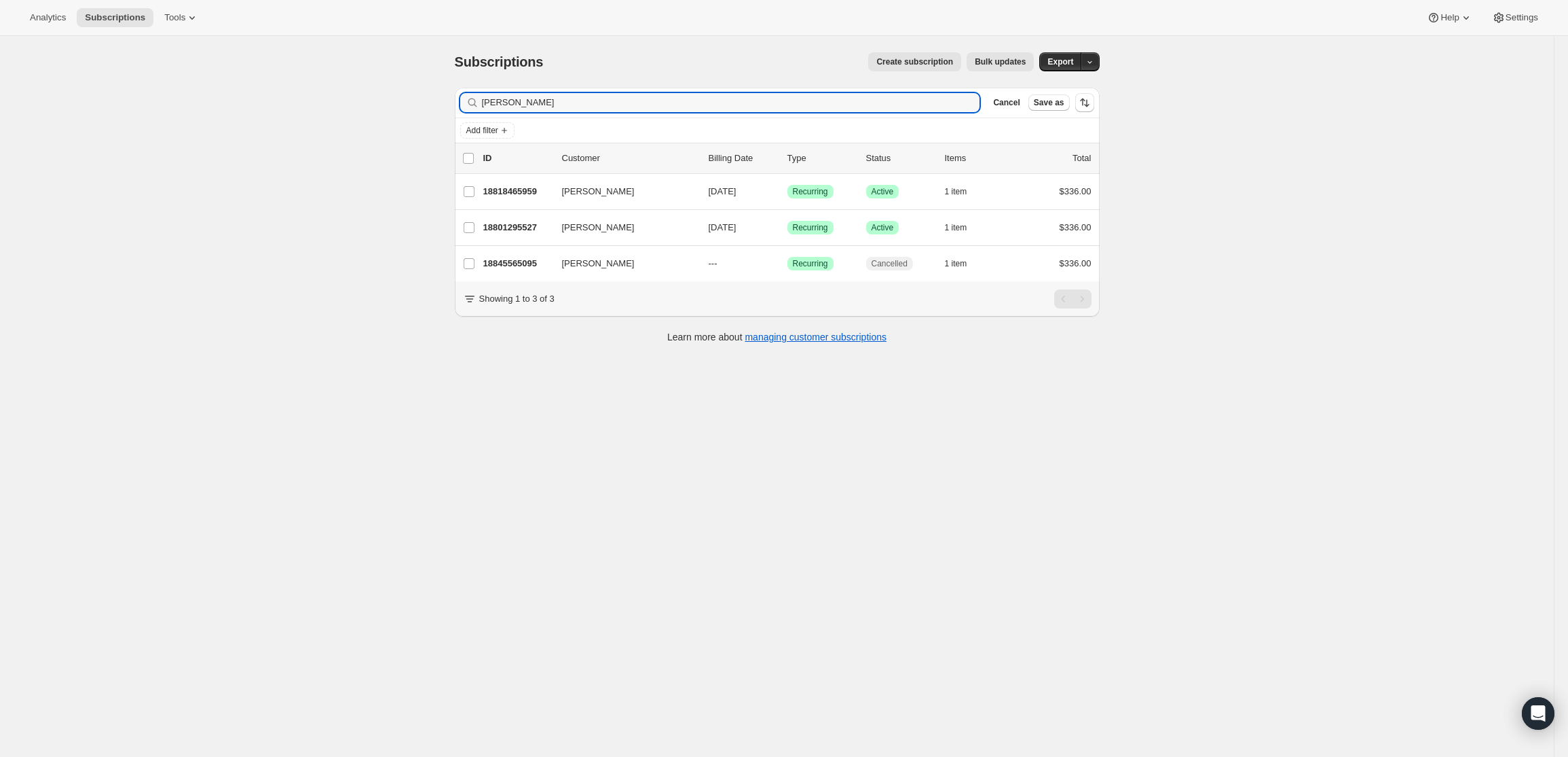
drag, startPoint x: 789, startPoint y: 104, endPoint x: 382, endPoint y: 85, distance: 407.4
click at [382, 85] on div "Subscriptions. This page is ready Subscriptions Create subscription Bulk update…" at bounding box center [777, 414] width 1554 height 757
type input "[PERSON_NAME]"
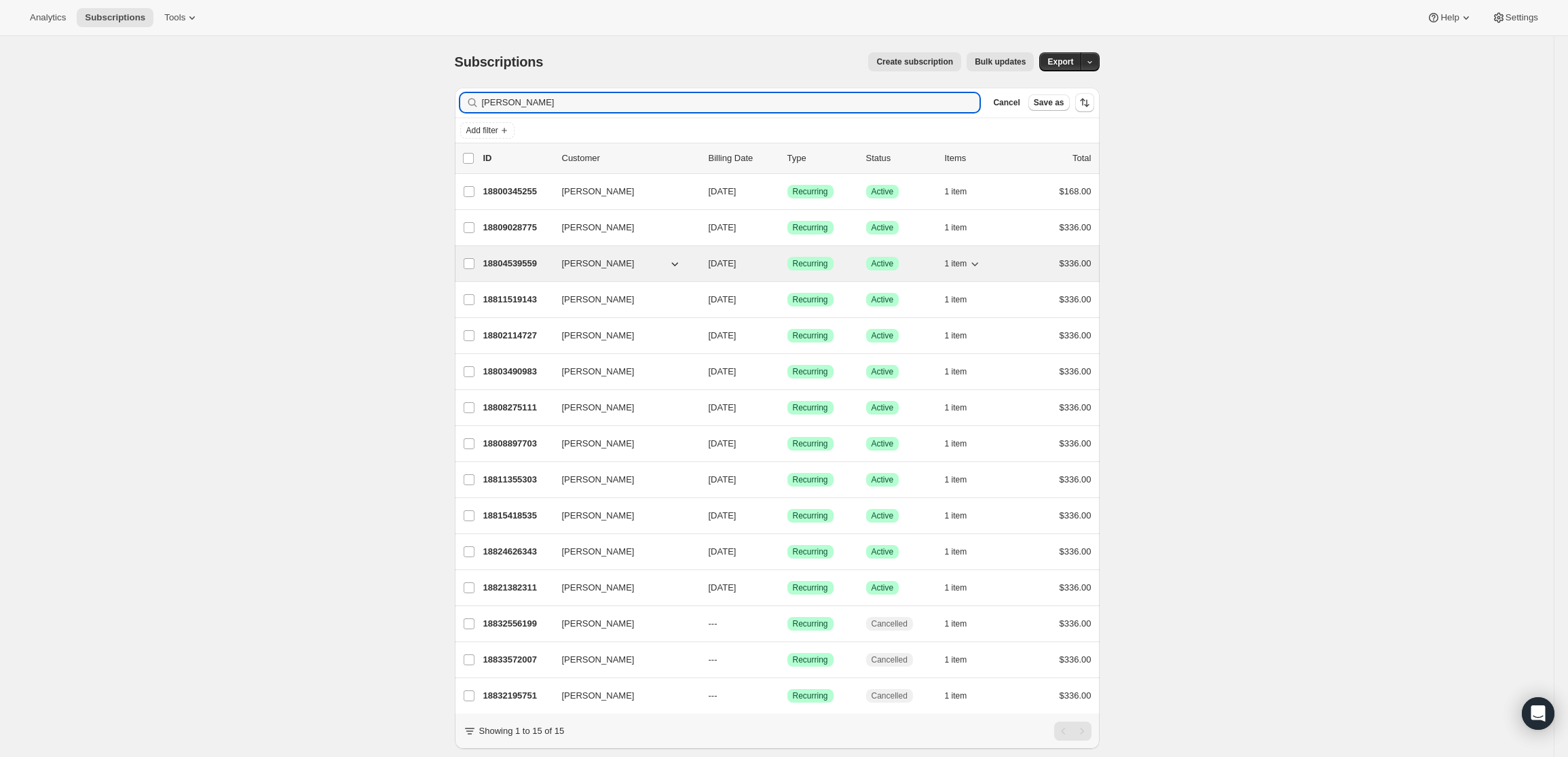
click at [534, 266] on p "18804539559" at bounding box center [517, 263] width 68 height 14
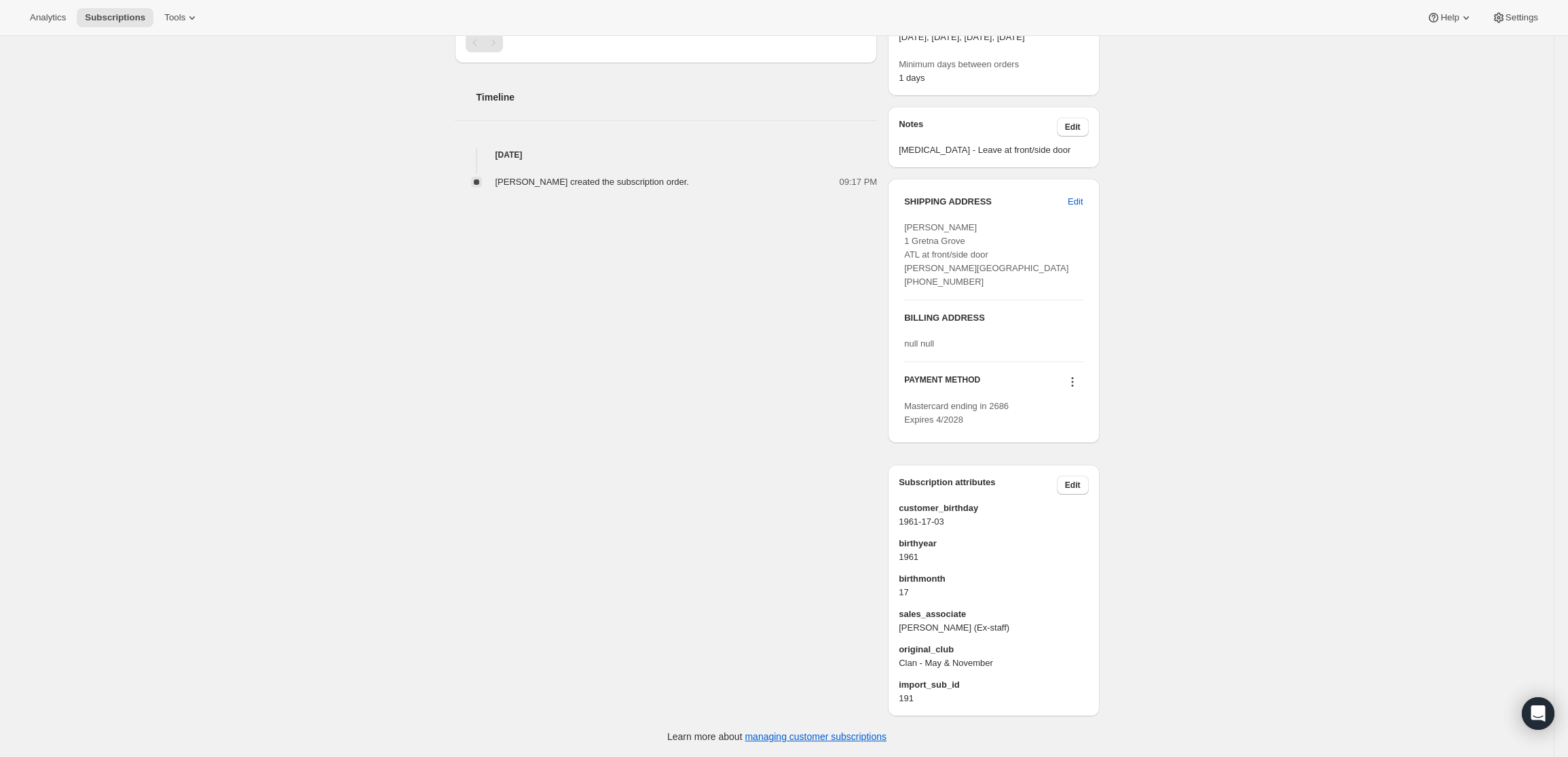
scroll to position [465, 0]
click at [1074, 382] on icon at bounding box center [1073, 382] width 2 height 2
click at [1044, 476] on span "Add credit card" at bounding box center [1057, 480] width 59 height 10
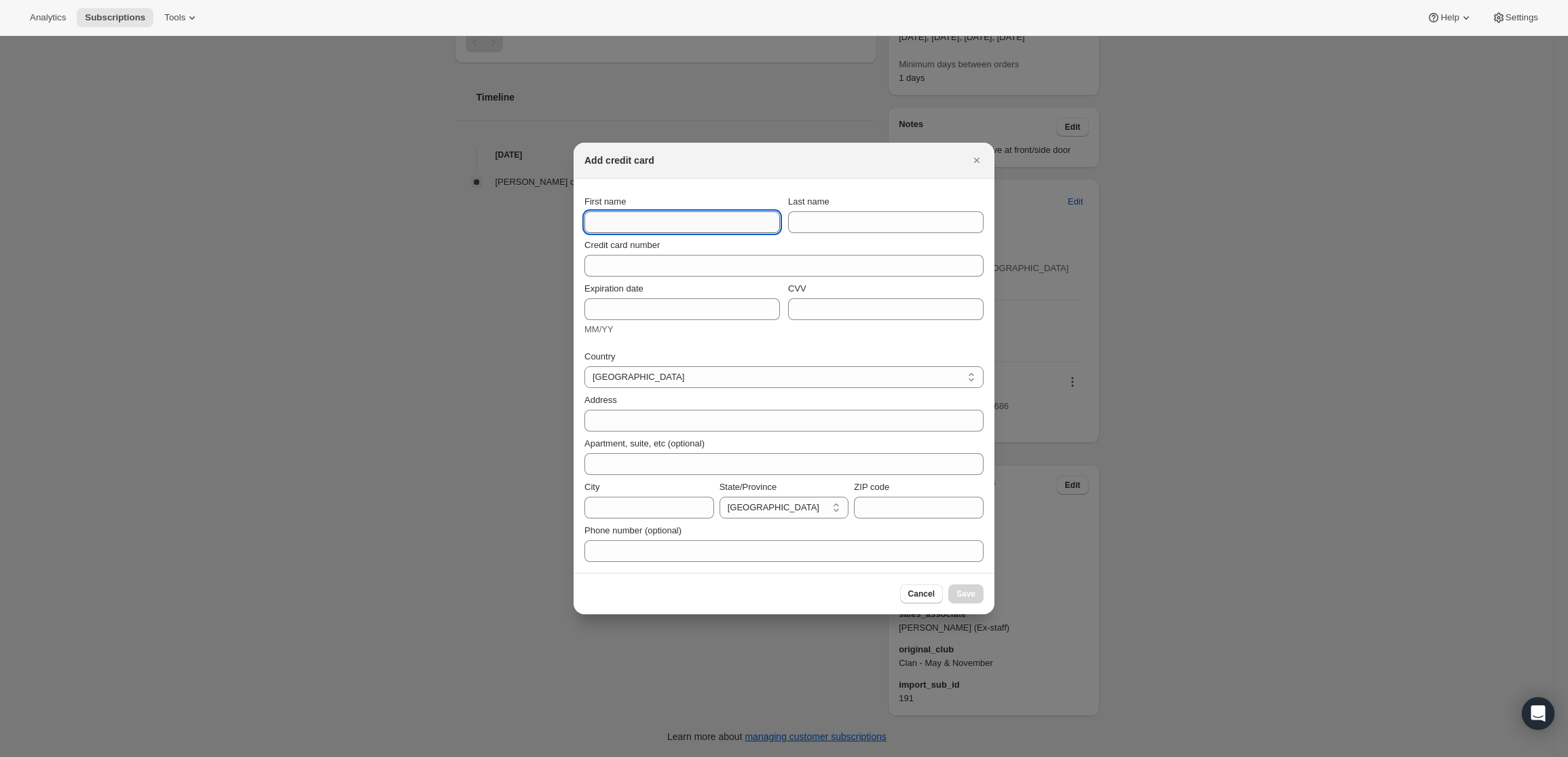
click at [587, 220] on input "First name" at bounding box center [682, 222] width 196 height 22
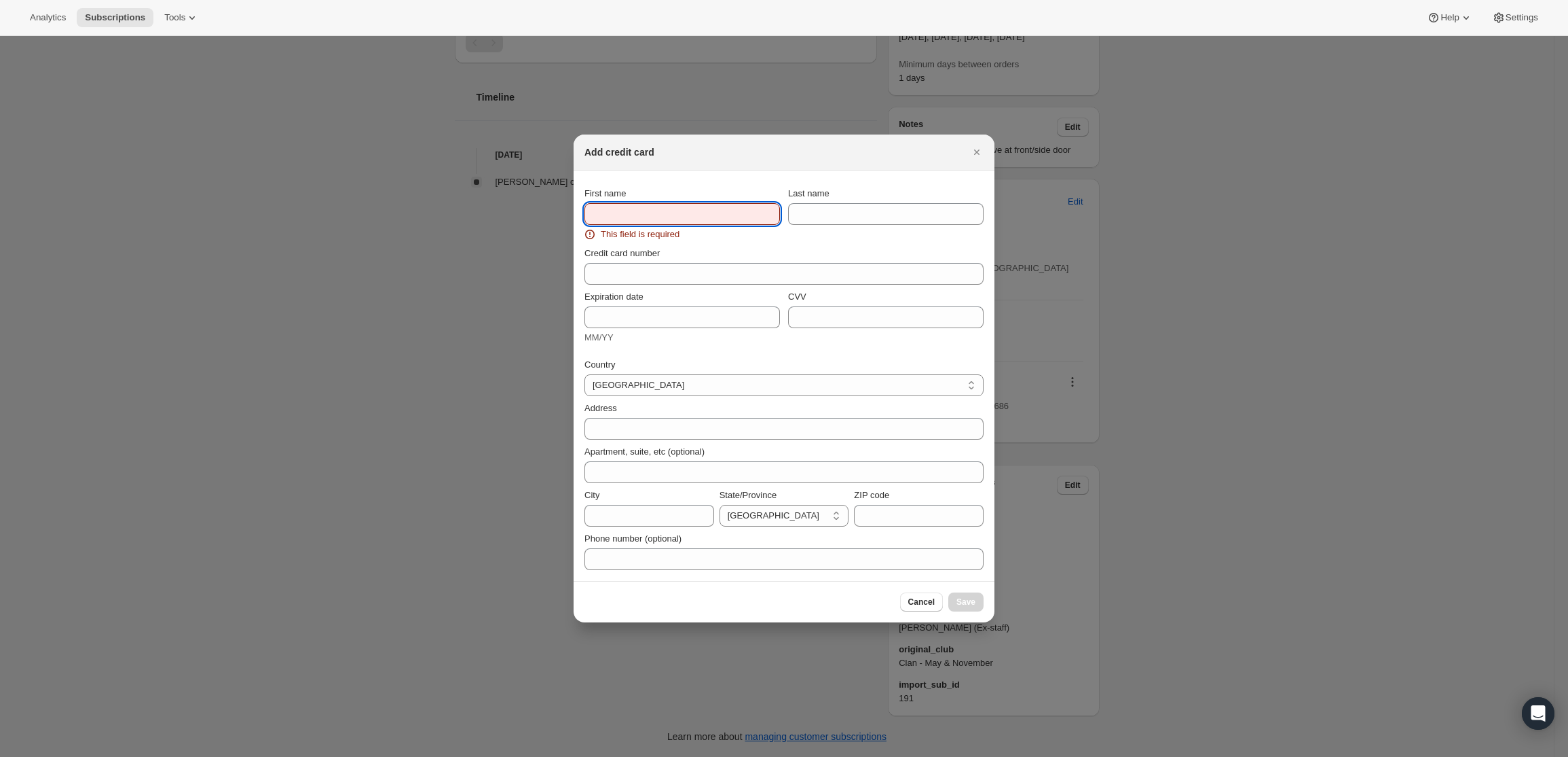
click at [682, 217] on input "First name" at bounding box center [682, 214] width 196 height 22
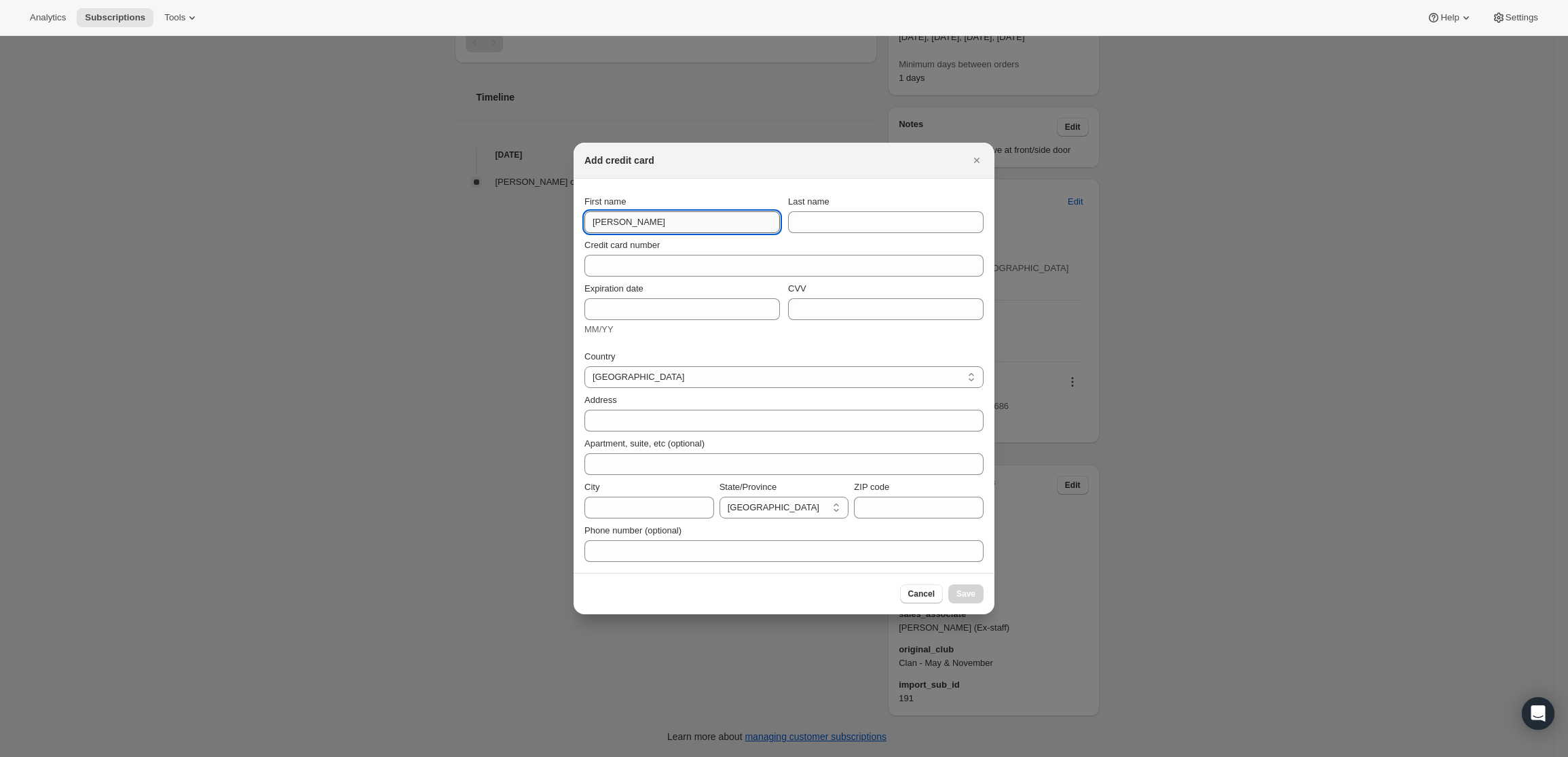
type input "[PERSON_NAME]"
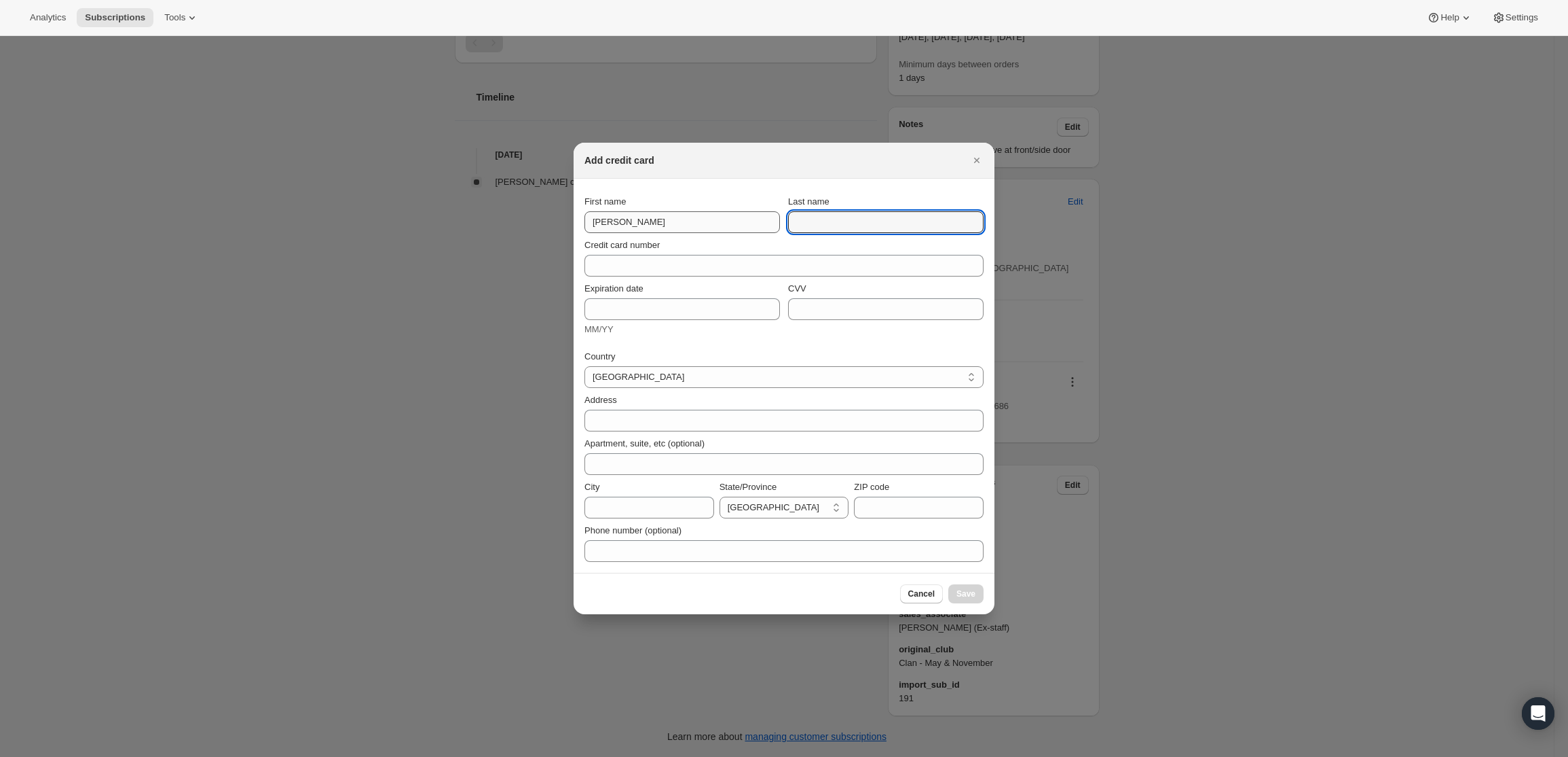
type input "i"
type input "[PERSON_NAME]"
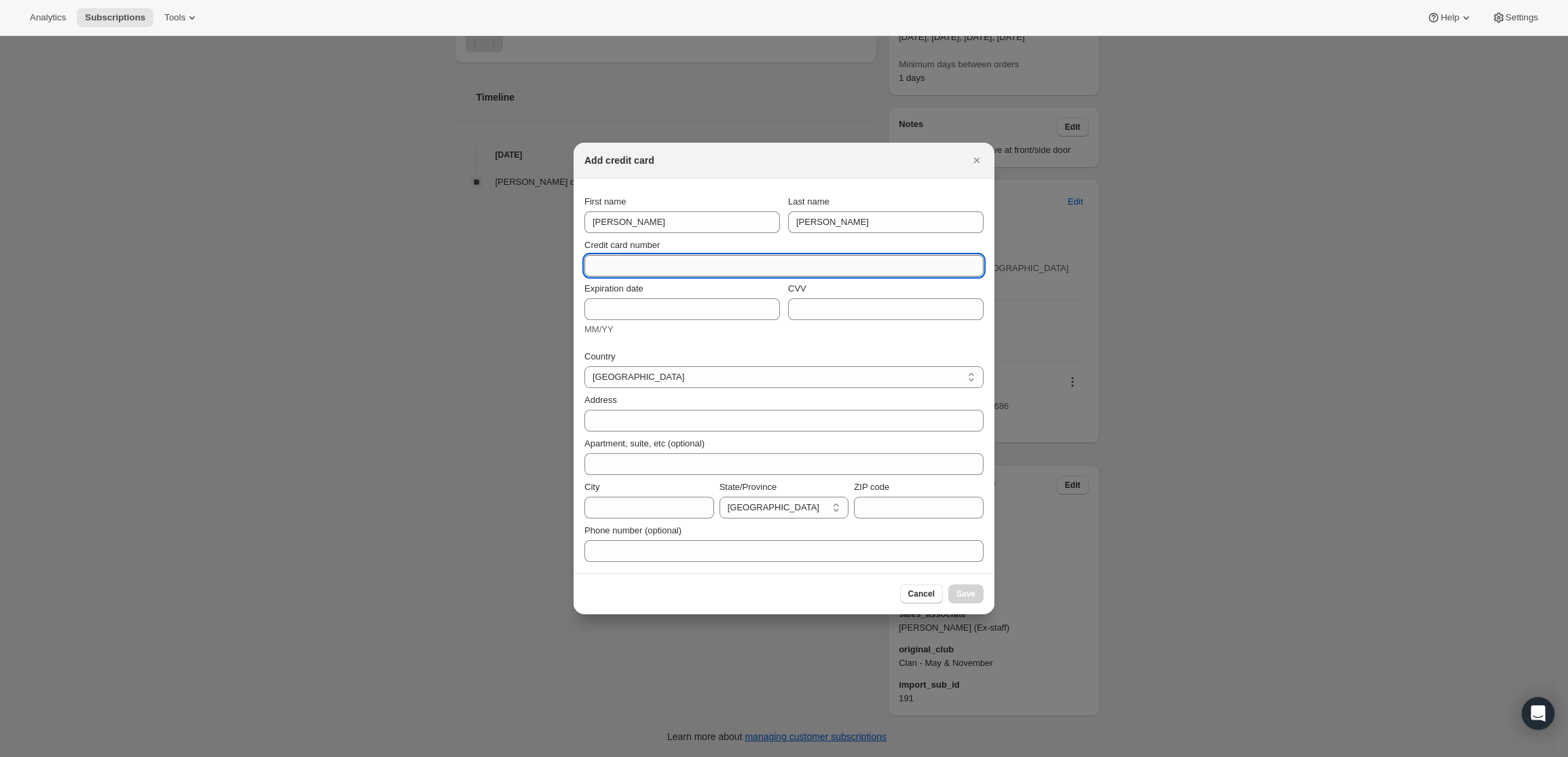
click at [711, 267] on input "Credit card number" at bounding box center [779, 266] width 388 height 22
type input "[CREDIT_CARD_NUMBER]"
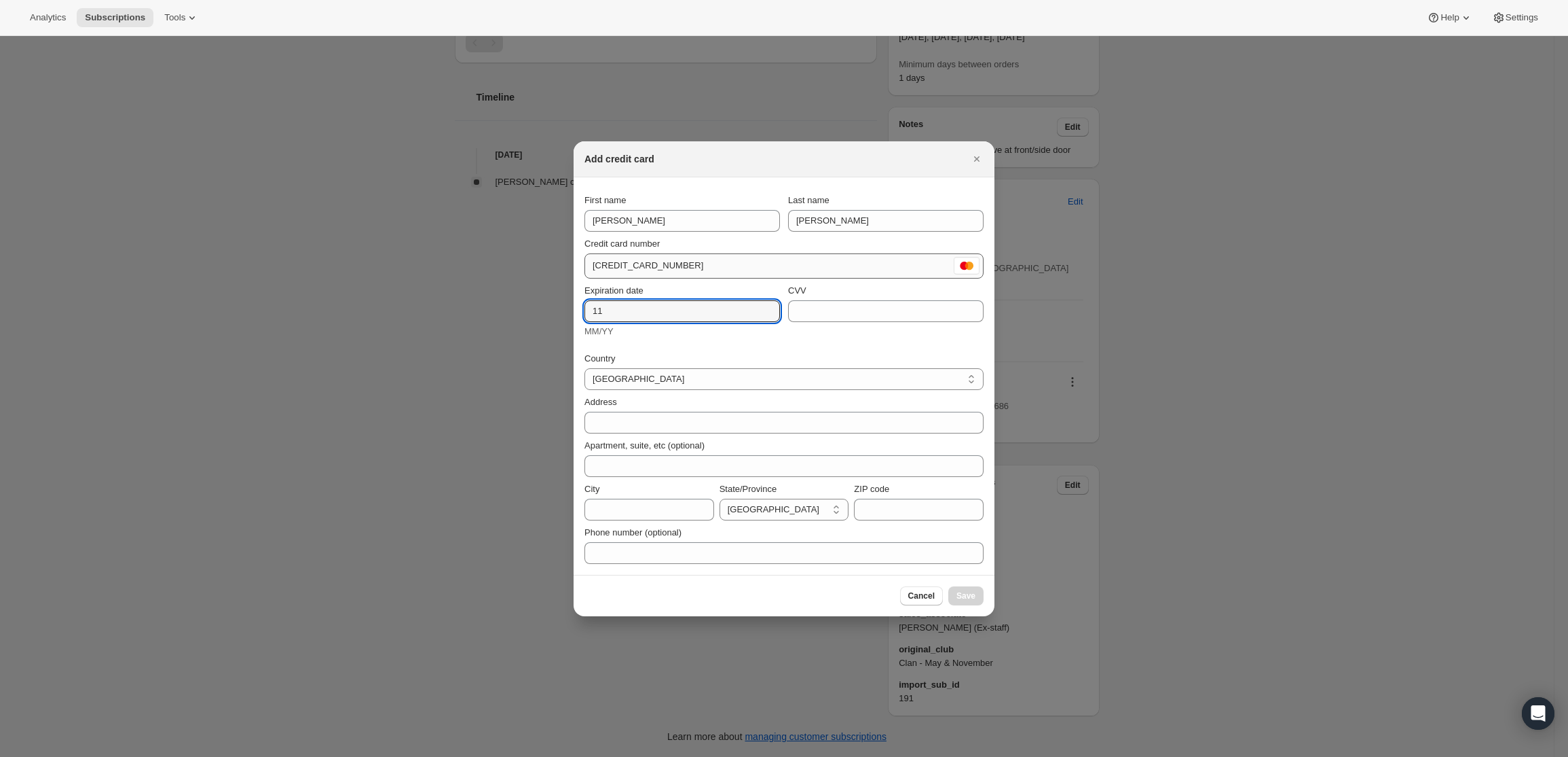
type input "11"
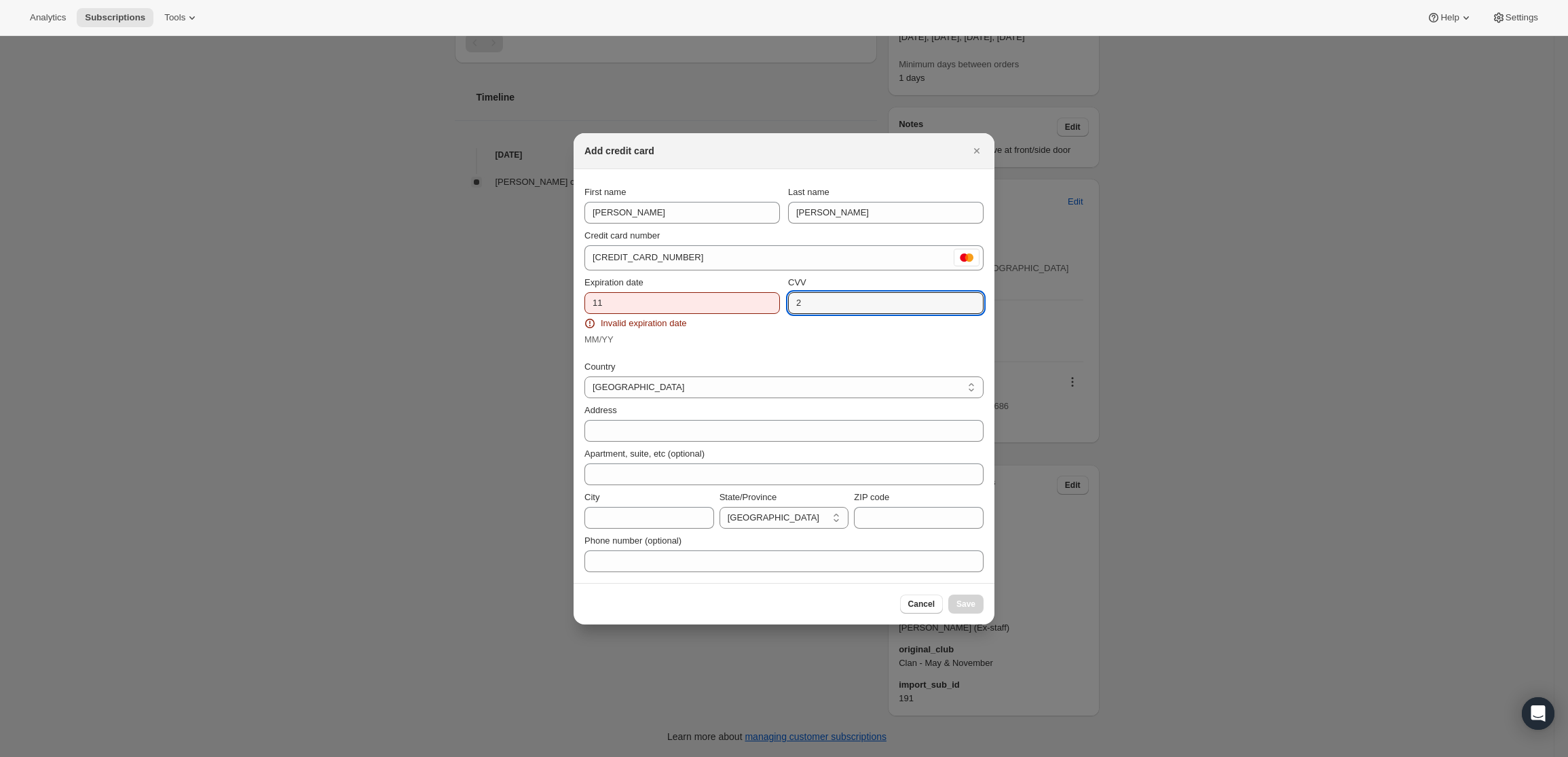
type input "2"
click at [684, 301] on input "11" at bounding box center [682, 303] width 196 height 22
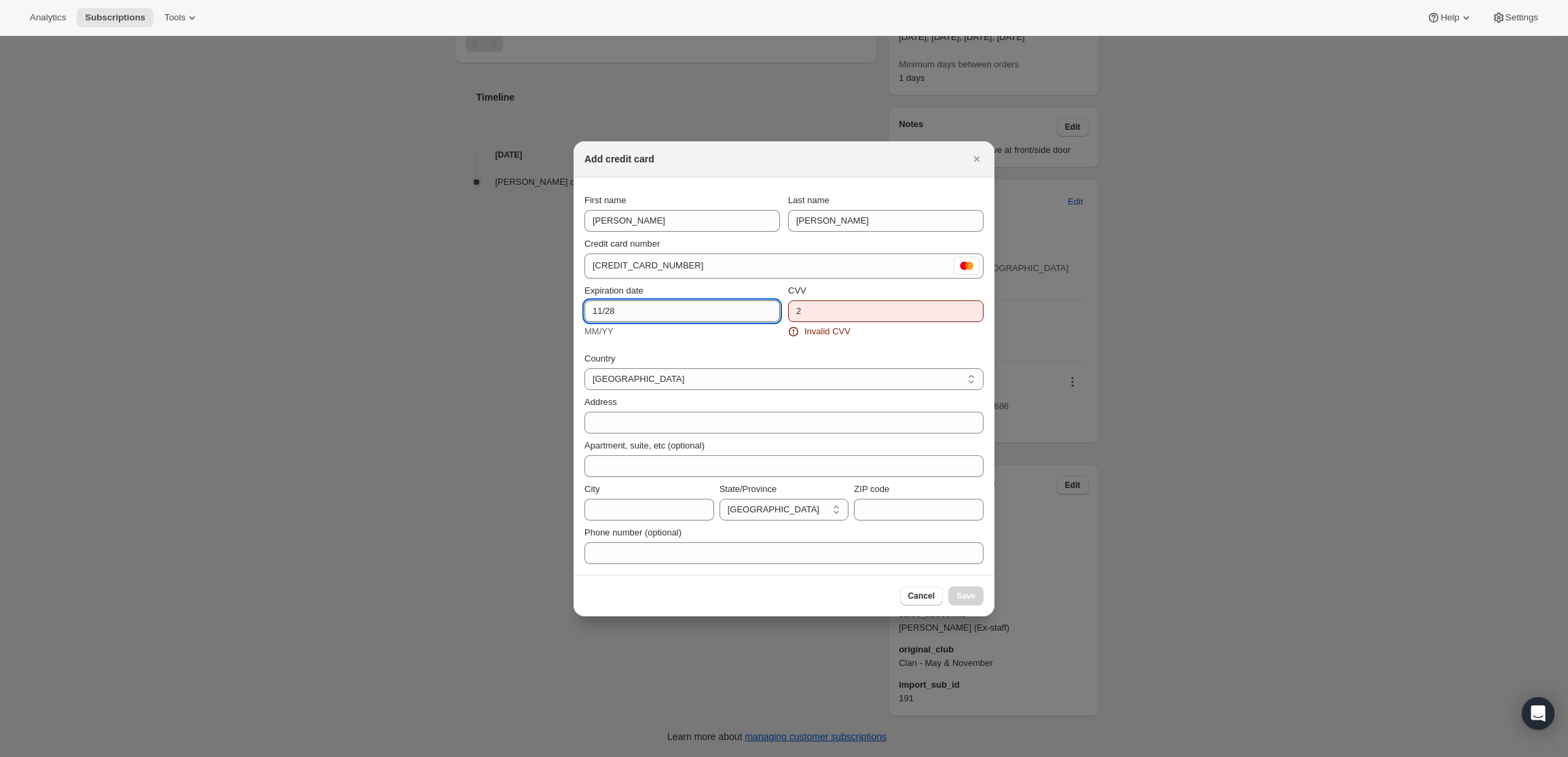
type input "11/28"
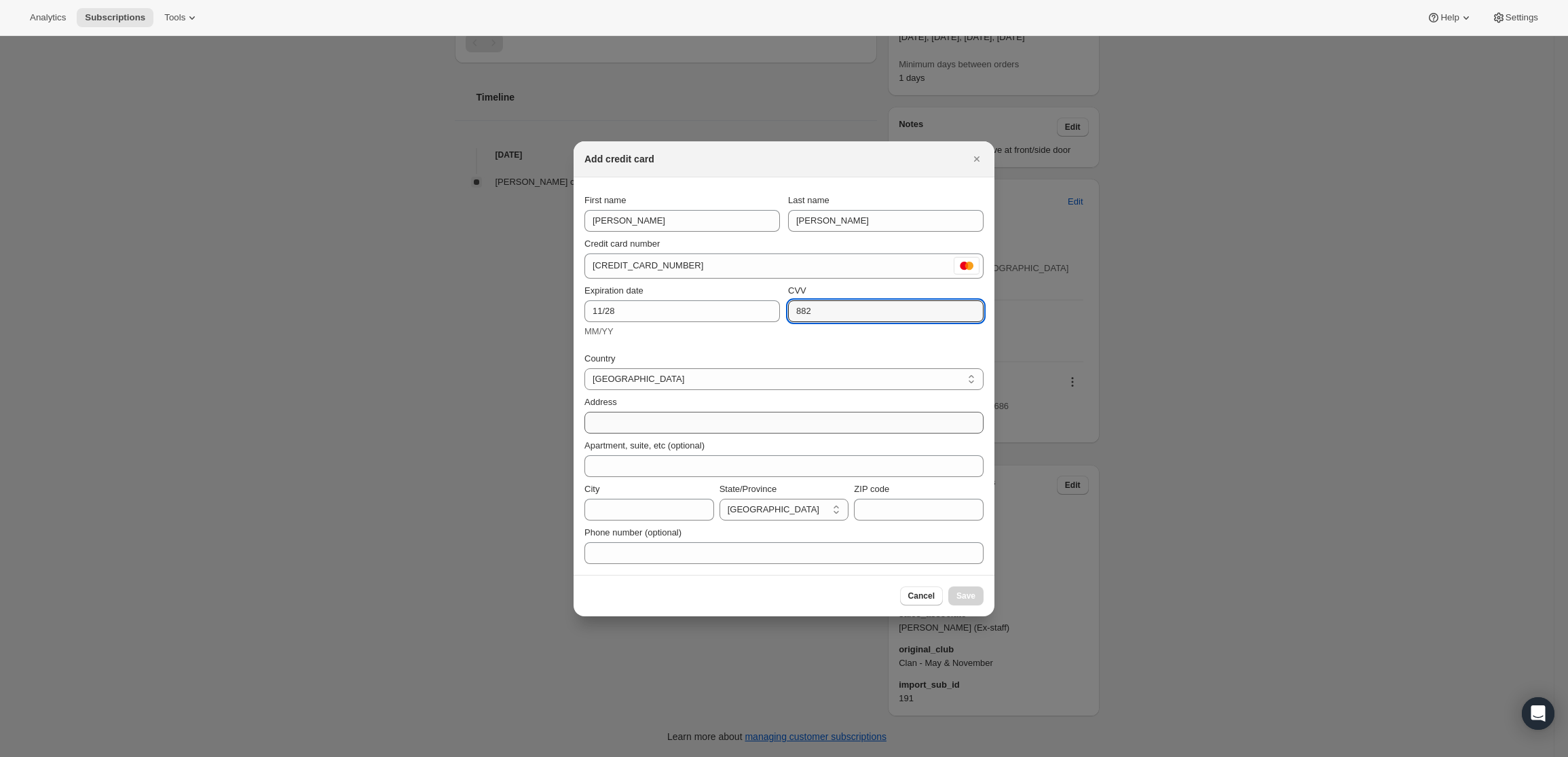
type input "882"
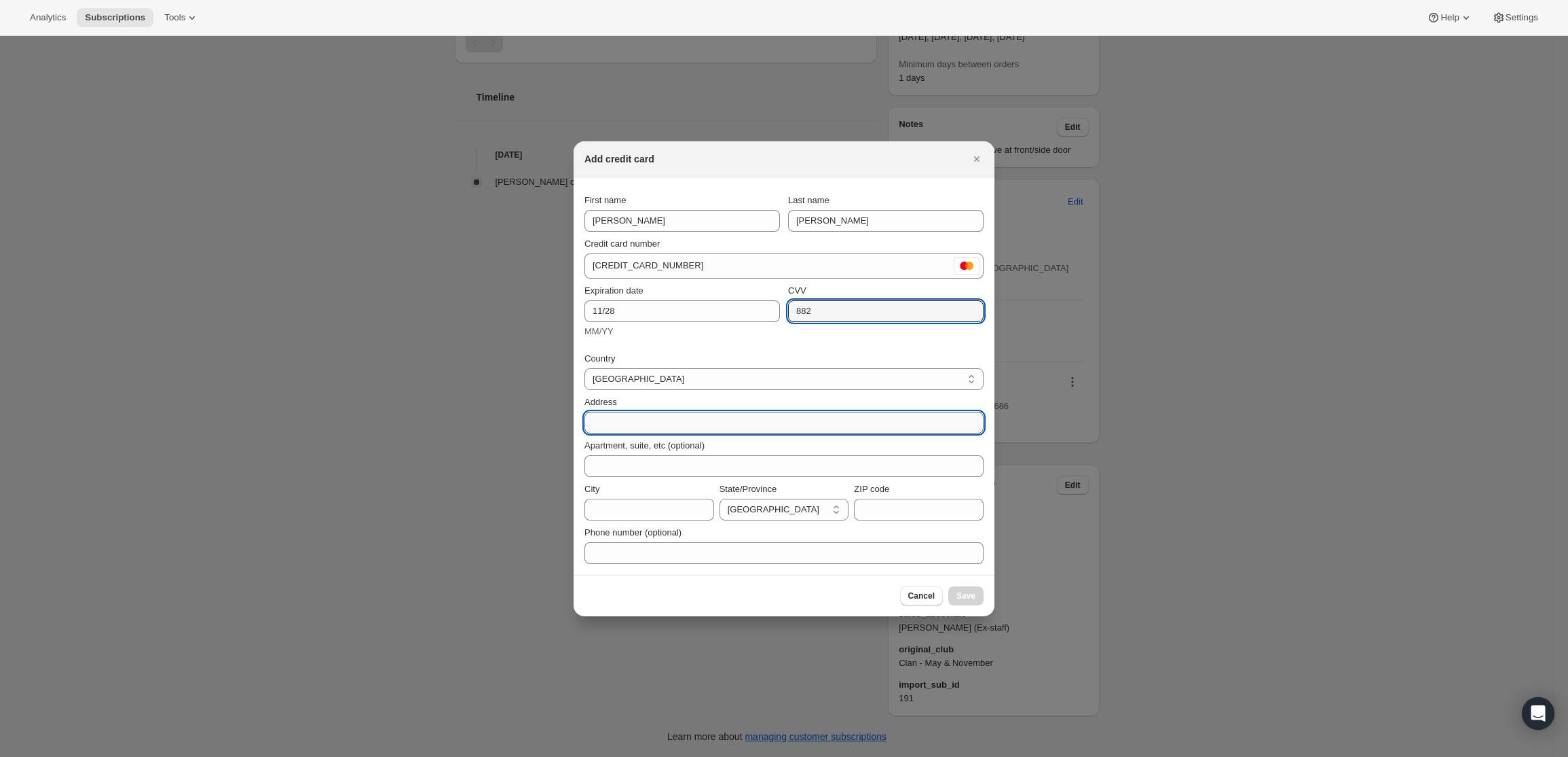
click at [647, 420] on input "Address" at bounding box center [784, 423] width 399 height 22
type input "[STREET_ADDRESS]"
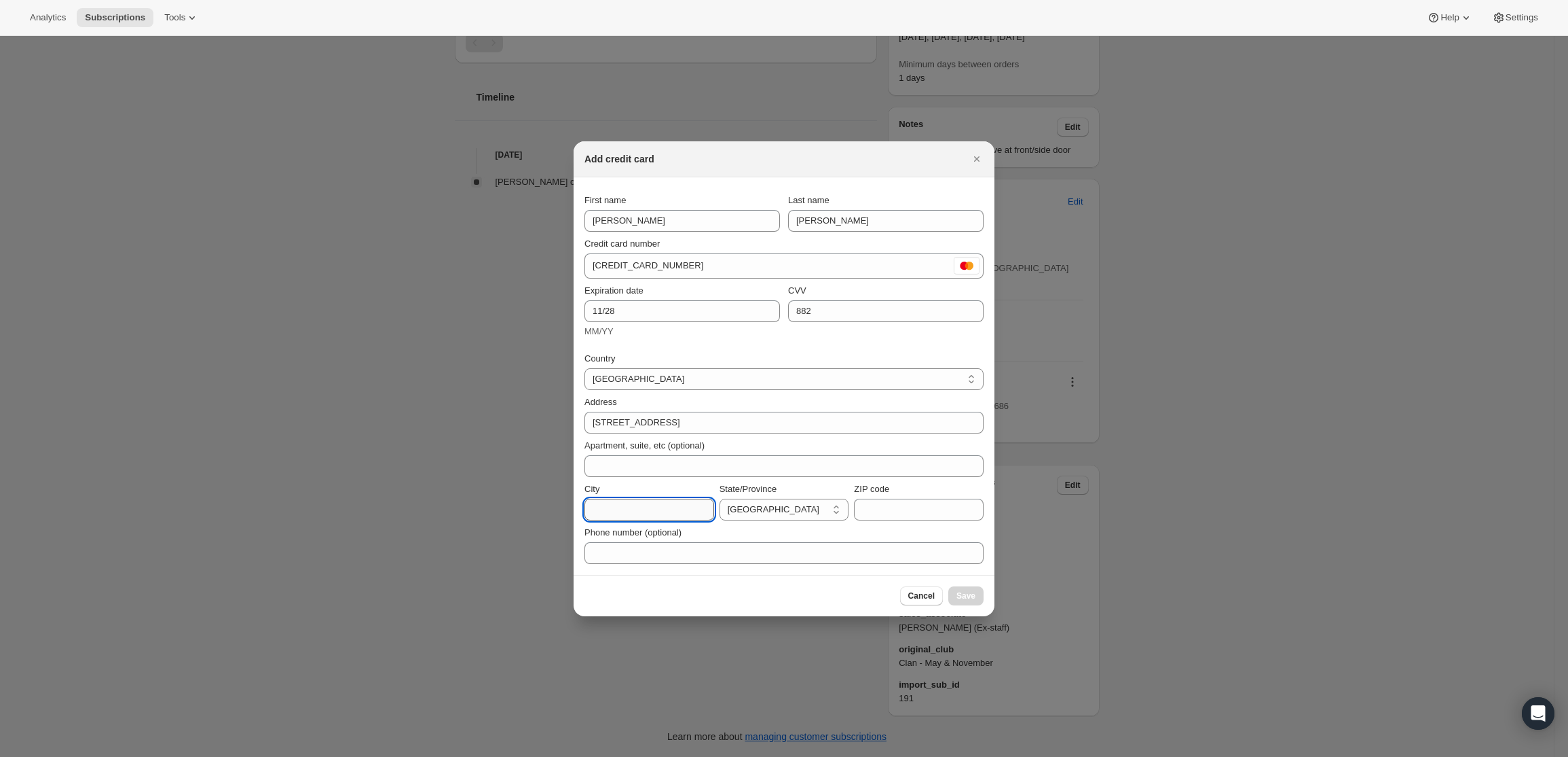
click at [684, 508] on input "City" at bounding box center [649, 509] width 129 height 22
type input "[PERSON_NAME]"
select select "TAS"
type input "7250"
click at [967, 589] on button "Save" at bounding box center [966, 595] width 36 height 19
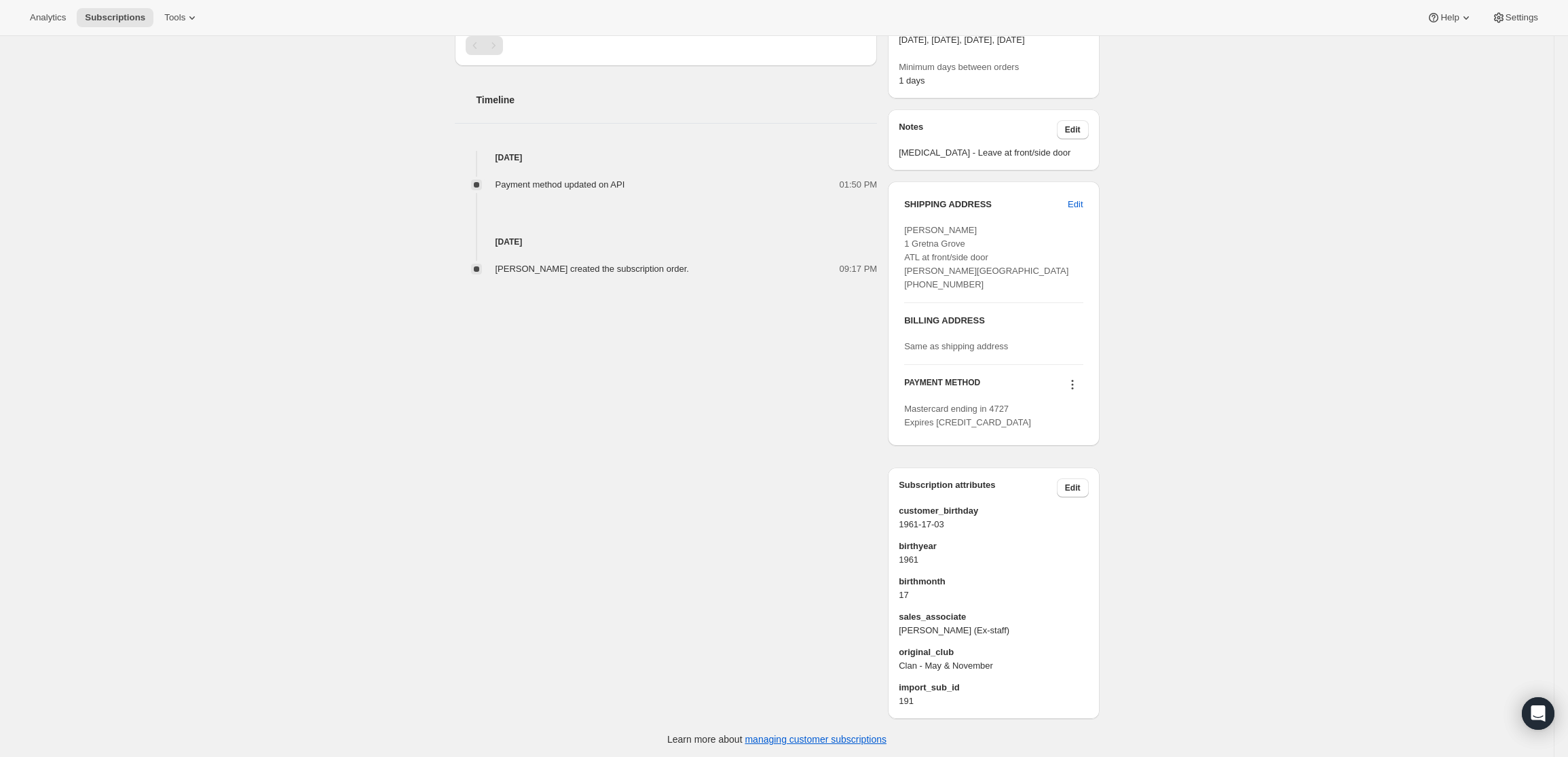
scroll to position [452, 0]
click at [1074, 381] on icon at bounding box center [1073, 382] width 14 height 14
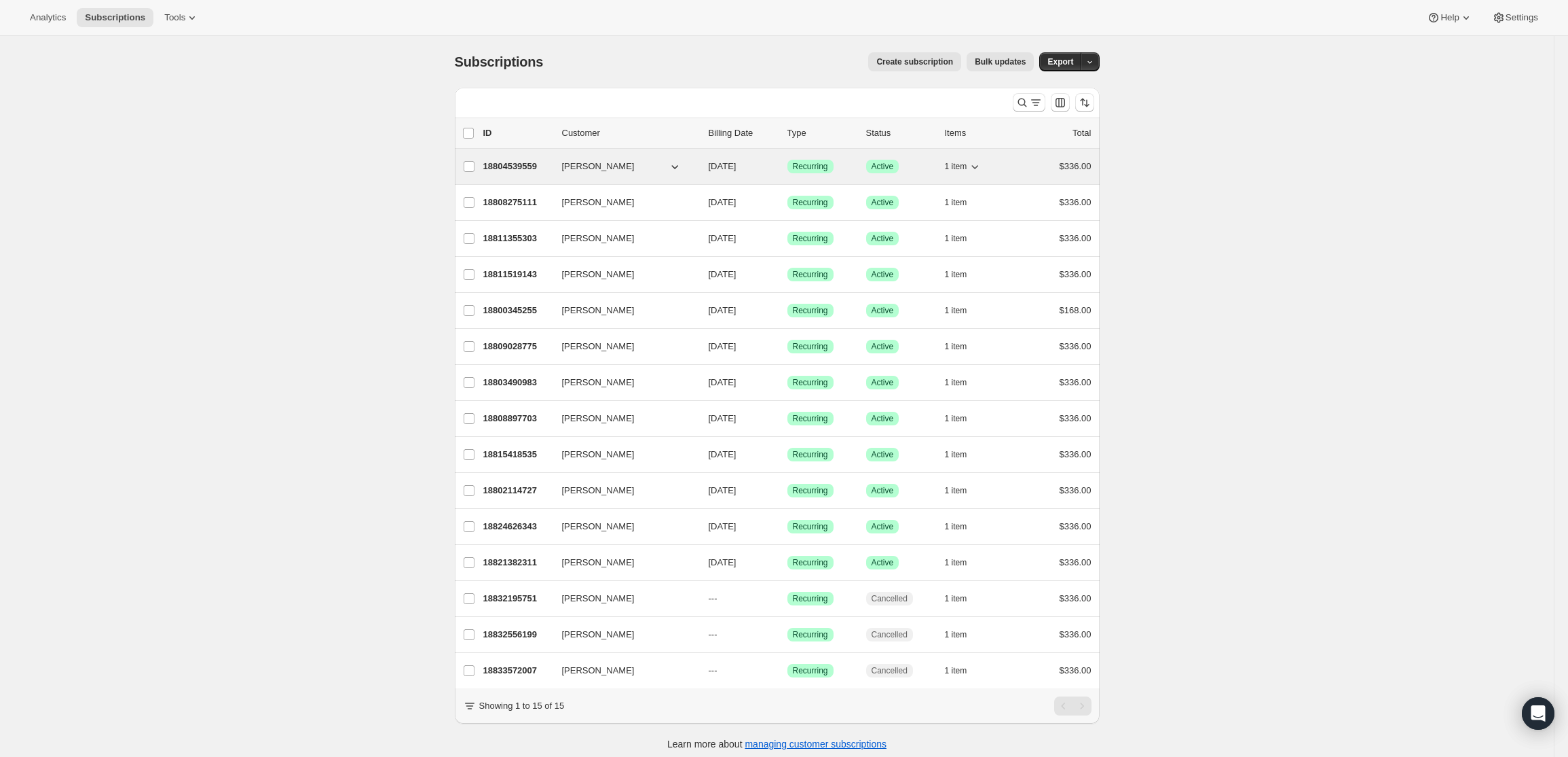
click at [520, 162] on p "18804539559" at bounding box center [517, 166] width 68 height 14
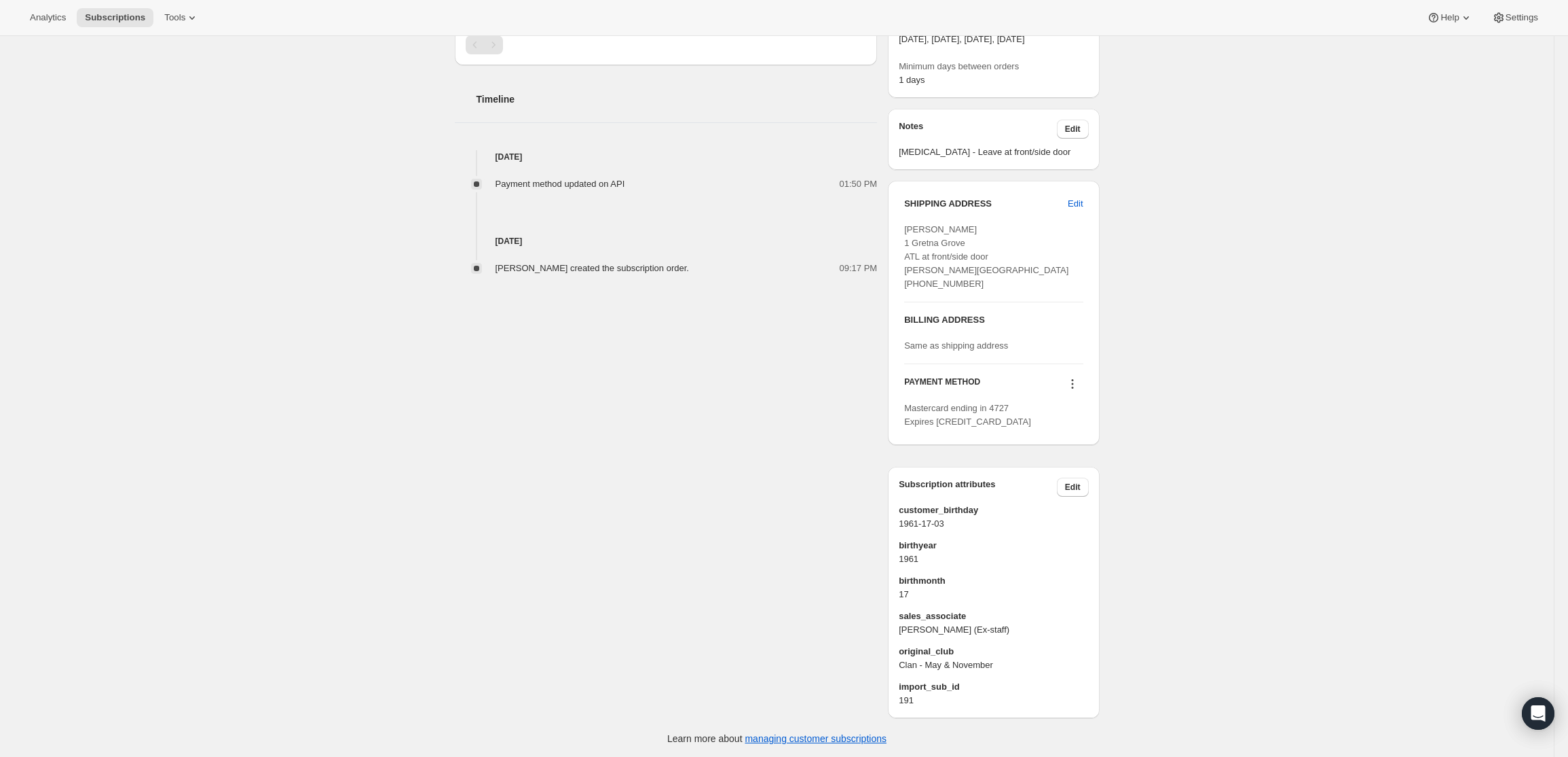
scroll to position [452, 0]
click at [1073, 386] on icon at bounding box center [1073, 382] width 14 height 14
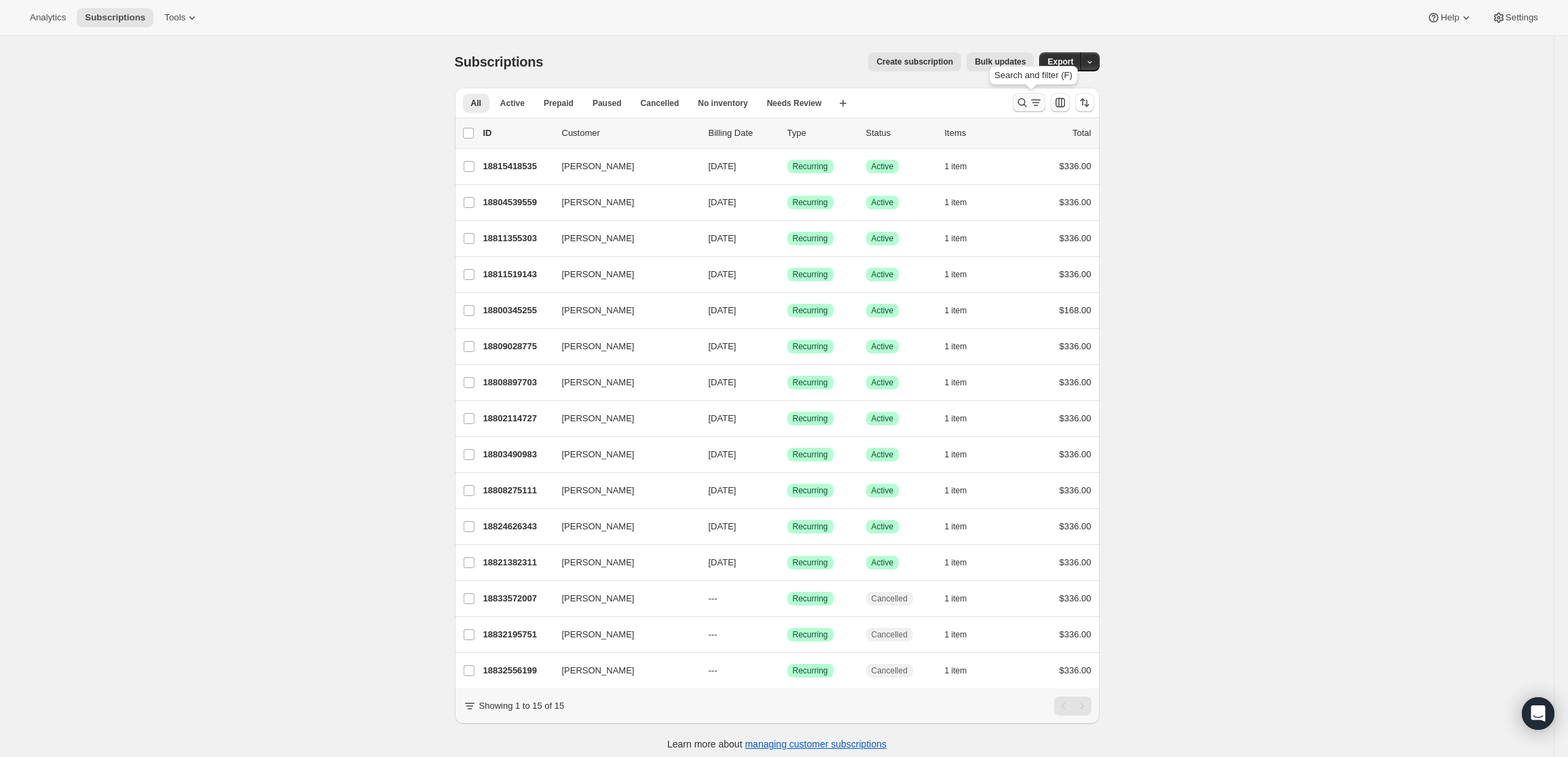
click at [1029, 106] on icon "Search and filter results" at bounding box center [1022, 102] width 14 height 14
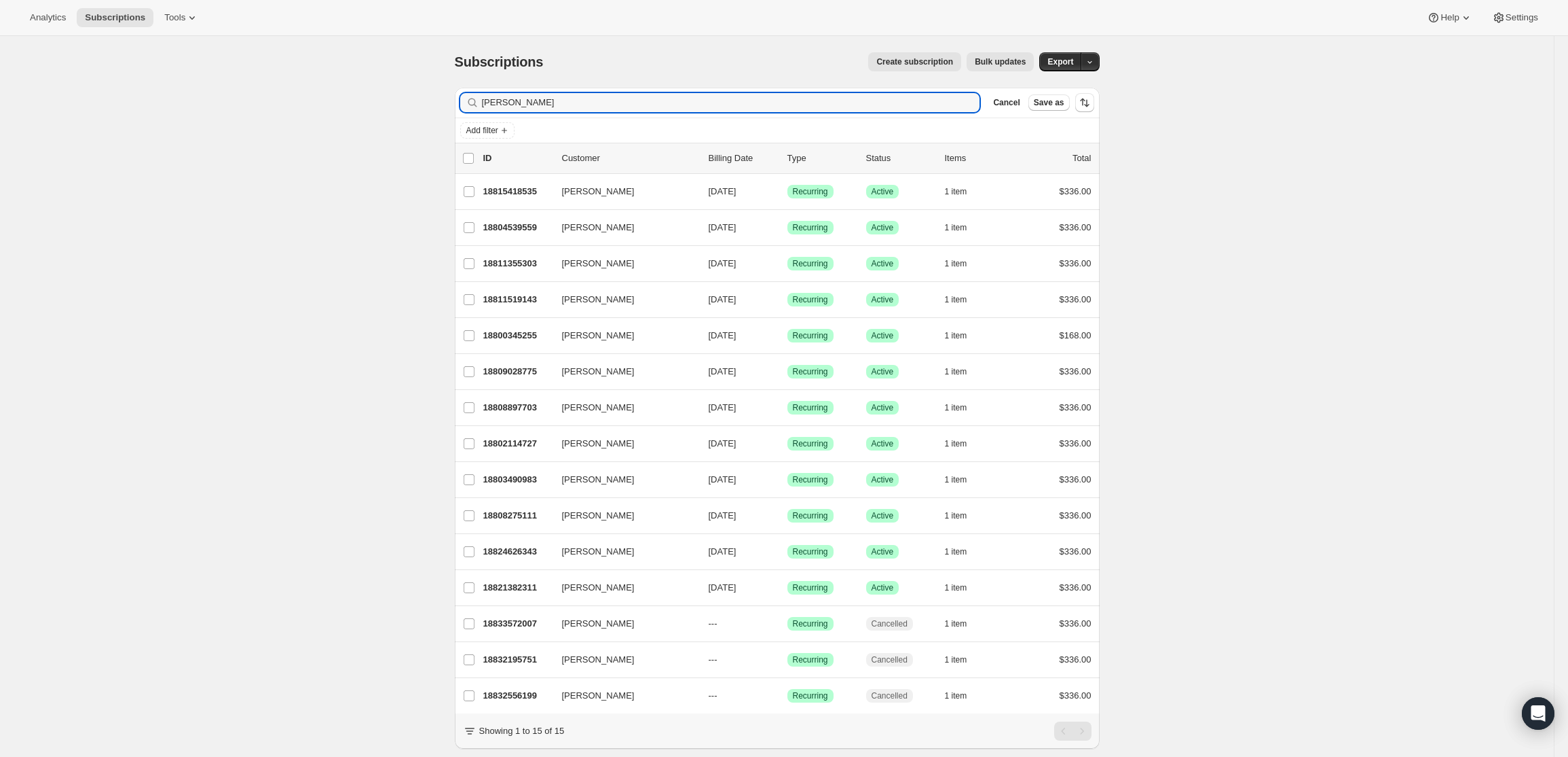
drag, startPoint x: 645, startPoint y: 101, endPoint x: 286, endPoint y: 77, distance: 359.8
click at [286, 81] on div "Subscriptions. This page is ready Subscriptions Create subscription Bulk update…" at bounding box center [777, 414] width 1554 height 757
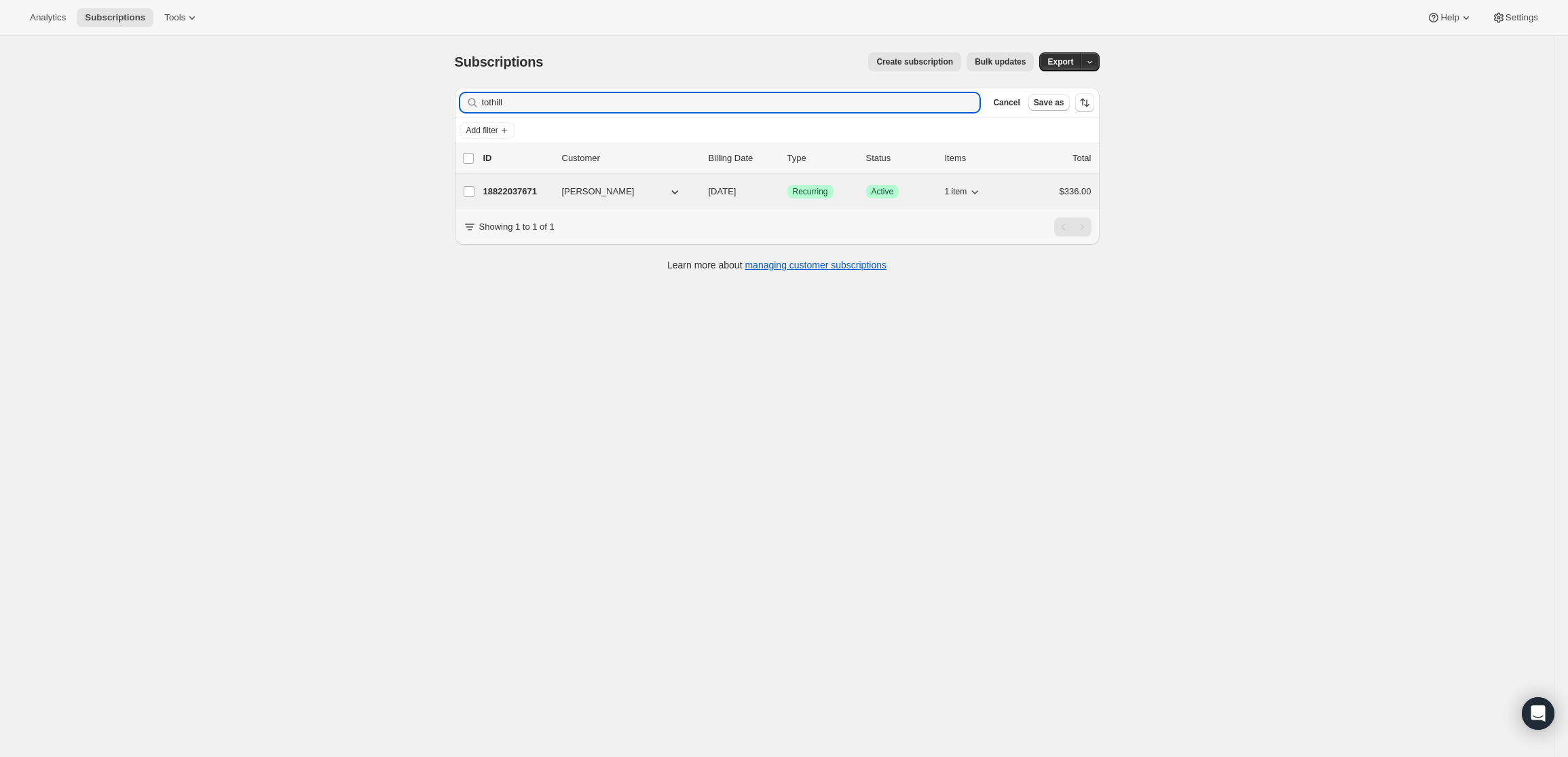
type input "tothill"
click at [490, 186] on p "18822037671" at bounding box center [517, 191] width 68 height 14
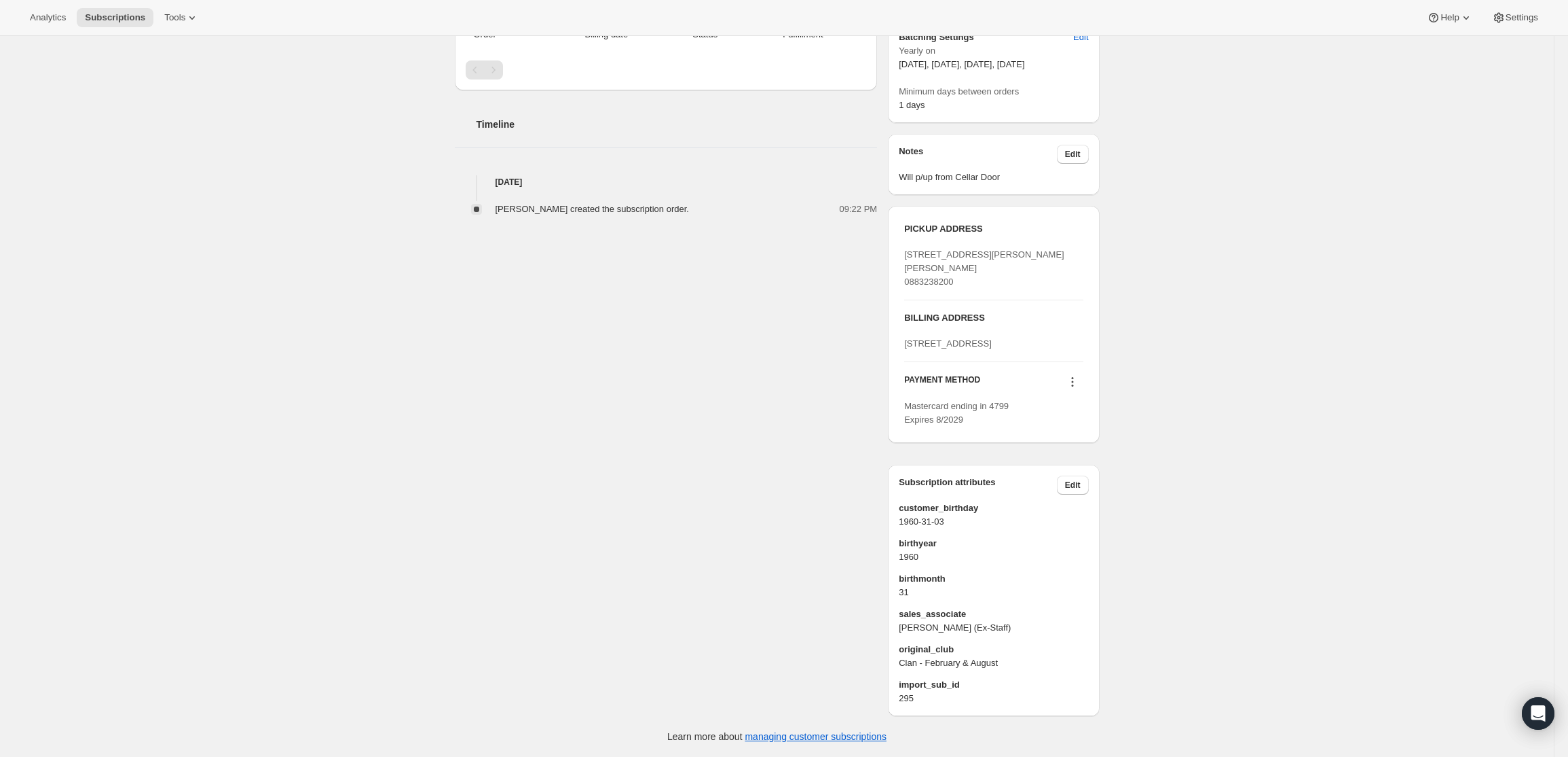
scroll to position [465, 0]
click at [972, 384] on h3 "PAYMENT METHOD" at bounding box center [942, 384] width 76 height 18
click at [975, 404] on span "Mastercard ending in 4799 Expires 8/2029" at bounding box center [956, 413] width 105 height 24
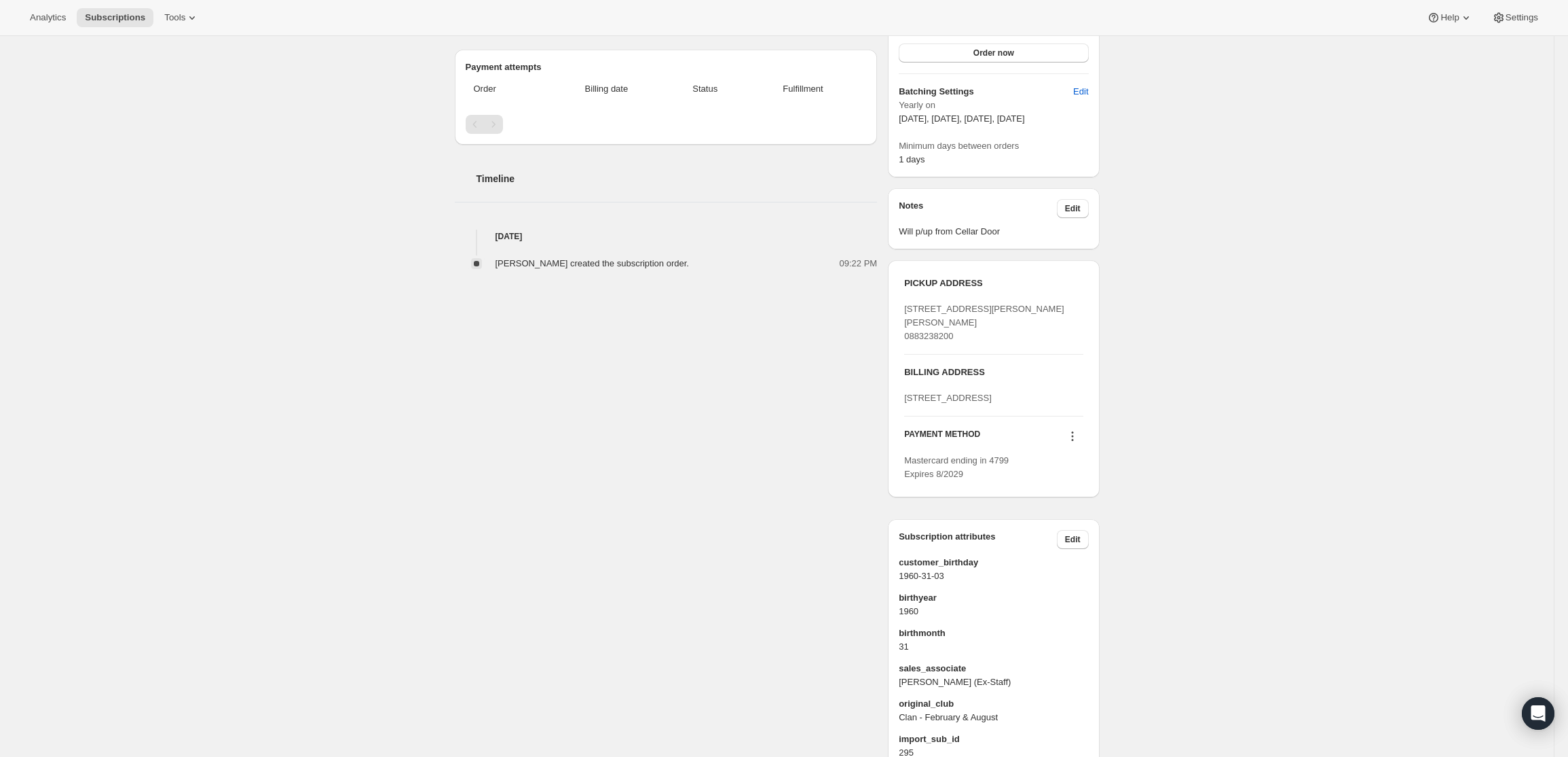
scroll to position [330, 0]
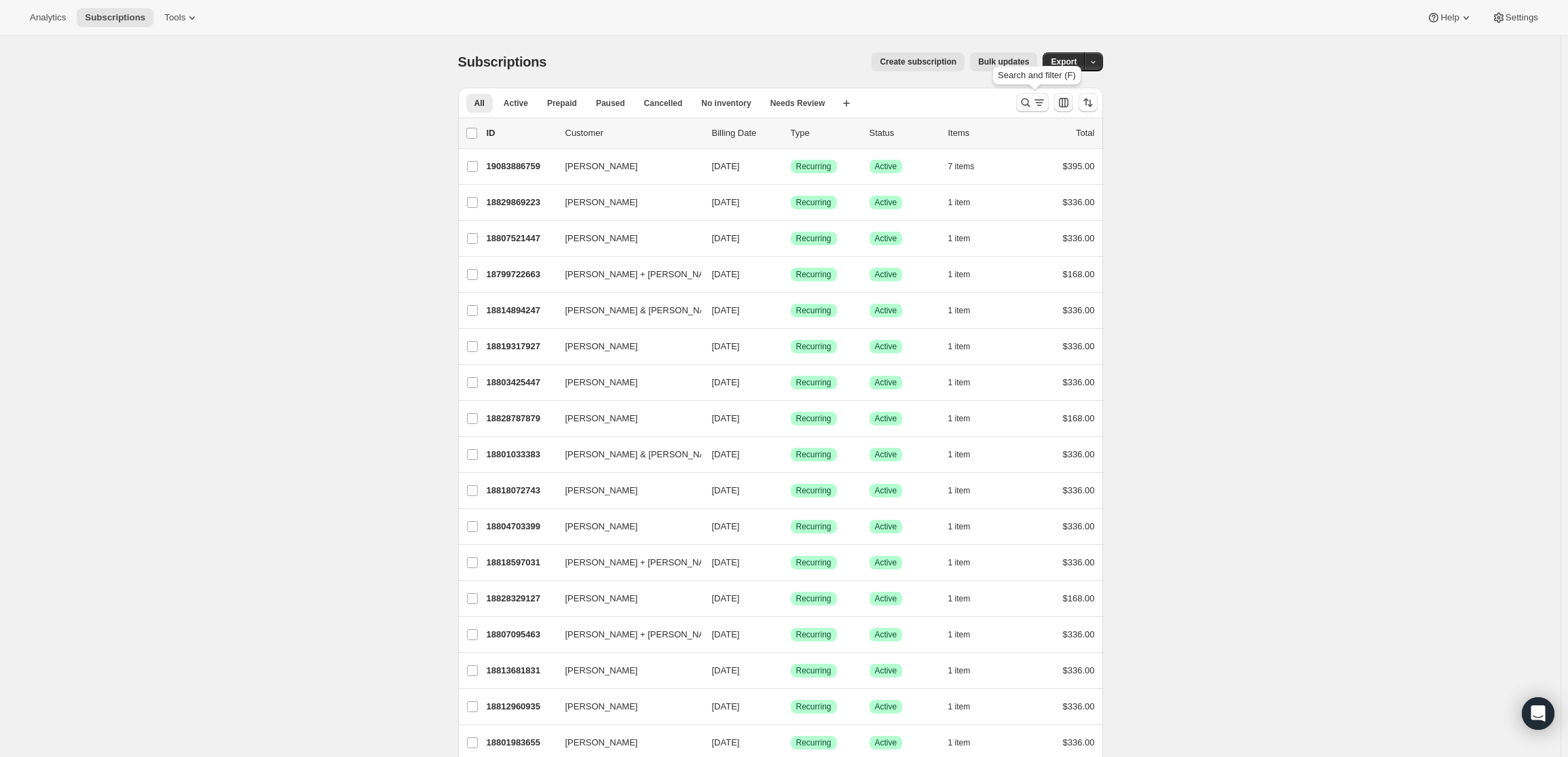
click at [1037, 102] on icon "Search and filter results" at bounding box center [1039, 102] width 14 height 14
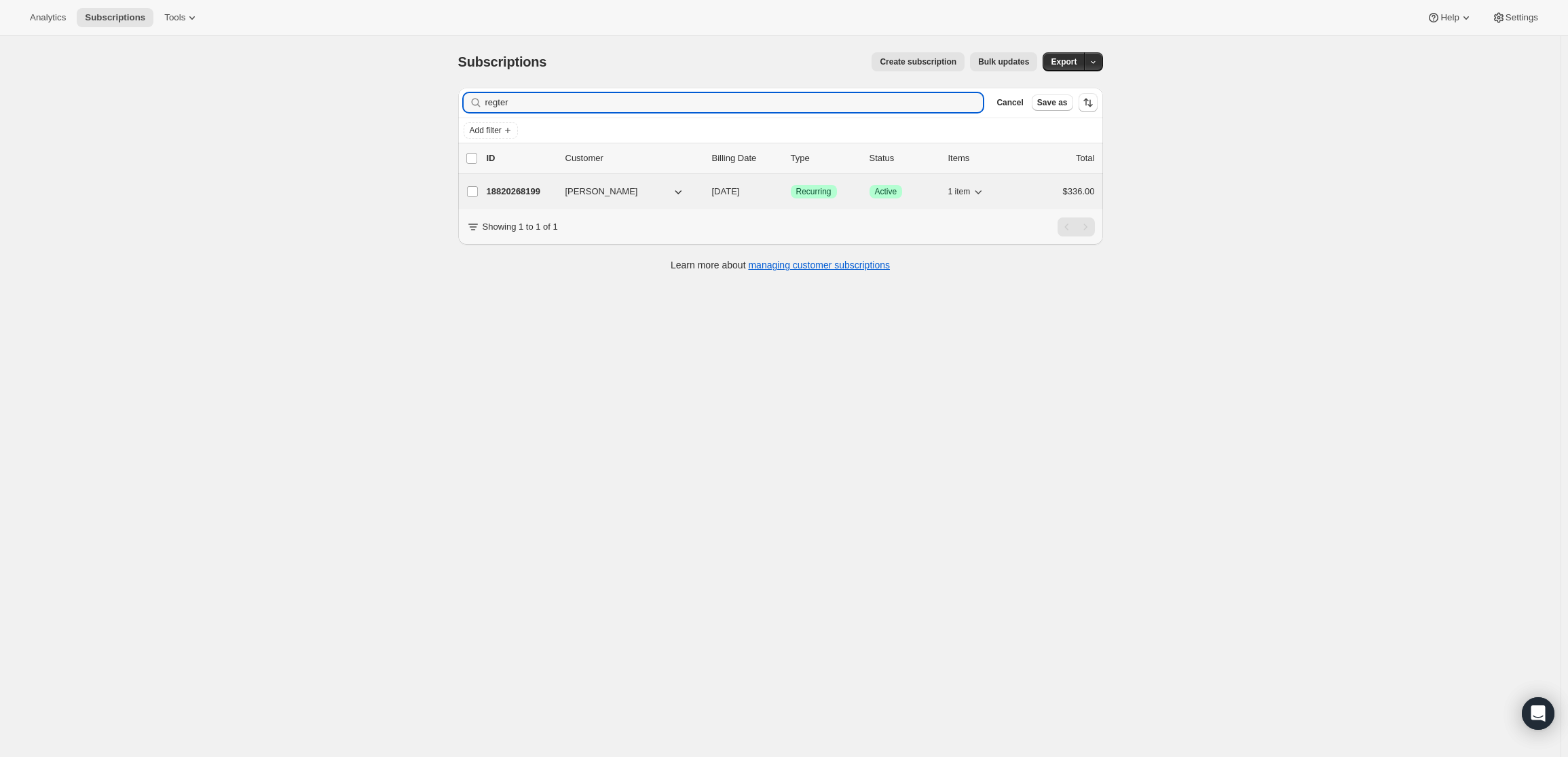
type input "regter"
click at [526, 191] on p "18820268199" at bounding box center [521, 191] width 68 height 14
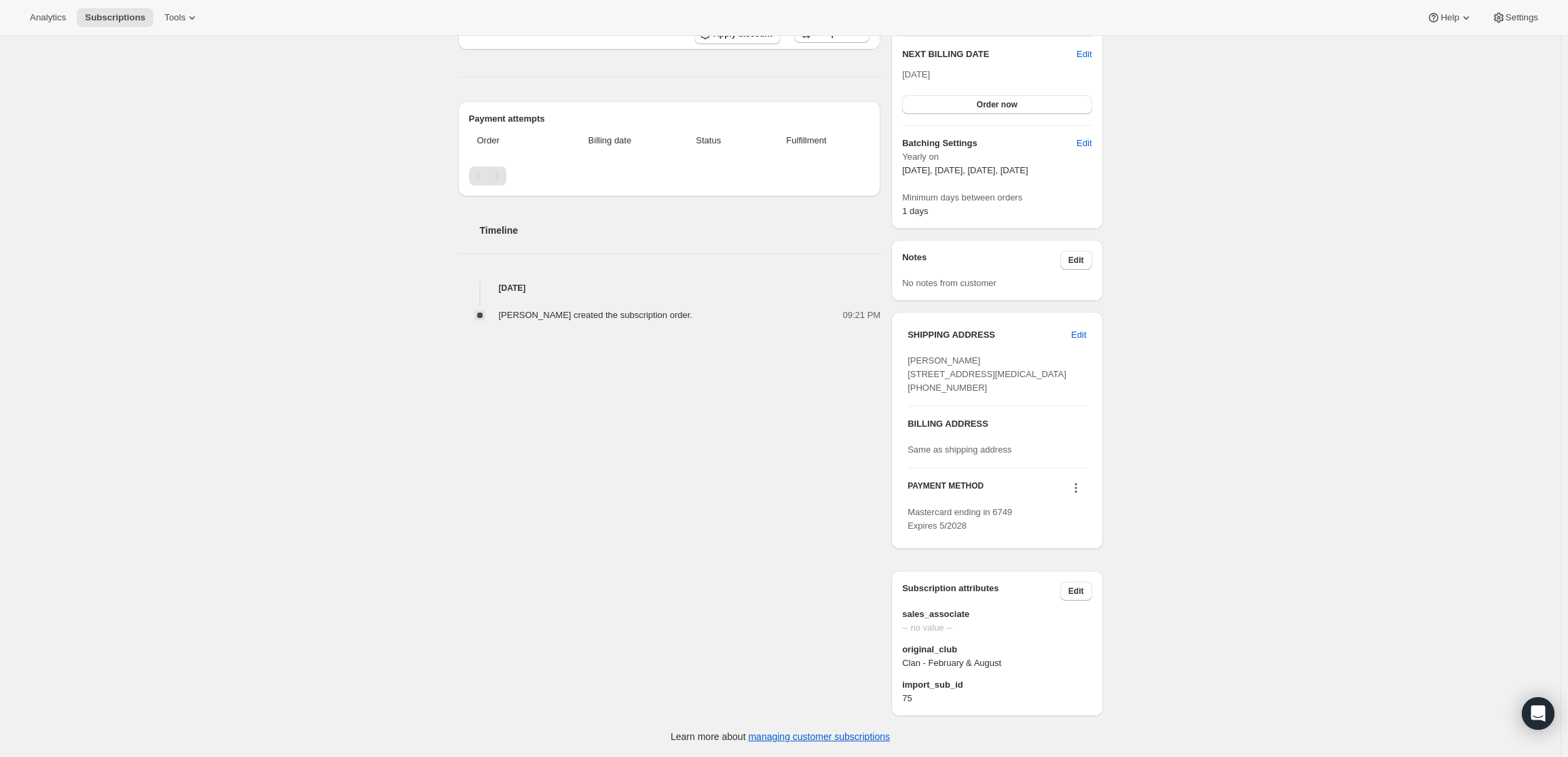
scroll to position [346, 0]
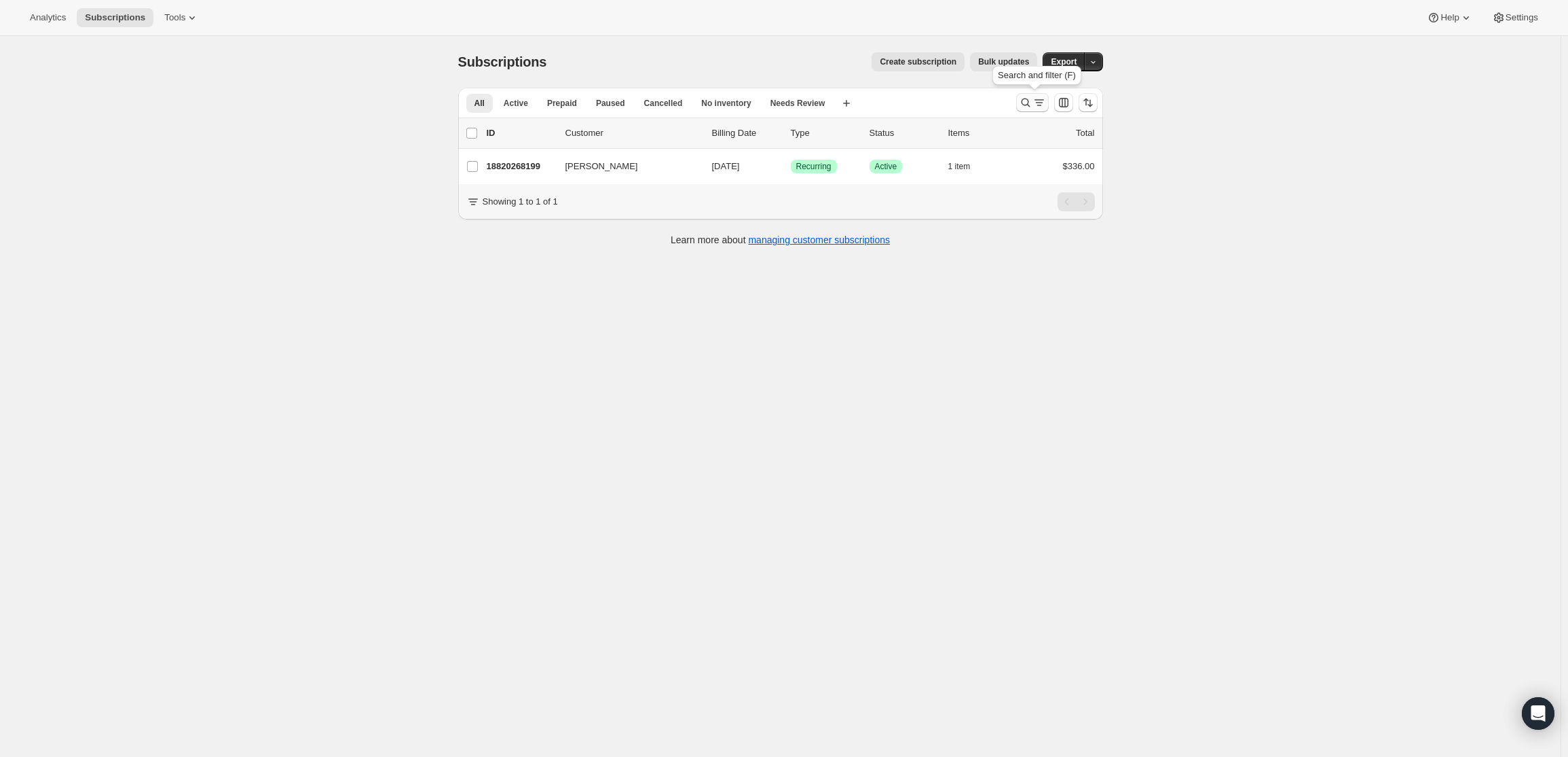
click at [1032, 103] on icon "Search and filter results" at bounding box center [1025, 102] width 14 height 14
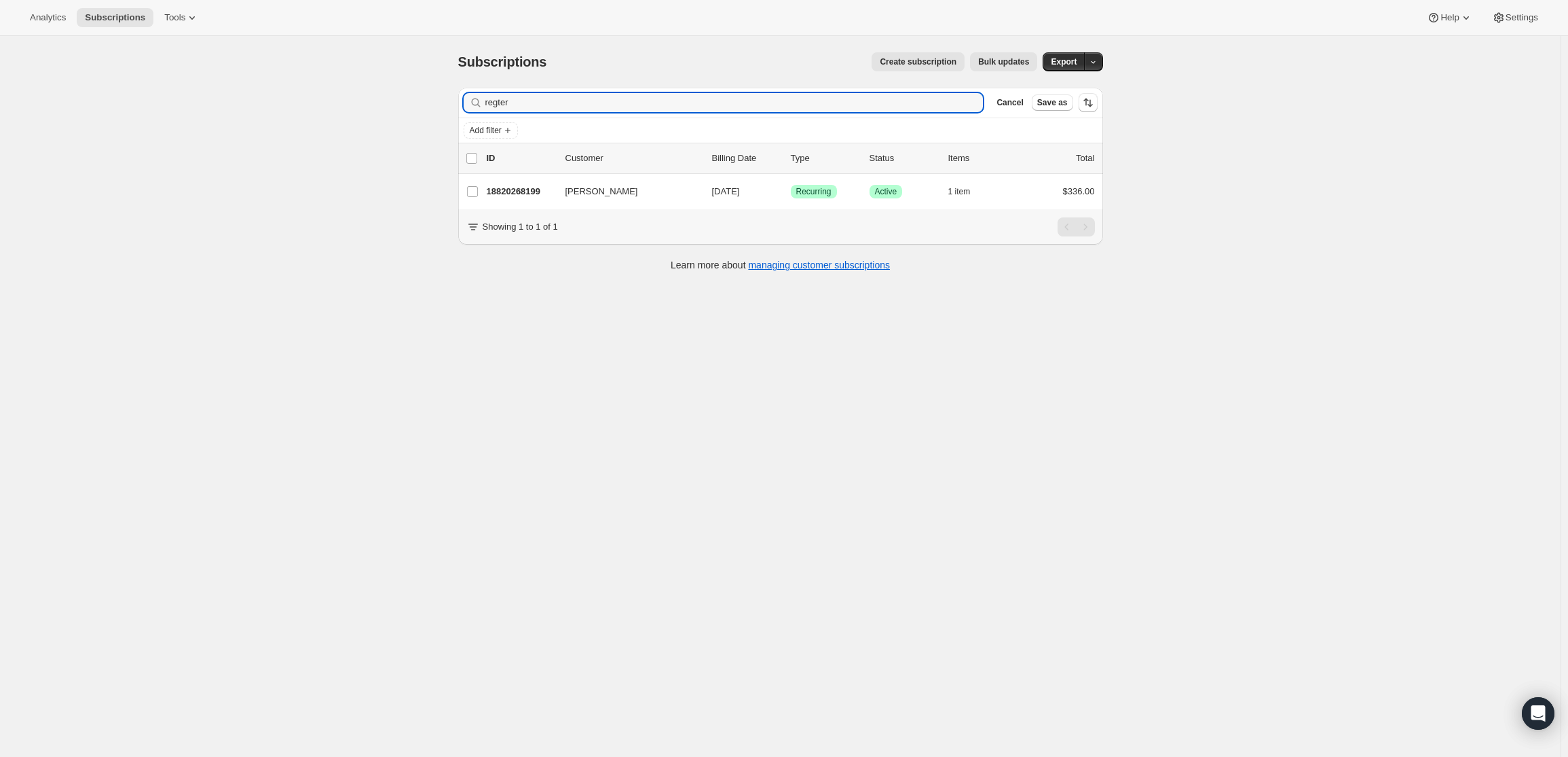
drag, startPoint x: 554, startPoint y: 107, endPoint x: 422, endPoint y: 97, distance: 132.4
click at [422, 97] on div "Subscriptions. This page is ready Subscriptions Create subscription Bulk update…" at bounding box center [780, 414] width 1561 height 757
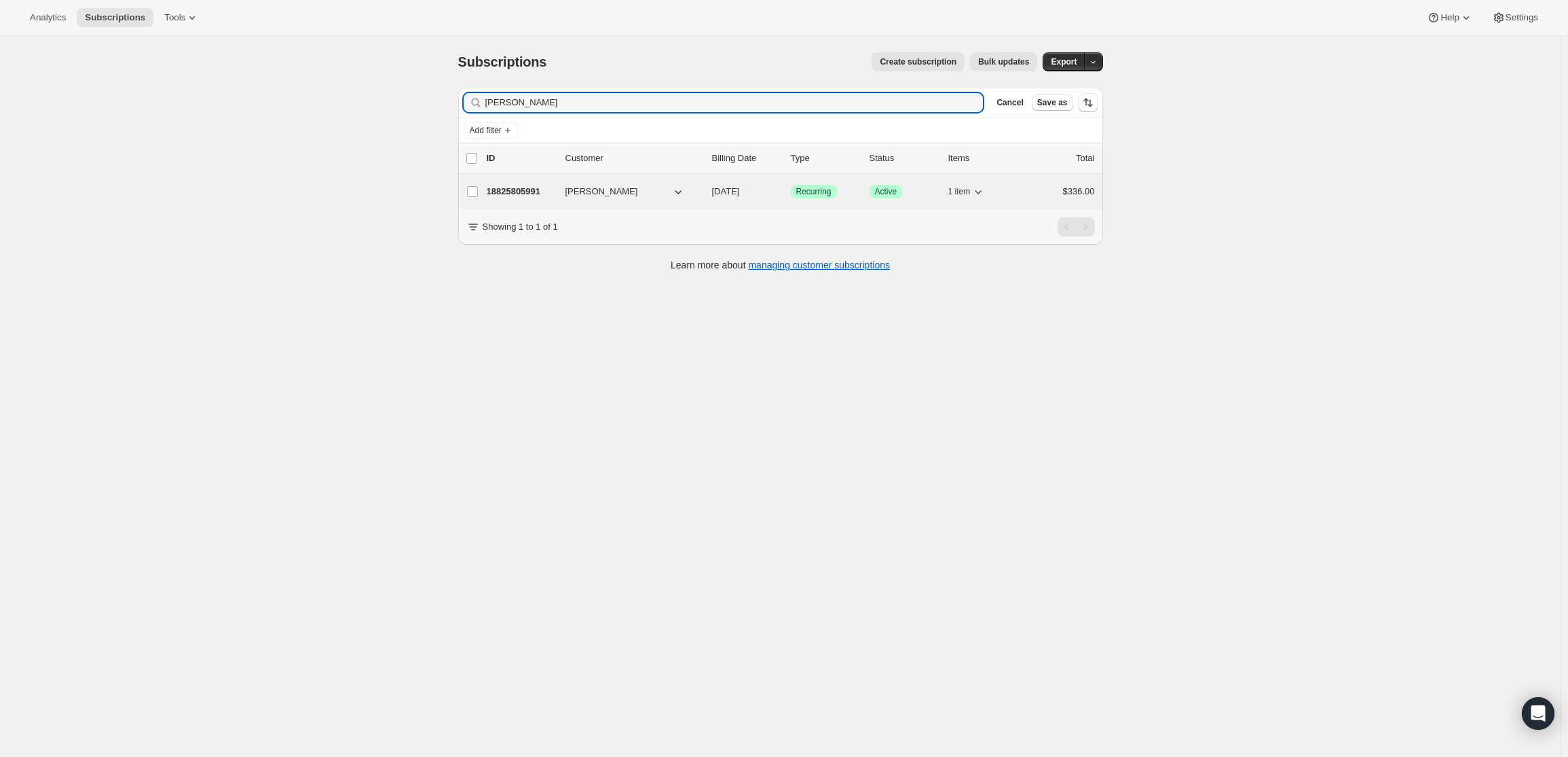
type input "rosalyn"
click at [522, 189] on p "18825805991" at bounding box center [521, 191] width 68 height 14
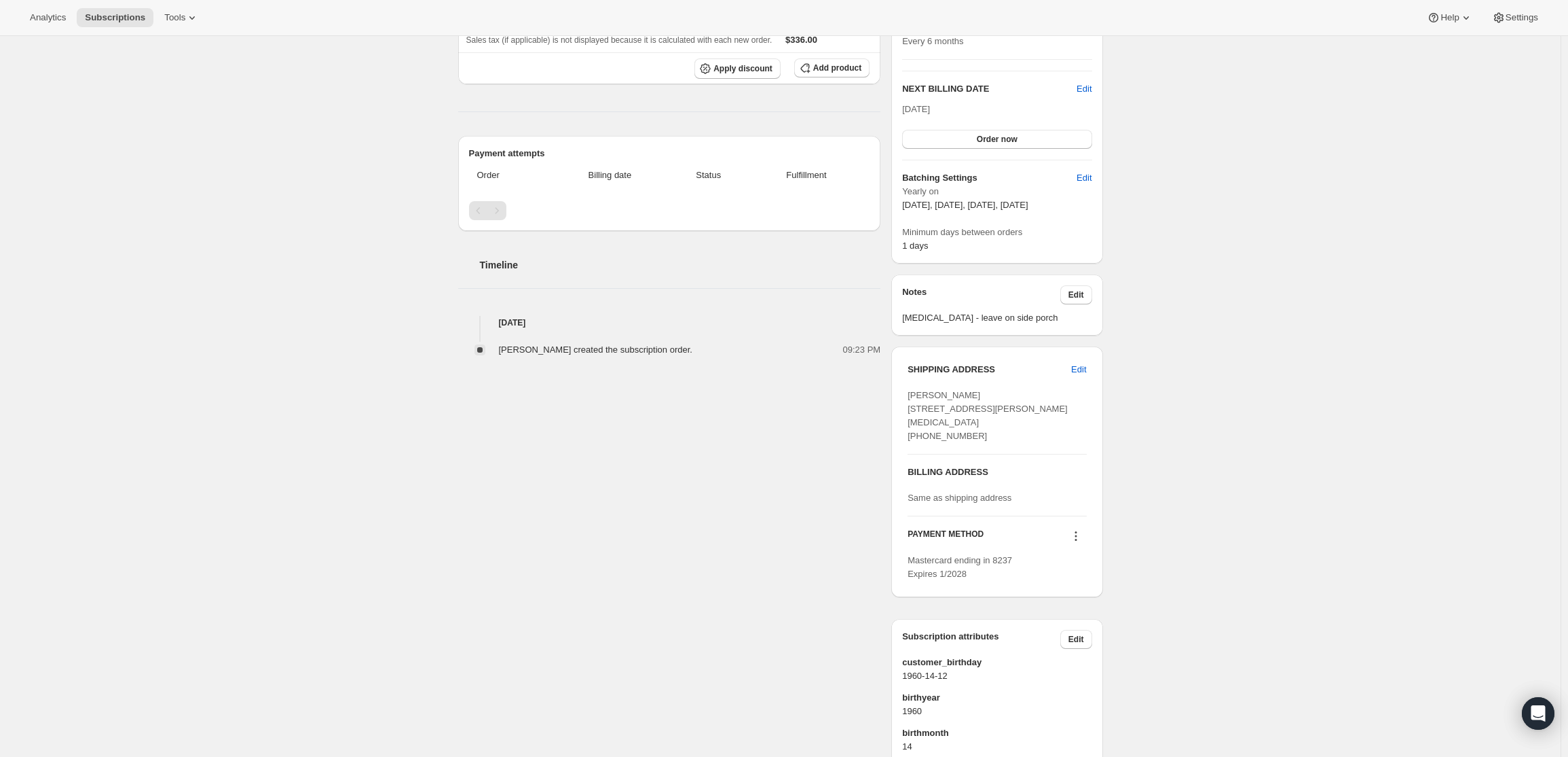
scroll to position [452, 0]
